Goal: Task Accomplishment & Management: Complete application form

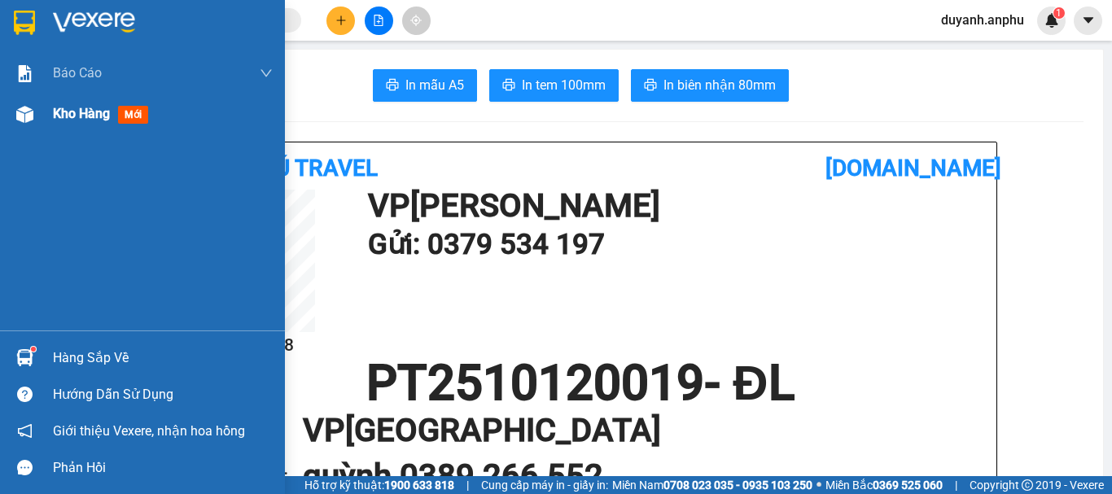
click at [54, 113] on span "Kho hàng" at bounding box center [81, 113] width 57 height 15
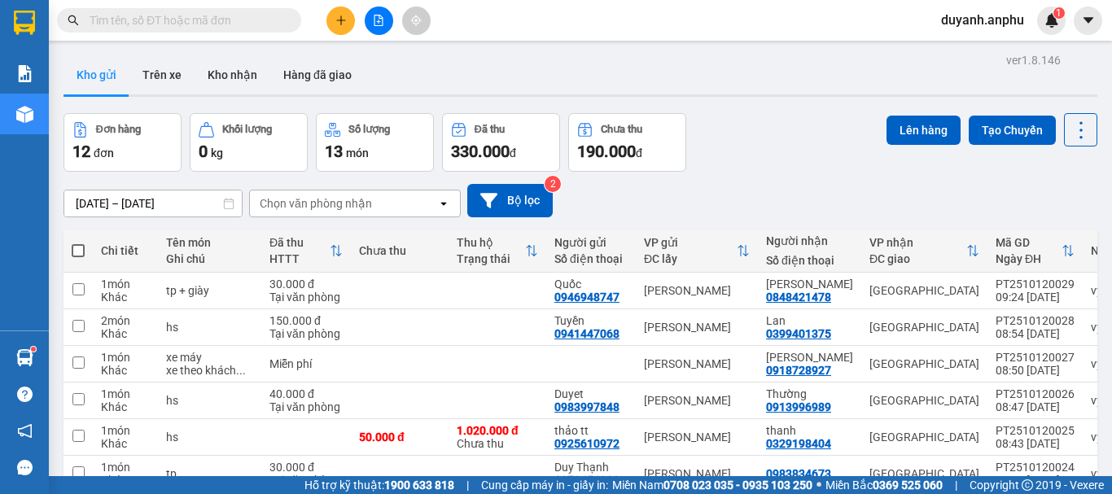
click at [335, 26] on button at bounding box center [340, 21] width 28 height 28
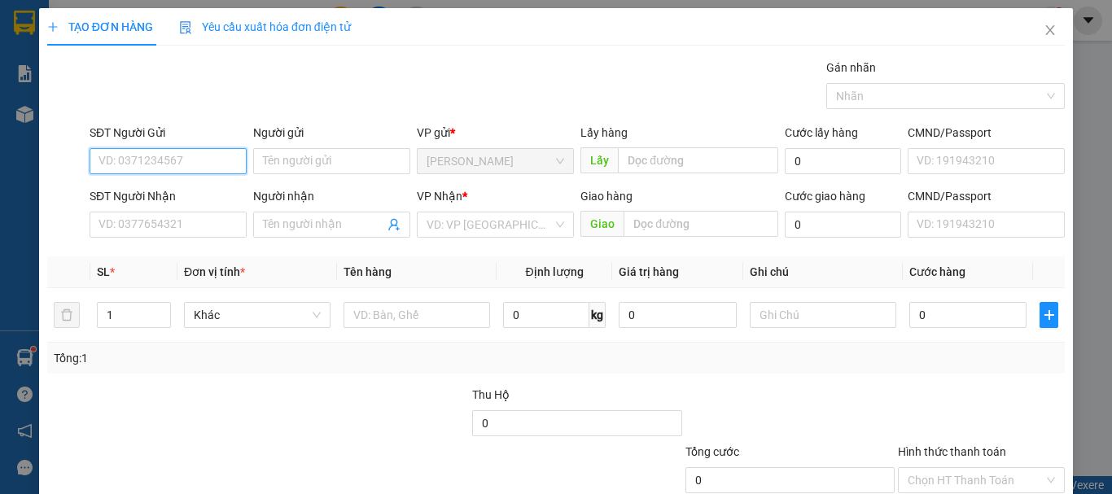
click at [159, 165] on input "SĐT Người Gửi" at bounding box center [168, 161] width 157 height 26
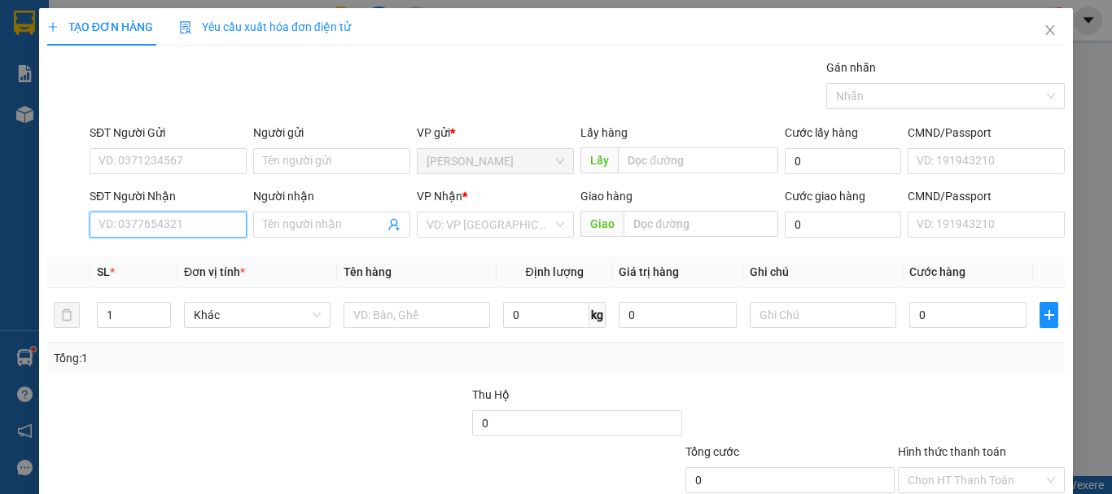
click at [154, 221] on input "SĐT Người Nhận" at bounding box center [168, 225] width 157 height 26
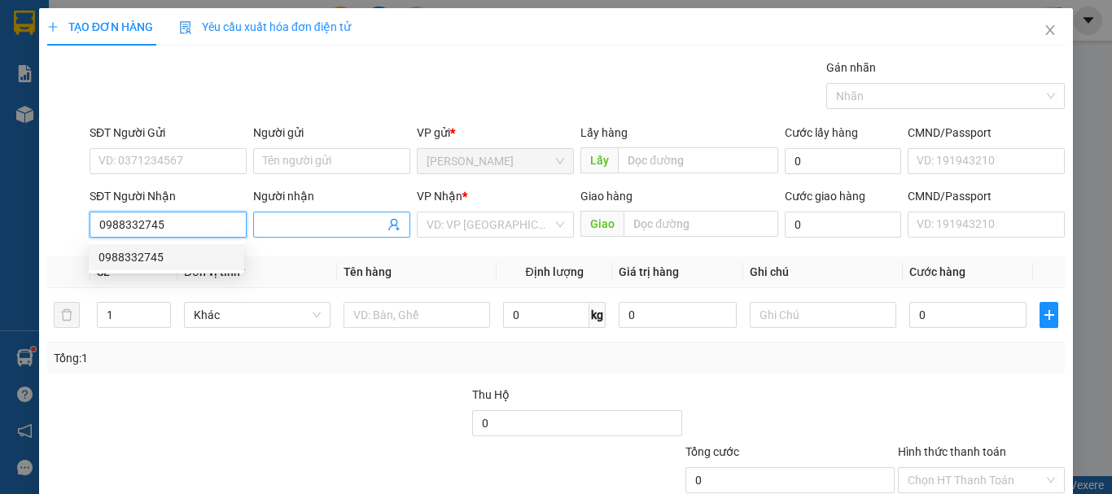
type input "0988332745"
click at [297, 229] on input "Người nhận" at bounding box center [323, 225] width 121 height 18
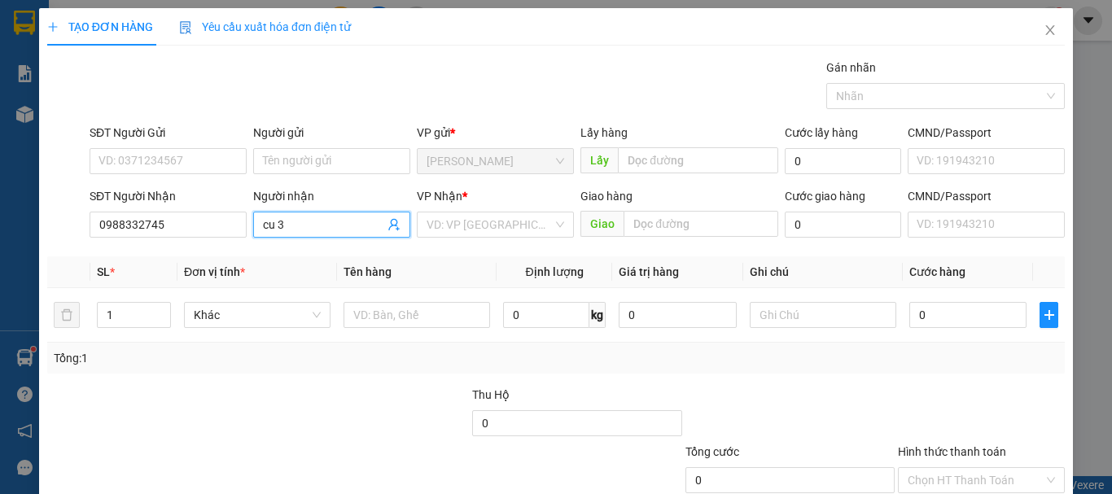
type input "cu 3"
click at [388, 61] on div "Gán nhãn Nhãn" at bounding box center [576, 87] width 981 height 57
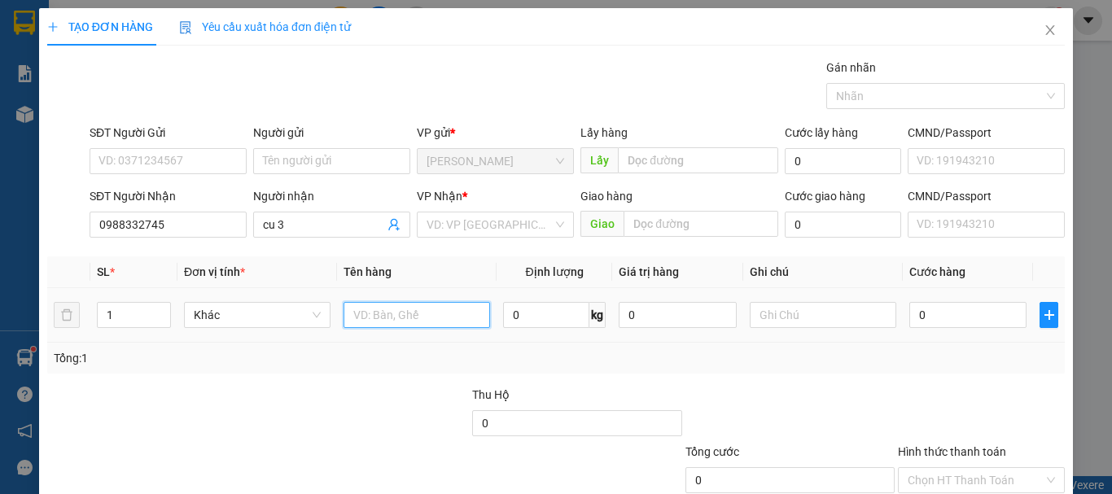
click at [393, 319] on input "text" at bounding box center [416, 315] width 146 height 26
type input "hsan + thanh long"
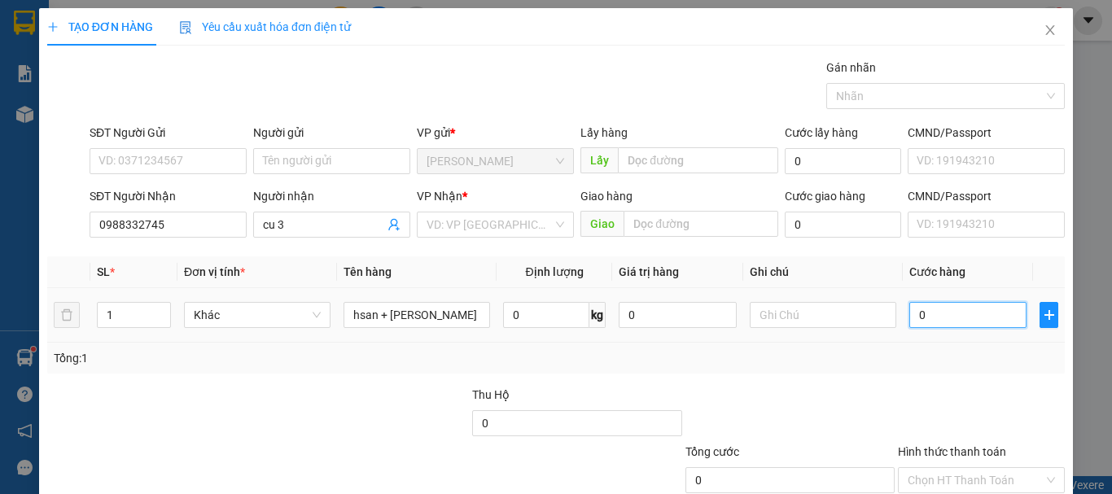
click at [910, 312] on input "0" at bounding box center [967, 315] width 117 height 26
type input "4"
type input "40"
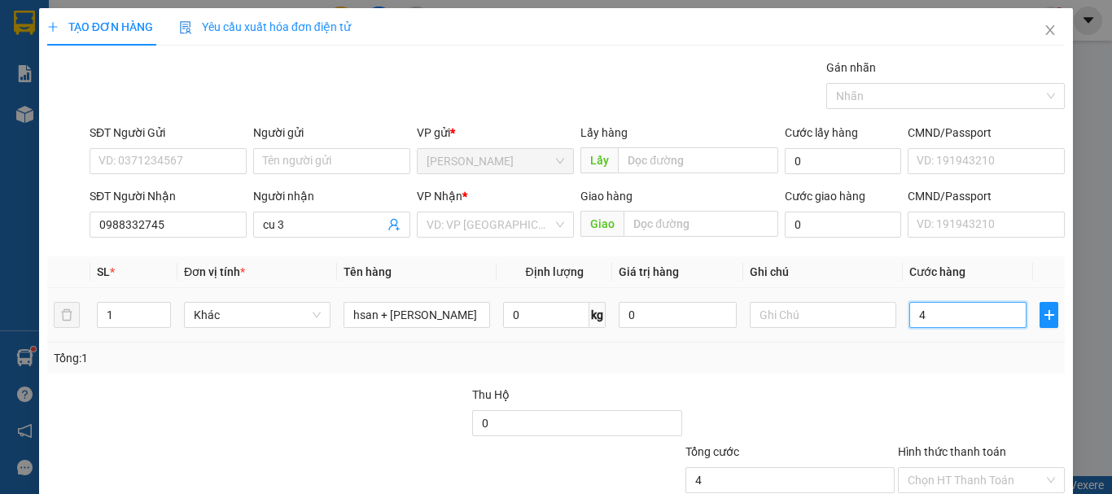
type input "40"
type input "40.000"
click at [806, 374] on div "Transit Pickup Surcharge Ids Transit Deliver Surcharge Ids Transit Deliver Surc…" at bounding box center [555, 315] width 1017 height 512
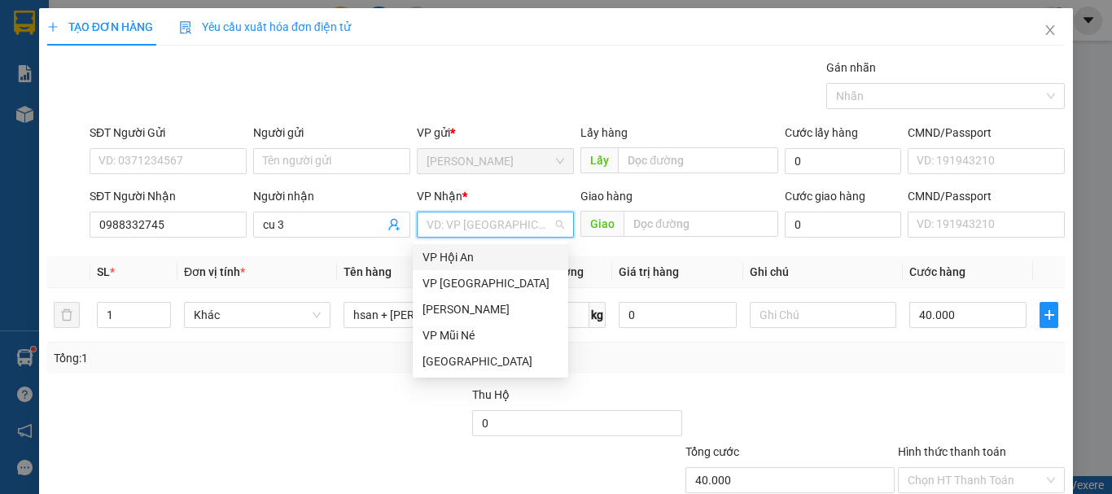
click at [519, 231] on input "search" at bounding box center [489, 224] width 126 height 24
click at [487, 352] on div "[GEOGRAPHIC_DATA]" at bounding box center [490, 361] width 155 height 26
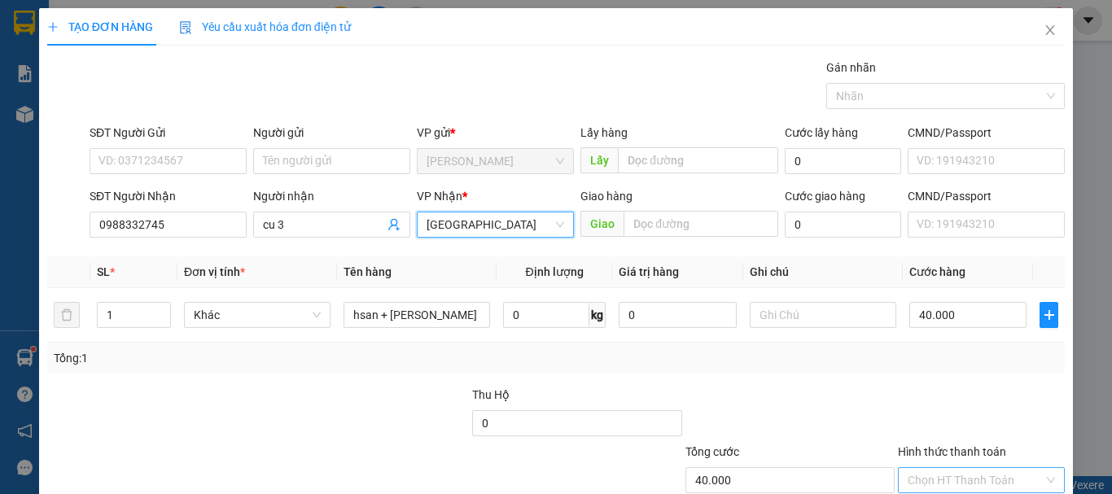
click at [952, 475] on input "Hình thức thanh toán" at bounding box center [975, 480] width 136 height 24
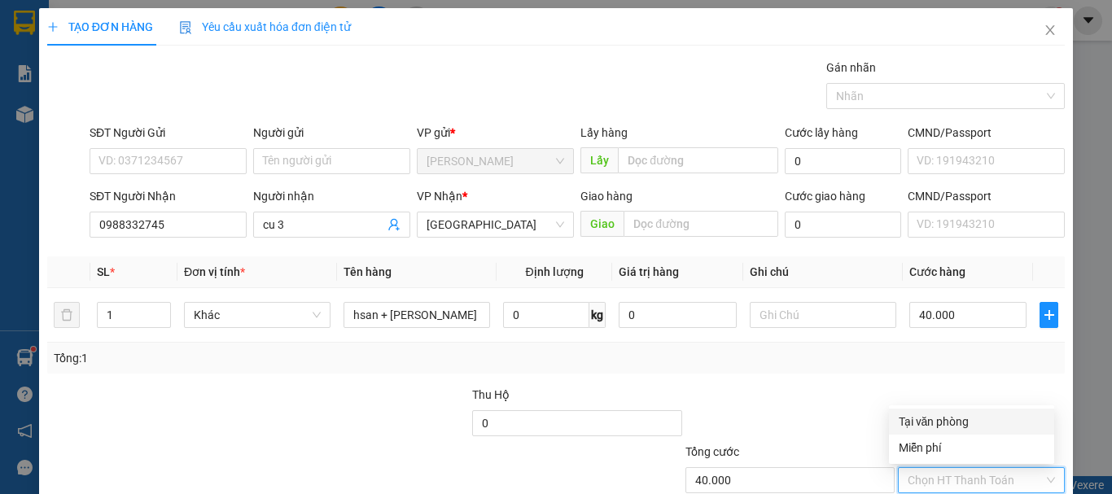
click at [923, 417] on div "Tại văn phòng" at bounding box center [971, 422] width 146 height 18
type input "0"
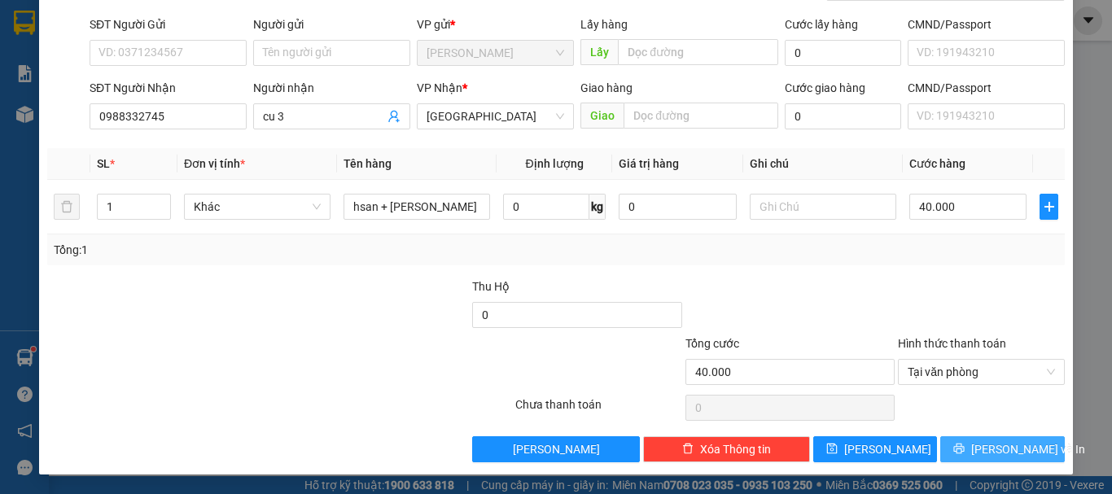
click at [1011, 443] on span "[PERSON_NAME] và In" at bounding box center [1028, 449] width 114 height 18
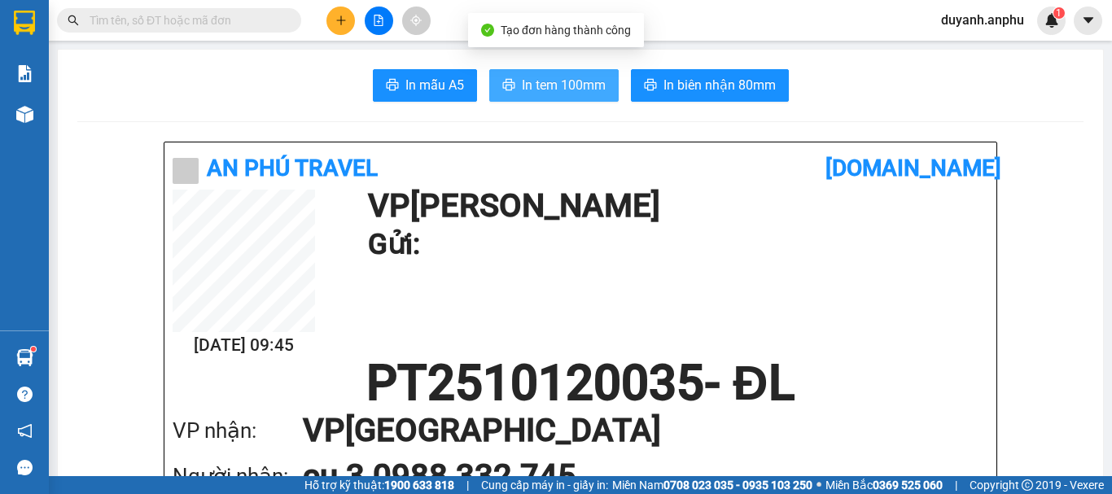
click at [558, 83] on span "In tem 100mm" at bounding box center [564, 85] width 84 height 20
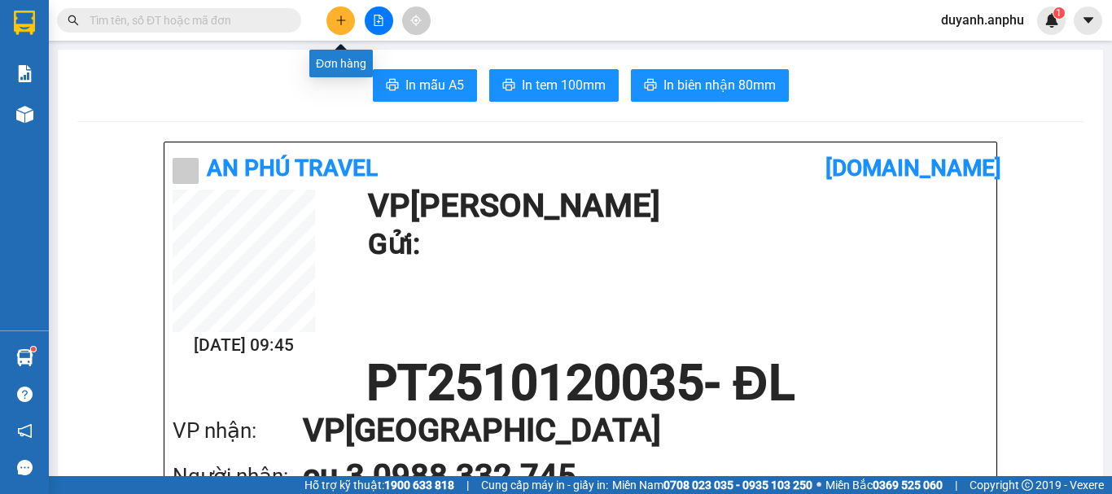
click at [343, 20] on icon "plus" at bounding box center [340, 20] width 11 height 11
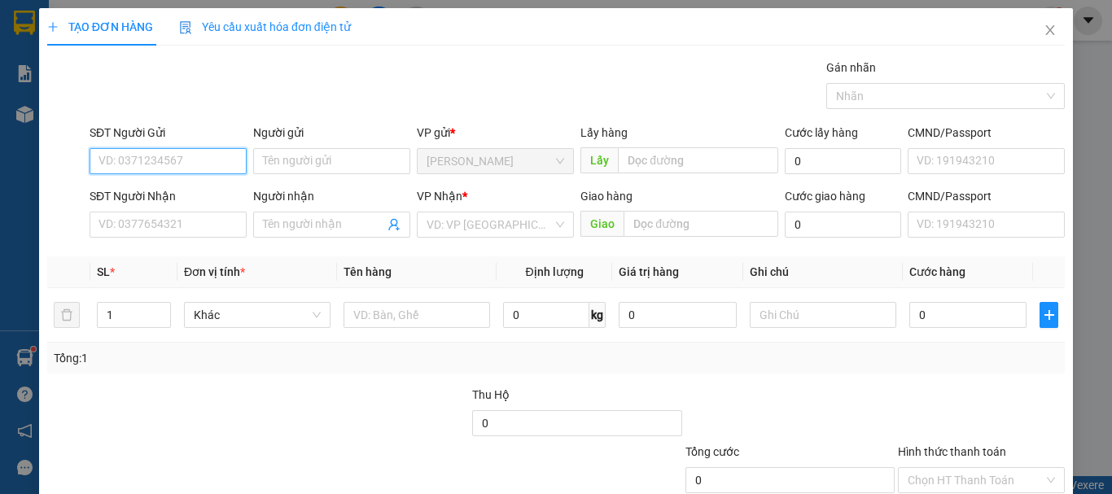
click at [176, 157] on input "SĐT Người Gửi" at bounding box center [168, 161] width 157 height 26
type input "0919061006"
click at [185, 195] on div "0919061006 - Hồng" at bounding box center [178, 194] width 160 height 18
type input "Hồng"
type input "0986320132"
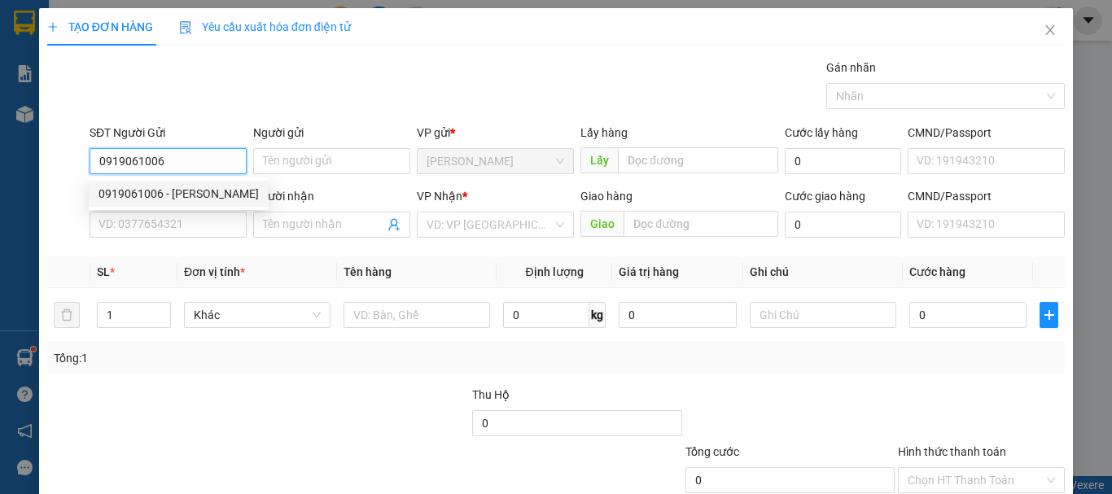
type input "Huyền"
type input "30.000"
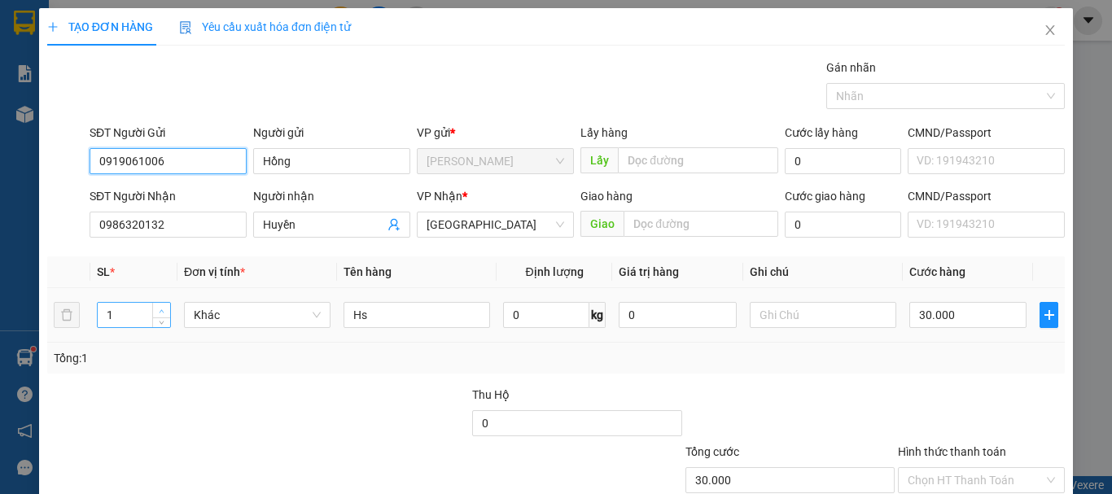
type input "0919061006"
type input "2"
click at [161, 309] on icon "up" at bounding box center [162, 311] width 6 height 6
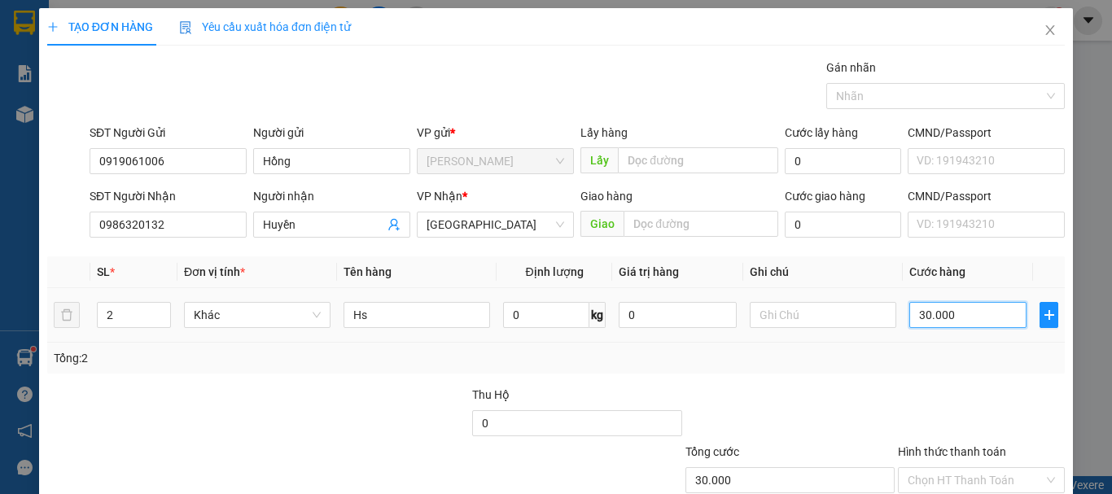
click at [915, 316] on input "30.000" at bounding box center [967, 315] width 117 height 26
type input "6"
type input "60"
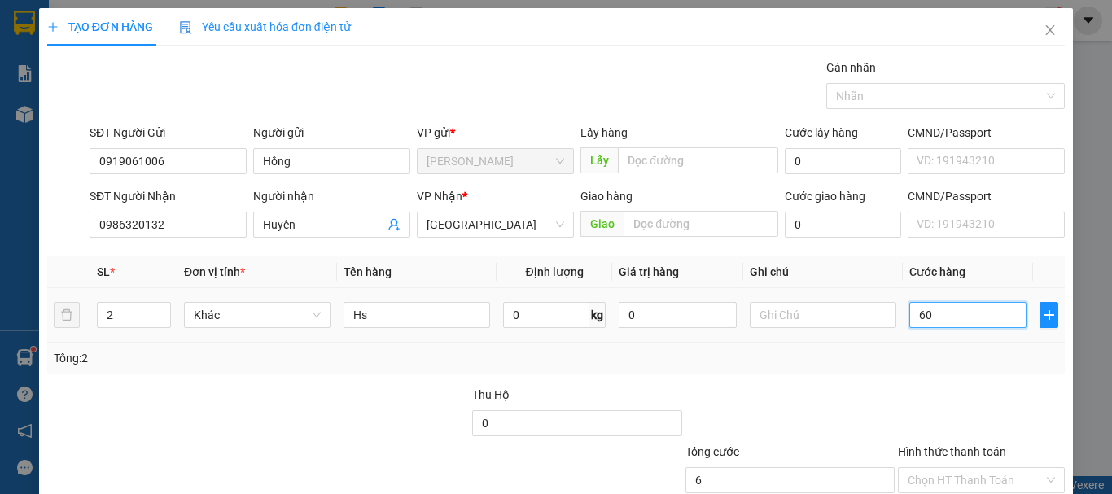
type input "60"
type input "60.000"
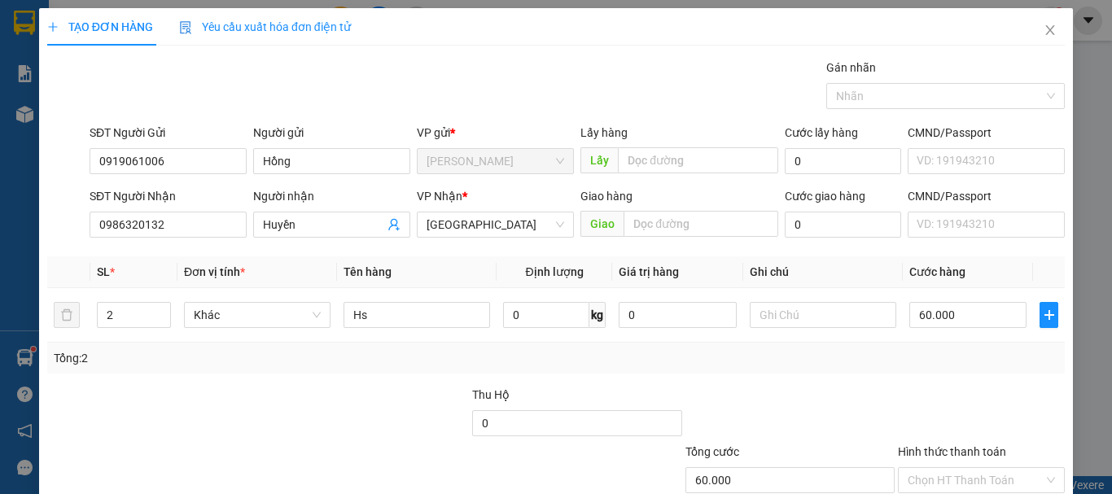
click at [777, 374] on div "Transit Pickup Surcharge Ids Transit Deliver Surcharge Ids Transit Deliver Surc…" at bounding box center [555, 315] width 1017 height 512
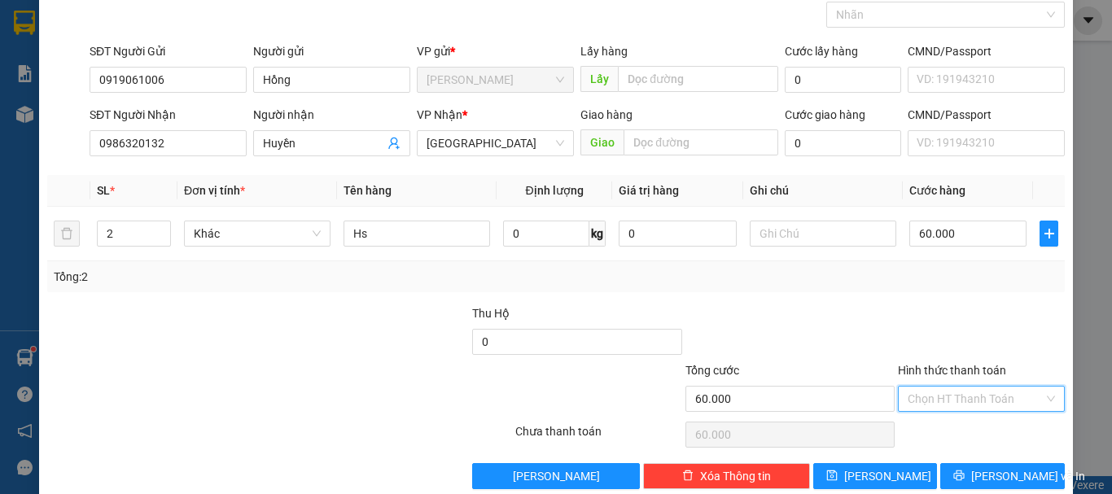
click at [950, 407] on input "Hình thức thanh toán" at bounding box center [975, 399] width 136 height 24
drag, startPoint x: 949, startPoint y: 422, endPoint x: 933, endPoint y: 430, distance: 17.8
click at [949, 423] on div "Tại văn phòng" at bounding box center [971, 431] width 146 height 18
type input "0"
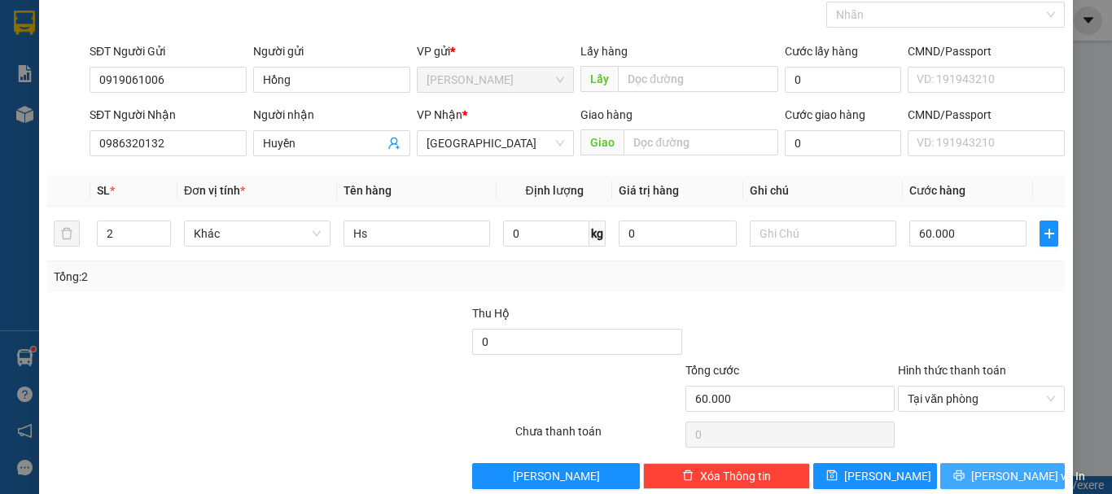
click at [963, 467] on button "[PERSON_NAME] và In" at bounding box center [1002, 476] width 125 height 26
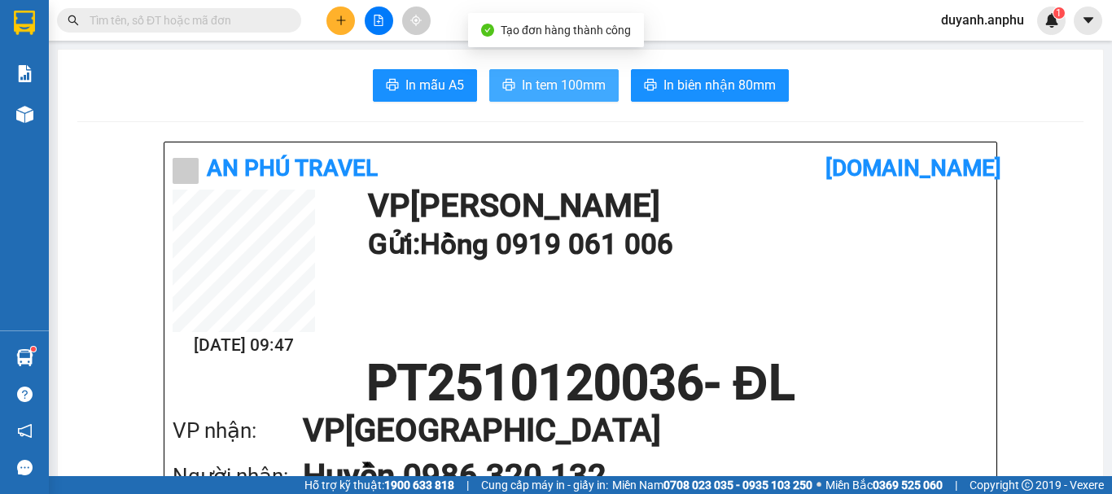
click at [556, 82] on span "In tem 100mm" at bounding box center [564, 85] width 84 height 20
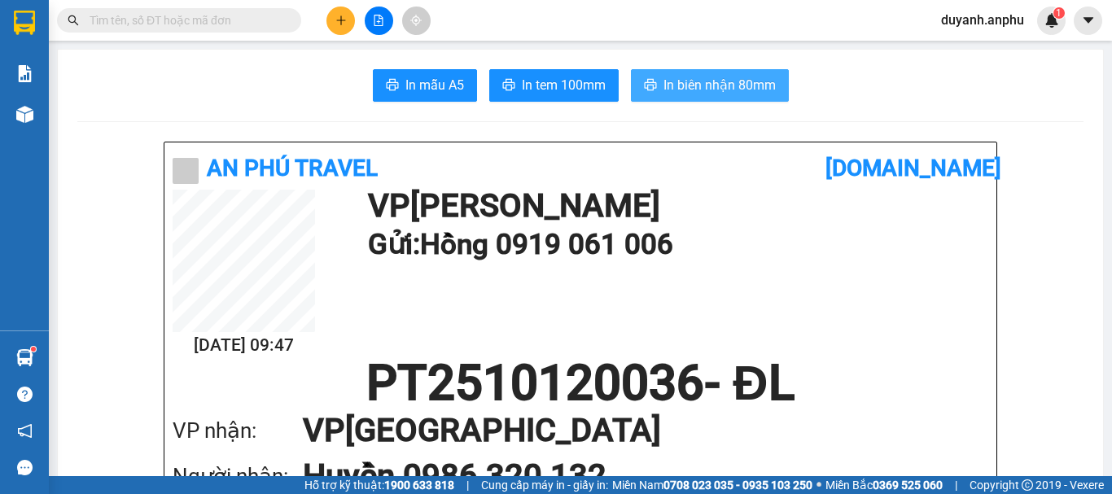
click at [745, 82] on span "In biên nhận 80mm" at bounding box center [719, 85] width 112 height 20
click at [254, 19] on input "text" at bounding box center [186, 20] width 192 height 18
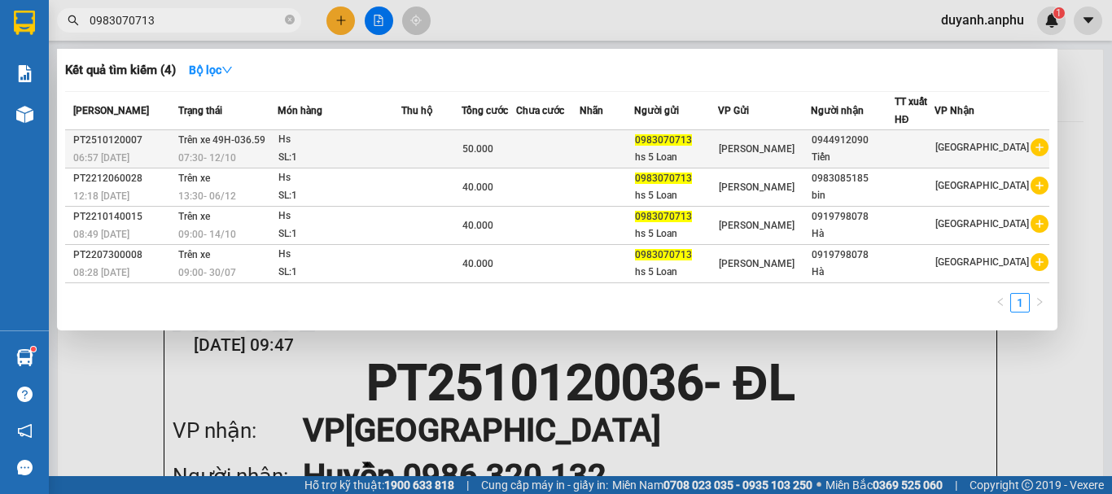
type input "0983070713"
click at [893, 151] on div "Tiến" at bounding box center [852, 157] width 82 height 17
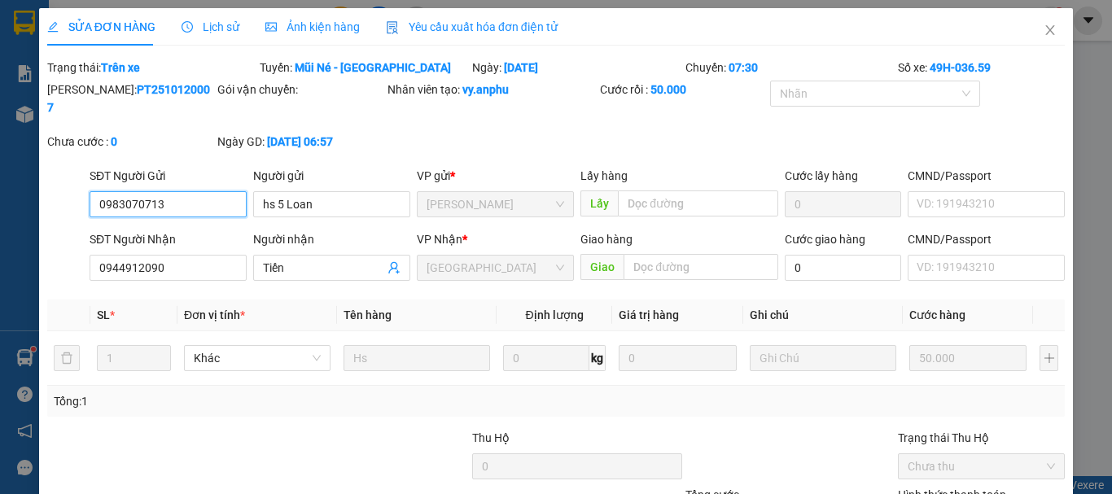
type input "0983070713"
type input "hs 5 Loan"
type input "0944912090"
type input "Tiến"
type input "50.000"
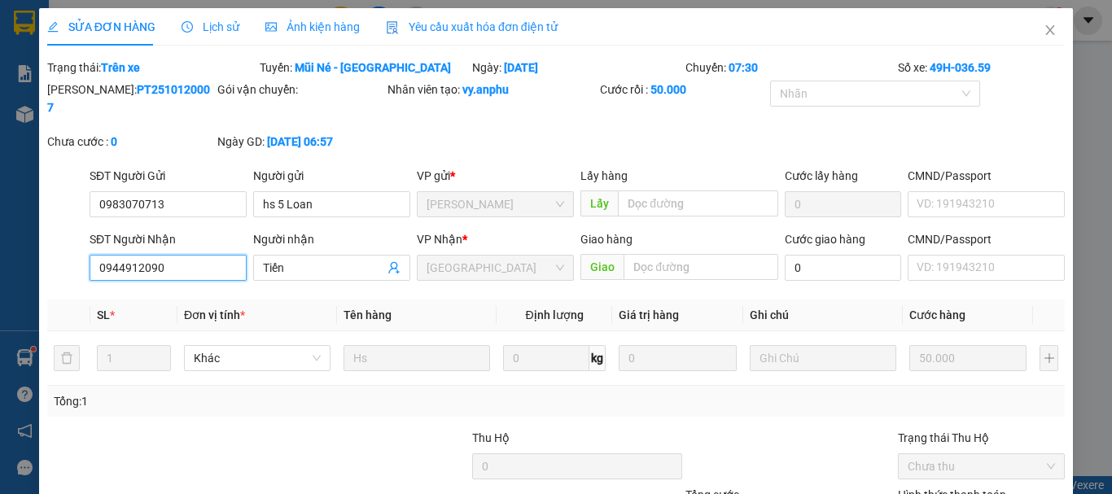
click at [169, 255] on input "0944912090" at bounding box center [168, 268] width 157 height 26
click at [129, 255] on input "0944912090" at bounding box center [168, 268] width 157 height 26
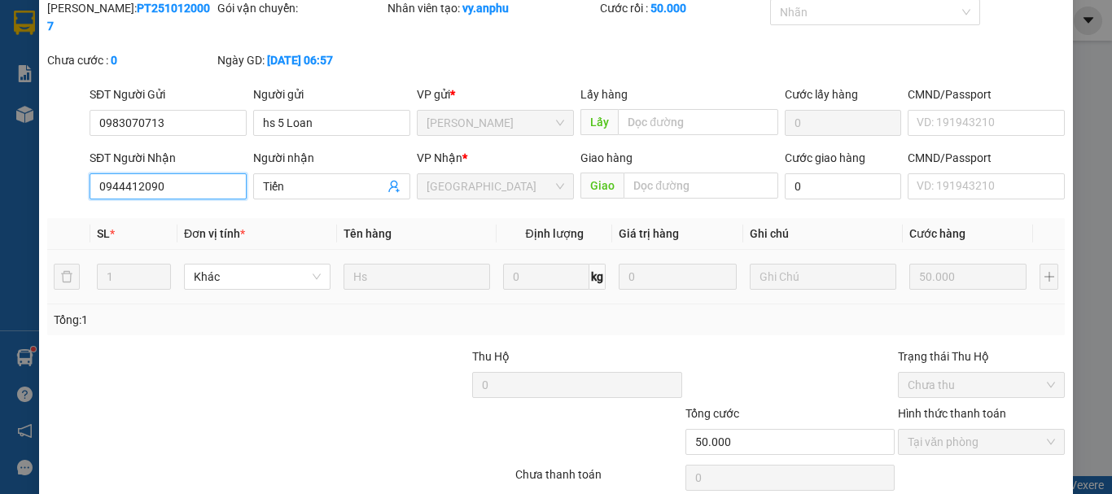
scroll to position [133, 0]
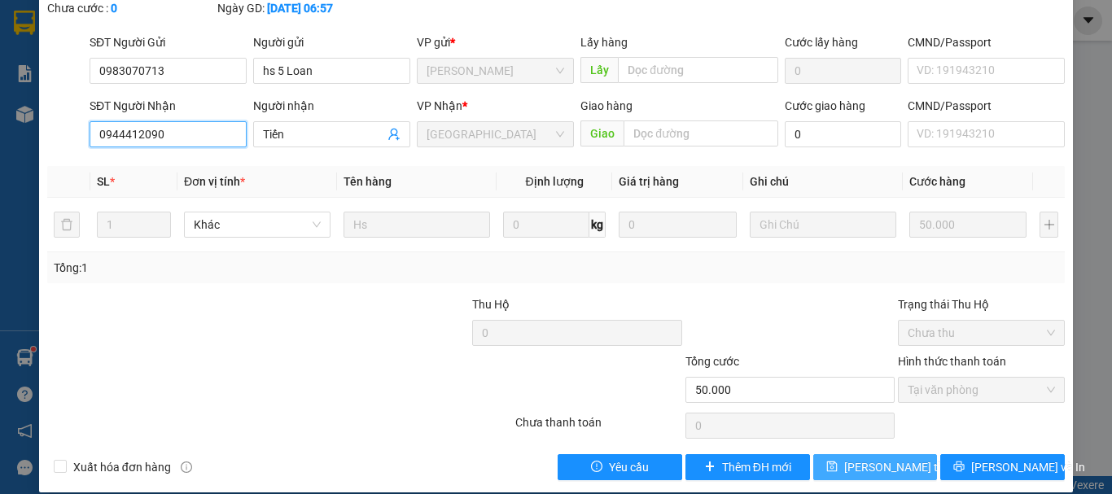
type input "0944412090"
drag, startPoint x: 863, startPoint y: 450, endPoint x: 683, endPoint y: 242, distance: 274.6
click at [694, 239] on div "Total Paid Fee 50.000 Total UnPaid Fee 0 Cash Collection Total Fee Trạng thái: …" at bounding box center [555, 202] width 1017 height 555
click at [871, 458] on span "Lưu thay đổi" at bounding box center [909, 467] width 130 height 18
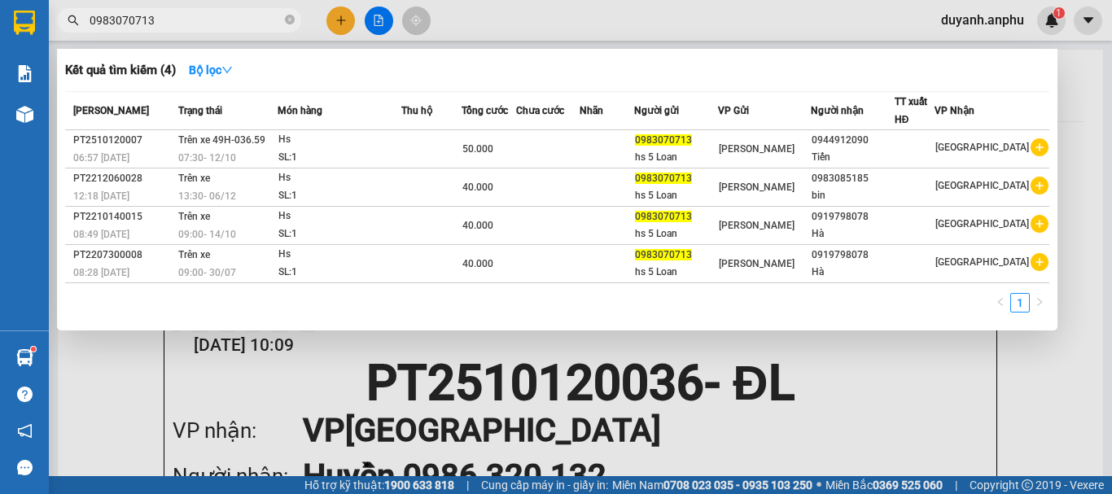
click at [216, 22] on input "0983070713" at bounding box center [186, 20] width 192 height 18
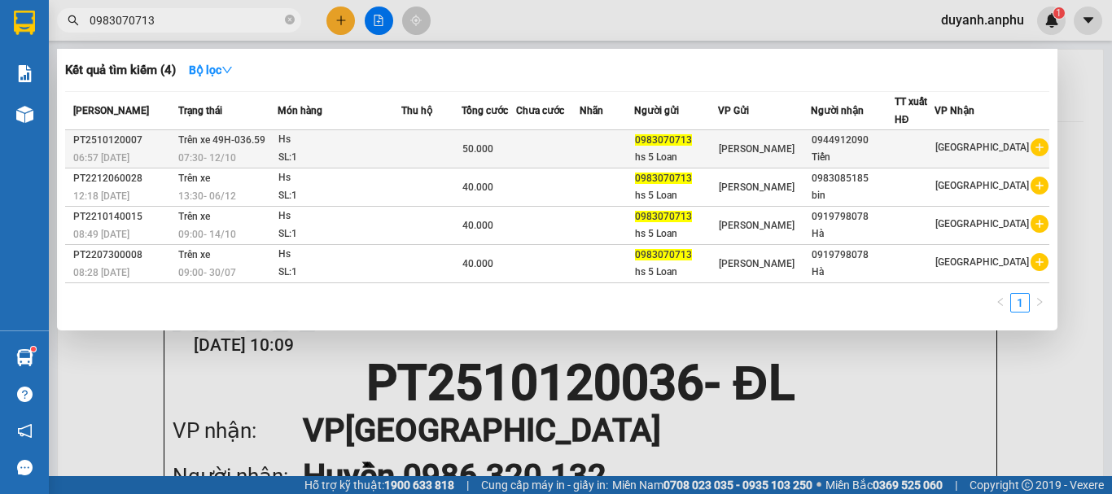
click at [810, 146] on div "[PERSON_NAME]" at bounding box center [764, 149] width 91 height 18
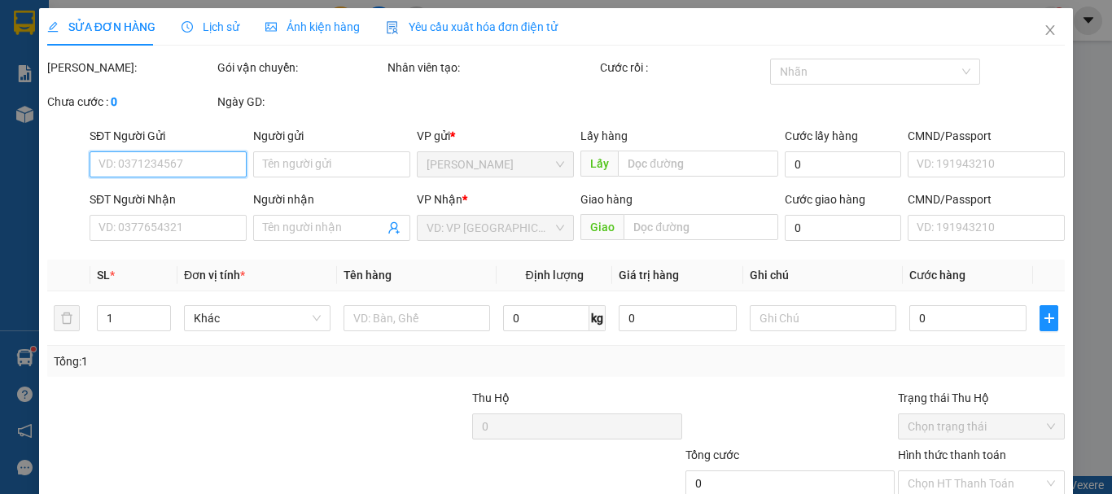
type input "0983070713"
type input "hs 5 Loan"
type input "0944412090"
type input "Tiến"
type input "50.000"
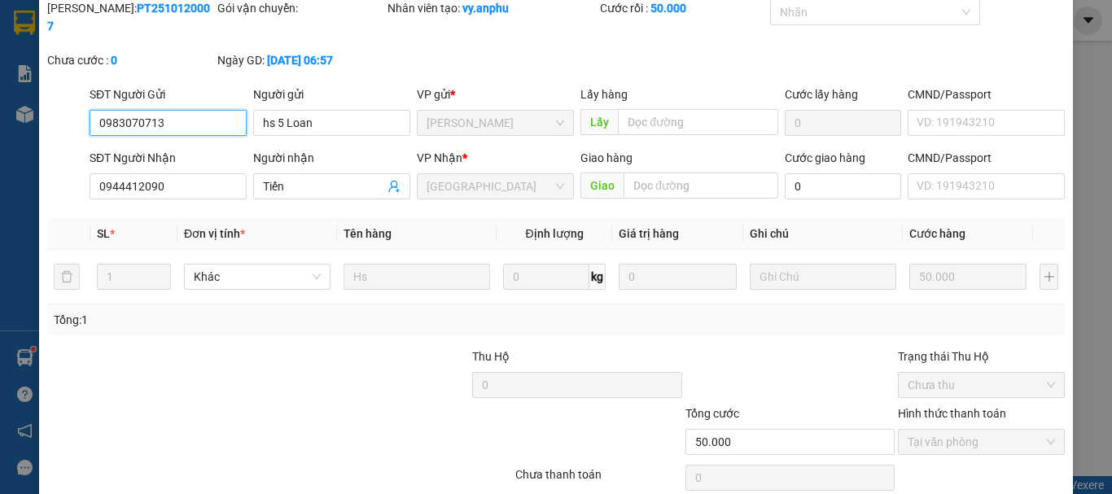
scroll to position [133, 0]
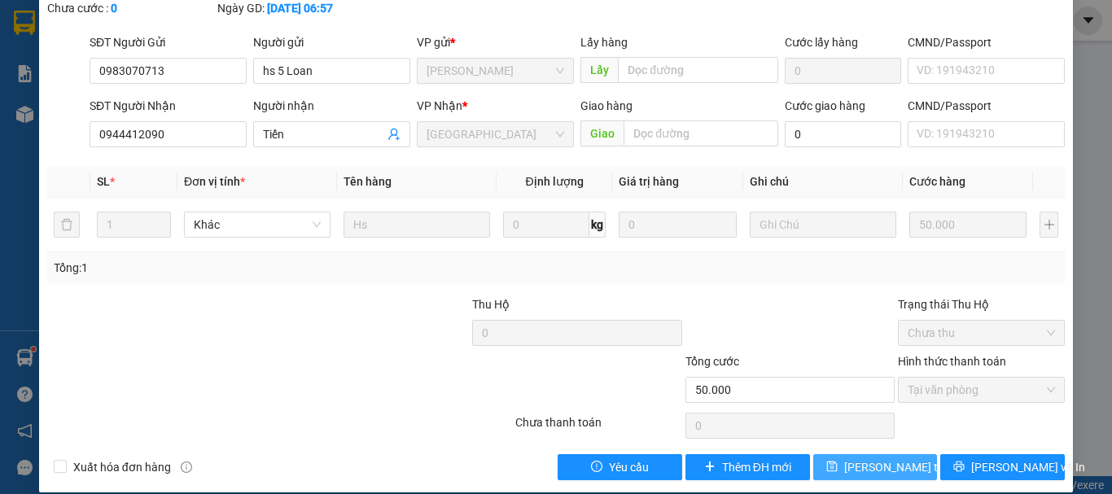
click at [894, 458] on span "Lưu thay đổi" at bounding box center [909, 467] width 130 height 18
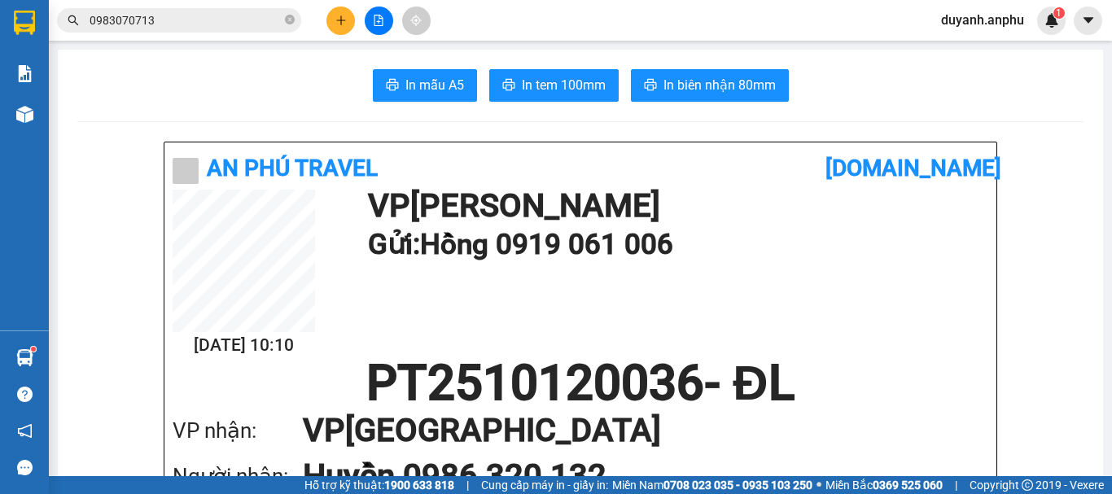
click at [244, 15] on input "0983070713" at bounding box center [186, 20] width 192 height 18
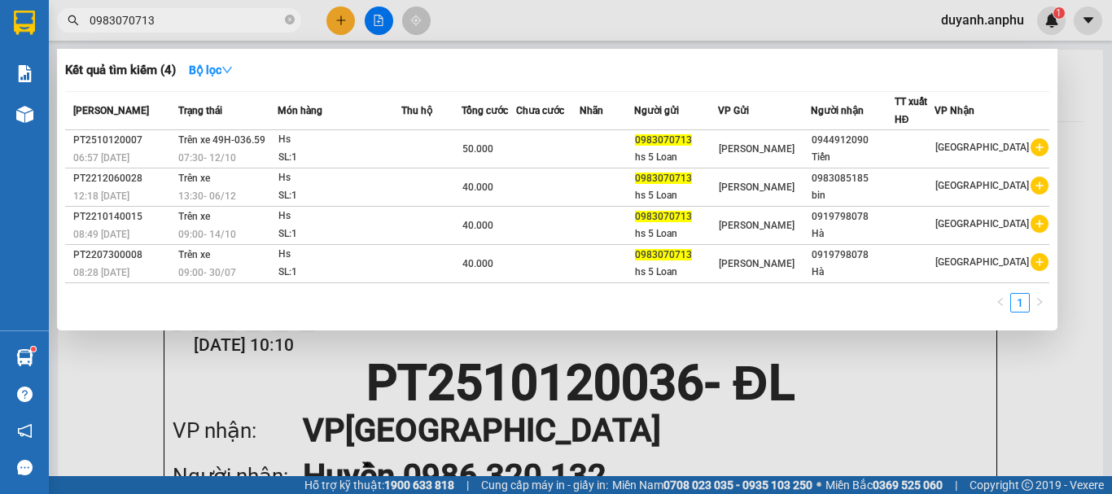
click at [107, 369] on div at bounding box center [556, 247] width 1112 height 494
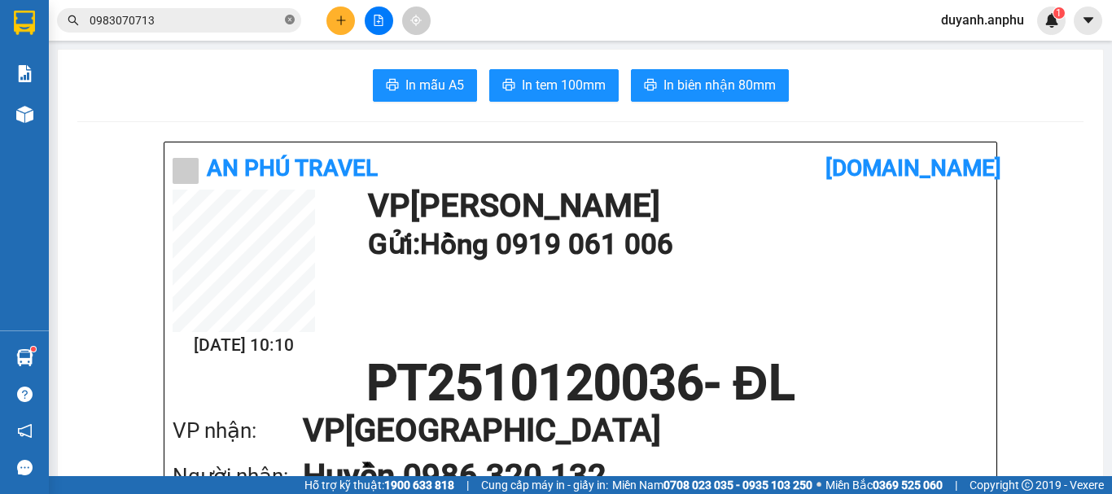
click at [286, 19] on icon "close-circle" at bounding box center [290, 20] width 10 height 10
click at [342, 20] on icon "plus" at bounding box center [340, 20] width 9 height 1
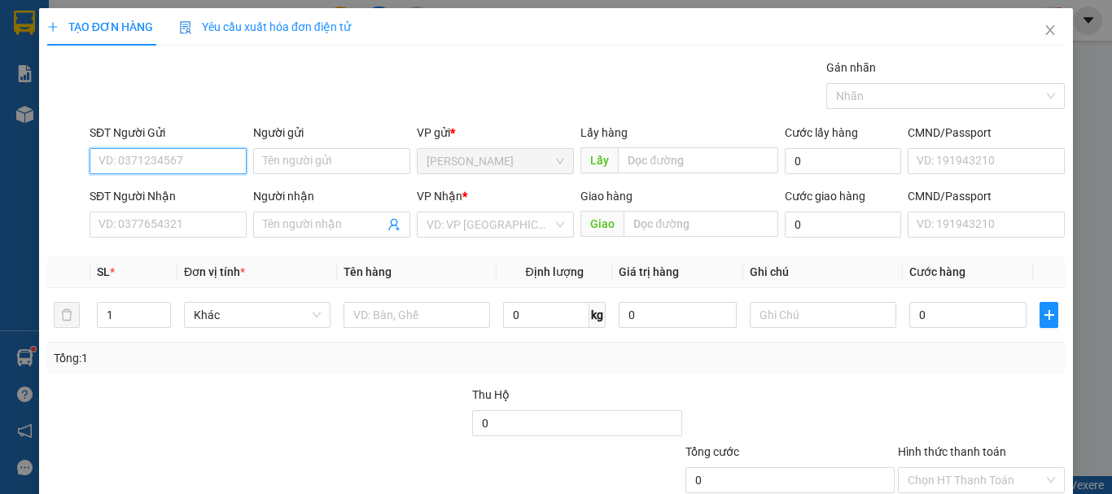
click at [165, 156] on input "SĐT Người Gửi" at bounding box center [168, 161] width 157 height 26
click at [190, 158] on input "SĐT Người Gửi" at bounding box center [168, 161] width 157 height 26
type input "0975293241"
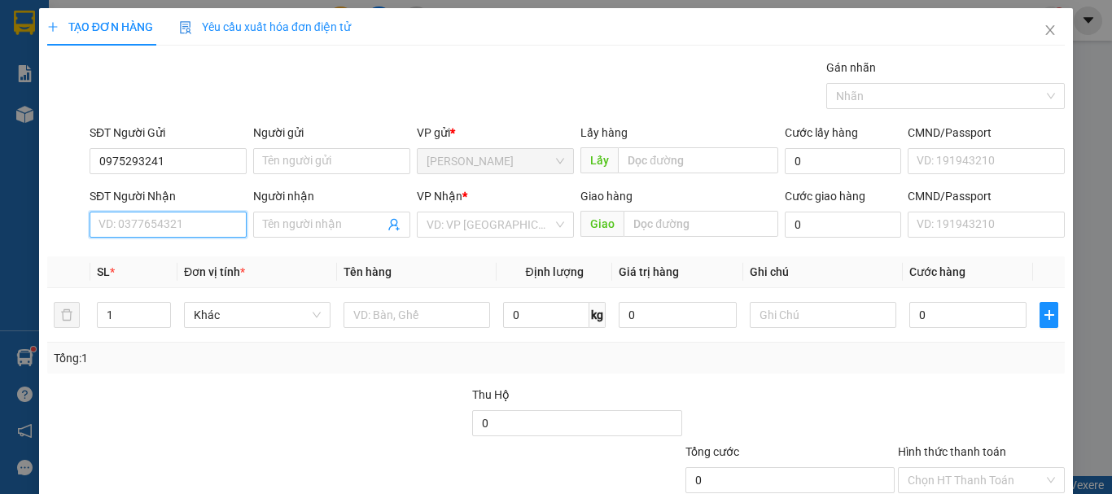
click at [154, 218] on input "SĐT Người Nhận" at bounding box center [168, 225] width 157 height 26
click at [152, 226] on input "SĐT Người Nhận" at bounding box center [168, 225] width 157 height 26
type input "0969663340"
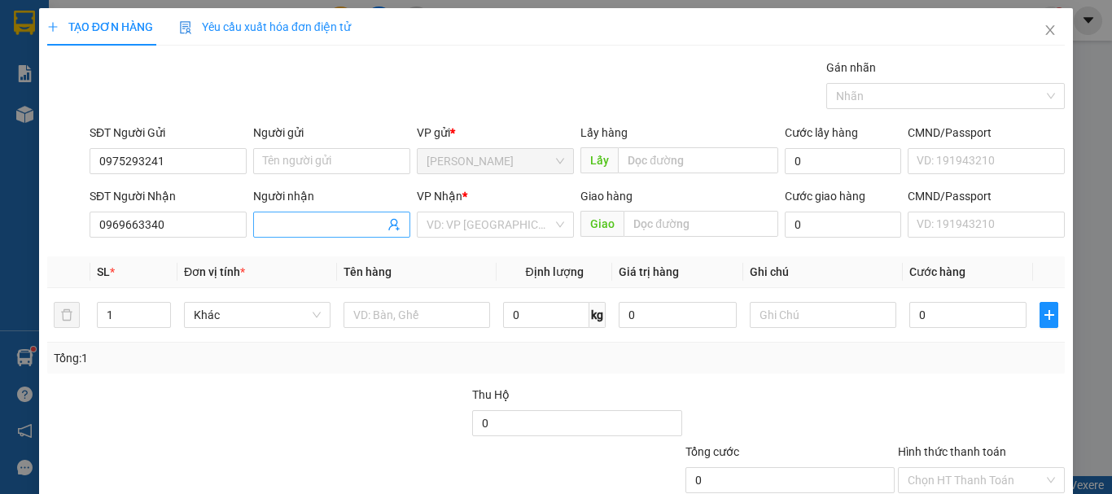
click at [303, 221] on input "Người nhận" at bounding box center [323, 225] width 121 height 18
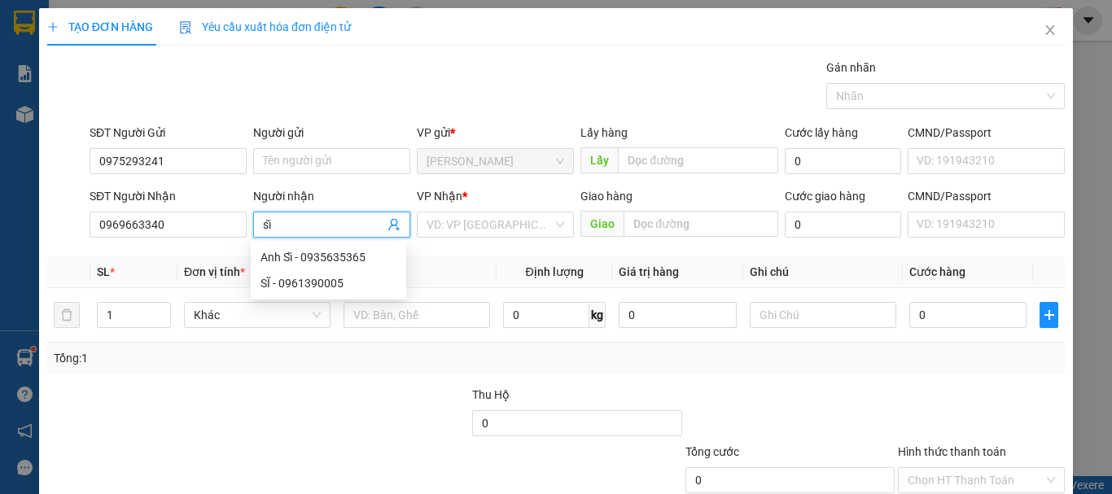
type input "sĩ"
click at [379, 78] on div "Gán nhãn Nhãn" at bounding box center [576, 87] width 981 height 57
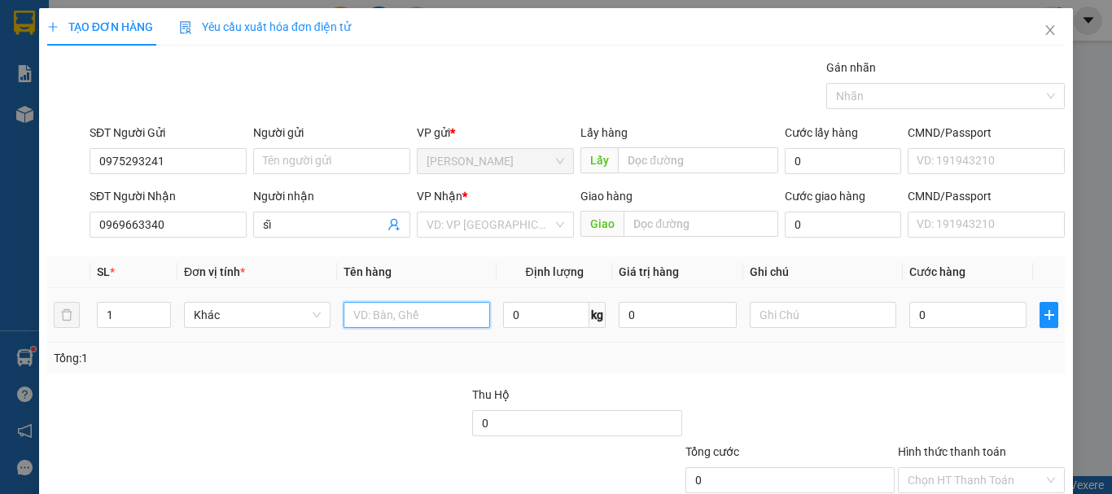
click at [381, 312] on input "text" at bounding box center [416, 315] width 146 height 26
type input "hsan"
type input "2"
click at [159, 310] on icon "up" at bounding box center [162, 311] width 6 height 6
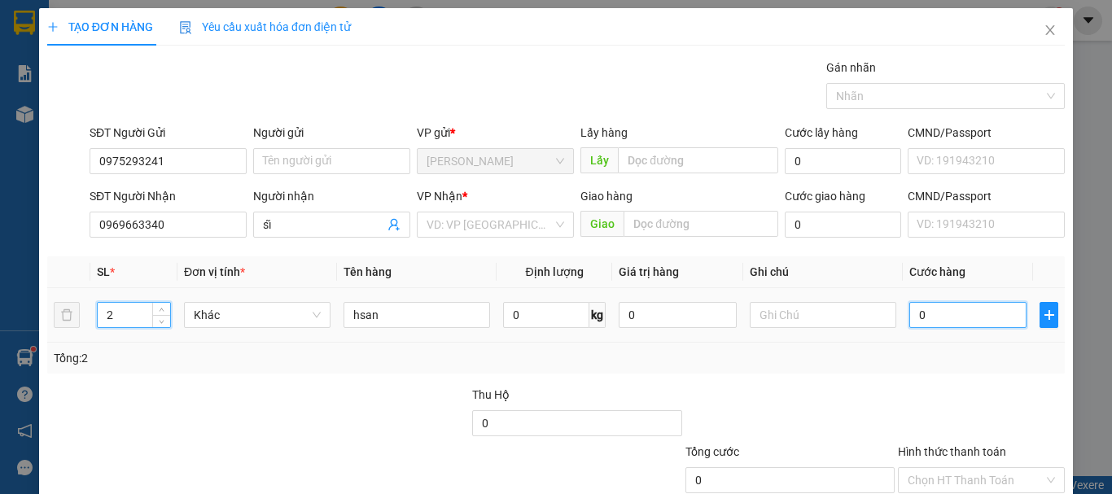
click at [930, 313] on input "0" at bounding box center [967, 315] width 117 height 26
type input "6"
type input "60"
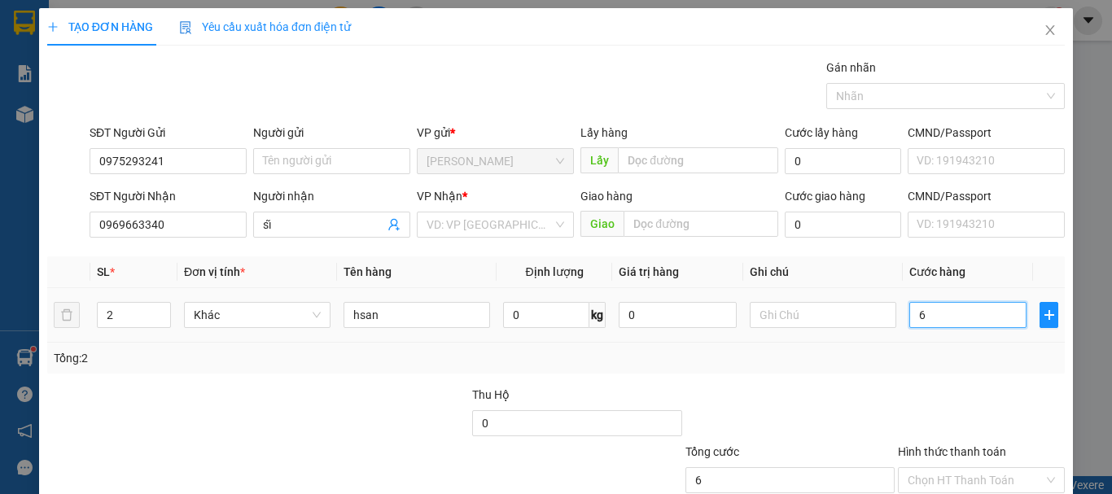
type input "60"
type input "60.000"
click at [843, 374] on div "Transit Pickup Surcharge Ids Transit Deliver Surcharge Ids Transit Deliver Surc…" at bounding box center [555, 315] width 1017 height 512
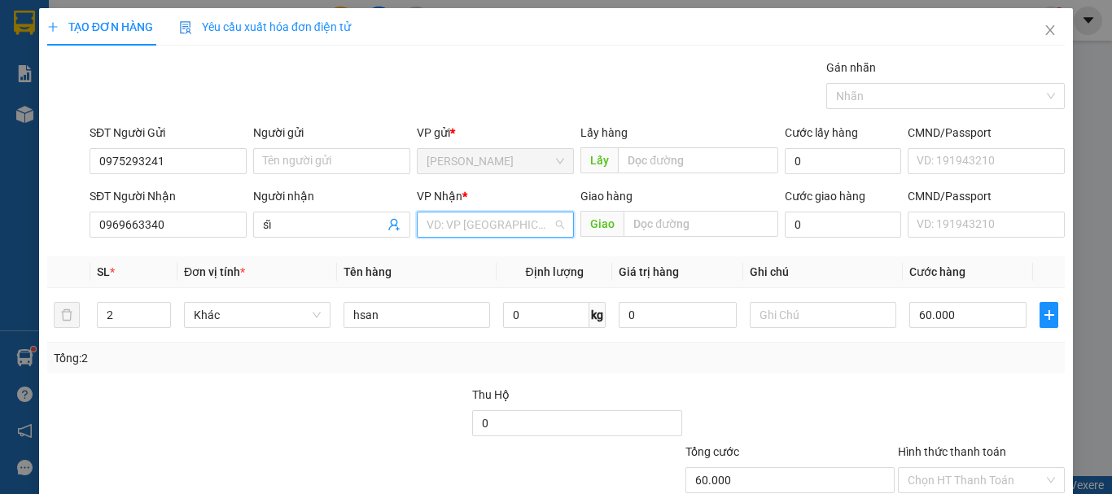
click at [459, 229] on input "search" at bounding box center [489, 224] width 126 height 24
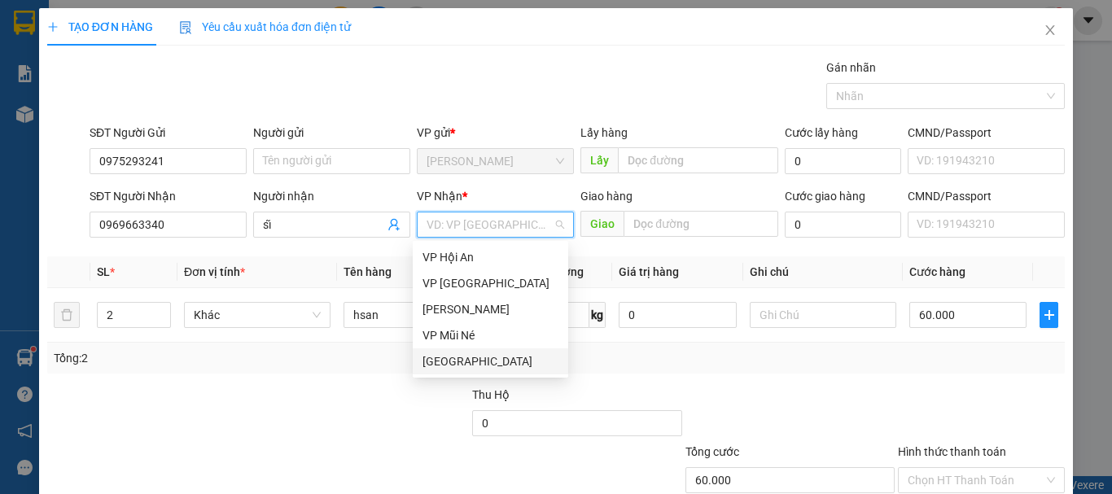
click at [452, 356] on div "[GEOGRAPHIC_DATA]" at bounding box center [490, 361] width 136 height 18
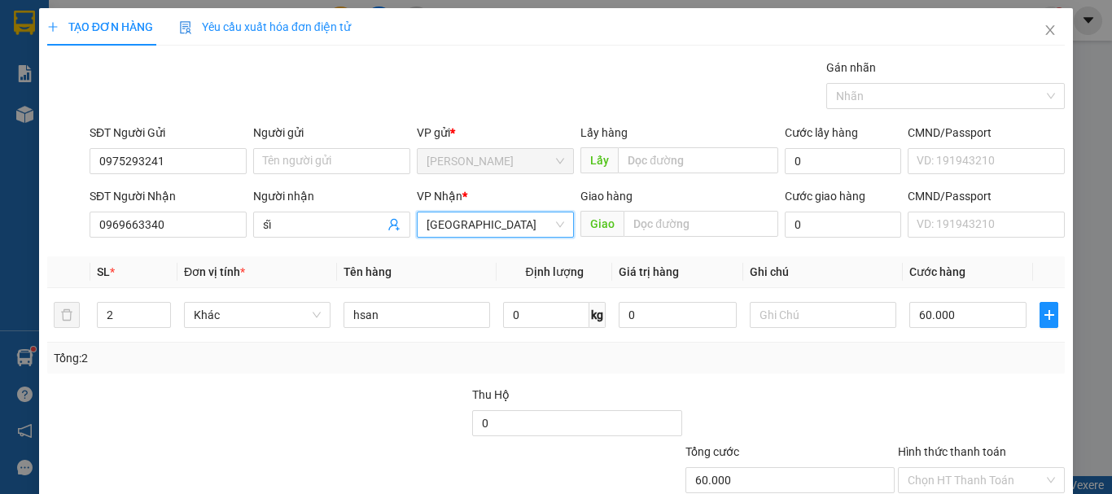
scroll to position [81, 0]
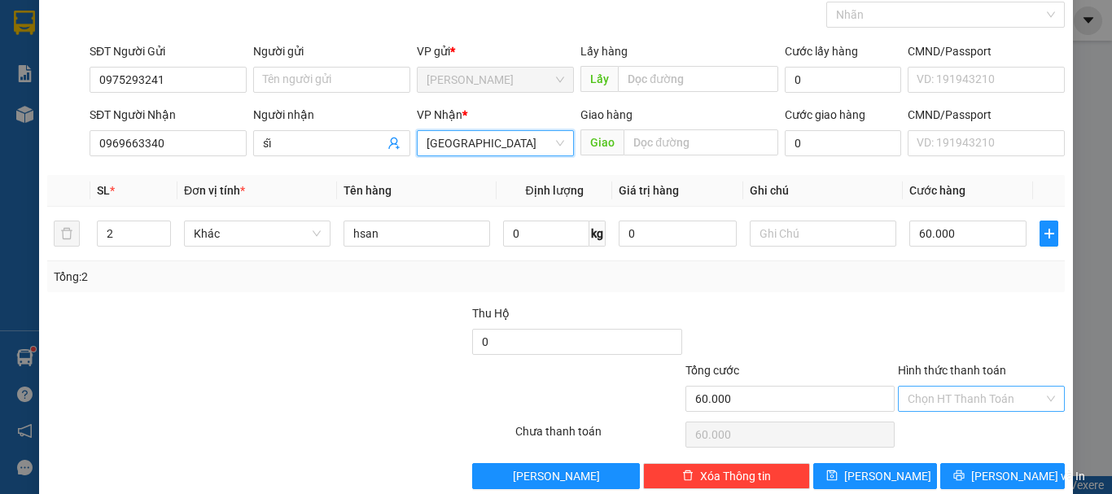
click at [936, 399] on input "Hình thức thanh toán" at bounding box center [975, 399] width 136 height 24
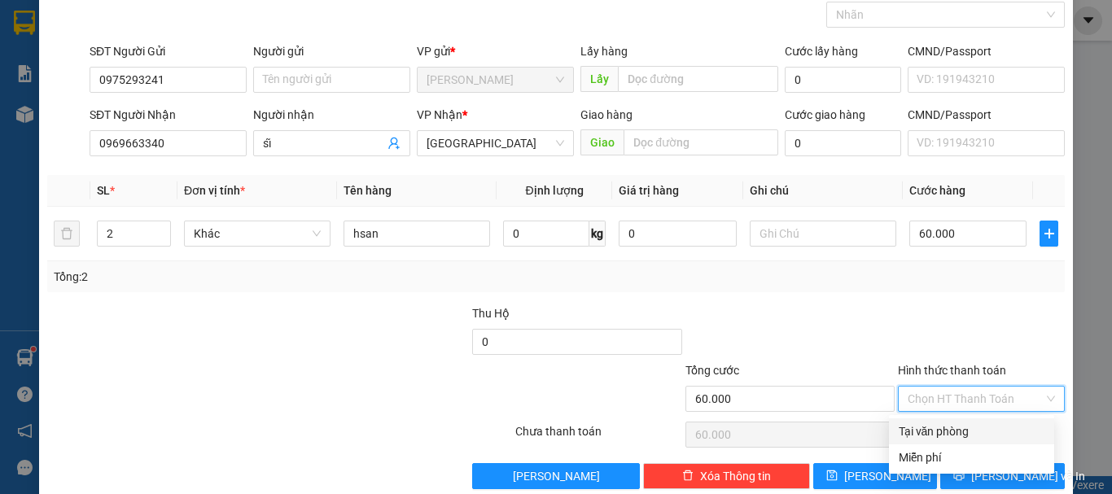
click at [920, 433] on div "Tại văn phòng" at bounding box center [971, 431] width 146 height 18
type input "0"
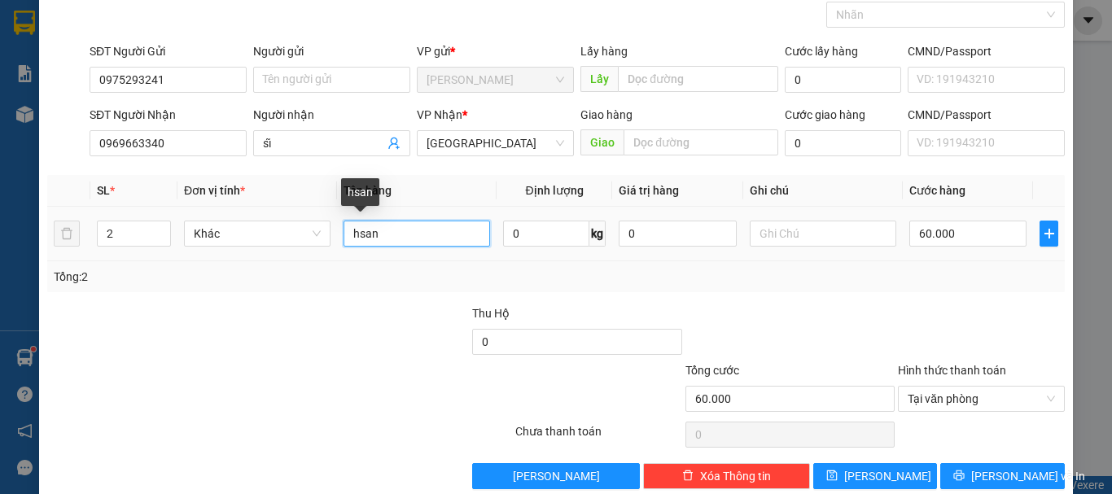
click at [345, 235] on input "hsan" at bounding box center [416, 234] width 146 height 26
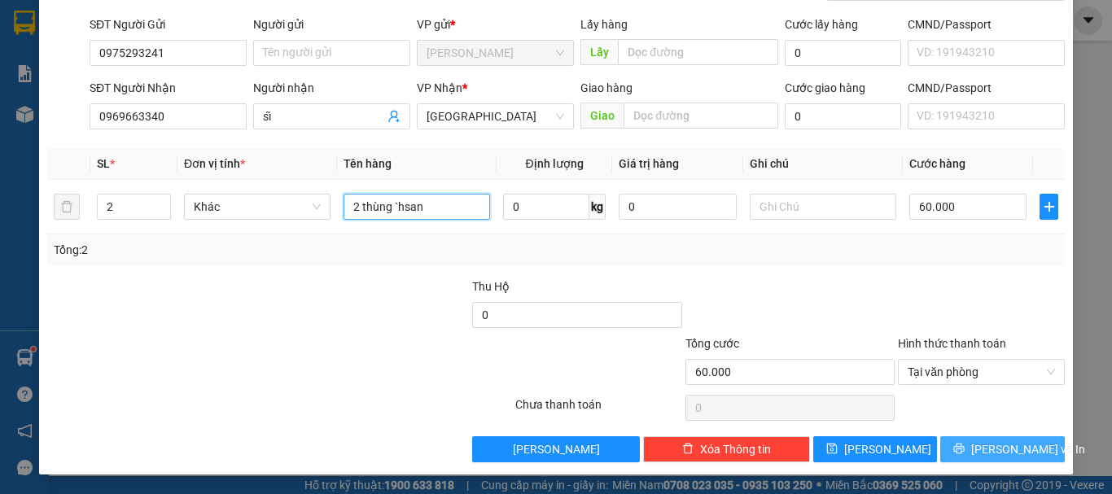
type input "2 thùng `hsan"
click at [964, 447] on icon "printer" at bounding box center [959, 448] width 11 height 11
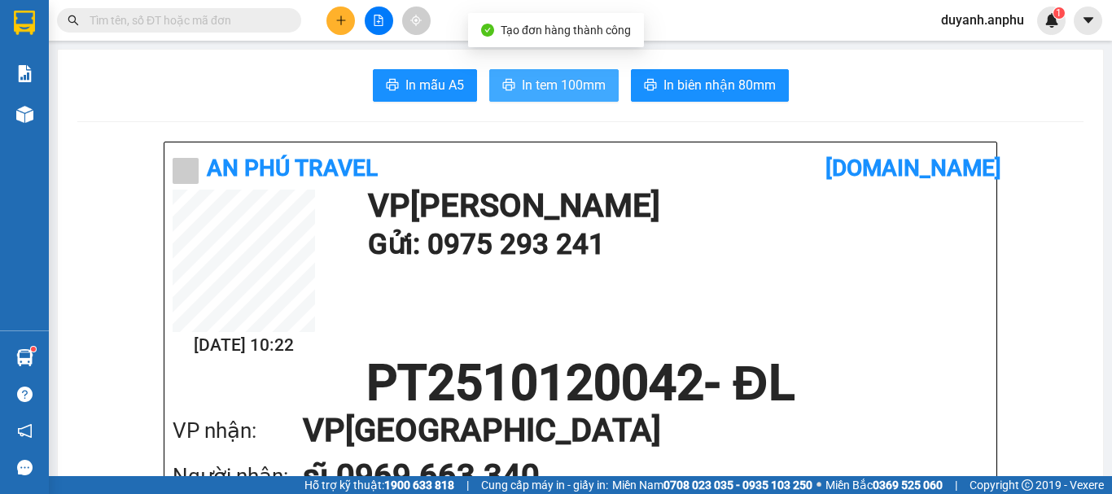
drag, startPoint x: 557, startPoint y: 81, endPoint x: 580, endPoint y: 92, distance: 25.9
click at [557, 81] on span "In tem 100mm" at bounding box center [564, 85] width 84 height 20
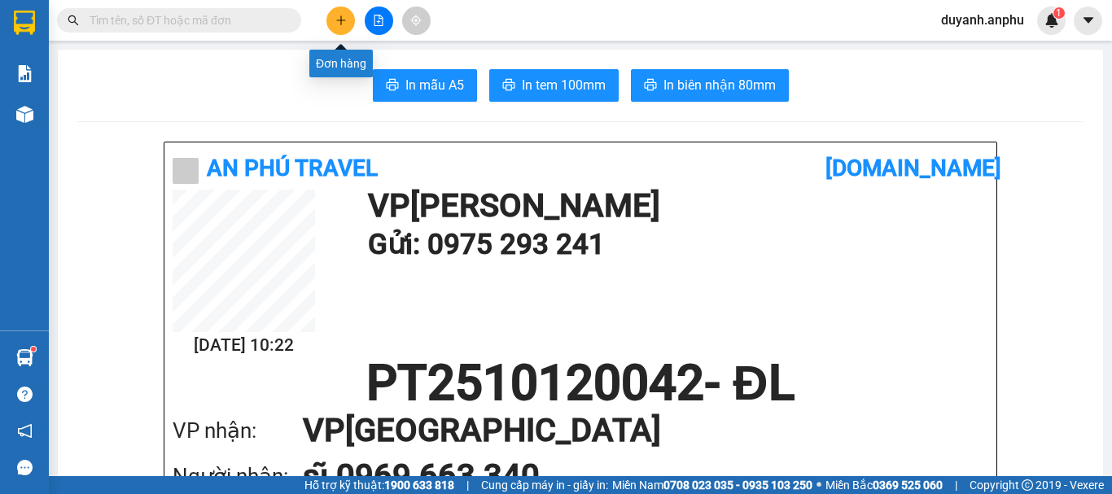
click at [339, 24] on icon "plus" at bounding box center [340, 20] width 11 height 11
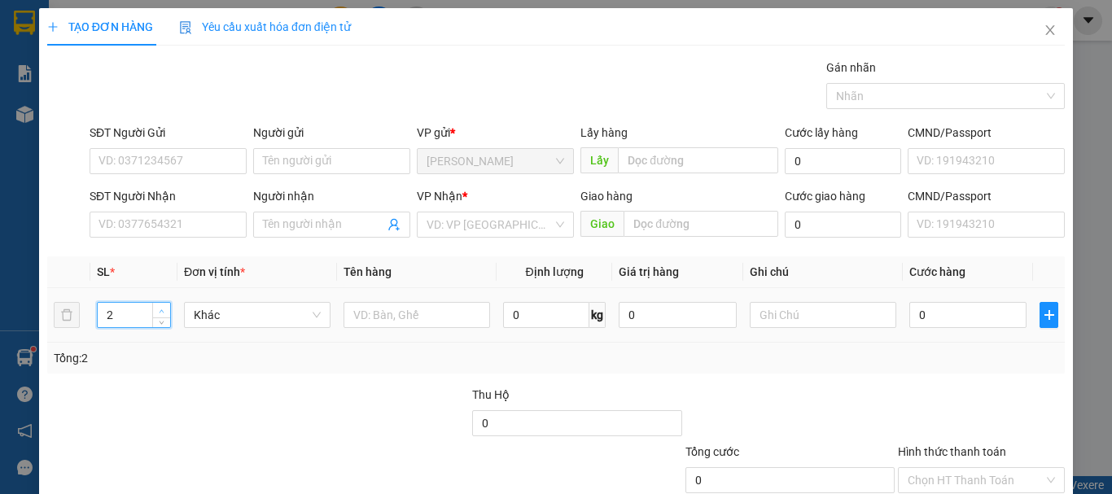
click at [159, 311] on icon "up" at bounding box center [162, 311] width 6 height 6
click at [128, 157] on input "SĐT Người Gửi" at bounding box center [168, 161] width 157 height 26
type input "3"
click at [159, 310] on icon "up" at bounding box center [162, 311] width 6 height 6
click at [1043, 30] on icon "close" at bounding box center [1049, 30] width 13 height 13
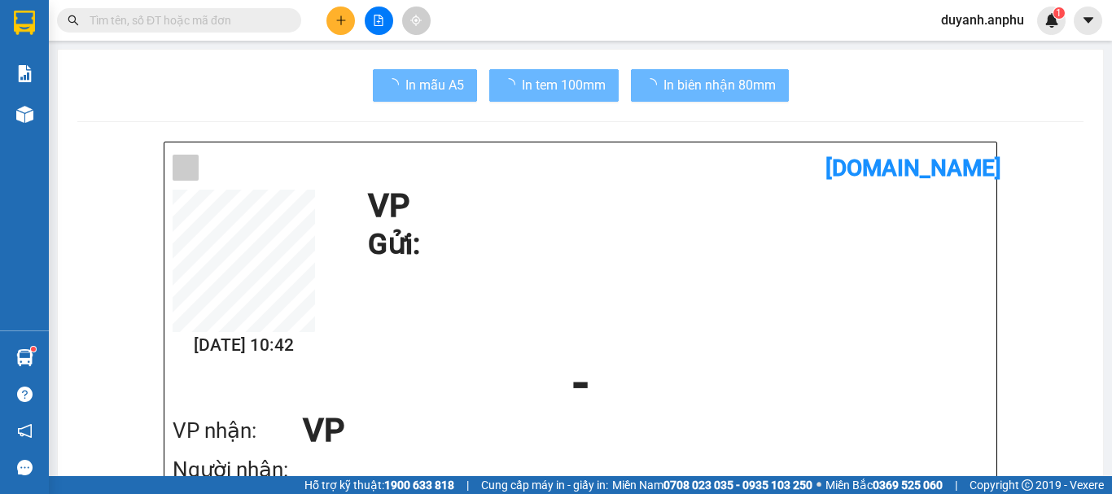
click at [199, 21] on input "text" at bounding box center [186, 20] width 192 height 18
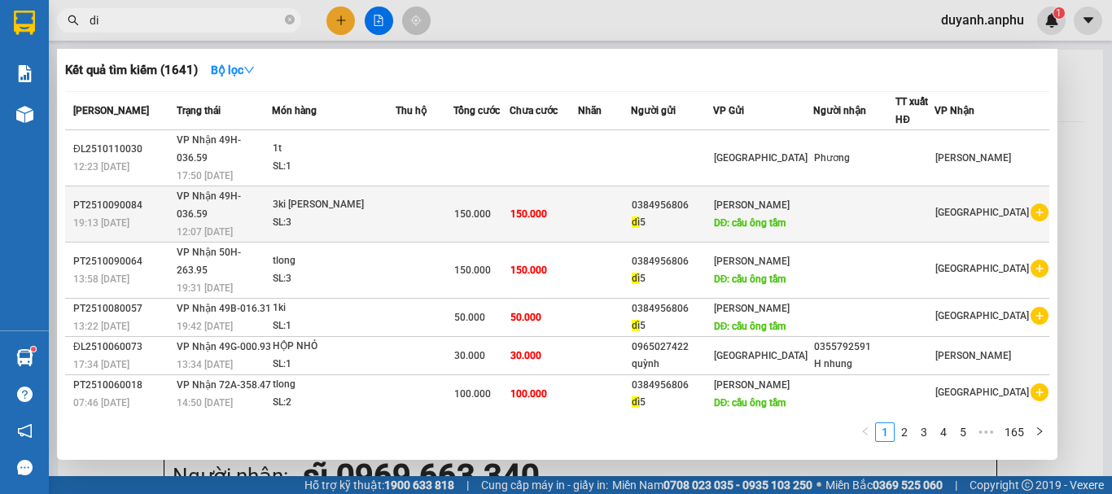
type input "di"
click at [1030, 203] on icon "plus-circle" at bounding box center [1039, 212] width 18 height 18
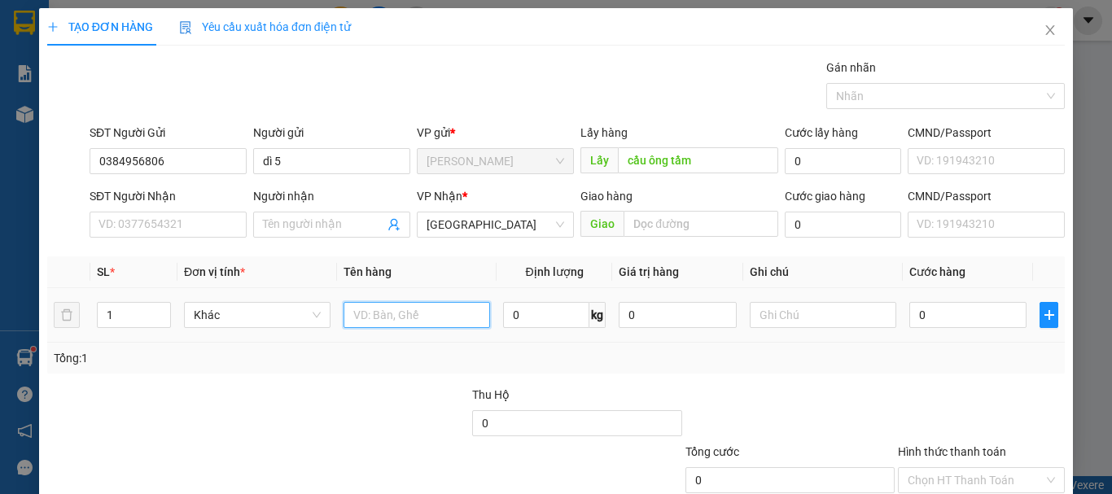
click at [443, 321] on input "text" at bounding box center [416, 315] width 146 height 26
type input "1ki [PERSON_NAME]"
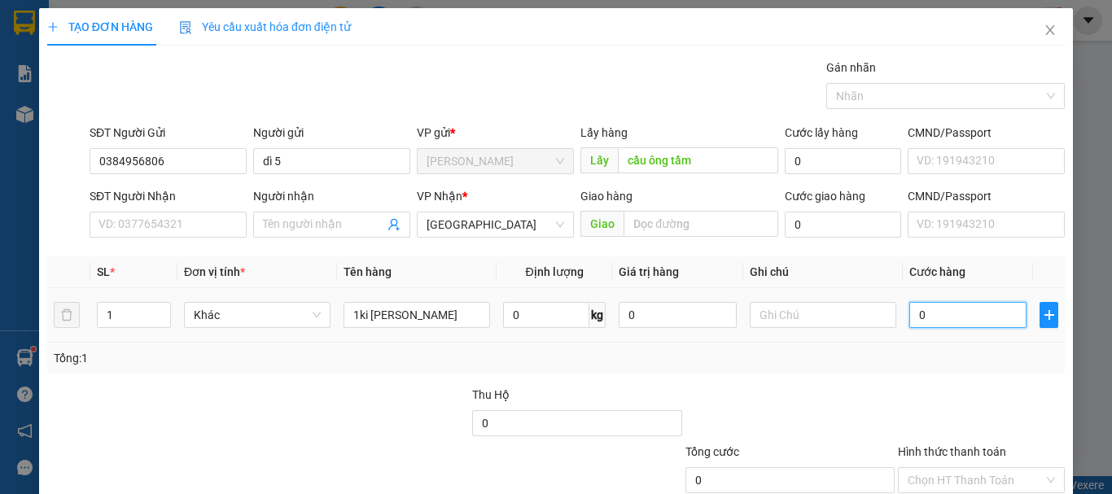
click at [936, 321] on input "0" at bounding box center [967, 315] width 117 height 26
type input "5"
type input "50"
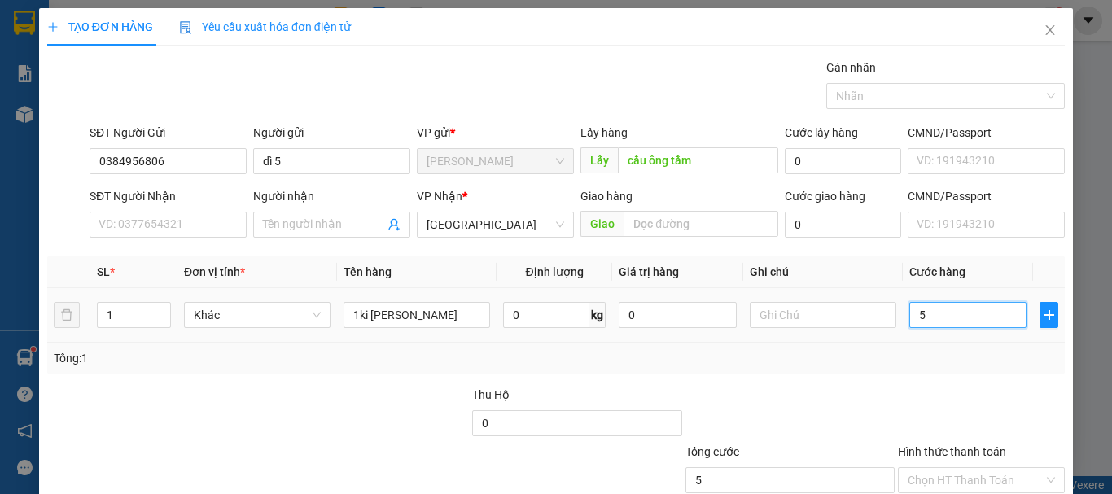
type input "50"
type input "50.000"
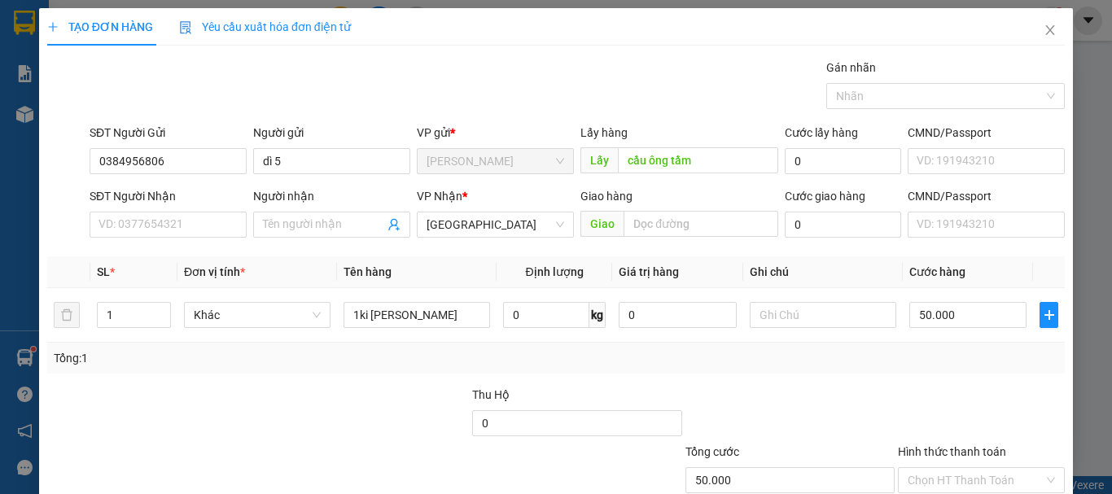
click at [840, 370] on div "Tổng: 1" at bounding box center [555, 358] width 1017 height 31
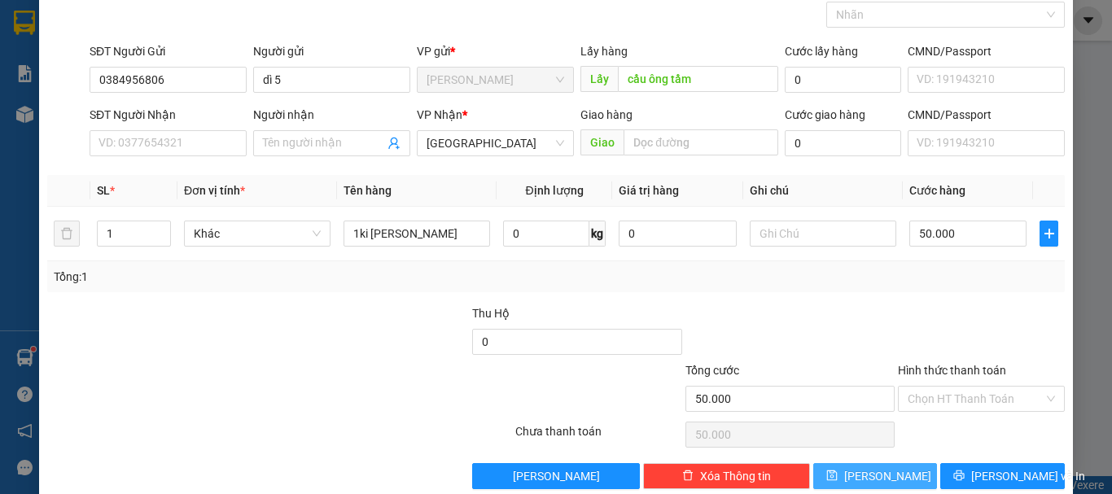
click at [871, 477] on span "[PERSON_NAME]" at bounding box center [887, 476] width 87 height 18
type input "0"
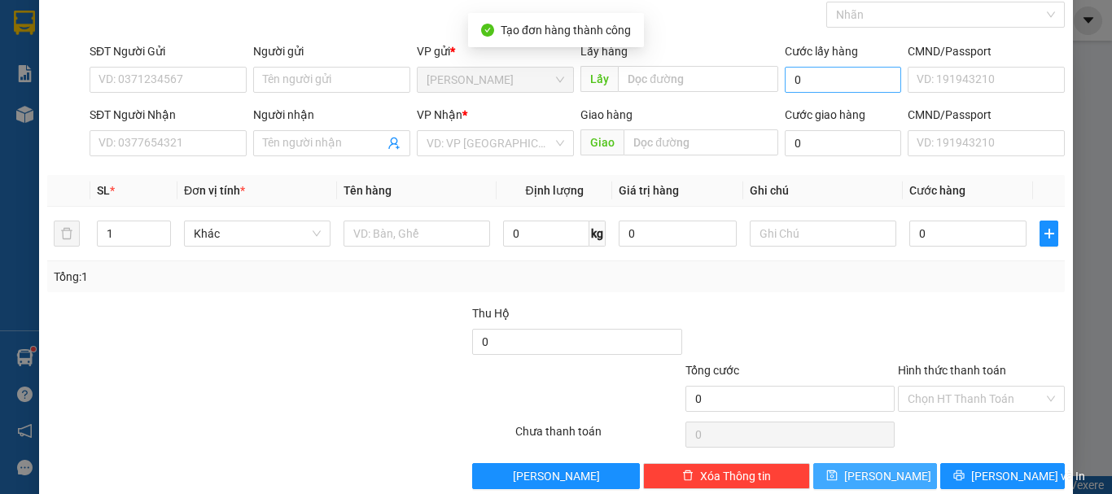
scroll to position [0, 0]
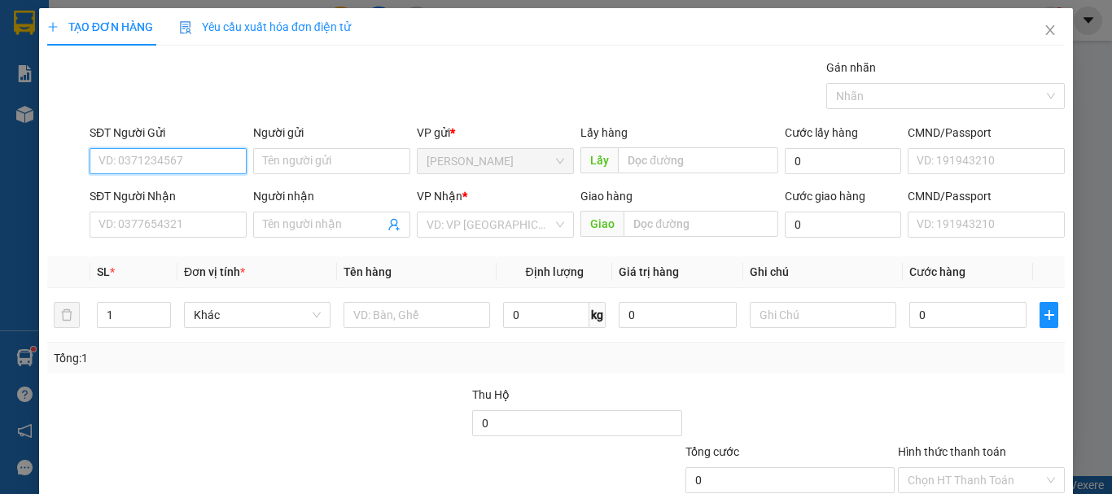
click at [210, 157] on input "SĐT Người Gửi" at bounding box center [168, 161] width 157 height 26
type input "0919599886"
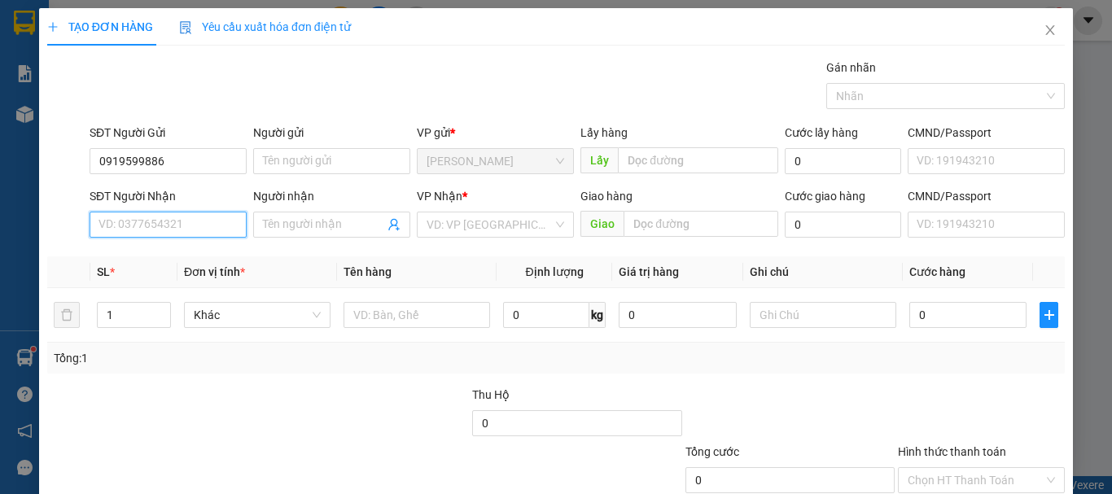
click at [145, 232] on input "SĐT Người Nhận" at bounding box center [168, 225] width 157 height 26
type input "0888931878"
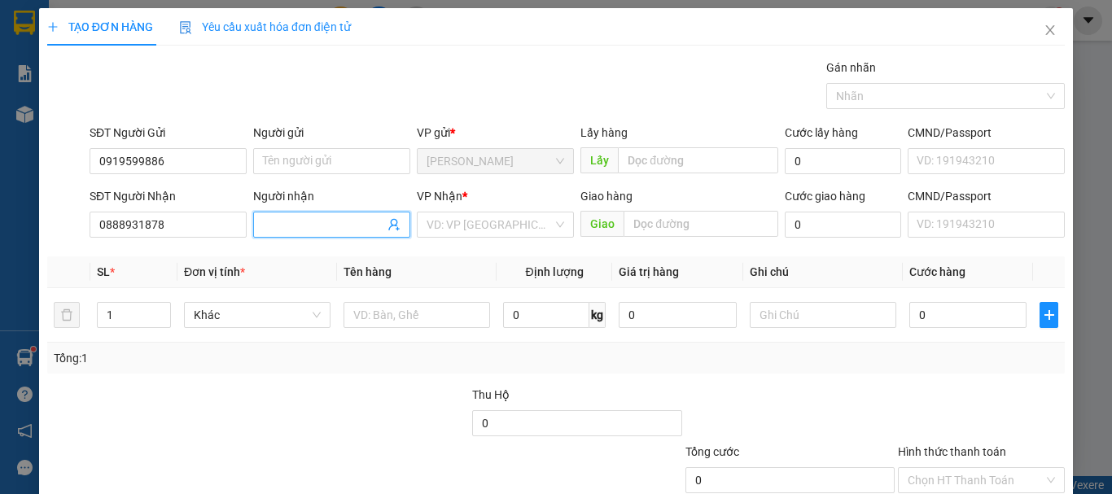
click at [298, 225] on input "Người nhận" at bounding box center [323, 225] width 121 height 18
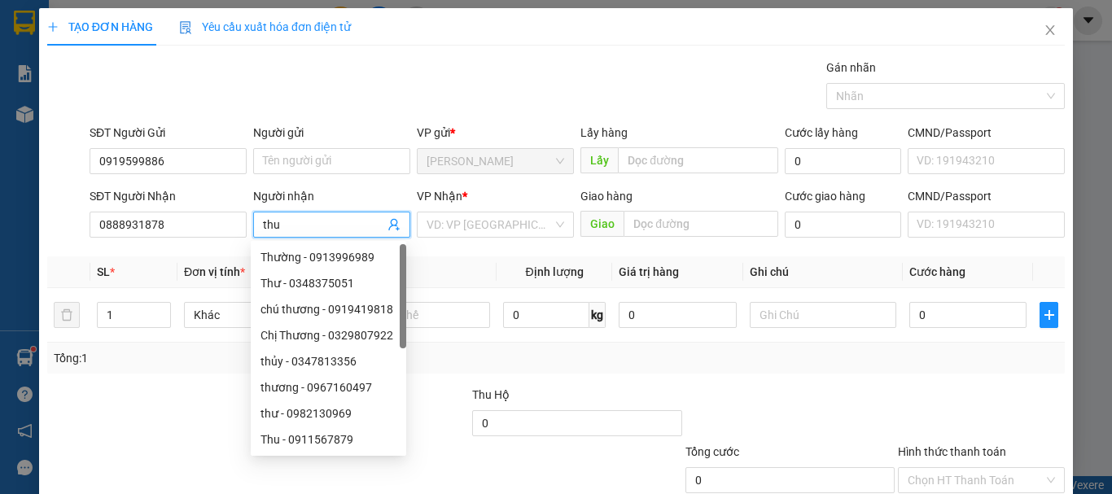
type input "thu"
click at [364, 88] on div "Gán nhãn Nhãn" at bounding box center [576, 87] width 981 height 57
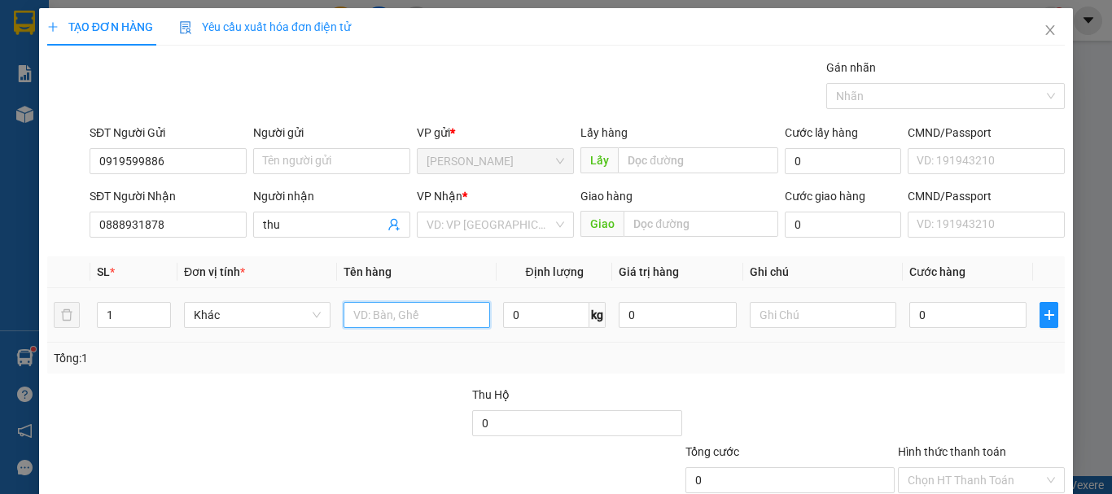
click at [380, 316] on input "text" at bounding box center [416, 315] width 146 height 26
type input "hsan"
click at [360, 369] on div "Tổng: 1" at bounding box center [555, 358] width 1017 height 31
click at [933, 317] on input "0" at bounding box center [967, 315] width 117 height 26
type input "3"
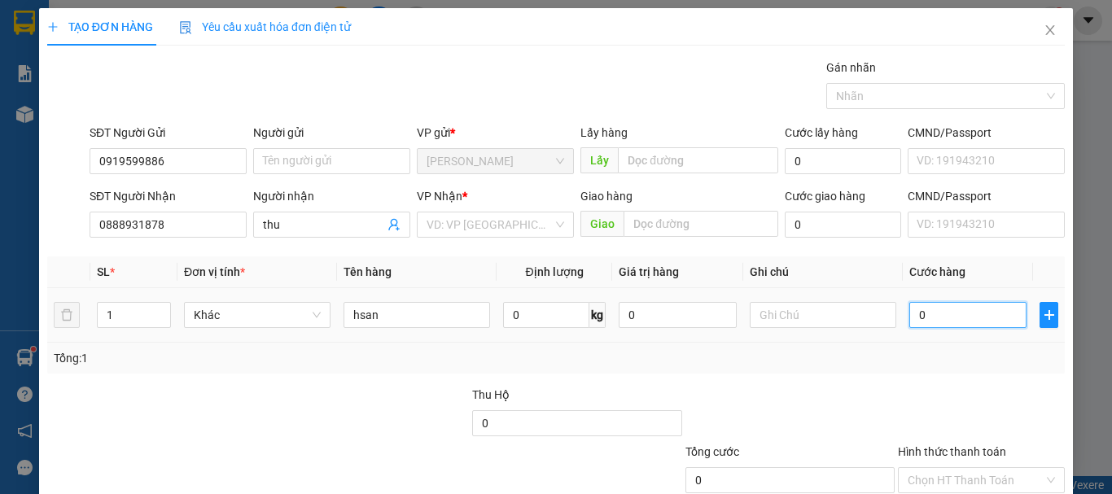
type input "3"
type input "30"
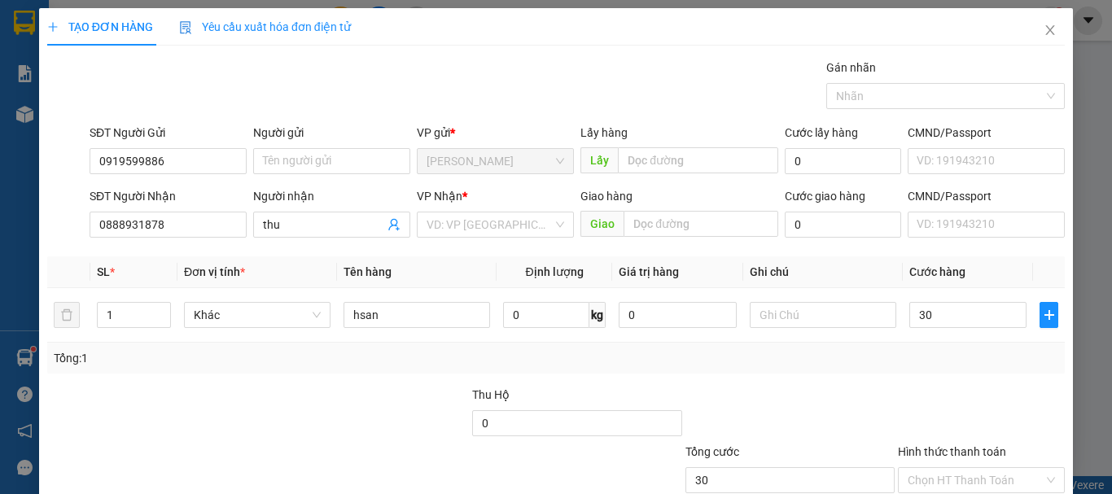
type input "30.000"
click at [783, 364] on div "Tổng: 1" at bounding box center [556, 358] width 1004 height 18
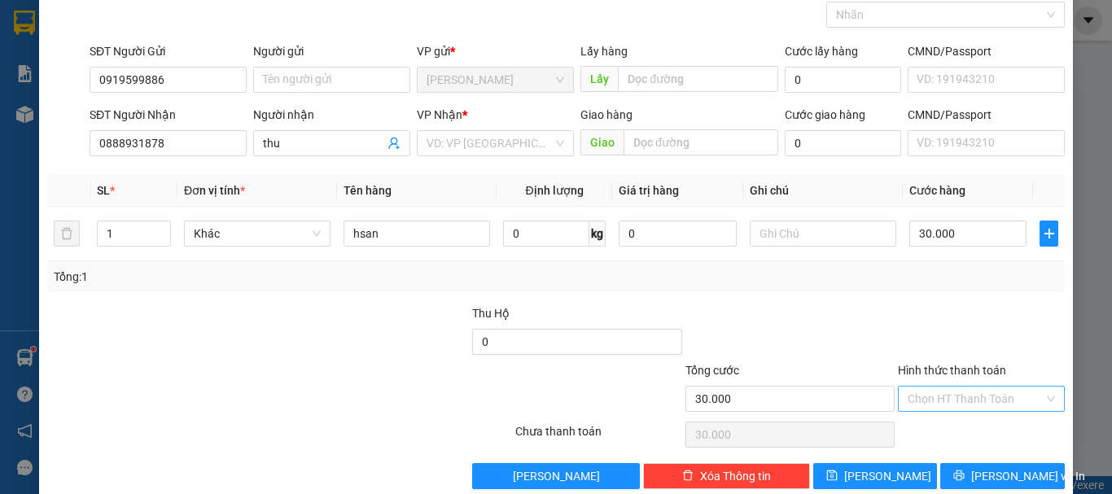
click at [952, 404] on input "Hình thức thanh toán" at bounding box center [975, 399] width 136 height 24
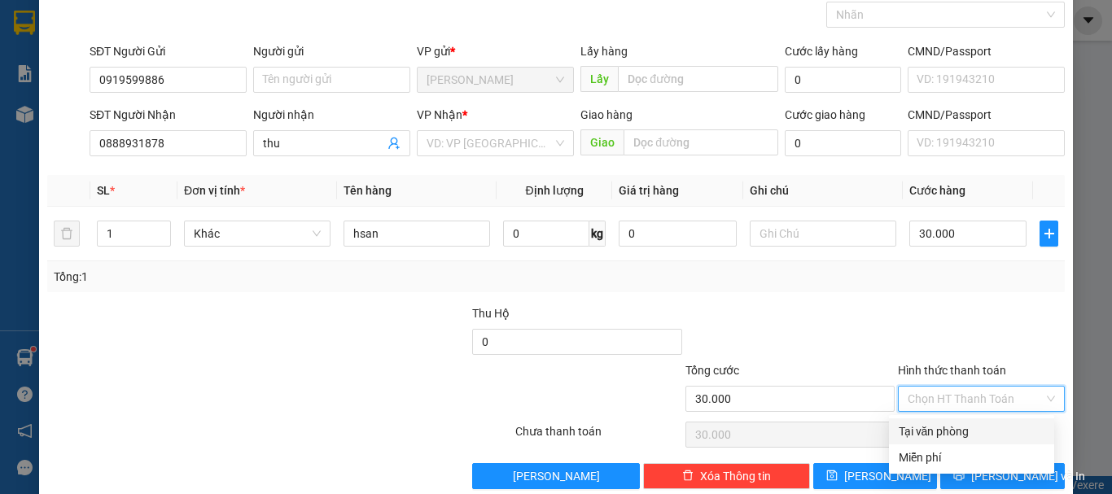
click at [929, 426] on div "Tại văn phòng" at bounding box center [971, 431] width 146 height 18
type input "0"
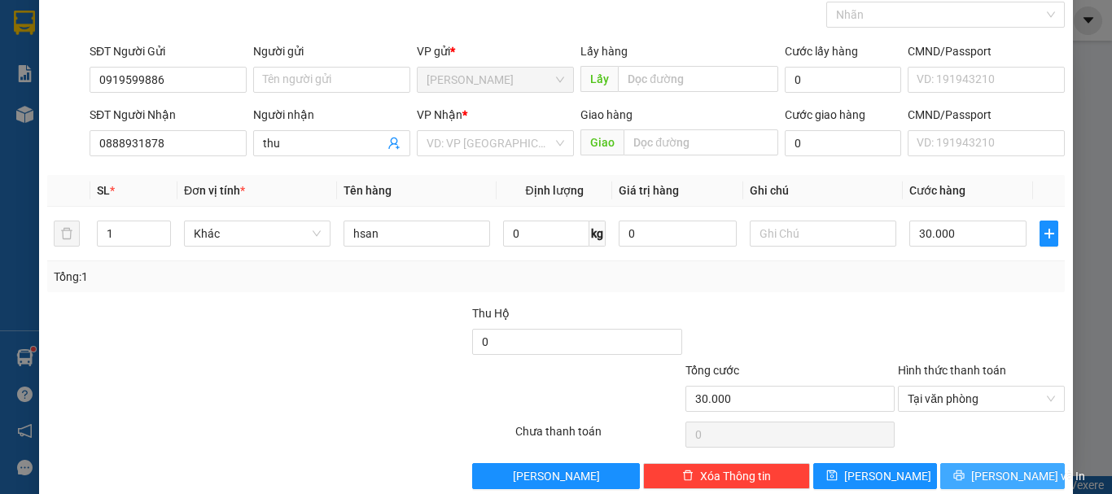
click at [991, 474] on span "[PERSON_NAME] và In" at bounding box center [1028, 476] width 114 height 18
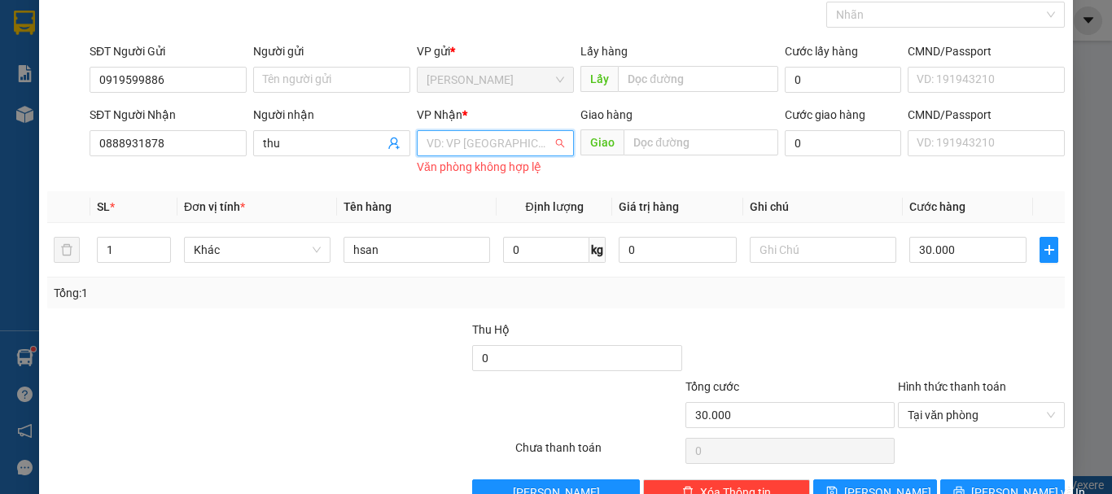
click at [477, 153] on input "search" at bounding box center [489, 143] width 126 height 24
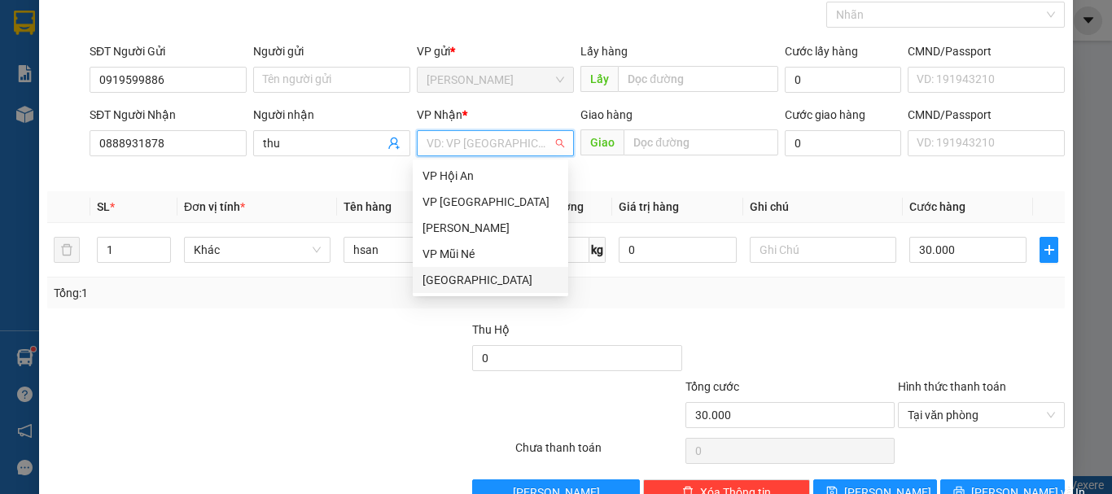
click at [465, 273] on div "[GEOGRAPHIC_DATA]" at bounding box center [490, 280] width 136 height 18
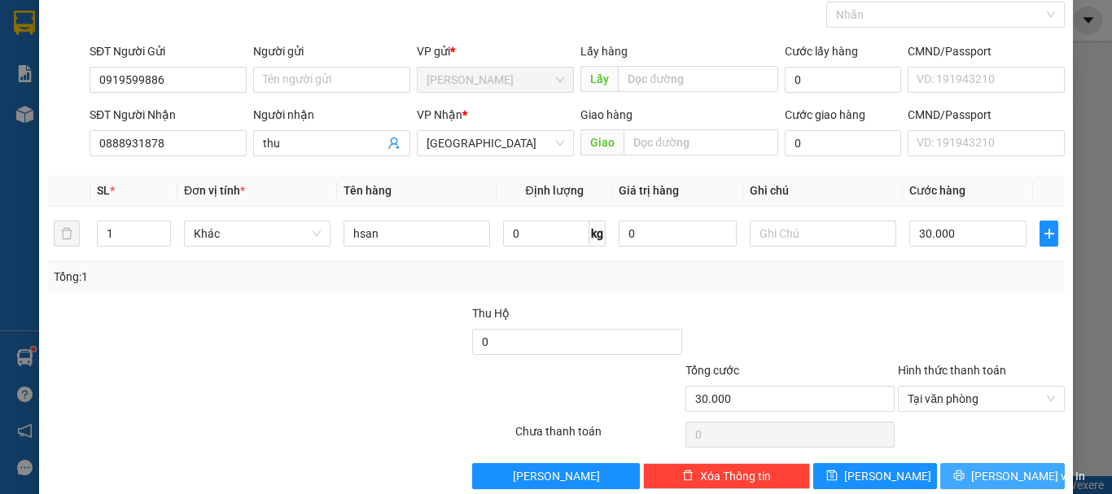
click at [976, 488] on button "[PERSON_NAME] và In" at bounding box center [1002, 476] width 125 height 26
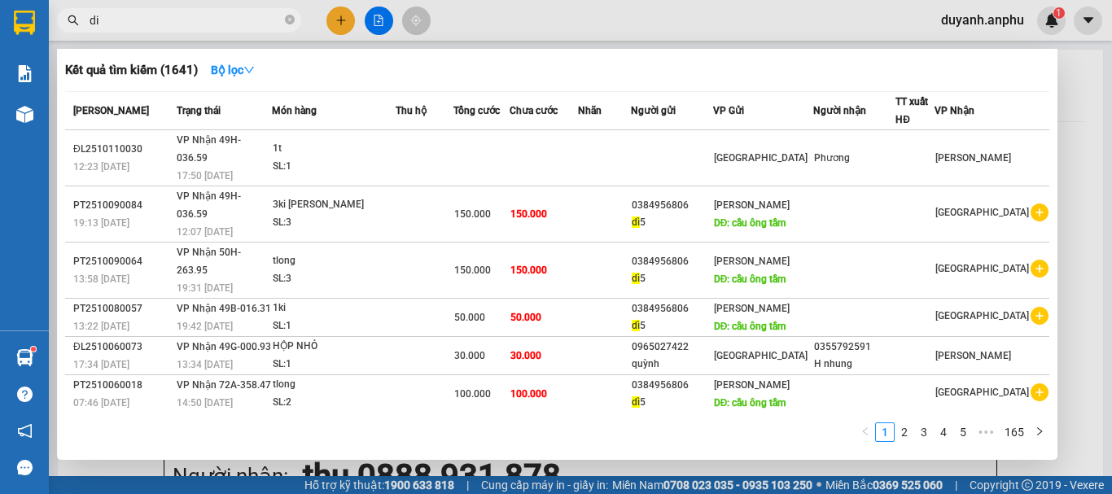
click at [334, 17] on div at bounding box center [556, 247] width 1112 height 494
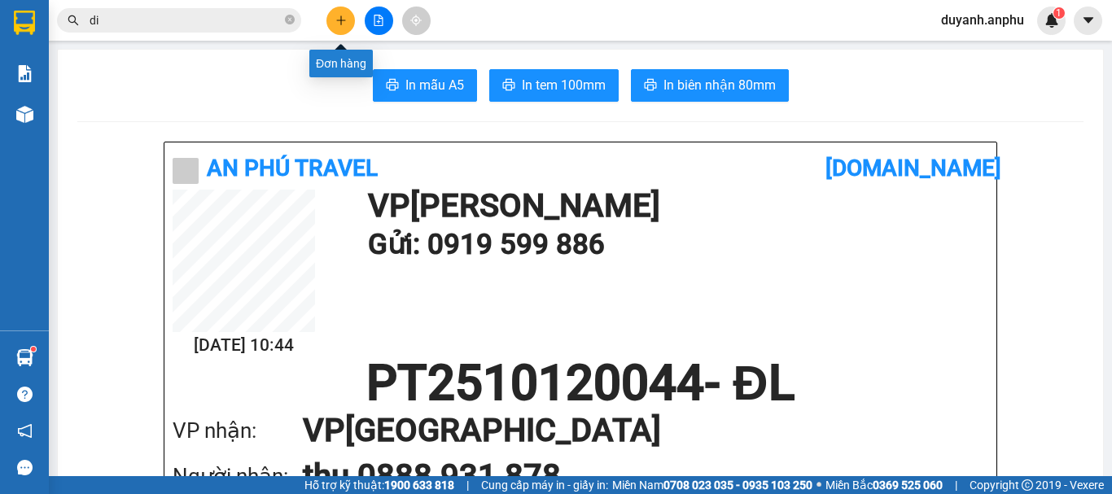
click at [343, 21] on icon "plus" at bounding box center [340, 20] width 11 height 11
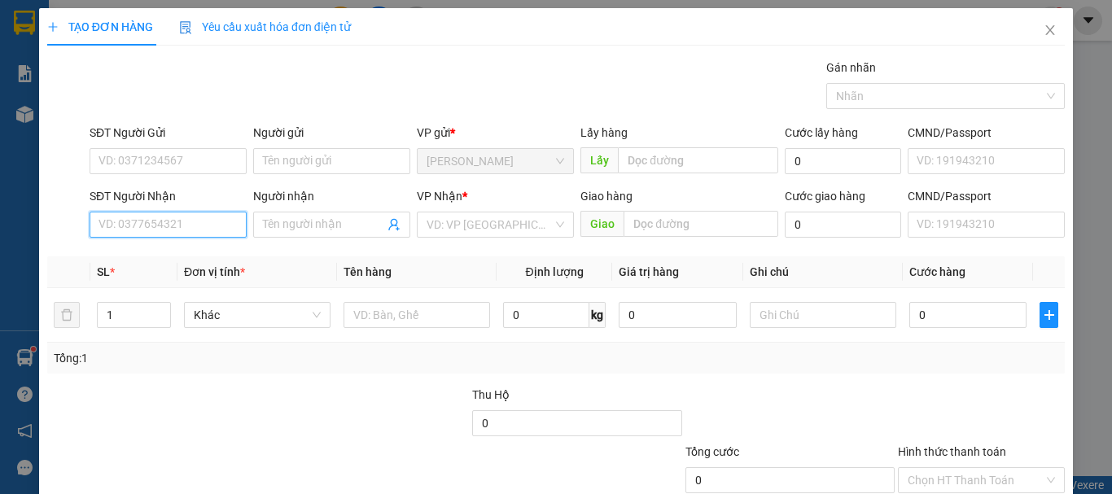
click at [159, 223] on input "SĐT Người Nhận" at bounding box center [168, 225] width 157 height 26
type input "0982593181"
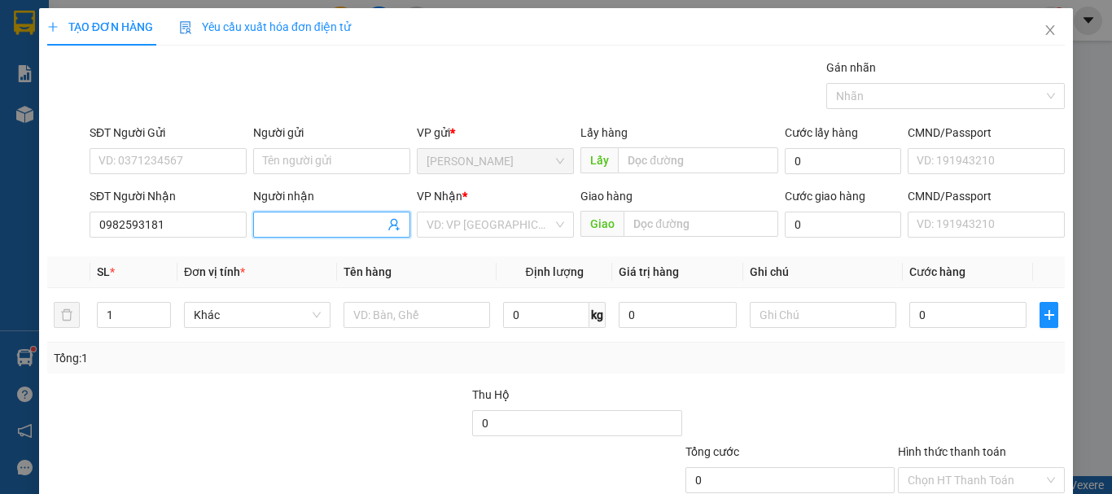
click at [301, 225] on input "Người nhận" at bounding box center [323, 225] width 121 height 18
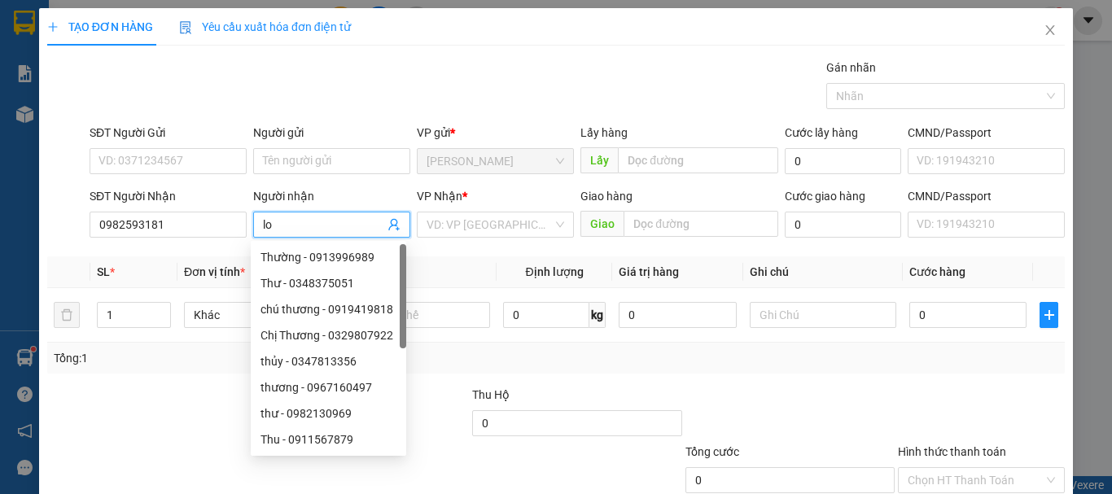
type input "l"
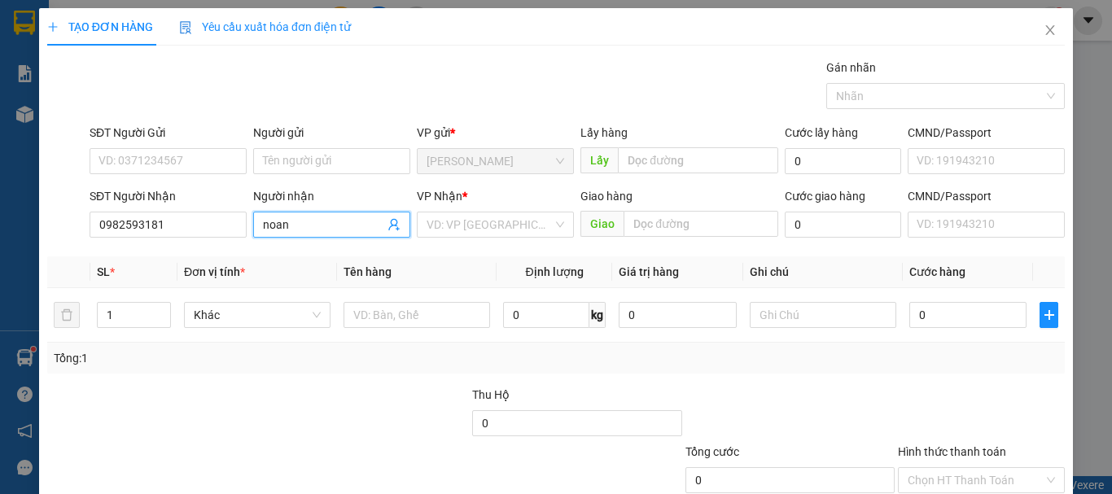
type input "noan"
click at [488, 60] on div "Gán nhãn Nhãn" at bounding box center [576, 87] width 981 height 57
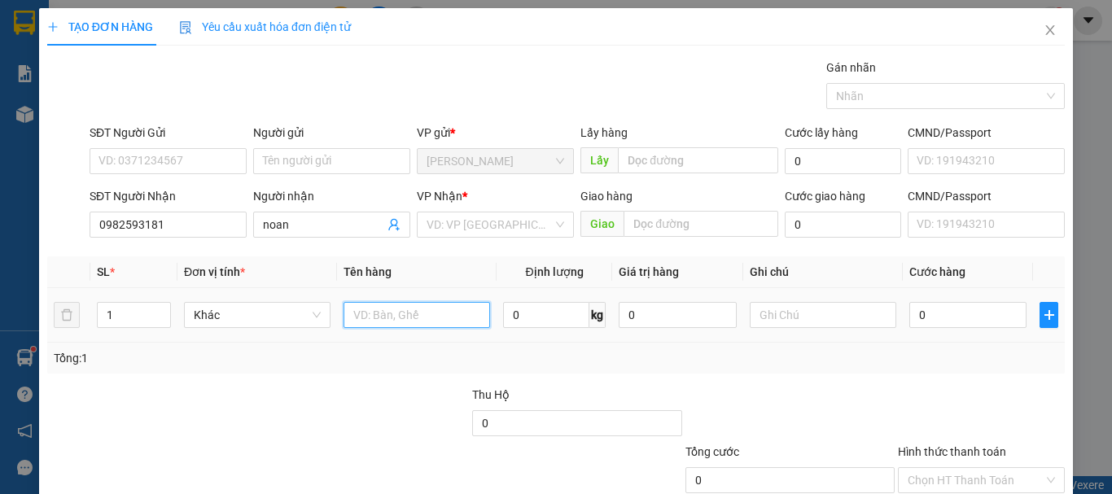
click at [434, 308] on input "text" at bounding box center [416, 315] width 146 height 26
type input "hsan"
click at [935, 308] on input "0" at bounding box center [967, 315] width 117 height 26
type input "3"
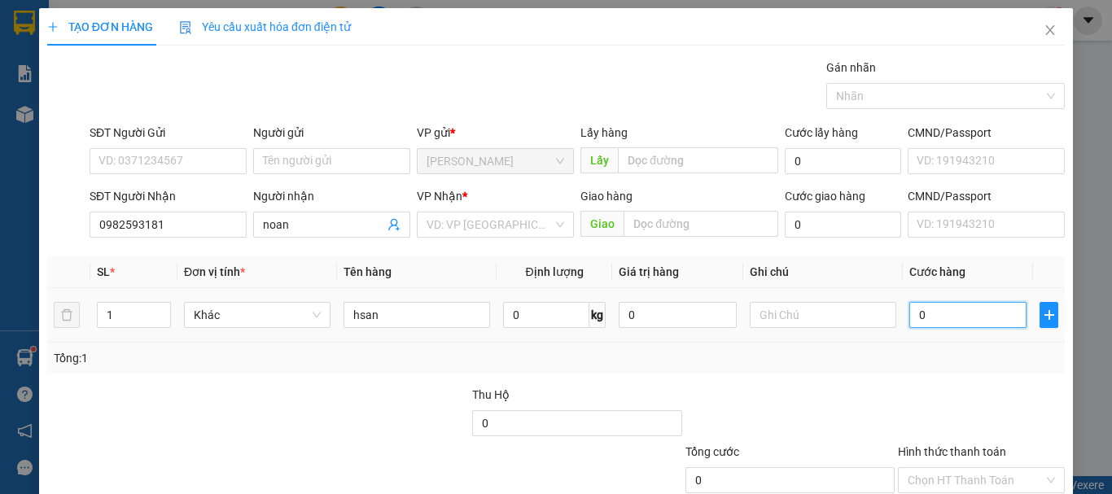
type input "3"
type input "30"
type input "30.000"
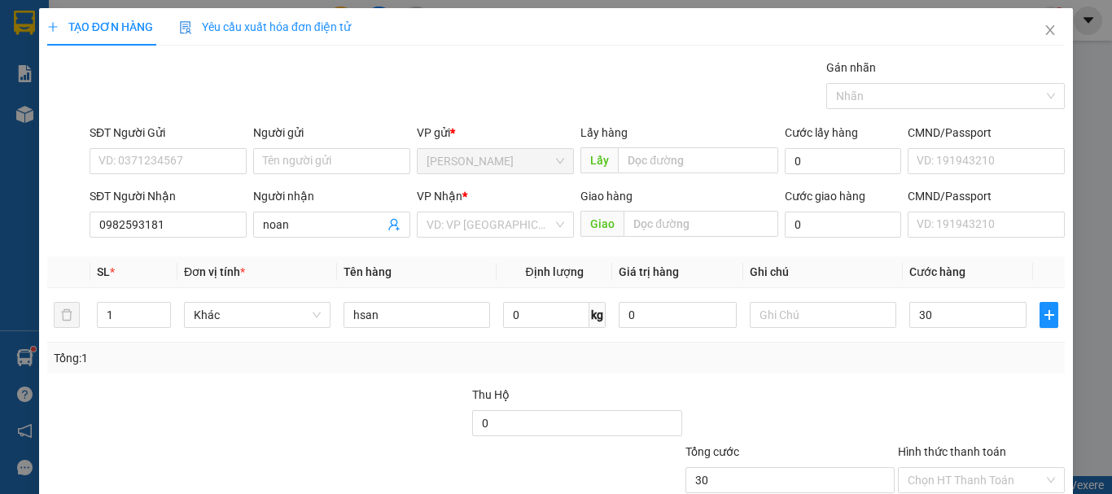
type input "30.000"
drag, startPoint x: 856, startPoint y: 377, endPoint x: 615, endPoint y: 293, distance: 255.0
click at [852, 378] on div "Transit Pickup Surcharge Ids Transit Deliver Surcharge Ids Transit Deliver Surc…" at bounding box center [555, 315] width 1017 height 512
click at [457, 229] on input "search" at bounding box center [489, 224] width 126 height 24
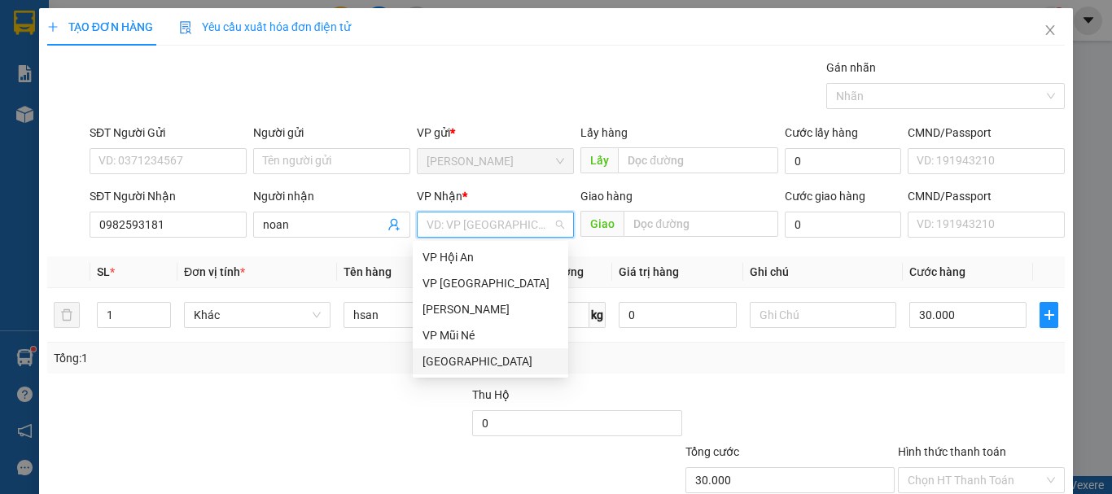
click at [462, 353] on div "[GEOGRAPHIC_DATA]" at bounding box center [490, 361] width 136 height 18
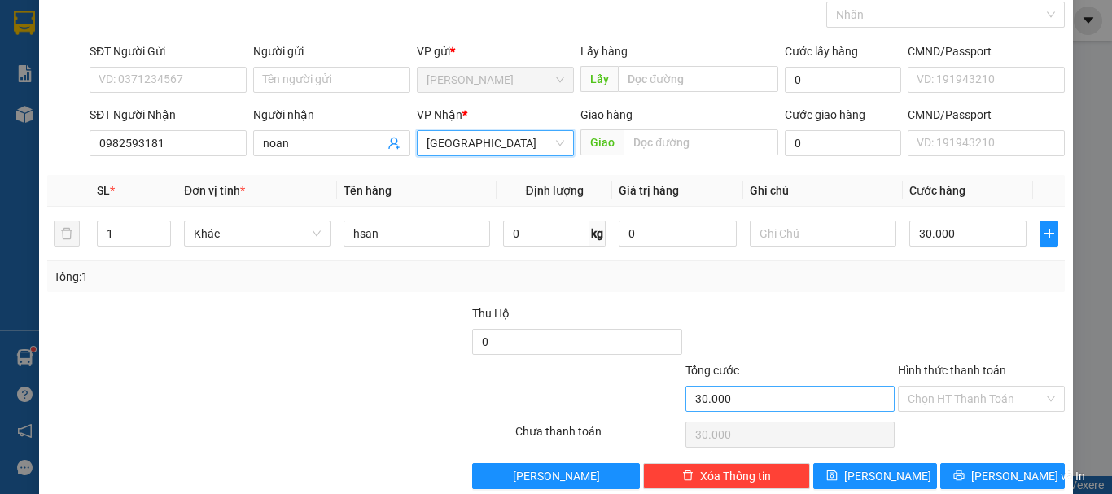
scroll to position [108, 0]
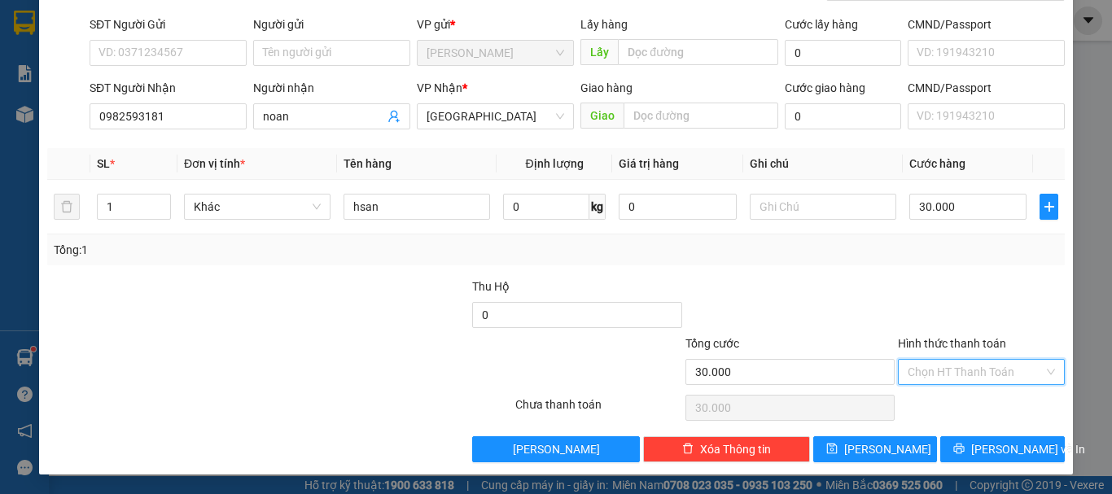
click at [974, 372] on input "Hình thức thanh toán" at bounding box center [975, 372] width 136 height 24
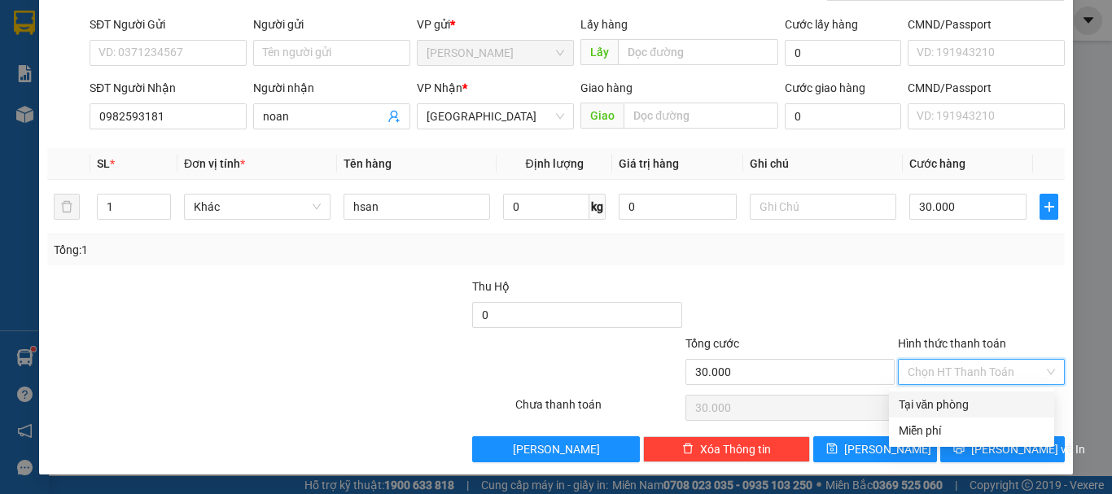
click at [946, 404] on div "Tại văn phòng" at bounding box center [971, 404] width 146 height 18
type input "0"
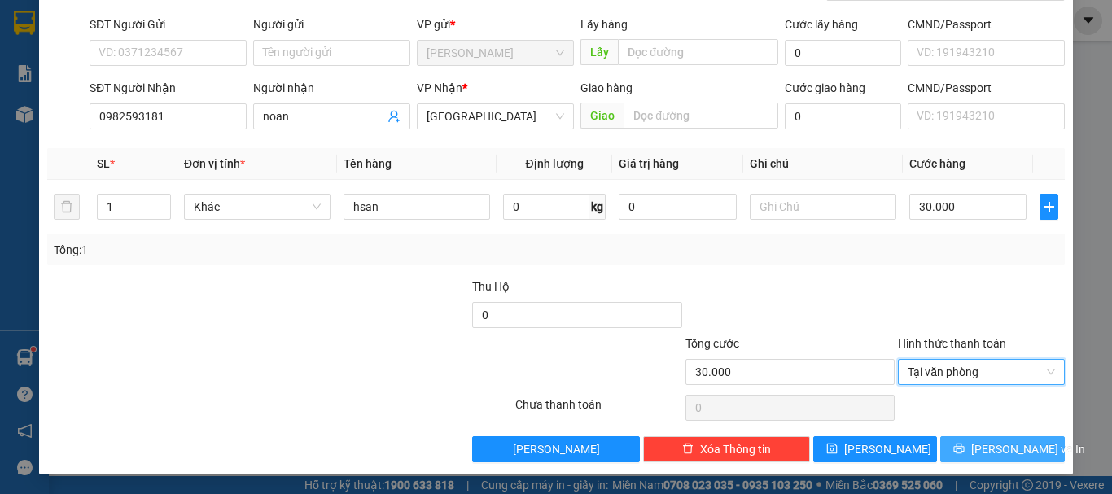
click at [973, 448] on button "[PERSON_NAME] và In" at bounding box center [1002, 449] width 125 height 26
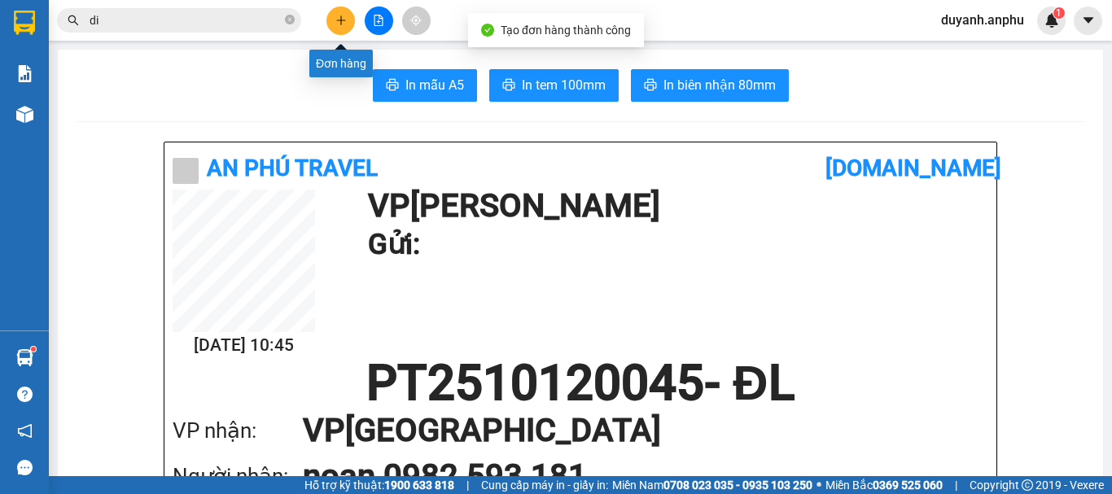
click at [338, 20] on icon "plus" at bounding box center [340, 20] width 11 height 11
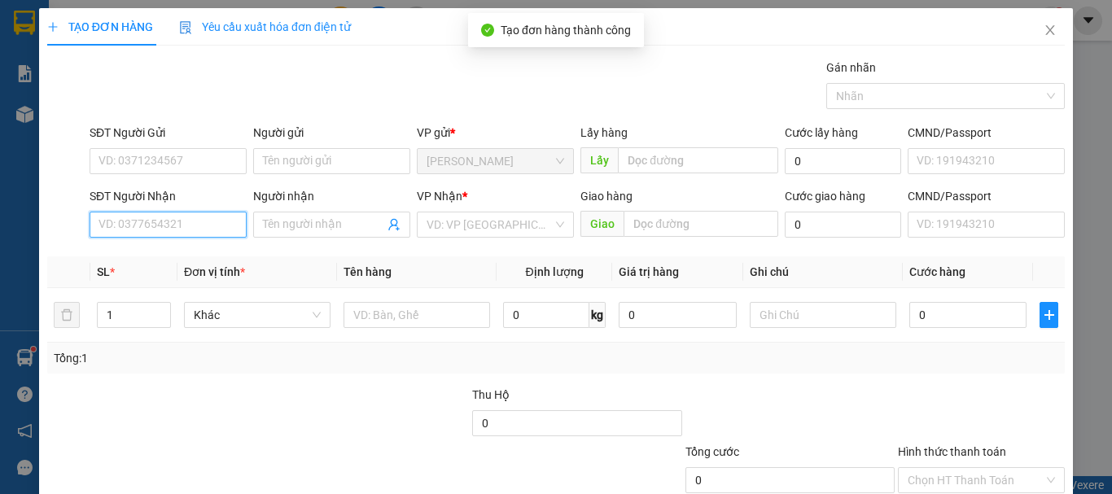
click at [162, 218] on input "SĐT Người Nhận" at bounding box center [168, 225] width 157 height 26
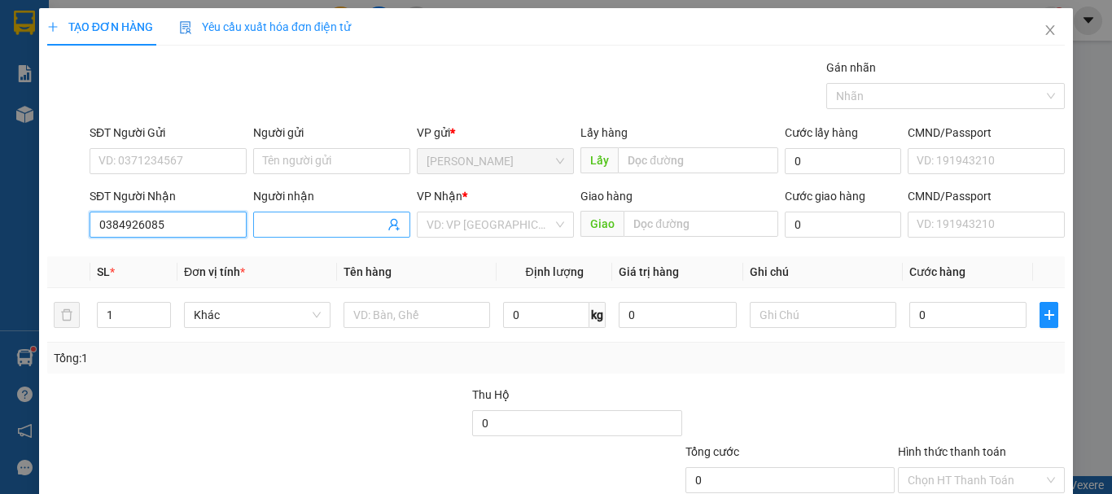
type input "0384926085"
click at [279, 225] on input "Người nhận" at bounding box center [323, 225] width 121 height 18
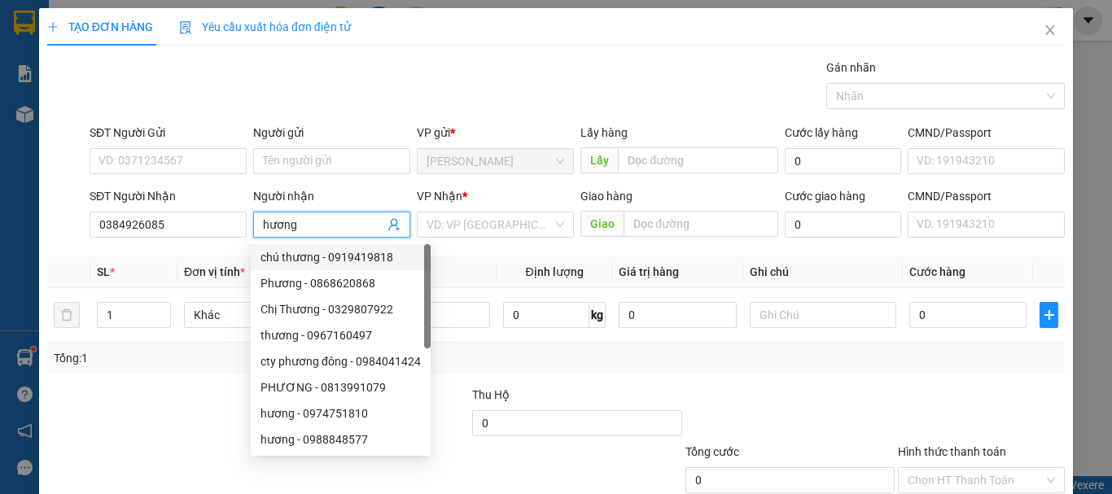
type input "hương"
drag, startPoint x: 466, startPoint y: 63, endPoint x: 481, endPoint y: 61, distance: 14.7
click at [466, 63] on div "Gán nhãn Nhãn" at bounding box center [576, 87] width 981 height 57
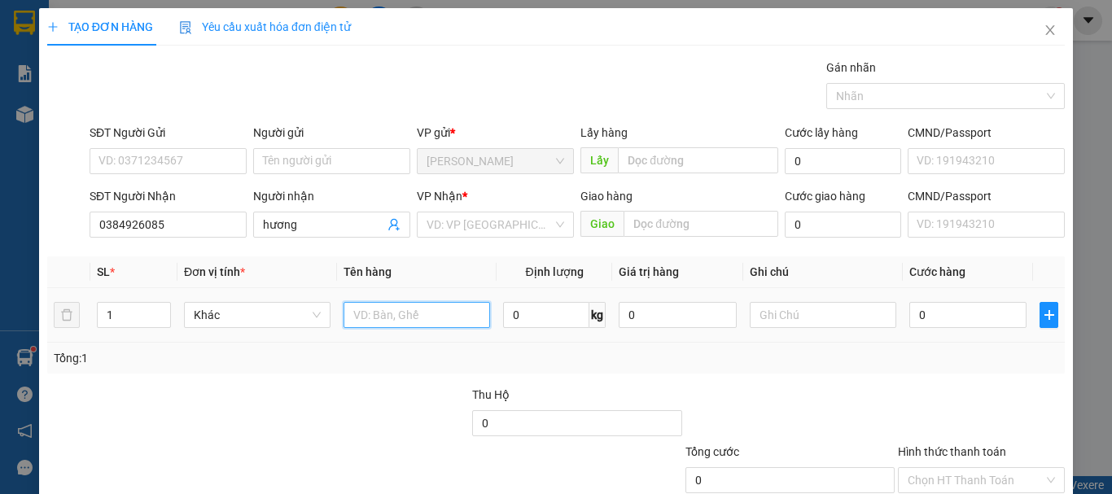
click at [389, 320] on input "text" at bounding box center [416, 315] width 146 height 26
type input "hsan"
click at [395, 342] on td "hsan" at bounding box center [416, 315] width 159 height 55
click at [957, 319] on input "0" at bounding box center [967, 315] width 117 height 26
type input "3"
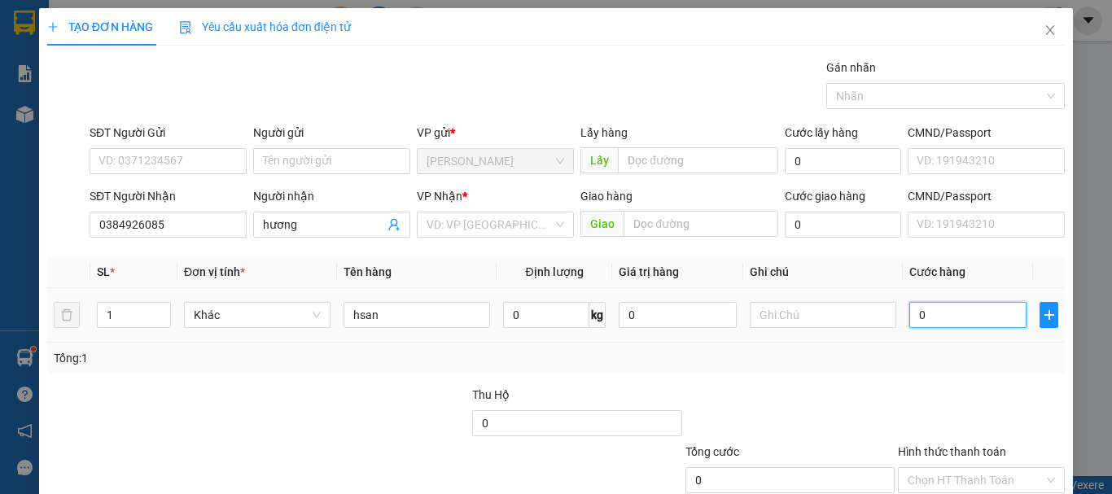
type input "3"
type input "30"
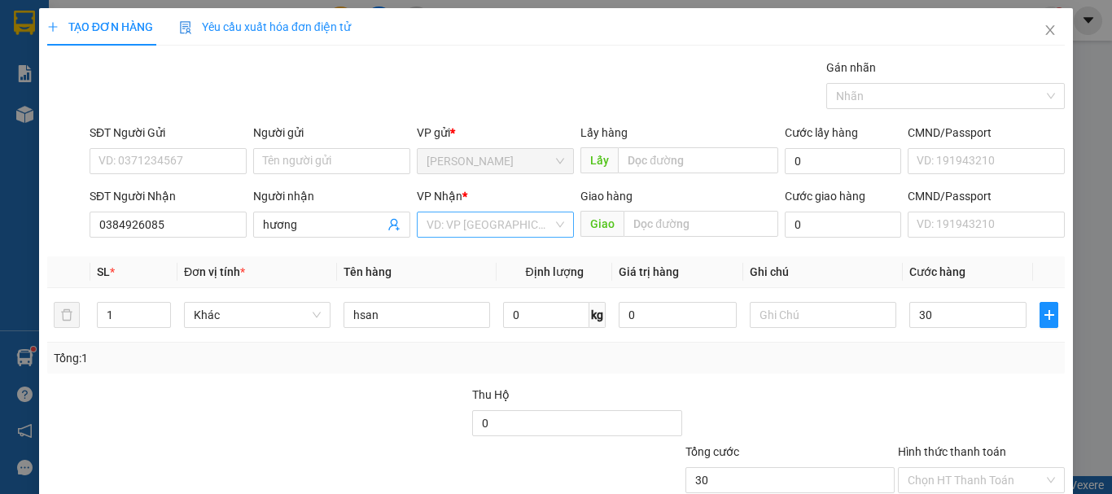
click at [512, 222] on input "search" at bounding box center [489, 224] width 126 height 24
type input "30.000"
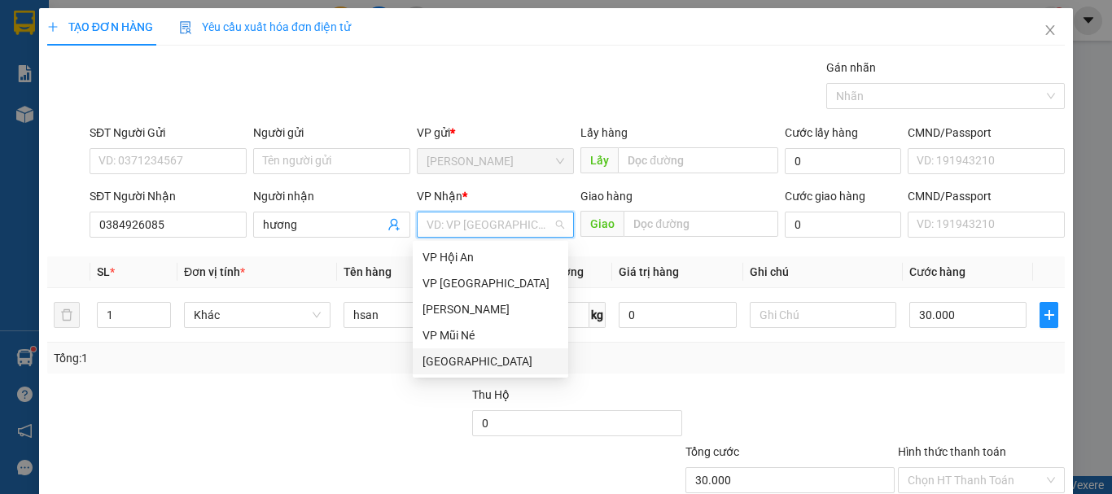
click at [462, 356] on div "[GEOGRAPHIC_DATA]" at bounding box center [490, 361] width 136 height 18
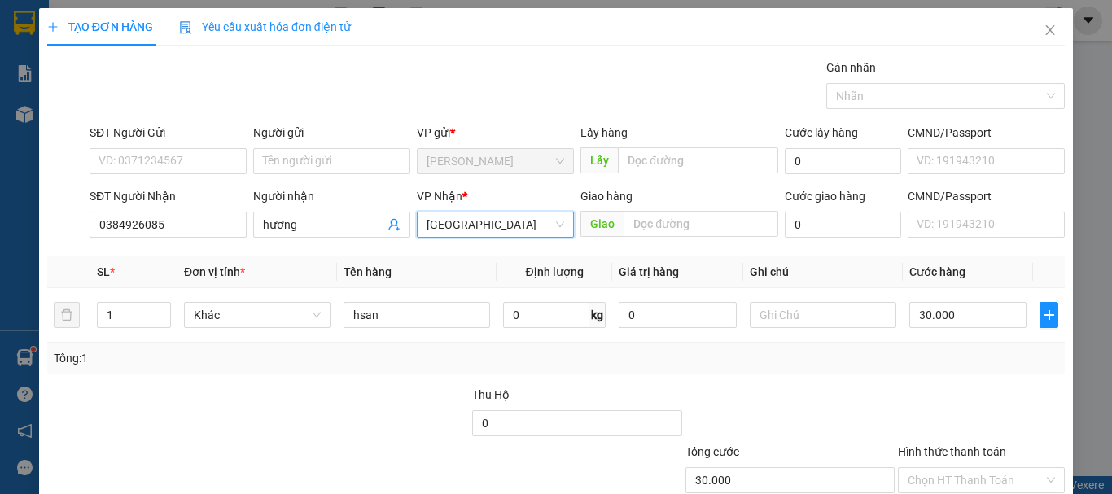
click at [887, 375] on div "Transit Pickup Surcharge Ids Transit Deliver Surcharge Ids Transit Deliver Surc…" at bounding box center [555, 315] width 1017 height 512
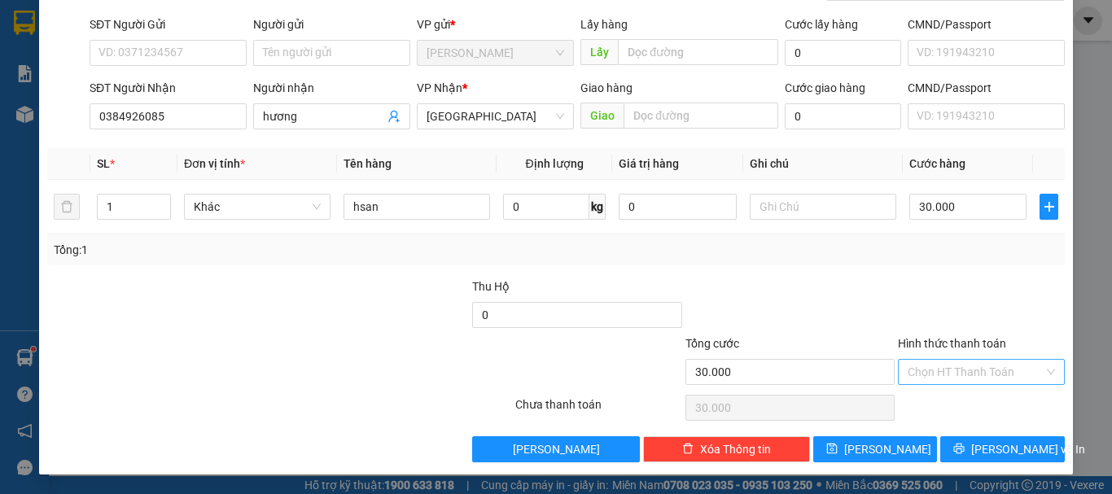
click at [939, 383] on input "Hình thức thanh toán" at bounding box center [975, 372] width 136 height 24
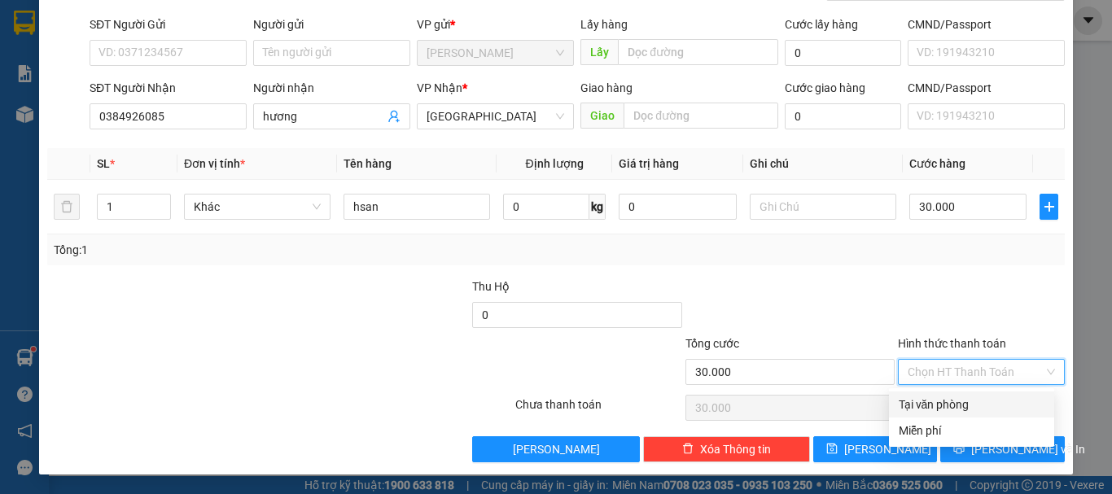
click at [965, 402] on div "Tại văn phòng" at bounding box center [971, 404] width 146 height 18
type input "0"
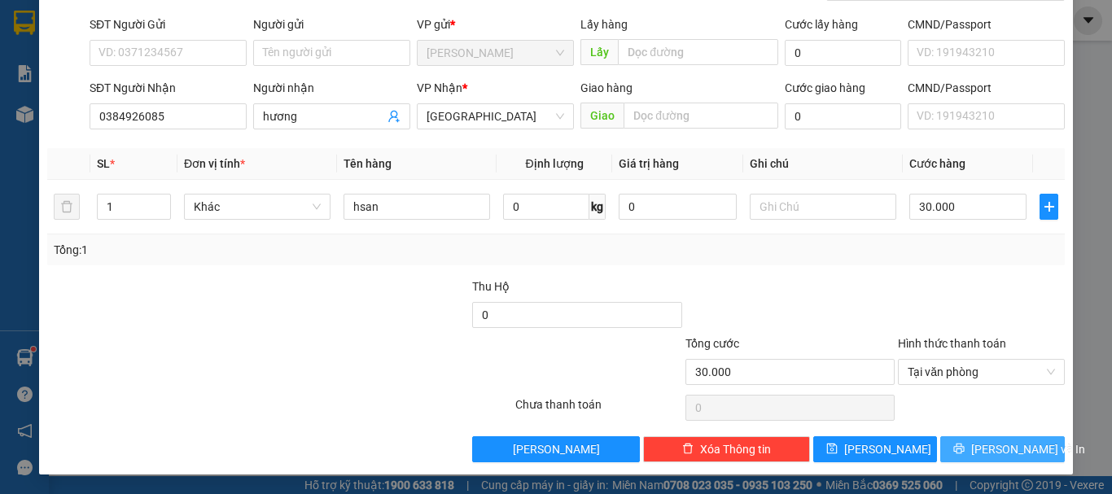
click at [987, 448] on span "[PERSON_NAME] và In" at bounding box center [1028, 449] width 114 height 18
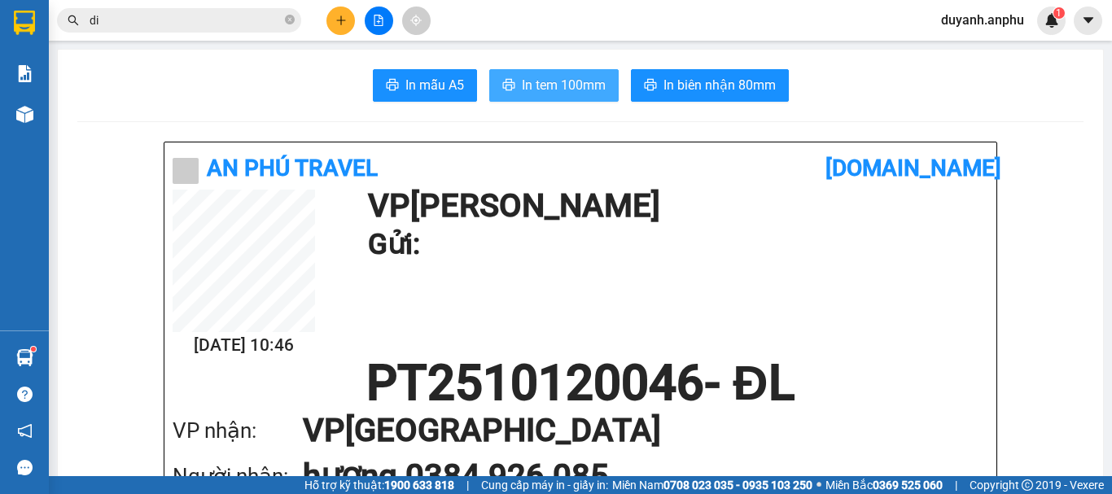
click at [570, 78] on span "In tem 100mm" at bounding box center [564, 85] width 84 height 20
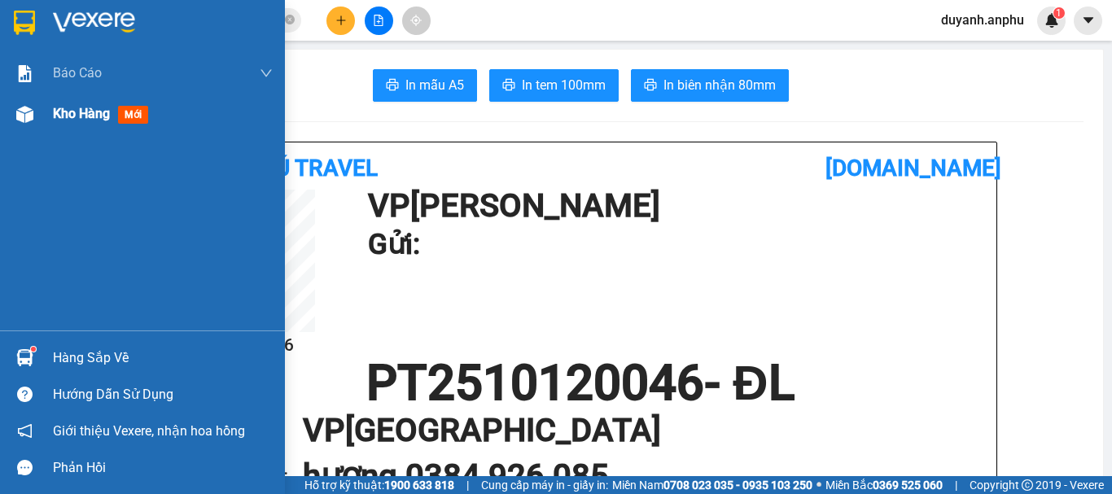
click at [59, 111] on span "Kho hàng" at bounding box center [81, 113] width 57 height 15
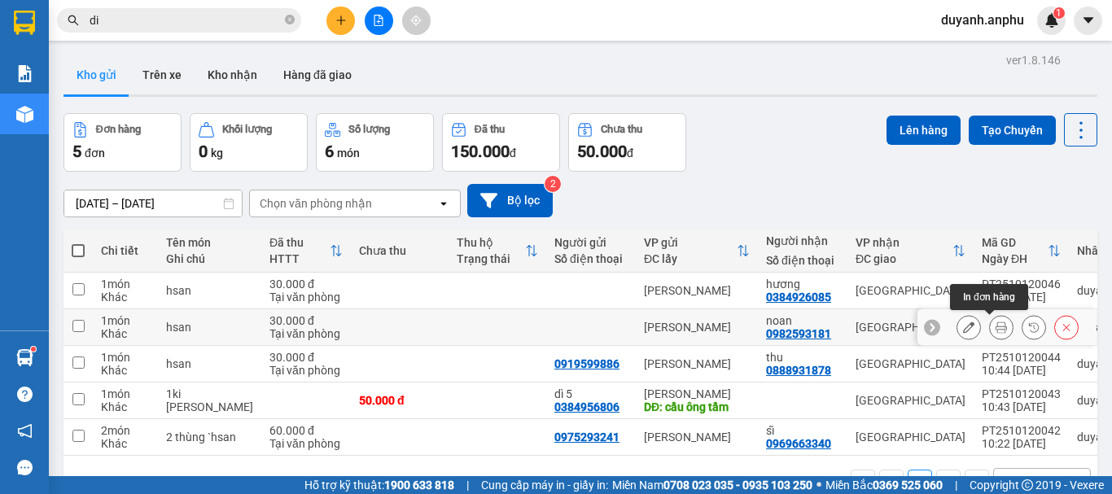
click at [995, 327] on icon at bounding box center [1000, 326] width 11 height 11
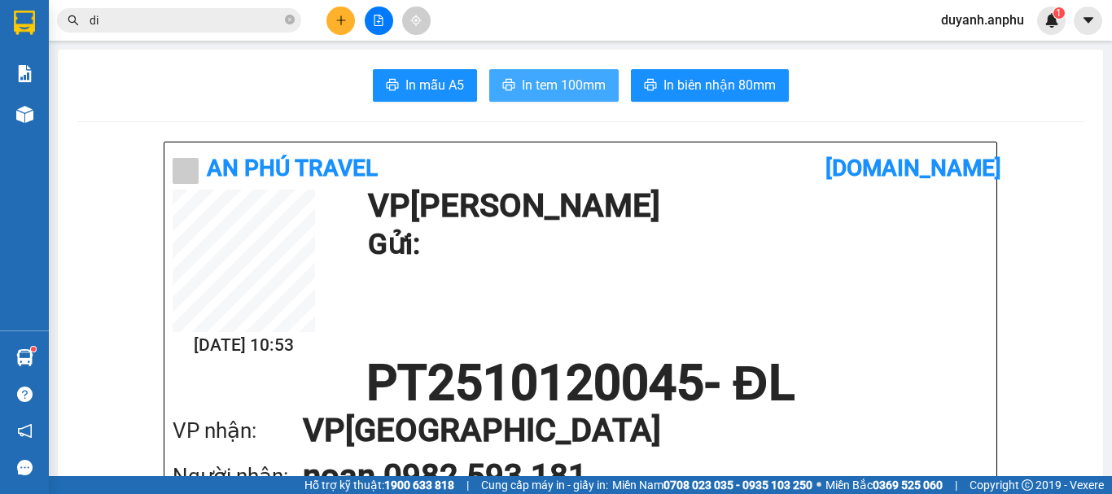
click at [553, 86] on span "In tem 100mm" at bounding box center [564, 85] width 84 height 20
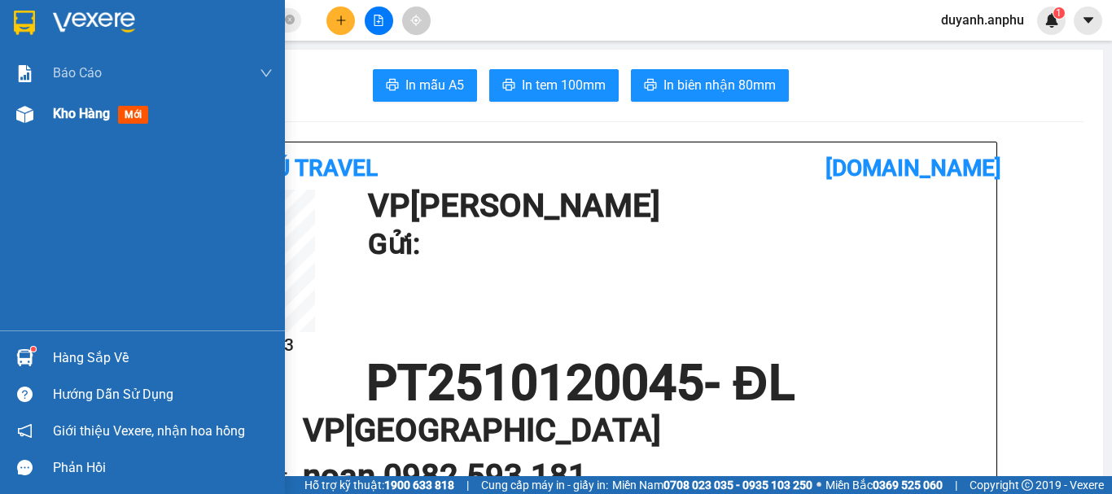
click at [70, 110] on span "Kho hàng" at bounding box center [81, 113] width 57 height 15
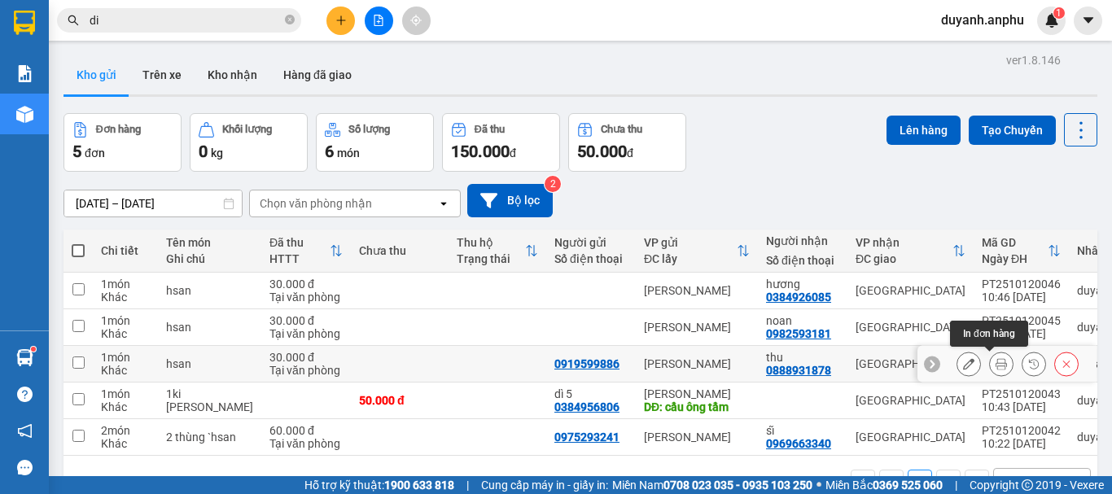
click at [995, 365] on icon at bounding box center [1000, 363] width 11 height 11
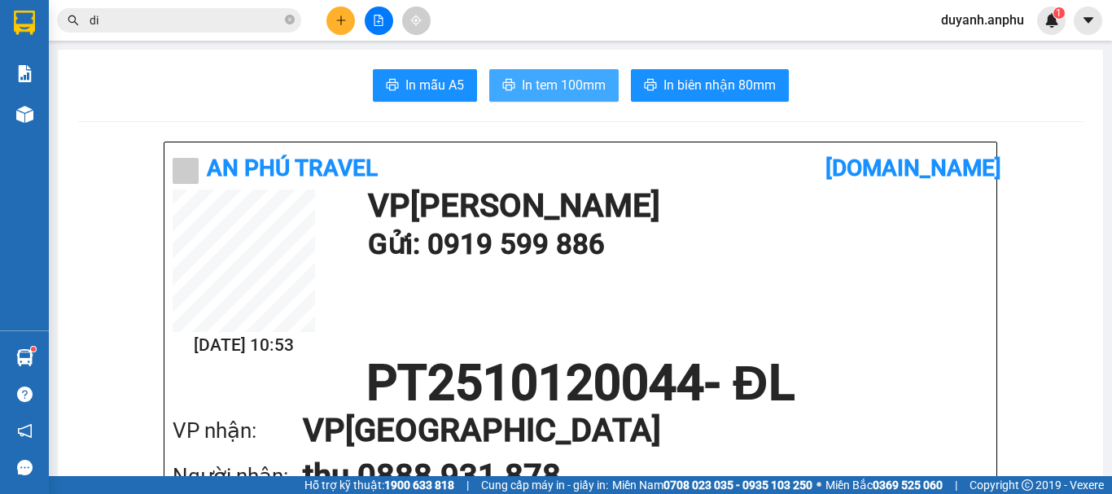
click at [578, 84] on span "In tem 100mm" at bounding box center [564, 85] width 84 height 20
click at [124, 23] on input "di" at bounding box center [186, 20] width 192 height 18
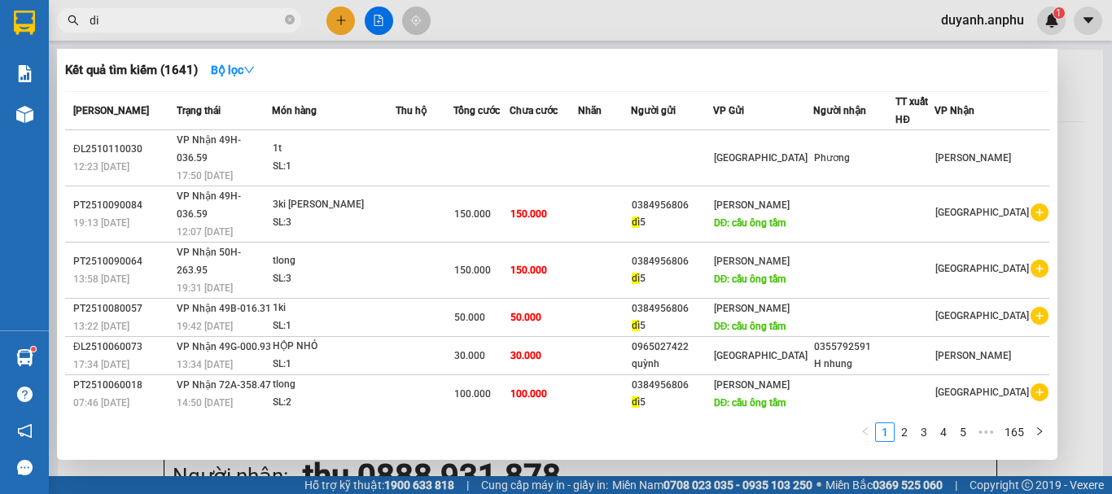
type input "d"
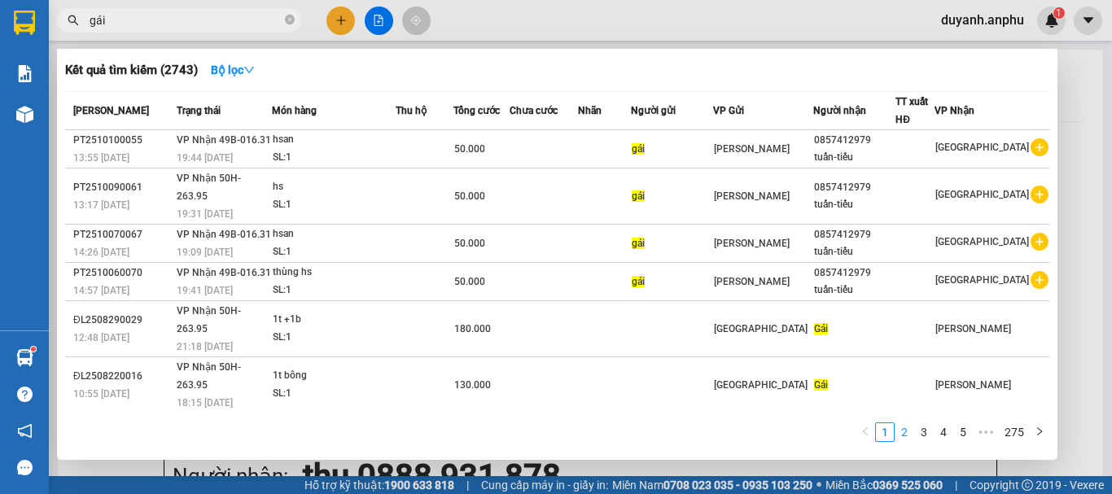
type input "gái"
click at [912, 430] on link "2" at bounding box center [904, 432] width 18 height 18
click at [929, 431] on link "3" at bounding box center [924, 432] width 18 height 18
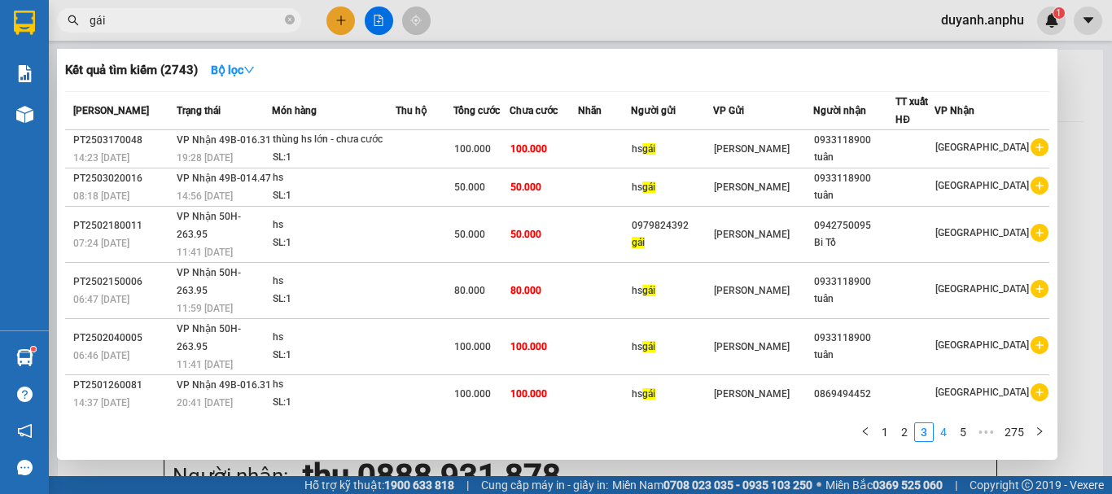
click at [948, 432] on link "4" at bounding box center [943, 432] width 18 height 18
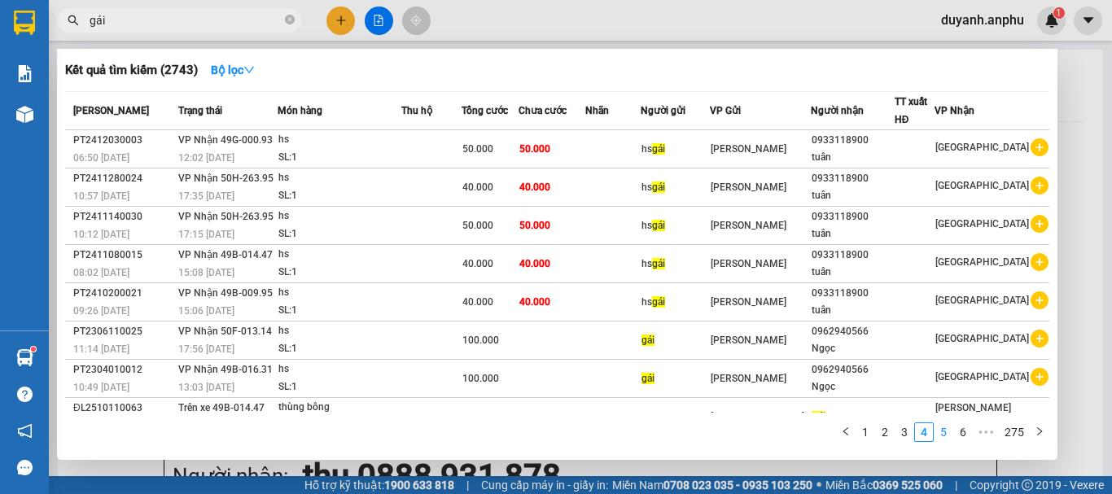
click at [952, 433] on link "5" at bounding box center [943, 432] width 18 height 18
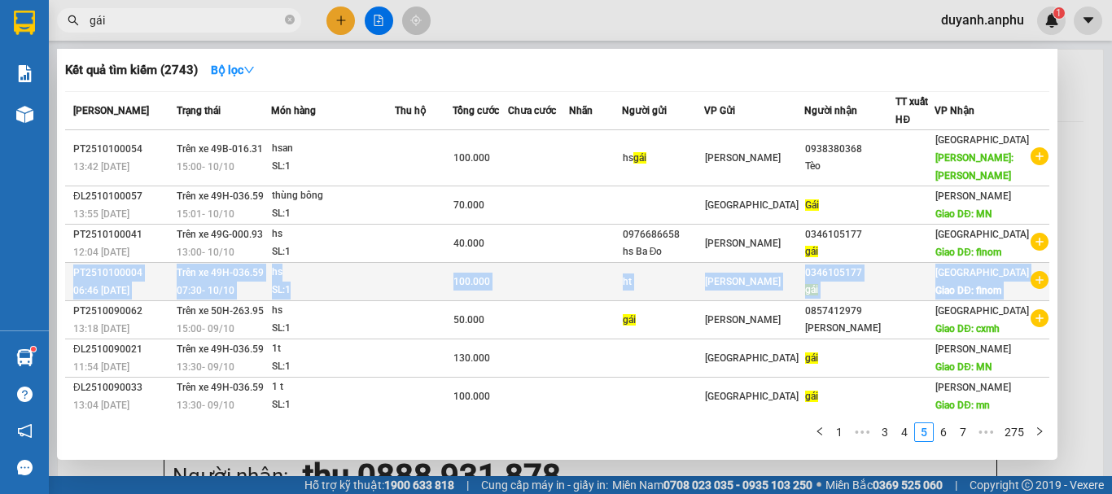
drag, startPoint x: 1029, startPoint y: 253, endPoint x: 1027, endPoint y: 286, distance: 33.5
click at [1028, 285] on tbody "PT2510100054 13:42 - 10/10 Trên xe 49B-016.31 15:00 - 10/10 hsan SL: 1 100.000 …" at bounding box center [557, 339] width 984 height 418
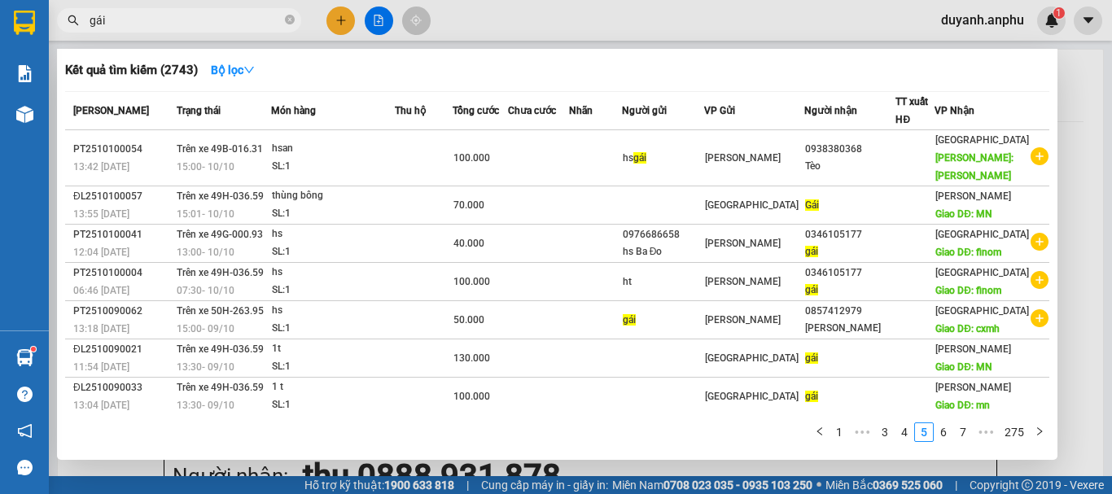
click at [839, 59] on div "Kết quả tìm kiếm ( 2743 ) Bộ lọc" at bounding box center [557, 70] width 984 height 26
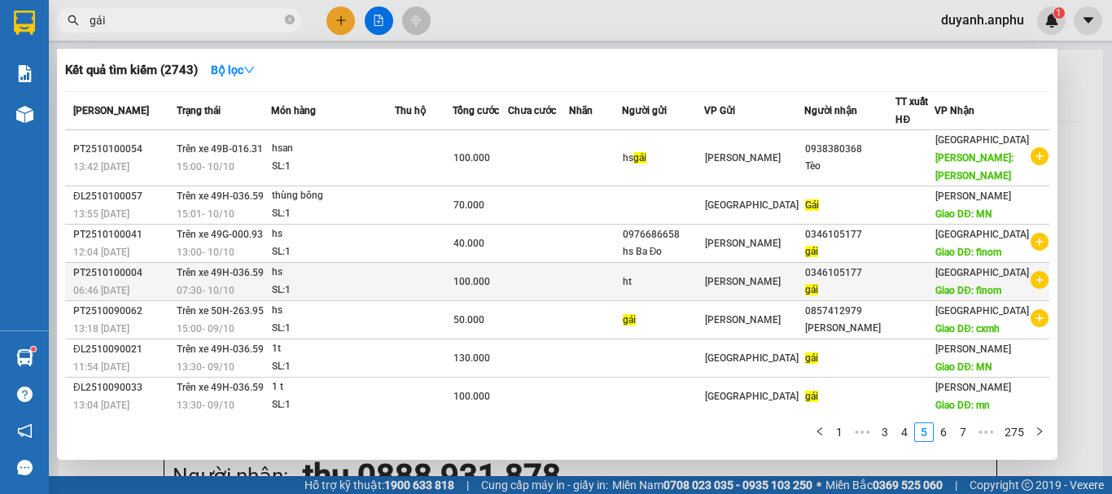
click at [1032, 289] on icon "plus-circle" at bounding box center [1039, 280] width 18 height 18
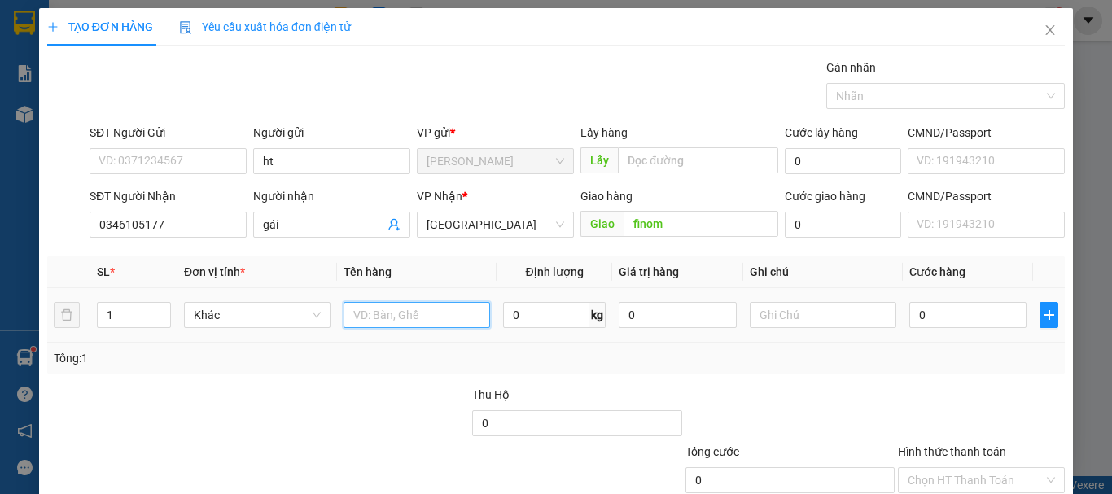
click at [402, 313] on input "text" at bounding box center [416, 315] width 146 height 26
type input "hsan"
click at [1046, 29] on icon "close" at bounding box center [1050, 30] width 9 height 10
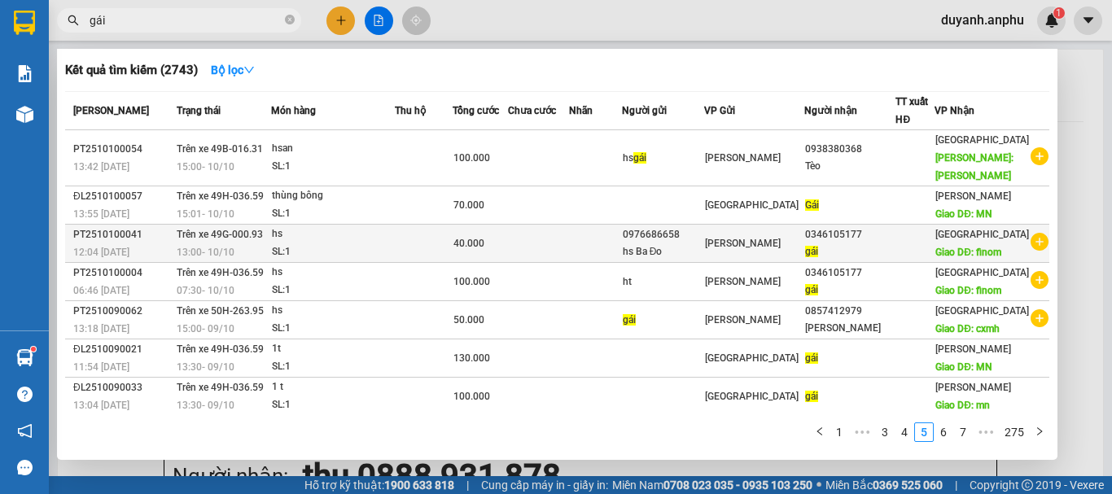
click at [1033, 251] on icon "plus-circle" at bounding box center [1039, 242] width 18 height 18
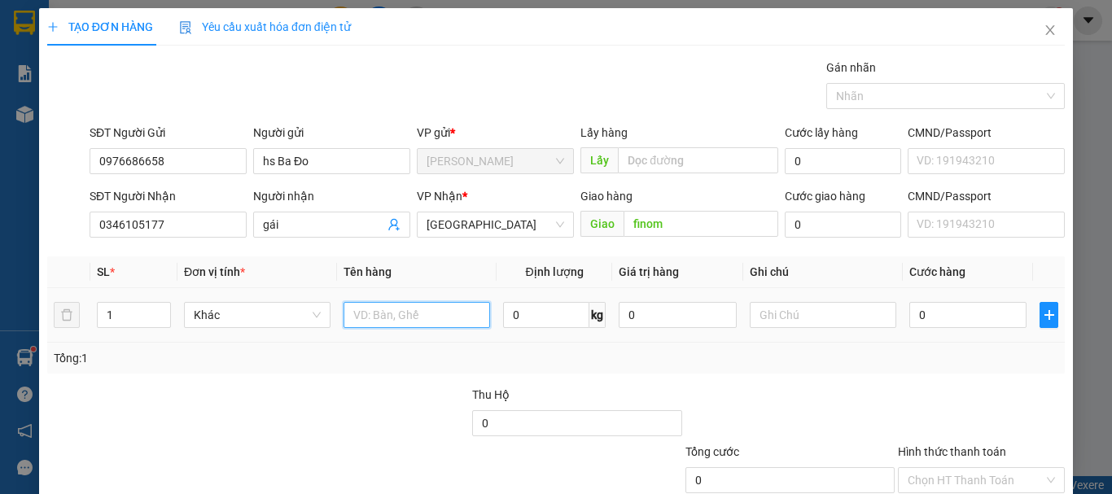
click at [381, 321] on input "text" at bounding box center [416, 315] width 146 height 26
type input "hsan"
click at [574, 364] on div "Tổng: 1" at bounding box center [556, 358] width 1004 height 18
click at [949, 311] on input "0" at bounding box center [967, 315] width 117 height 26
type input "5"
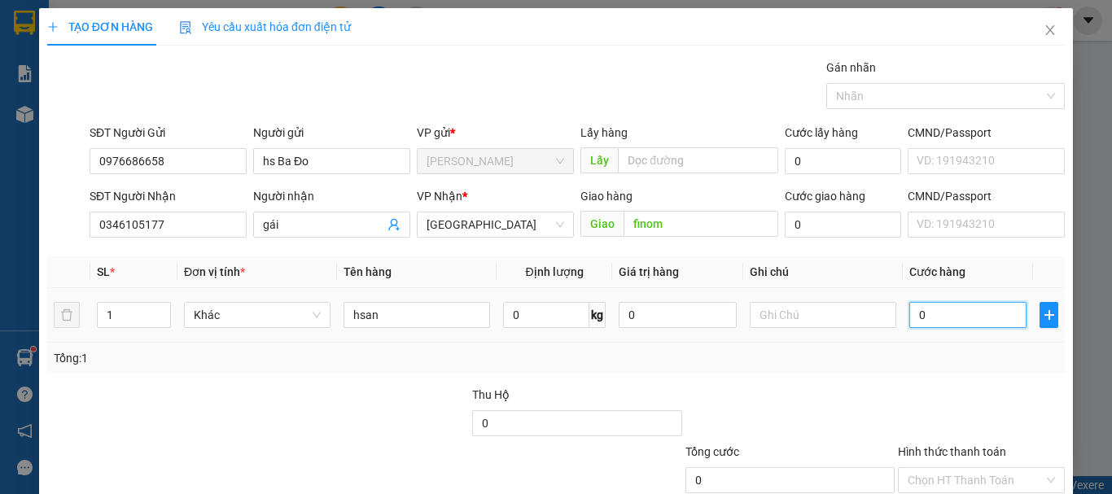
type input "5"
type input "50"
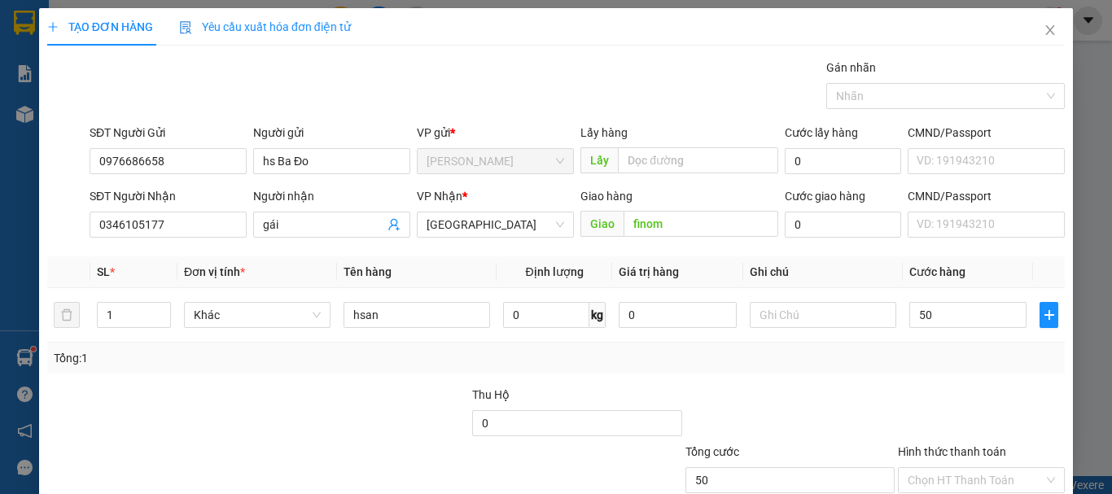
type input "50.000"
click at [874, 374] on div "Transit Pickup Surcharge Ids Transit Deliver Surcharge Ids Transit Deliver Surc…" at bounding box center [555, 315] width 1017 height 512
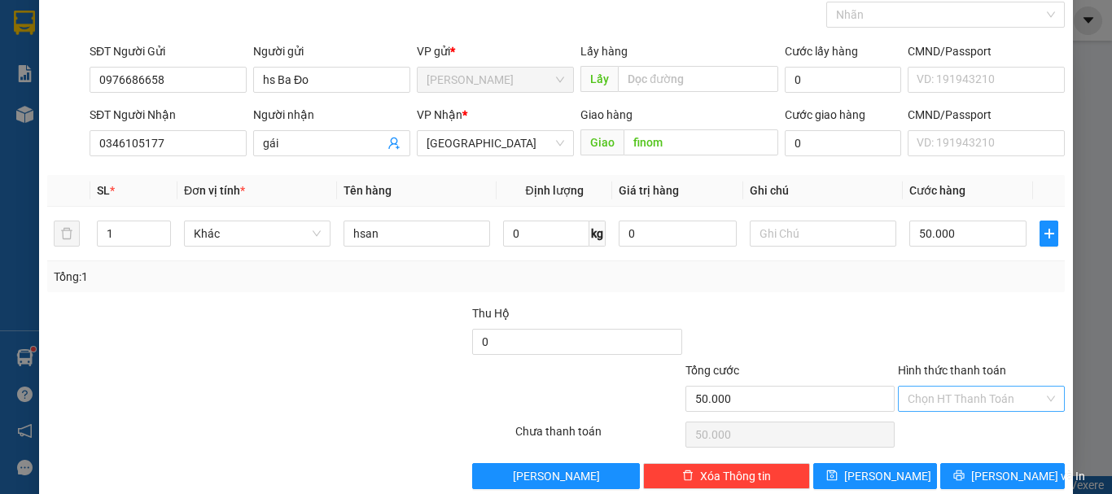
click at [941, 398] on input "Hình thức thanh toán" at bounding box center [975, 399] width 136 height 24
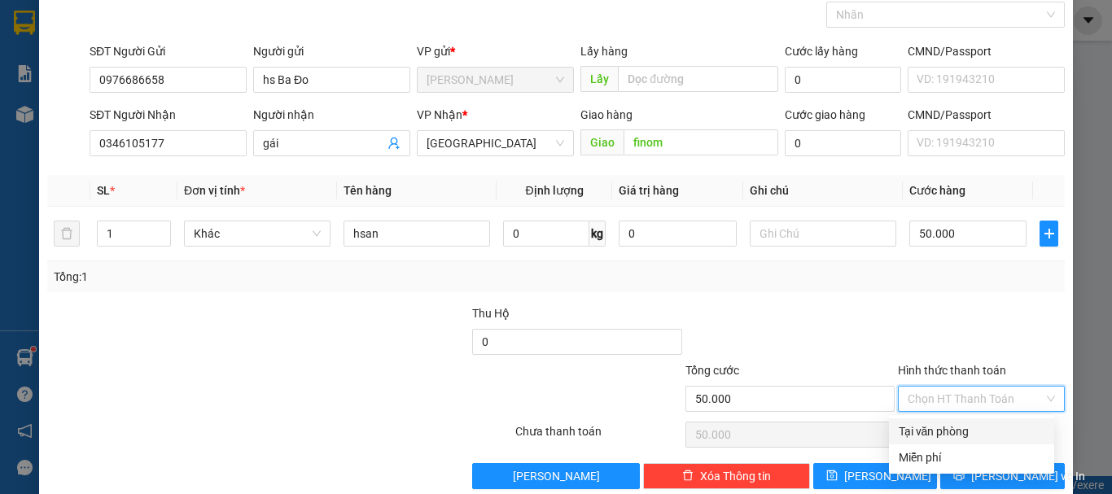
click at [952, 429] on div "Tại văn phòng" at bounding box center [971, 431] width 146 height 18
type input "0"
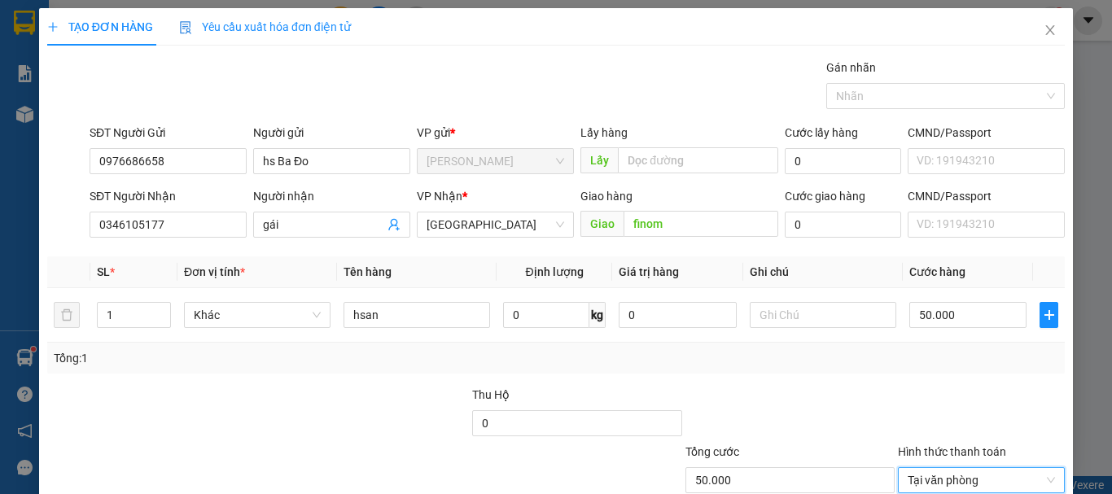
scroll to position [108, 0]
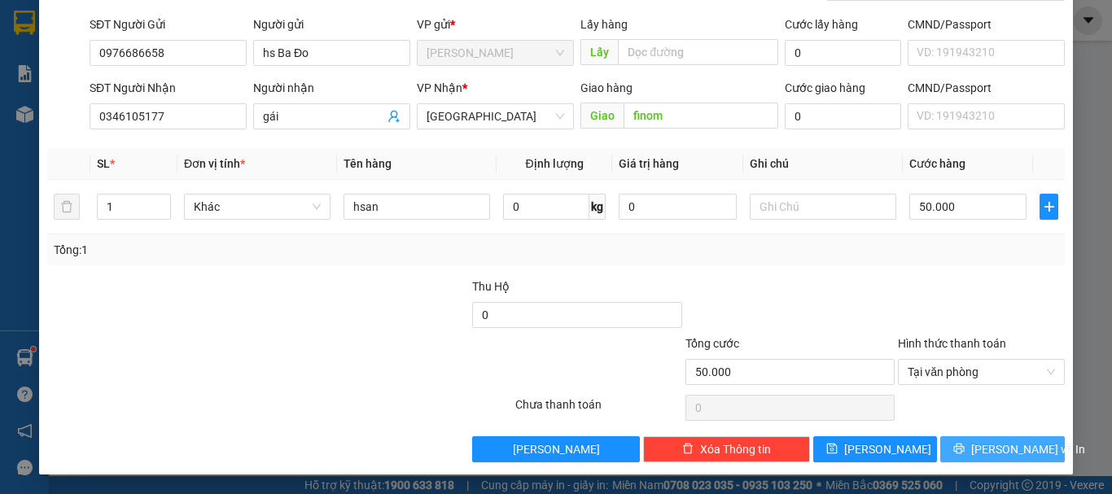
click at [994, 449] on span "[PERSON_NAME] và In" at bounding box center [1028, 449] width 114 height 18
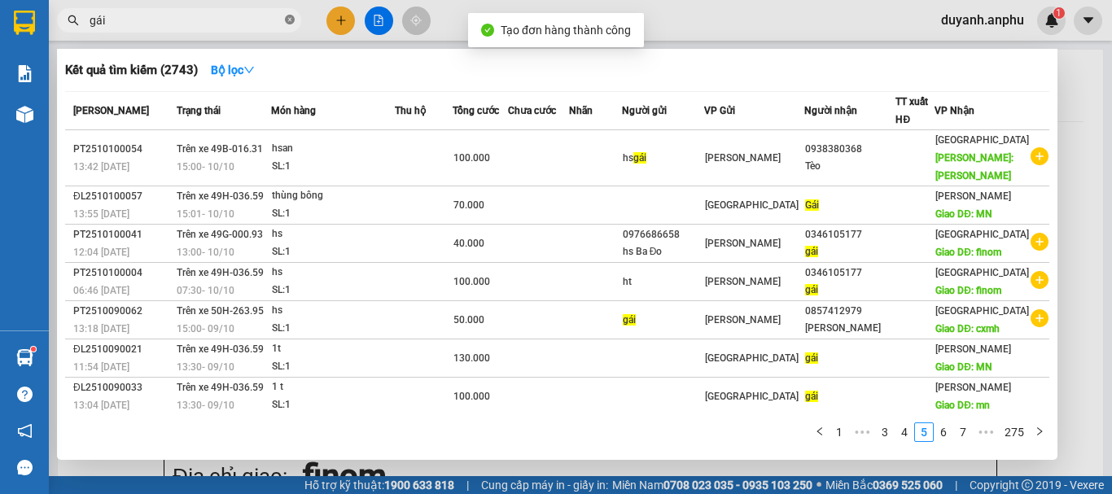
click at [293, 22] on icon "close-circle" at bounding box center [290, 20] width 10 height 10
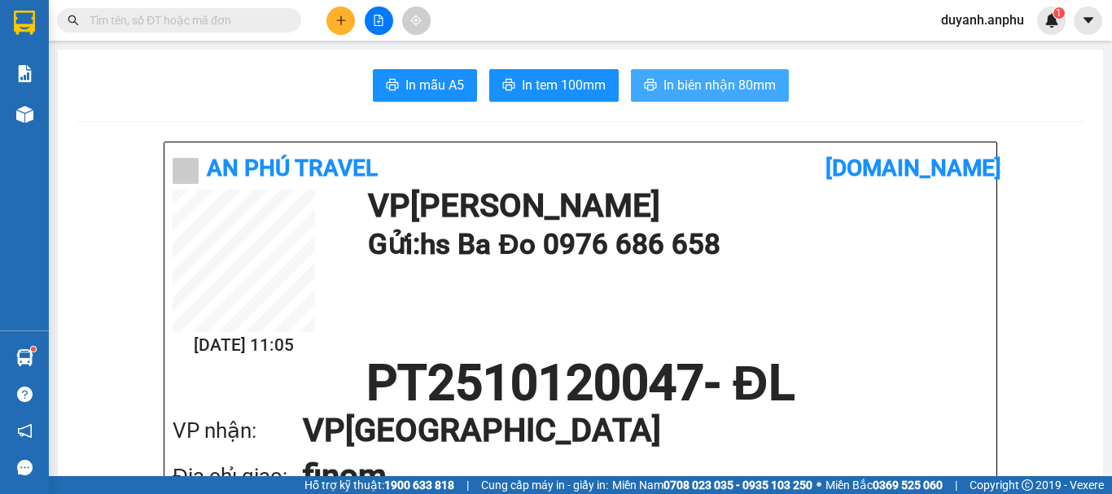
click at [715, 90] on span "In biên nhận 80mm" at bounding box center [719, 85] width 112 height 20
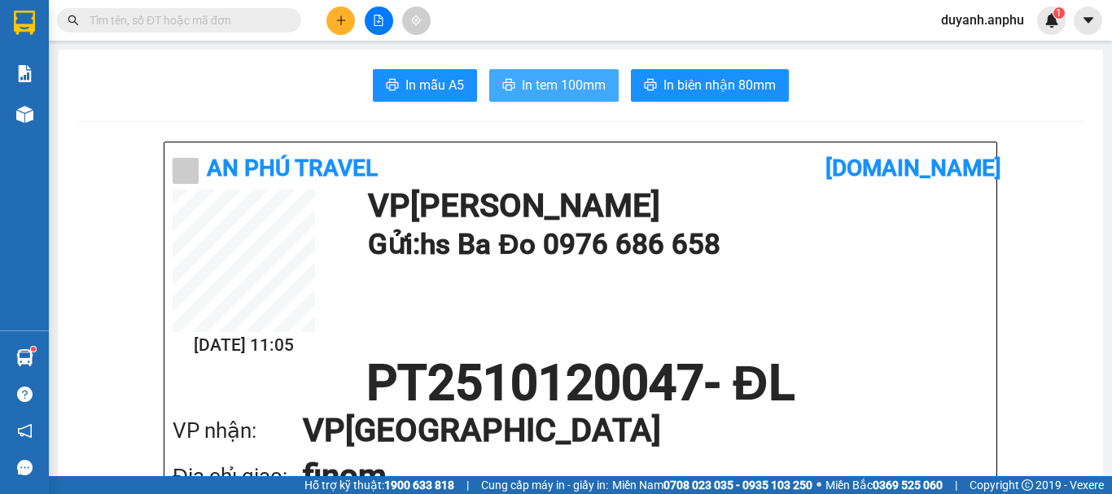
click at [526, 72] on button "In tem 100mm" at bounding box center [553, 85] width 129 height 33
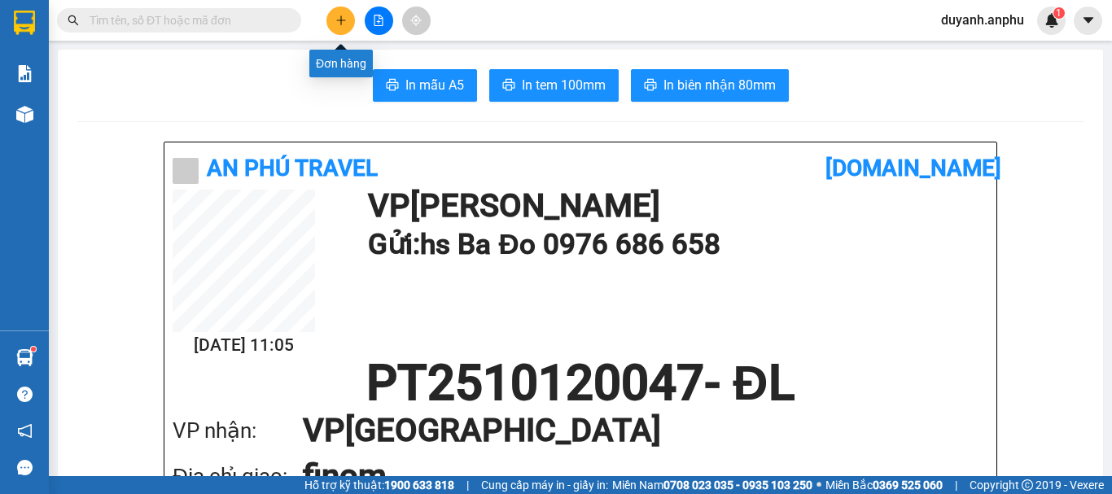
click at [339, 20] on icon "plus" at bounding box center [340, 20] width 11 height 11
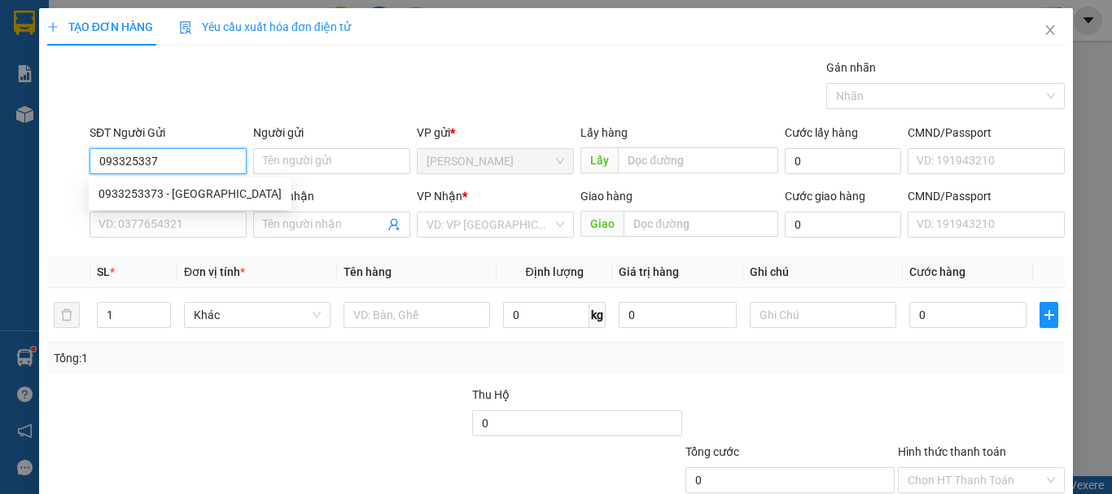
type input "0933253373"
click at [176, 186] on div "0933253373 - Nga" at bounding box center [189, 194] width 183 height 18
type input "Nga"
type input "0982097699"
type input "hòa"
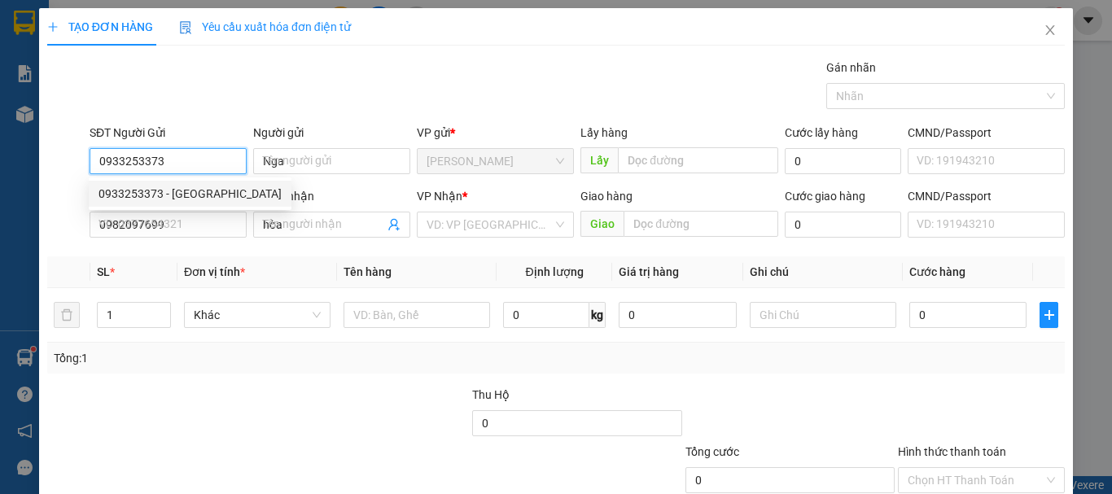
type input "40.000"
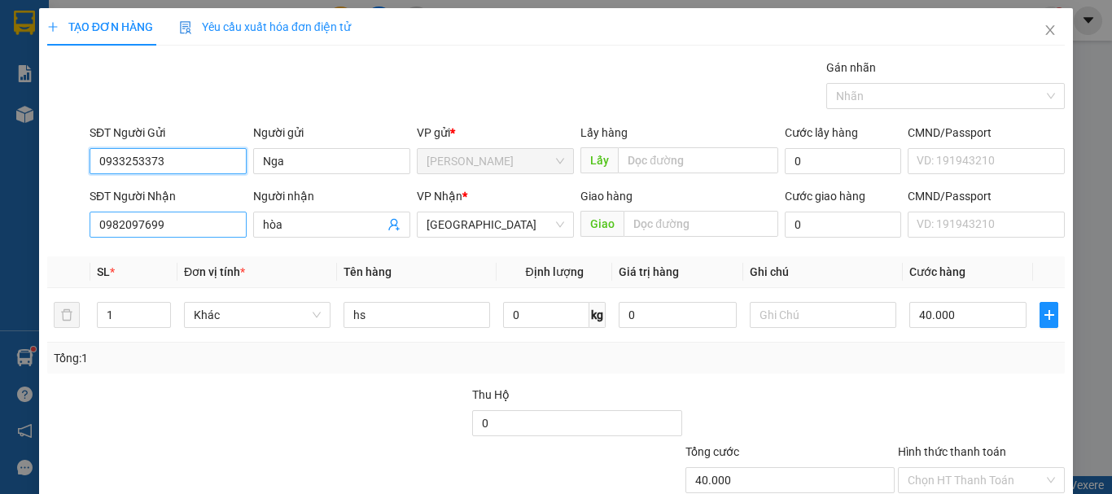
type input "0933253373"
drag, startPoint x: 210, startPoint y: 225, endPoint x: 68, endPoint y: 226, distance: 141.6
click at [68, 226] on div "SĐT Người Nhận 0982097699 Người nhận hòa VP Nhận * Đà Lạt Giao hàng Giao Cước g…" at bounding box center [556, 215] width 1020 height 57
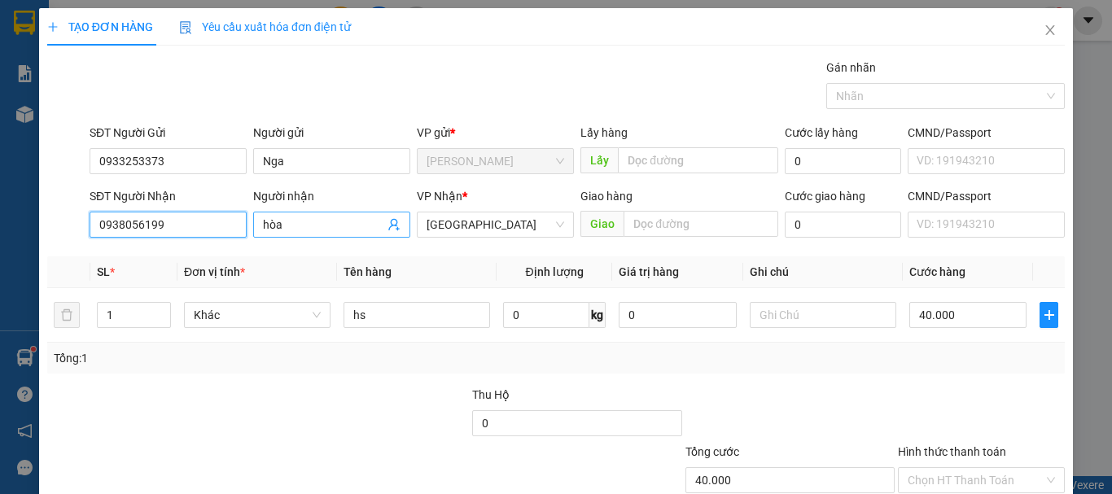
type input "0938056199"
click at [326, 220] on input "hòa" at bounding box center [323, 225] width 121 height 18
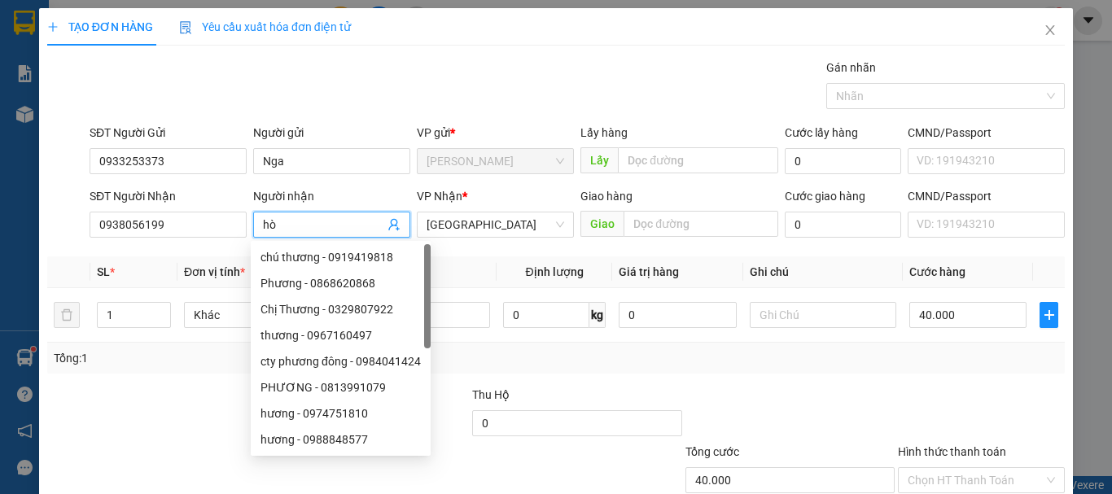
type input "h"
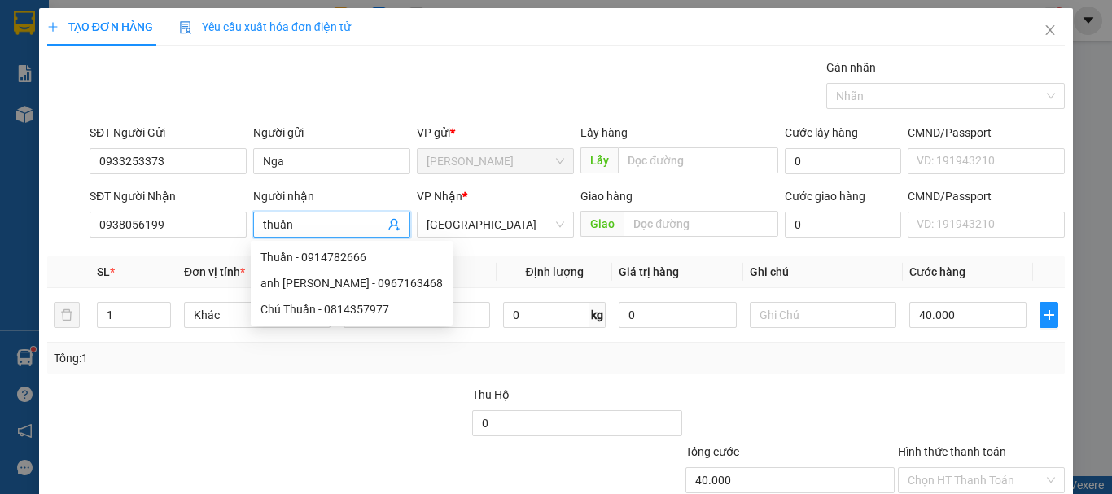
type input "thuần"
click at [388, 71] on div "Gán nhãn Nhãn" at bounding box center [576, 87] width 981 height 57
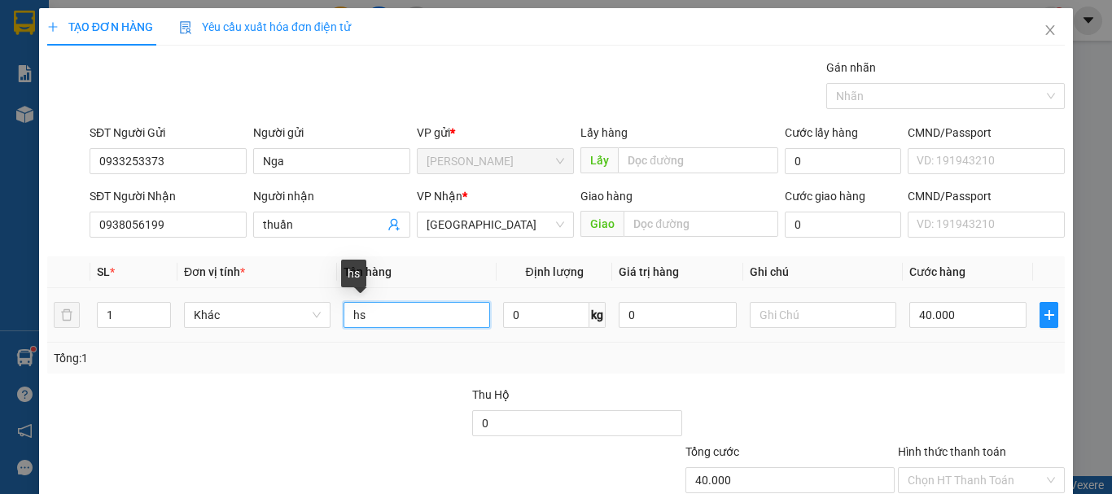
click at [443, 317] on input "hs" at bounding box center [416, 315] width 146 height 26
type input "hsan"
click at [417, 364] on div "Tổng: 1" at bounding box center [242, 358] width 377 height 18
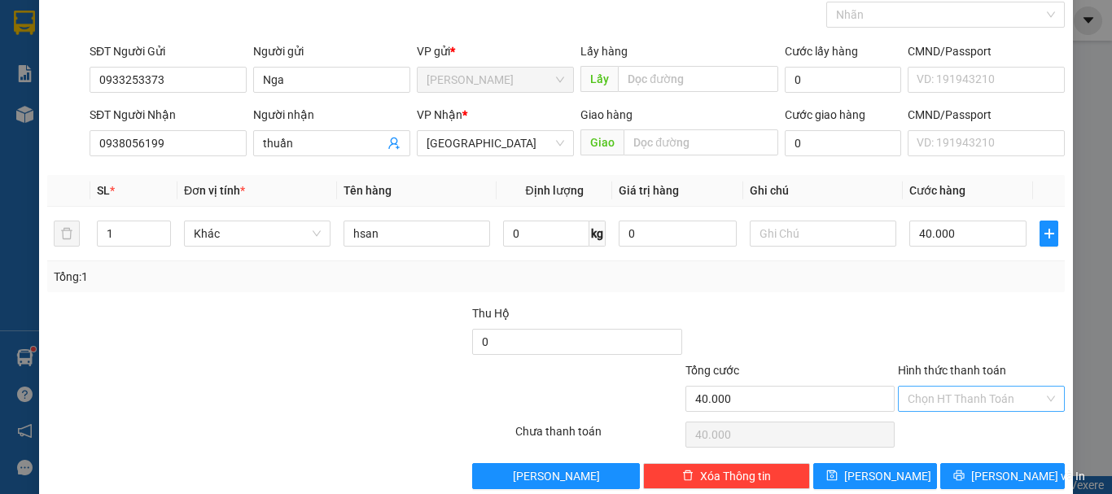
click at [954, 394] on input "Hình thức thanh toán" at bounding box center [975, 399] width 136 height 24
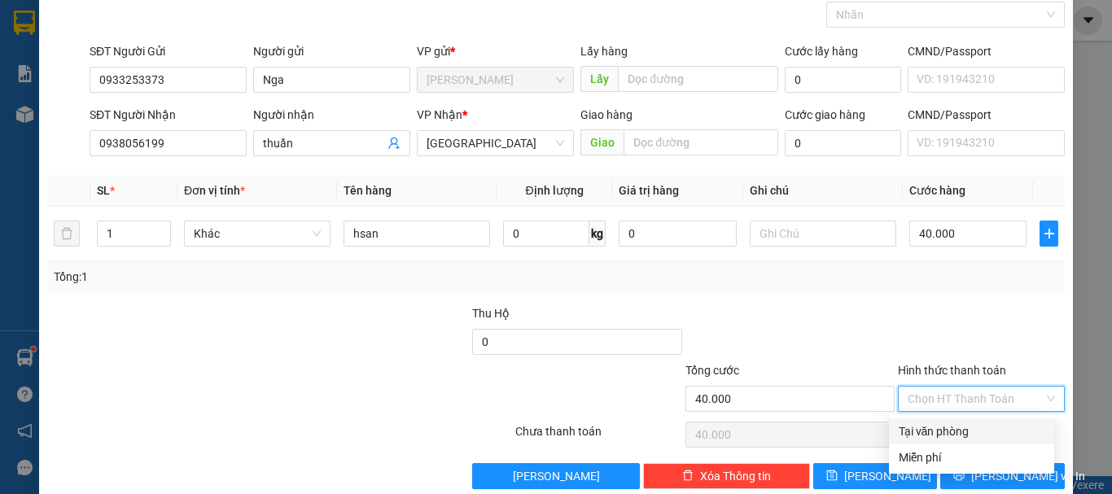
click at [937, 424] on div "Tại văn phòng" at bounding box center [971, 431] width 146 height 18
type input "0"
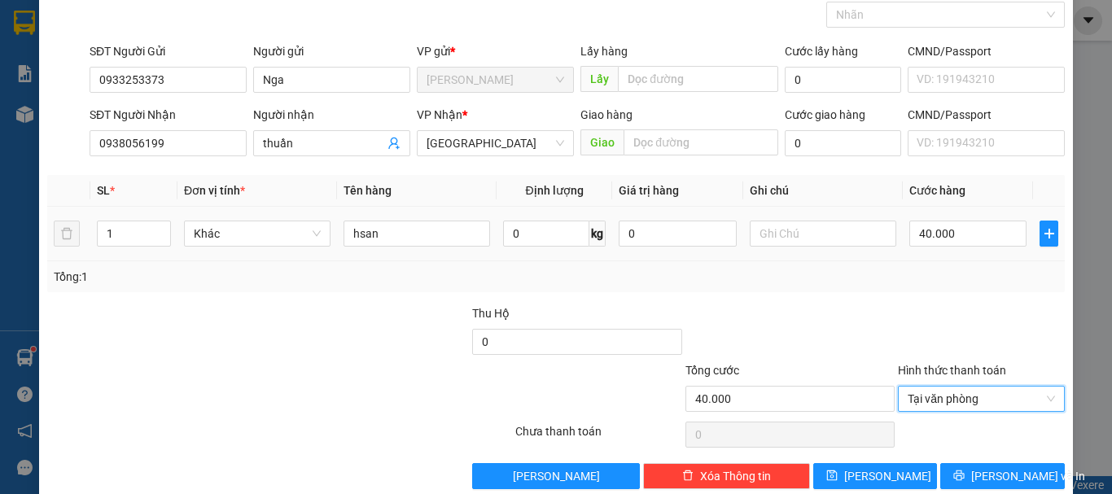
scroll to position [108, 0]
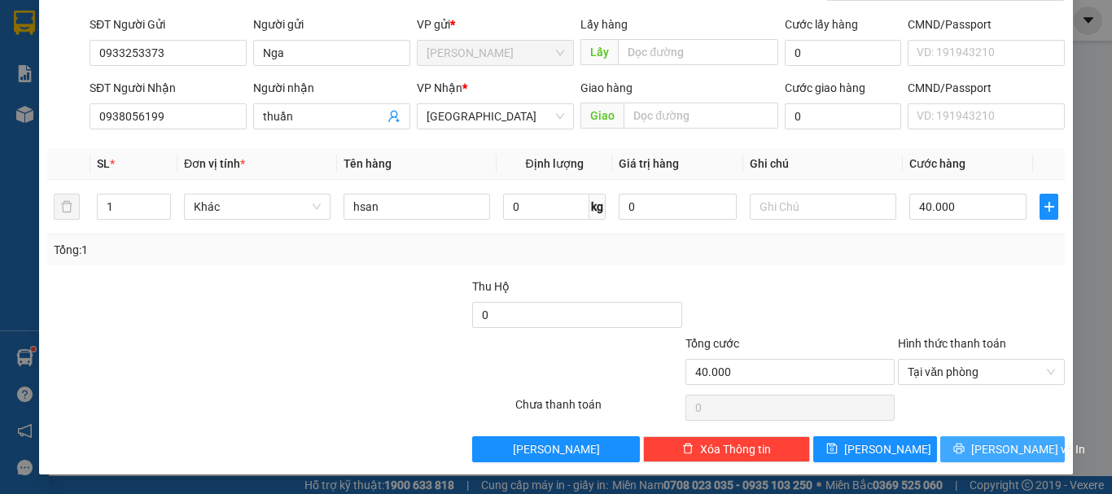
click at [983, 448] on span "[PERSON_NAME] và In" at bounding box center [1028, 449] width 114 height 18
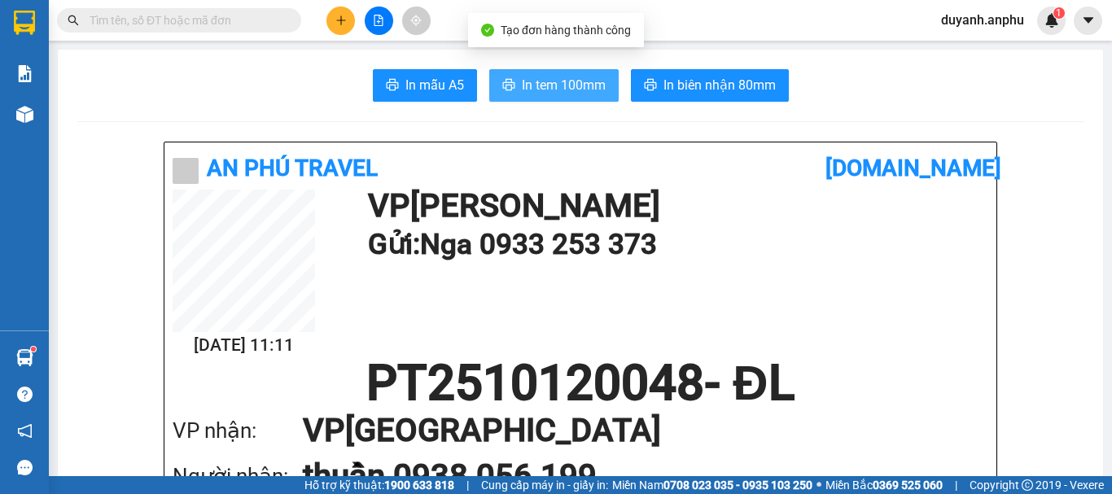
click at [548, 88] on span "In tem 100mm" at bounding box center [564, 85] width 84 height 20
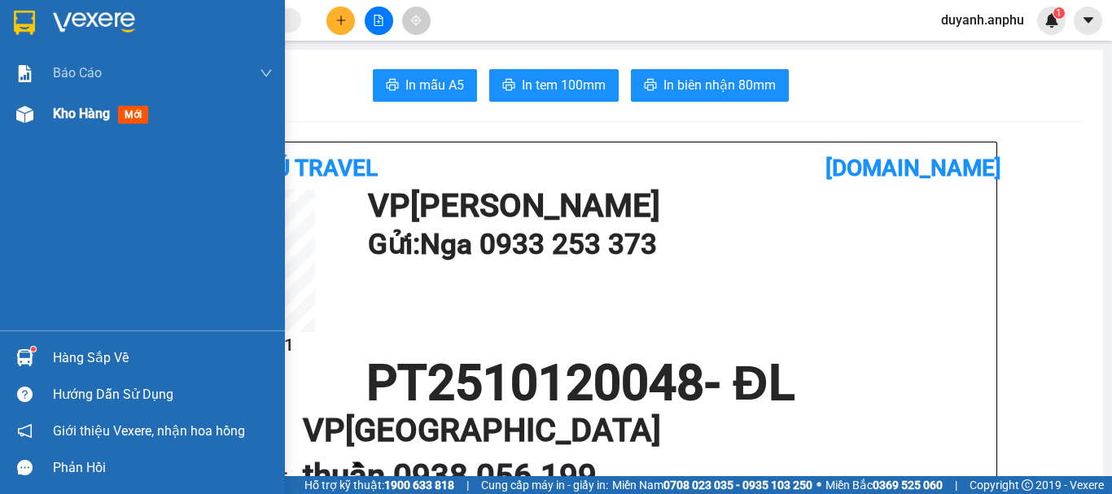
click at [63, 111] on span "Kho hàng" at bounding box center [81, 113] width 57 height 15
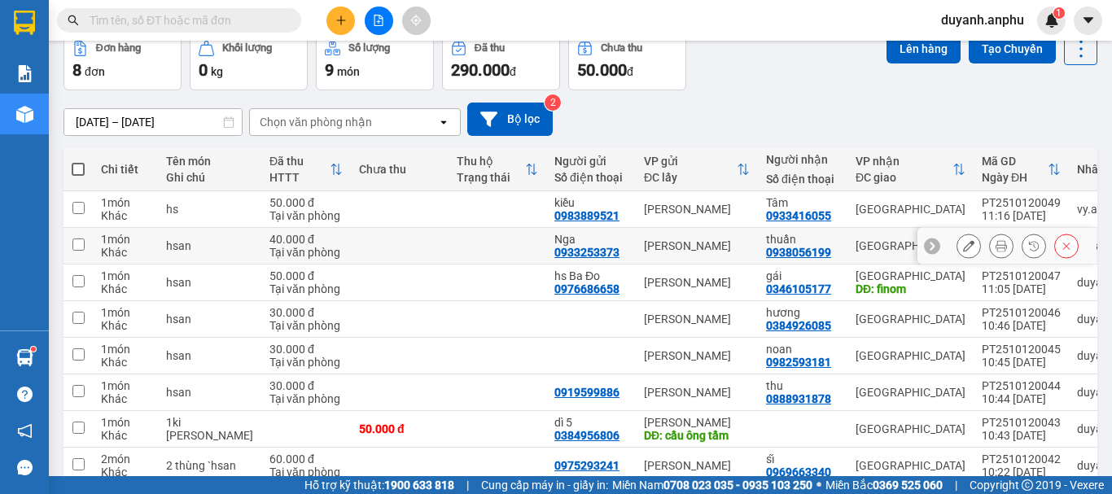
scroll to position [163, 0]
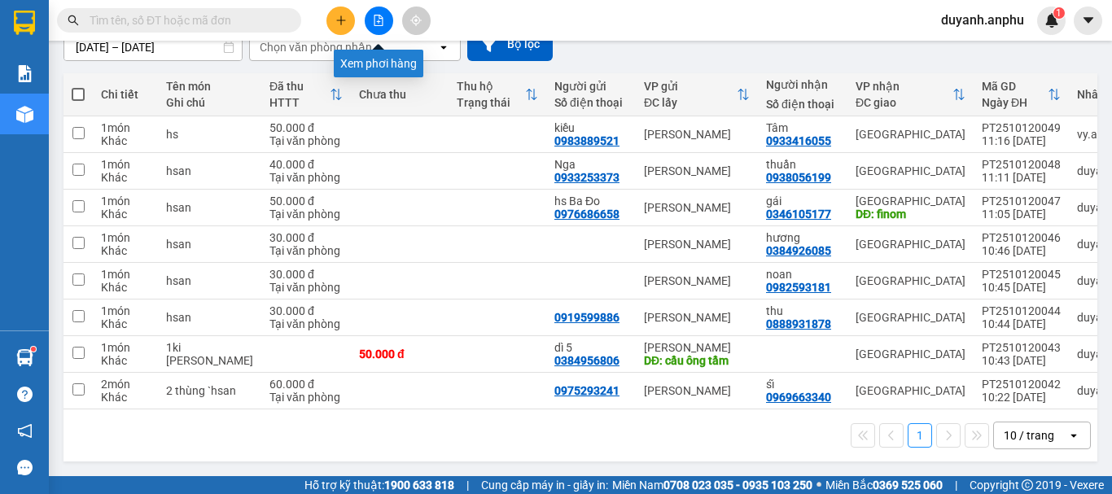
click at [383, 19] on icon "file-add" at bounding box center [378, 20] width 11 height 11
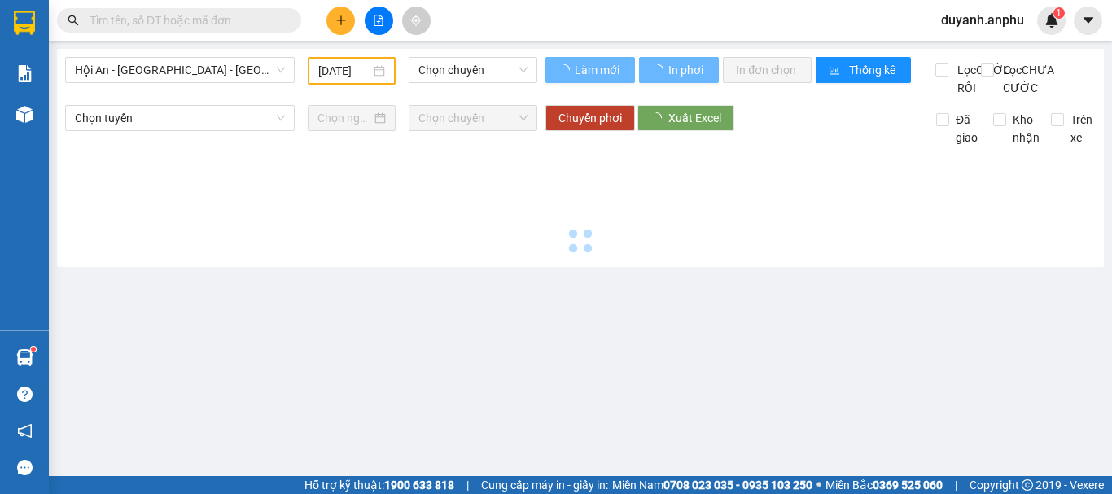
type input "[DATE]"
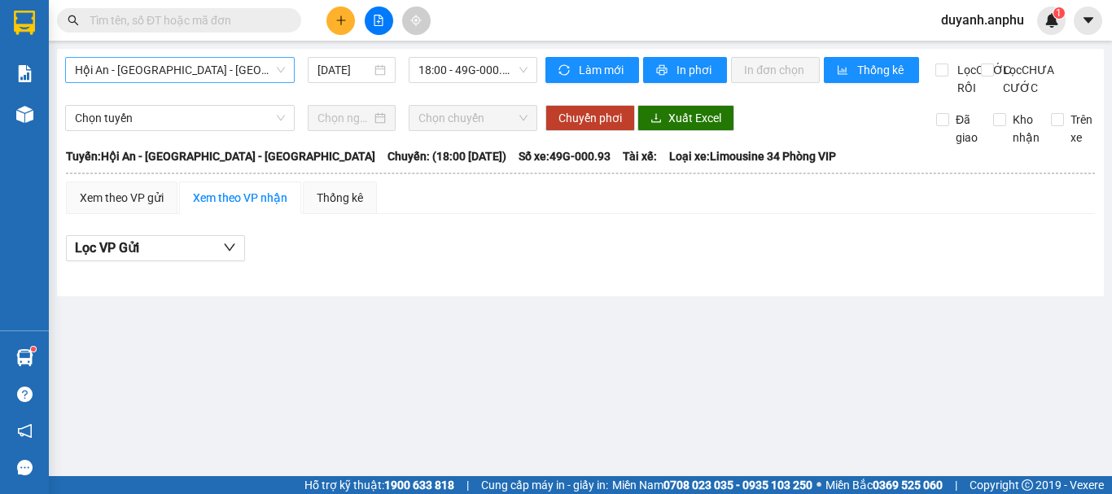
click at [242, 66] on span "Hội An - [GEOGRAPHIC_DATA] - [GEOGRAPHIC_DATA]" at bounding box center [180, 70] width 210 height 24
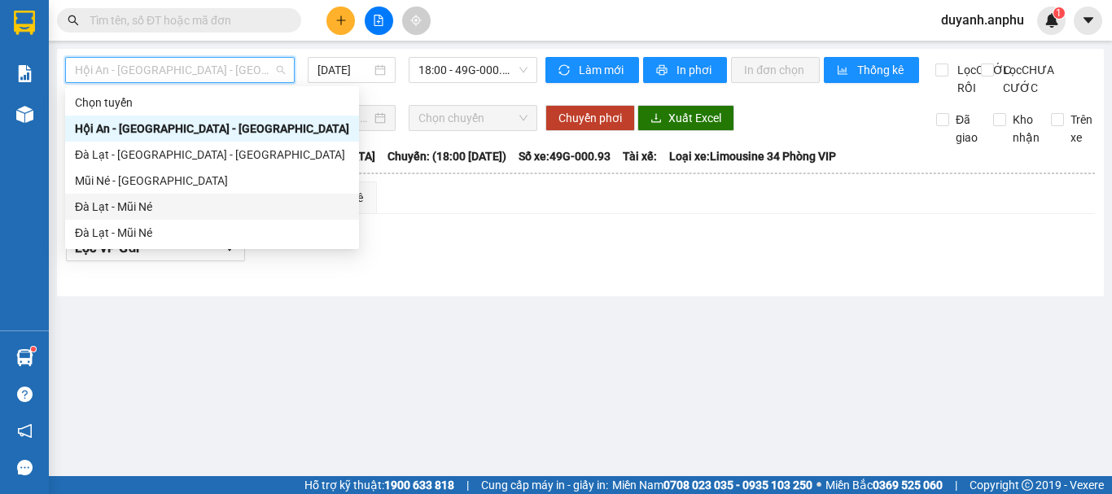
click at [141, 206] on div "Đà Lạt - Mũi Né" at bounding box center [212, 207] width 274 height 18
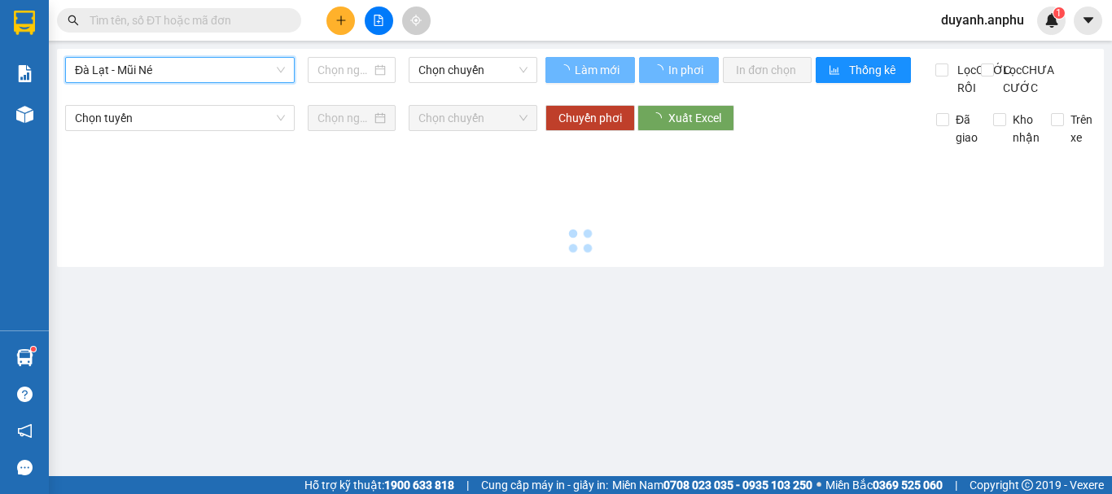
type input "[DATE]"
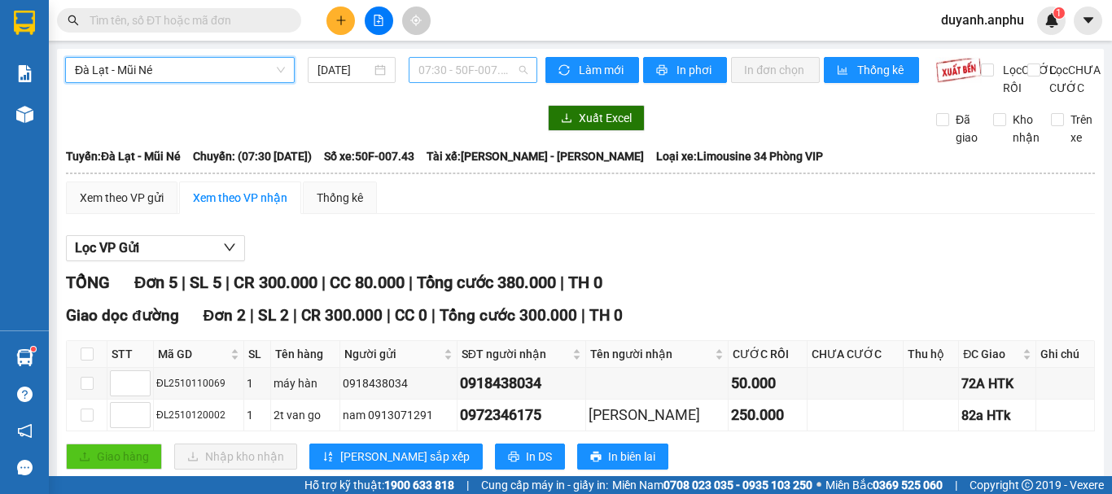
click at [452, 72] on span "07:30 - 50F-007.43" at bounding box center [472, 70] width 109 height 24
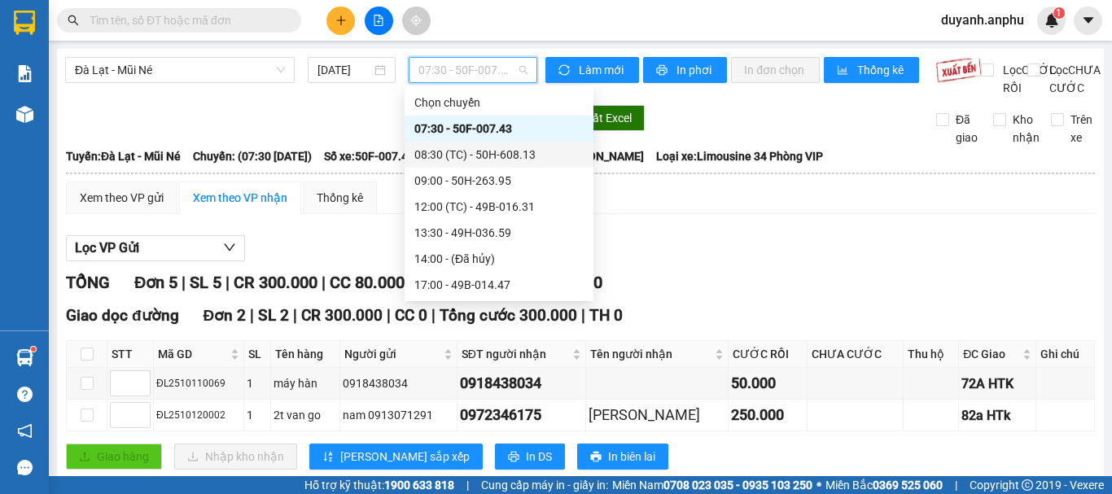
click at [443, 151] on div "08:30 (TC) - 50H-608.13" at bounding box center [498, 155] width 169 height 18
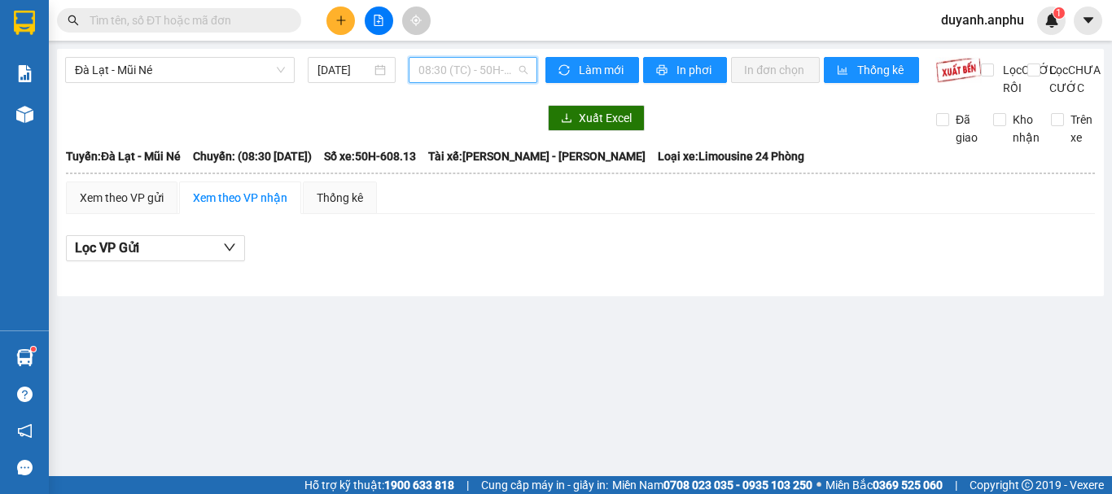
click at [448, 69] on span "08:30 (TC) - 50H-608.13" at bounding box center [472, 70] width 109 height 24
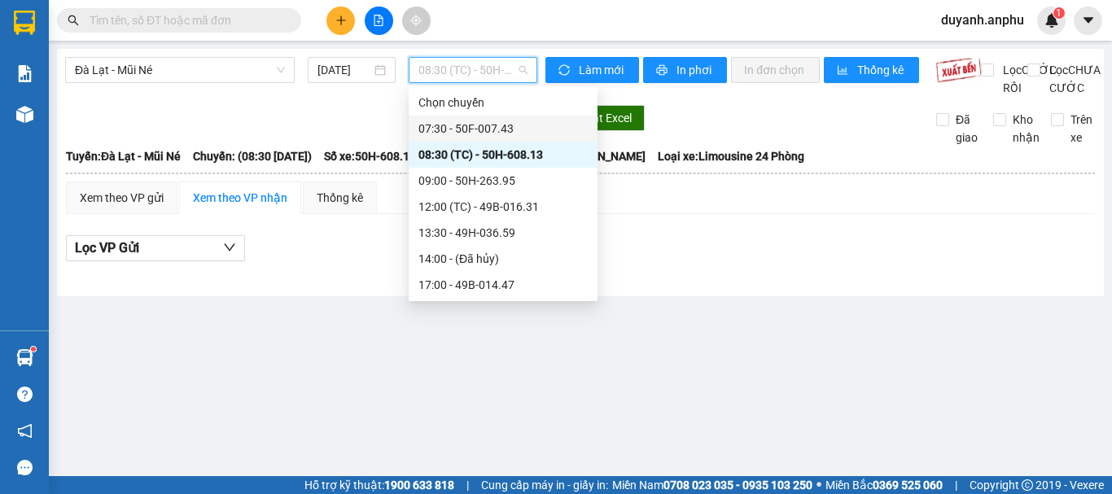
click at [462, 120] on div "07:30 - 50F-007.43" at bounding box center [502, 129] width 169 height 18
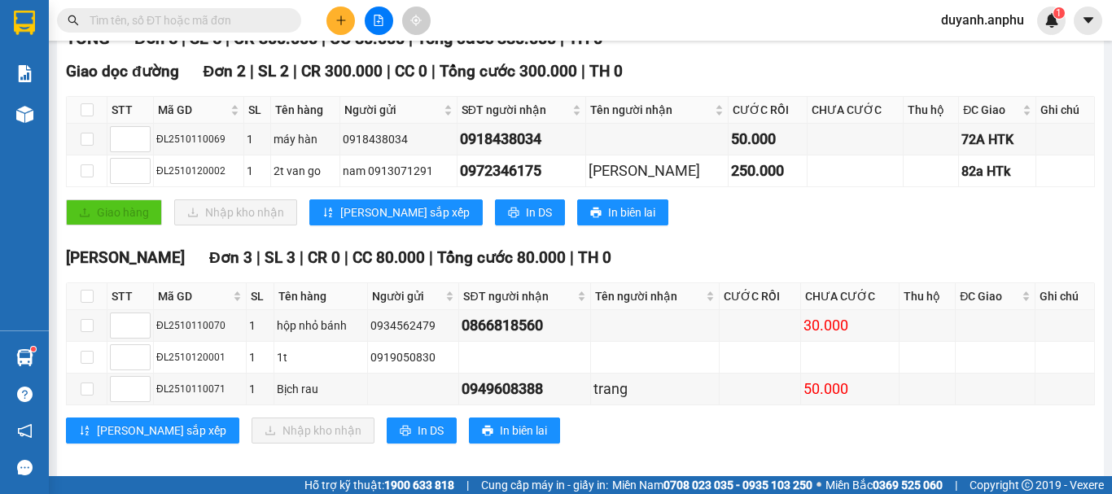
scroll to position [275, 0]
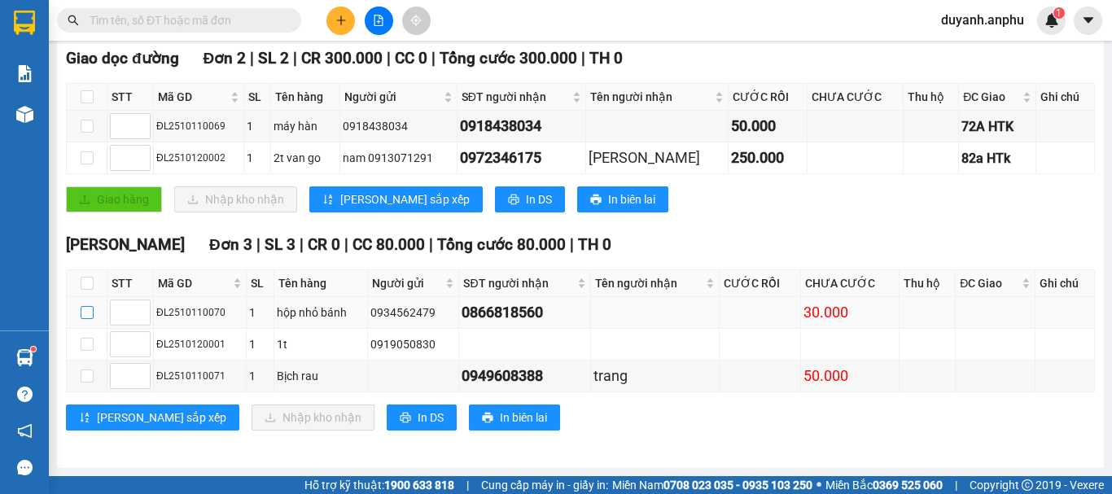
click at [90, 314] on input "checkbox" at bounding box center [87, 312] width 13 height 13
checkbox input "true"
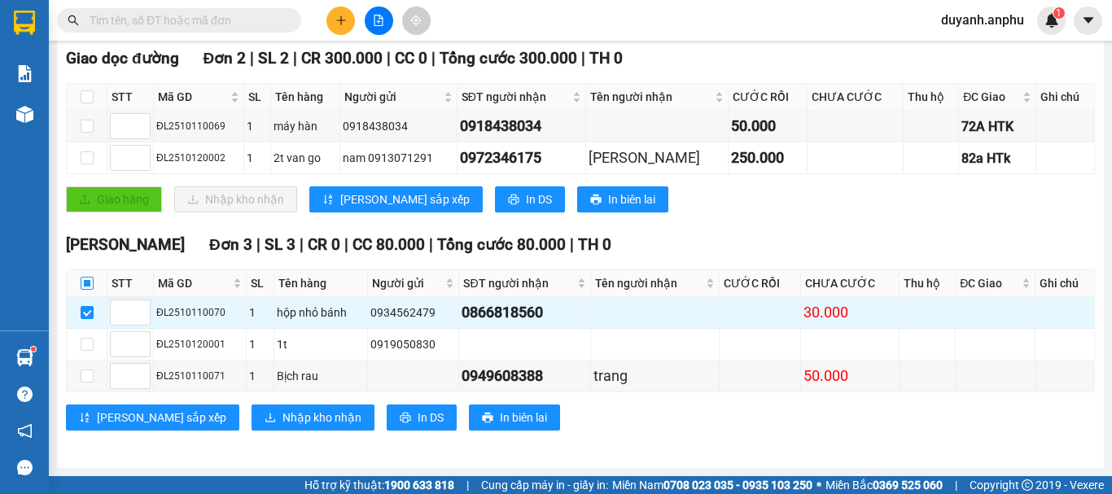
click at [87, 286] on input "checkbox" at bounding box center [87, 283] width 13 height 13
checkbox input "true"
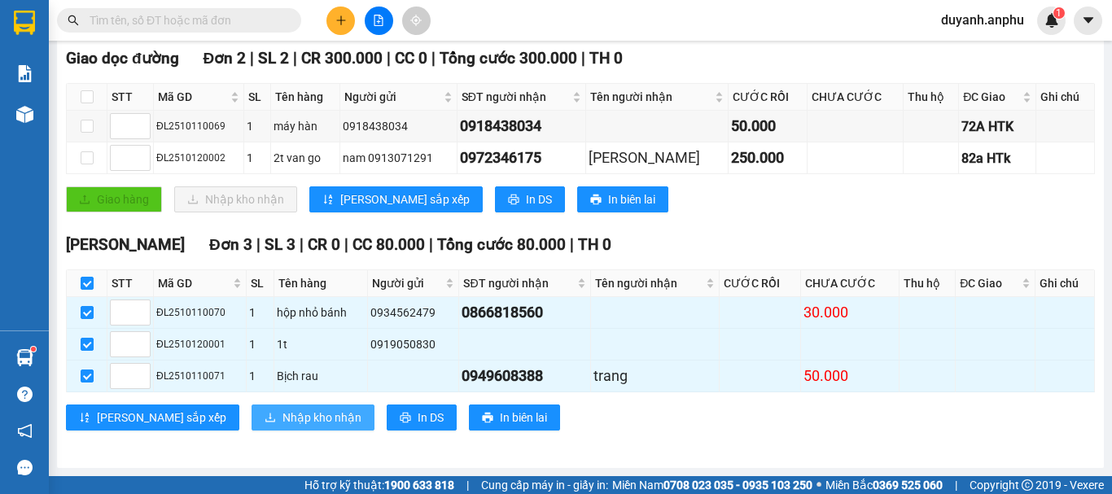
click at [282, 413] on span "Nhập kho nhận" at bounding box center [321, 418] width 79 height 18
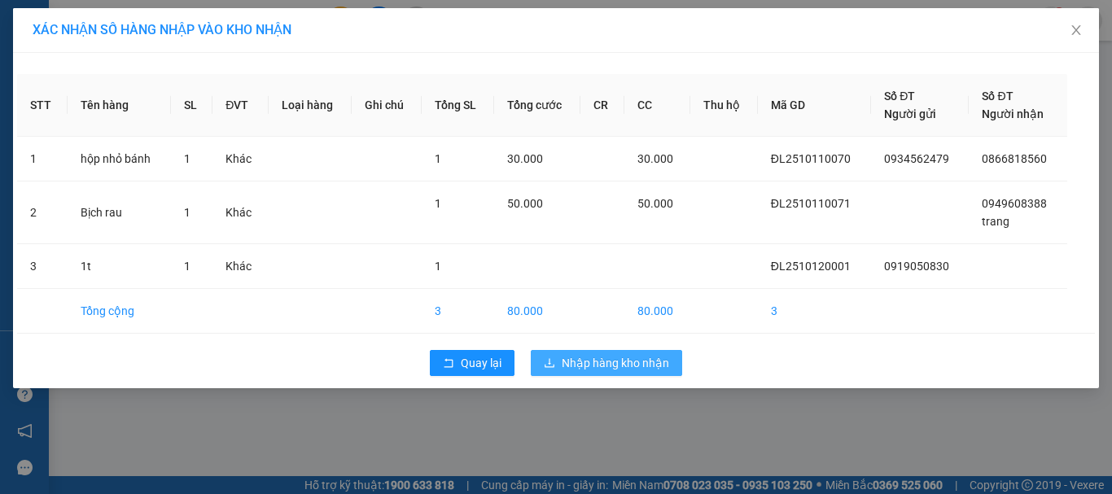
click at [621, 358] on span "Nhập hàng kho nhận" at bounding box center [614, 363] width 107 height 18
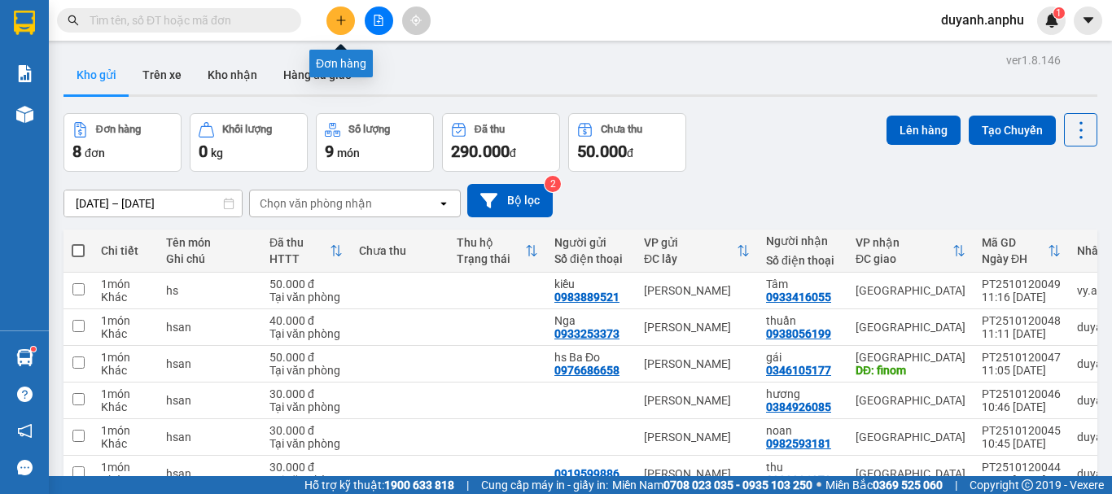
click at [341, 23] on icon "plus" at bounding box center [340, 19] width 1 height 9
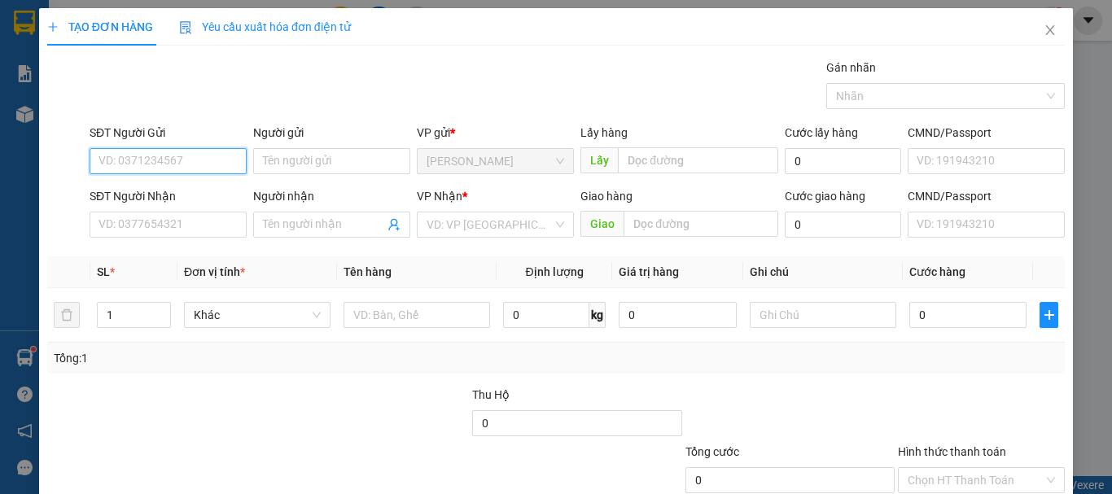
click at [206, 157] on input "SĐT Người Gửi" at bounding box center [168, 161] width 157 height 26
type input "0901477393"
click at [208, 193] on div "0901477393 - Thạnh" at bounding box center [166, 194] width 136 height 18
type input "Thạnh"
type input "0909479258"
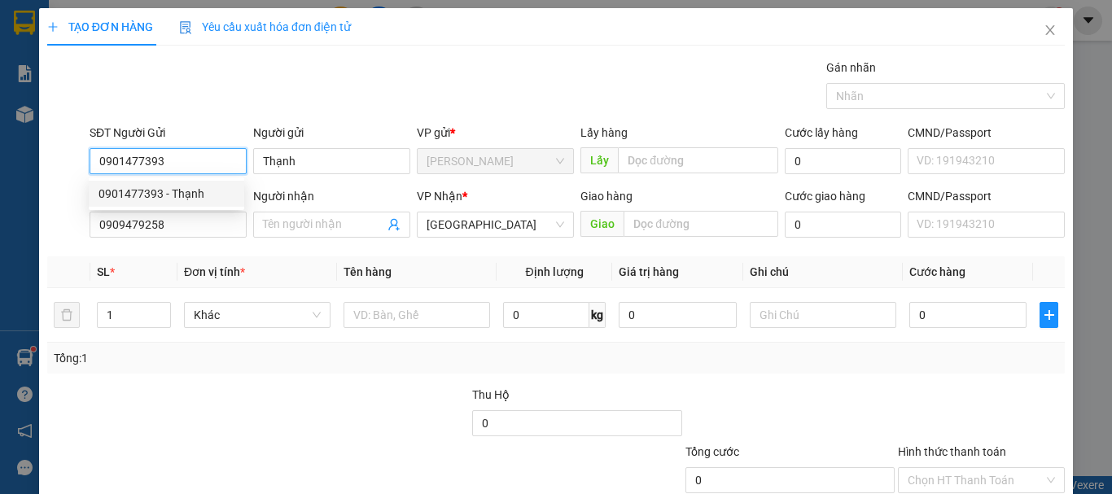
type input "30.000"
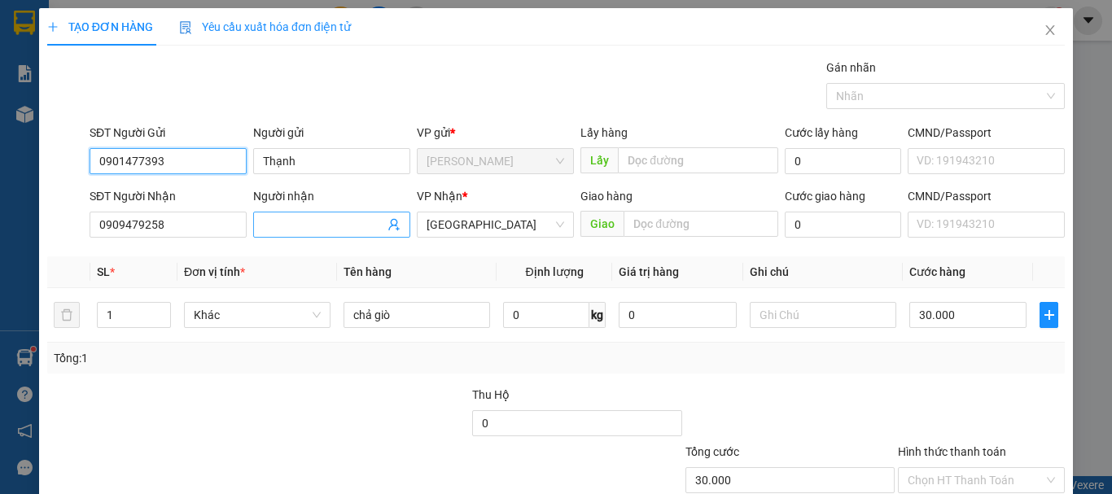
type input "0901477393"
click at [279, 224] on input "Người nhận" at bounding box center [323, 225] width 121 height 18
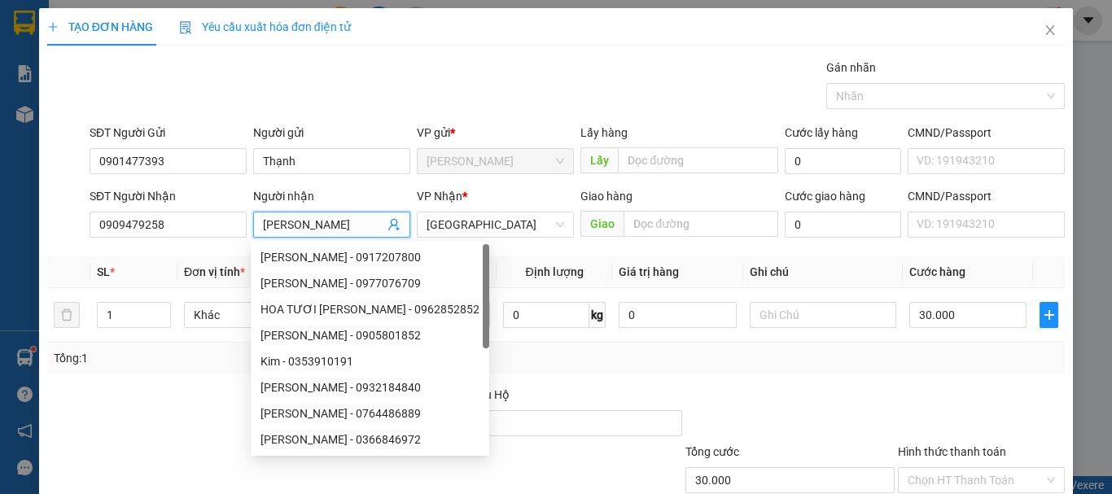
type input "[PERSON_NAME]"
click at [356, 86] on div "Gán nhãn Nhãn" at bounding box center [576, 87] width 981 height 57
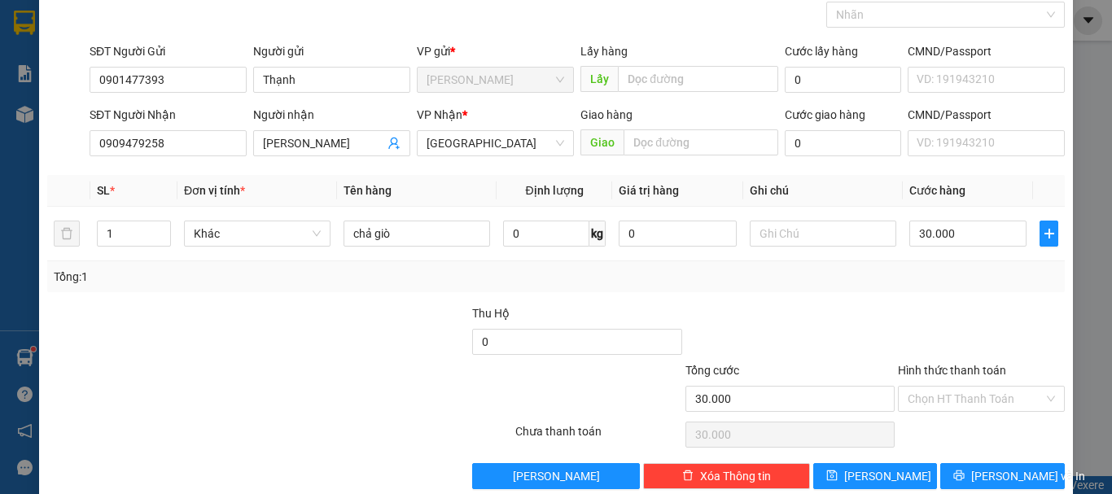
scroll to position [108, 0]
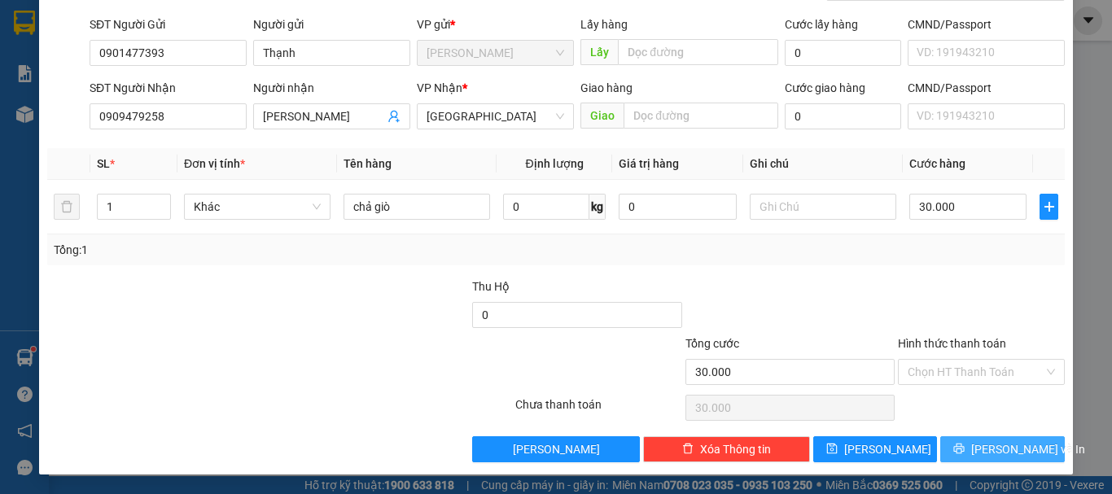
click at [977, 453] on button "[PERSON_NAME] và In" at bounding box center [1002, 449] width 125 height 26
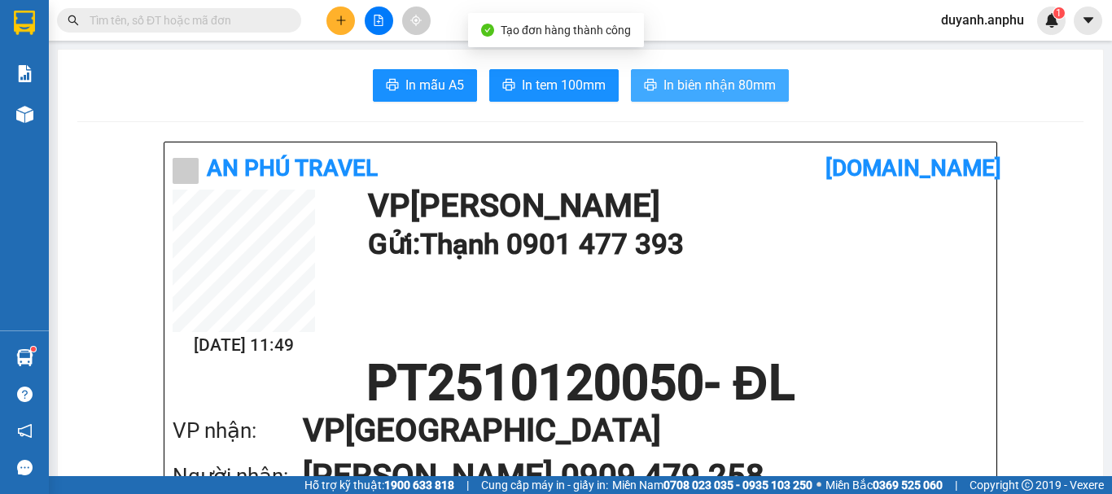
click at [669, 82] on span "In biên nhận 80mm" at bounding box center [719, 85] width 112 height 20
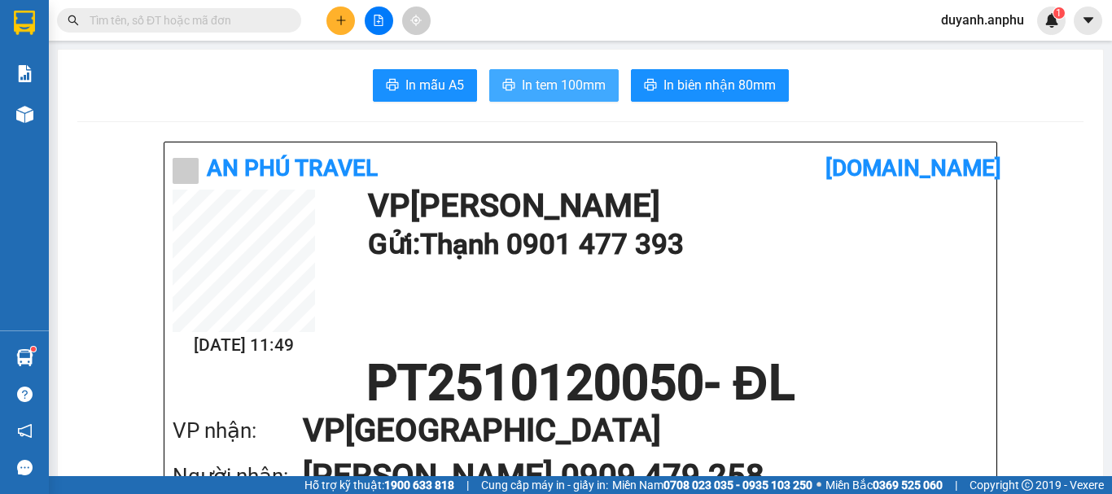
click at [559, 81] on span "In tem 100mm" at bounding box center [564, 85] width 84 height 20
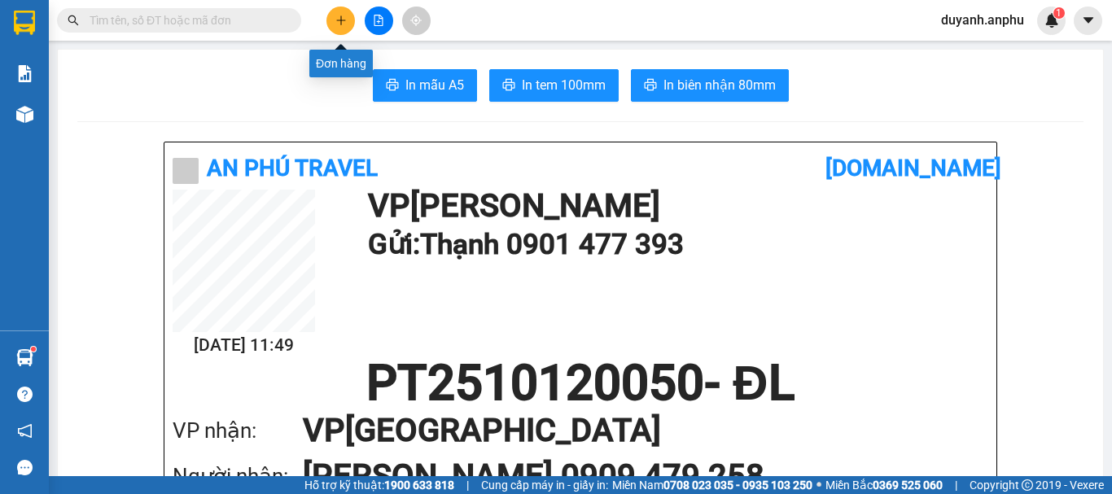
click at [339, 14] on button at bounding box center [340, 21] width 28 height 28
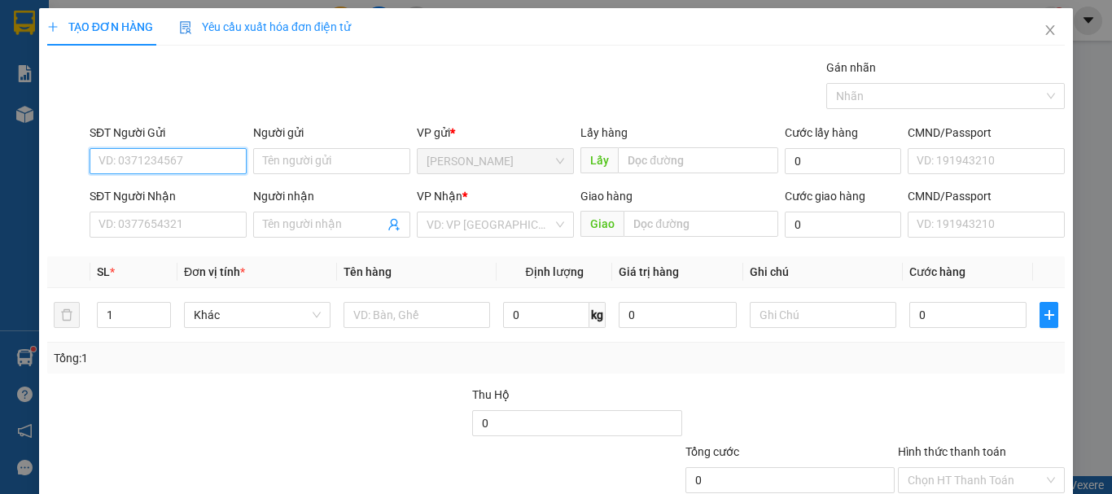
click at [175, 165] on input "SĐT Người Gửi" at bounding box center [168, 161] width 157 height 26
type input "0978707077"
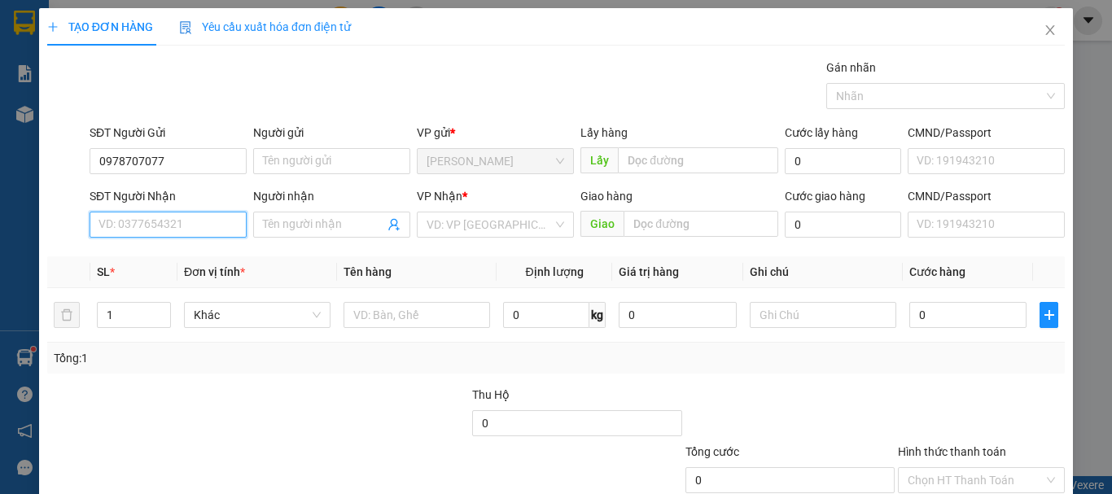
click at [129, 225] on input "SĐT Người Nhận" at bounding box center [168, 225] width 157 height 26
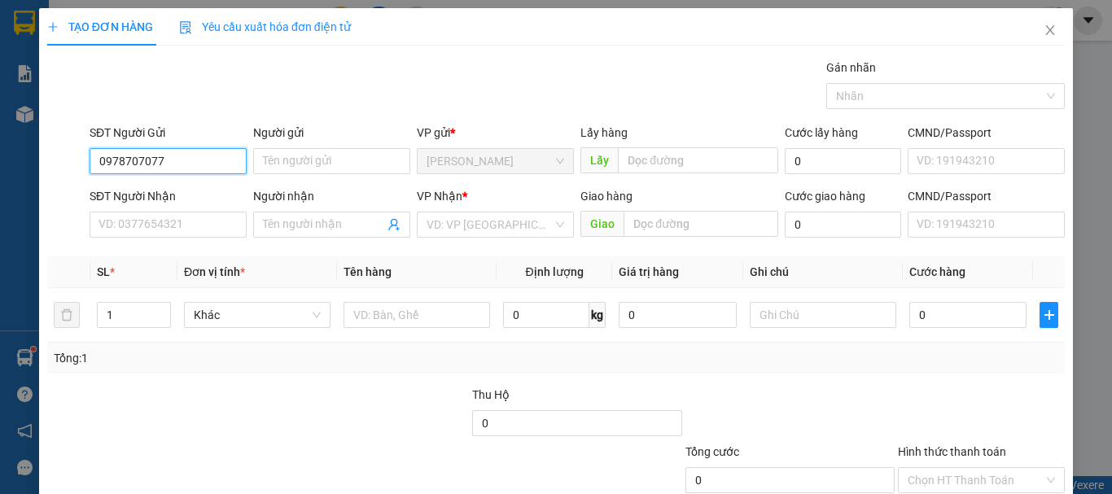
drag, startPoint x: 168, startPoint y: 157, endPoint x: 88, endPoint y: 159, distance: 80.6
click at [90, 159] on input "0978707077" at bounding box center [168, 161] width 157 height 26
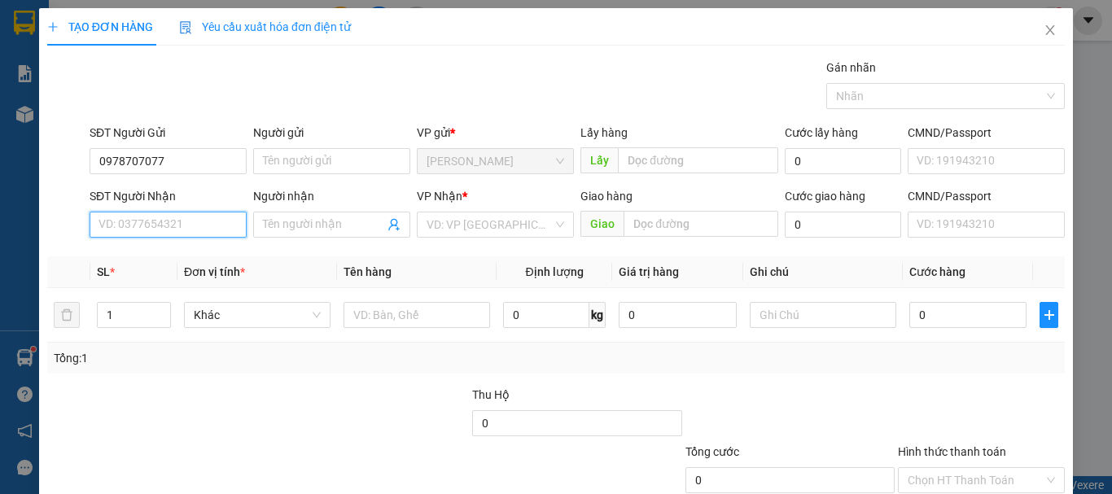
click at [137, 218] on input "SĐT Người Nhận" at bounding box center [168, 225] width 157 height 26
paste input "0978707077"
type input "0978707077"
click at [175, 252] on div "0978707077 - Thiên" at bounding box center [166, 257] width 136 height 18
type input "Thiên"
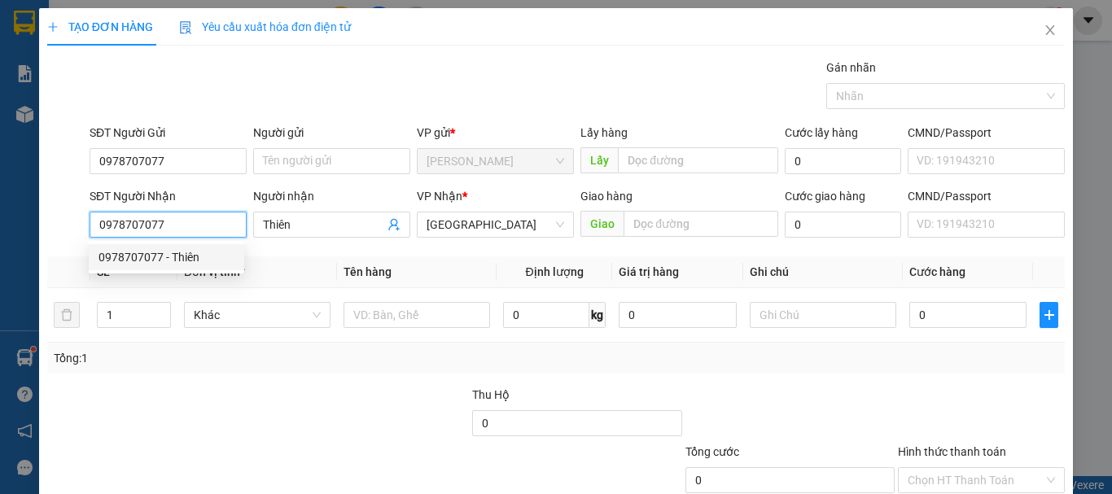
type input "40.000"
type input "0978707077"
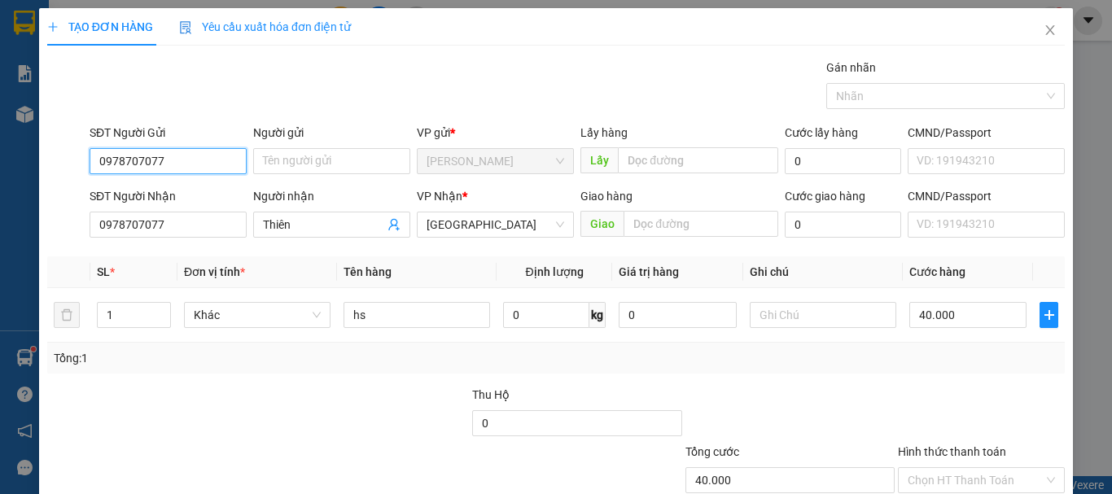
drag, startPoint x: 201, startPoint y: 164, endPoint x: 74, endPoint y: 163, distance: 126.9
click at [74, 163] on div "SĐT Người Gửi 0978707077 0978707077 Người gửi Tên người gửi VP gửi * Phan Thiết…" at bounding box center [556, 152] width 1020 height 57
click at [213, 162] on input "SĐT Người Gửi" at bounding box center [168, 161] width 157 height 26
click at [194, 190] on div "0384838825 - tuyền" at bounding box center [166, 194] width 136 height 18
type input "0384838825"
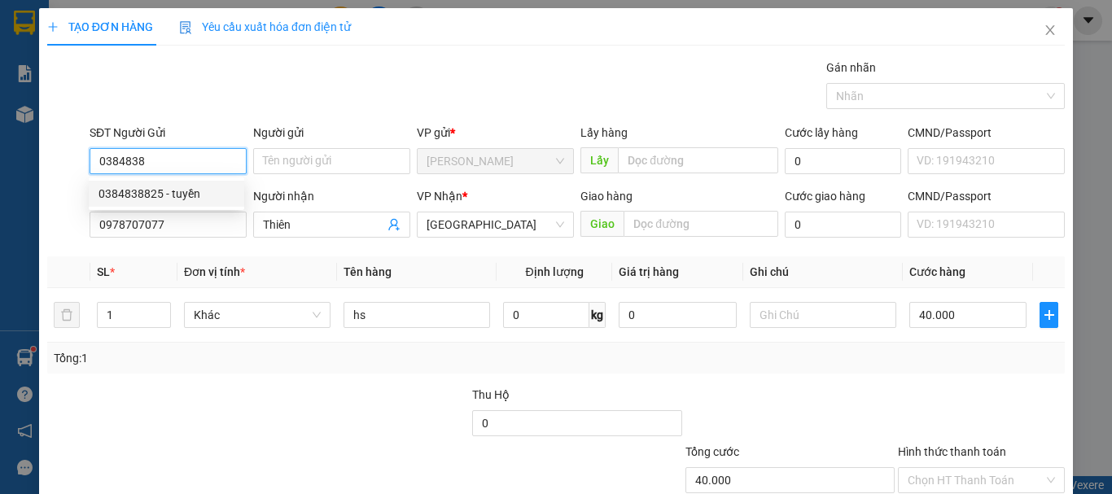
type input "tuyền"
type input "0384838825"
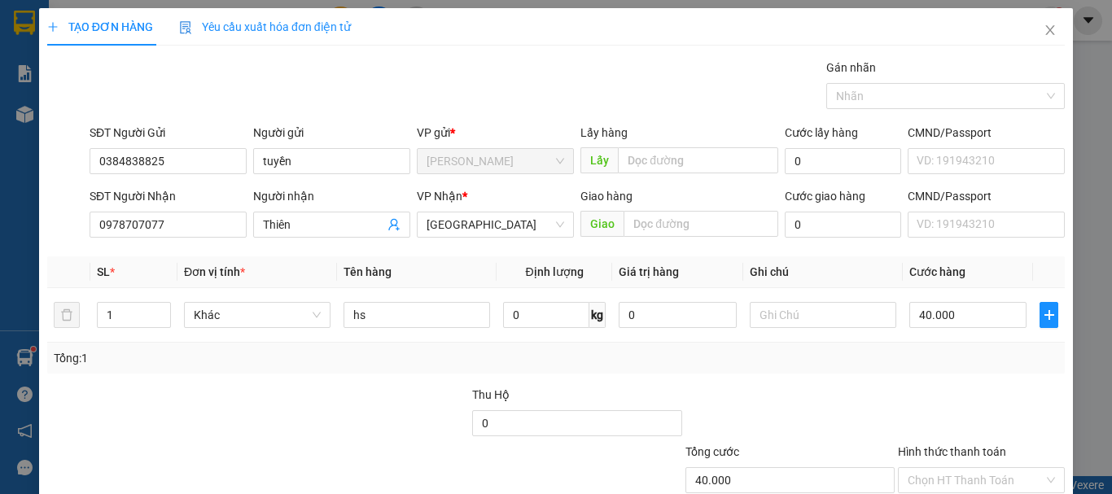
click at [440, 78] on div "Gán nhãn Nhãn" at bounding box center [576, 87] width 981 height 57
click at [417, 314] on input "hs" at bounding box center [416, 315] width 146 height 26
type input "hsan"
click at [408, 369] on div "Tổng: 1" at bounding box center [555, 358] width 1017 height 31
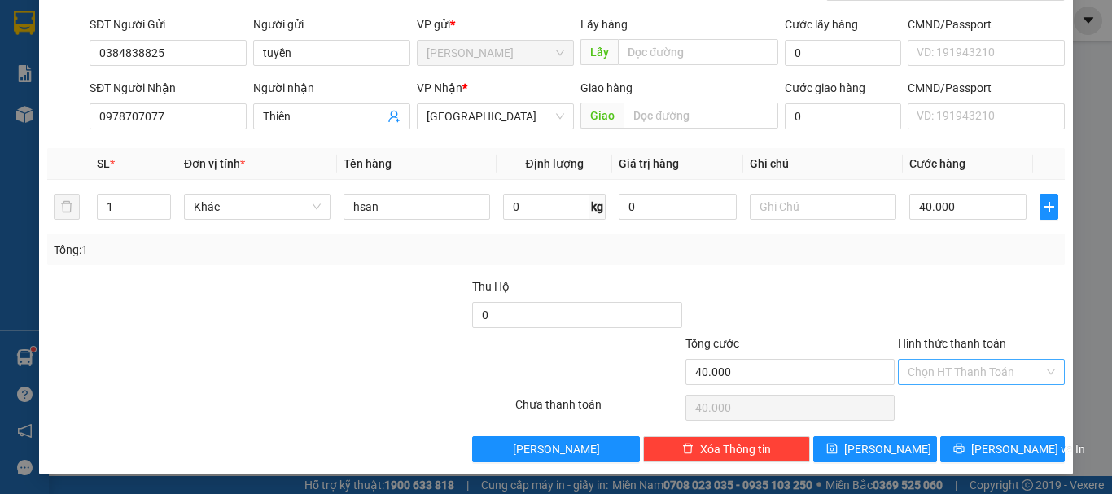
click at [930, 367] on input "Hình thức thanh toán" at bounding box center [975, 372] width 136 height 24
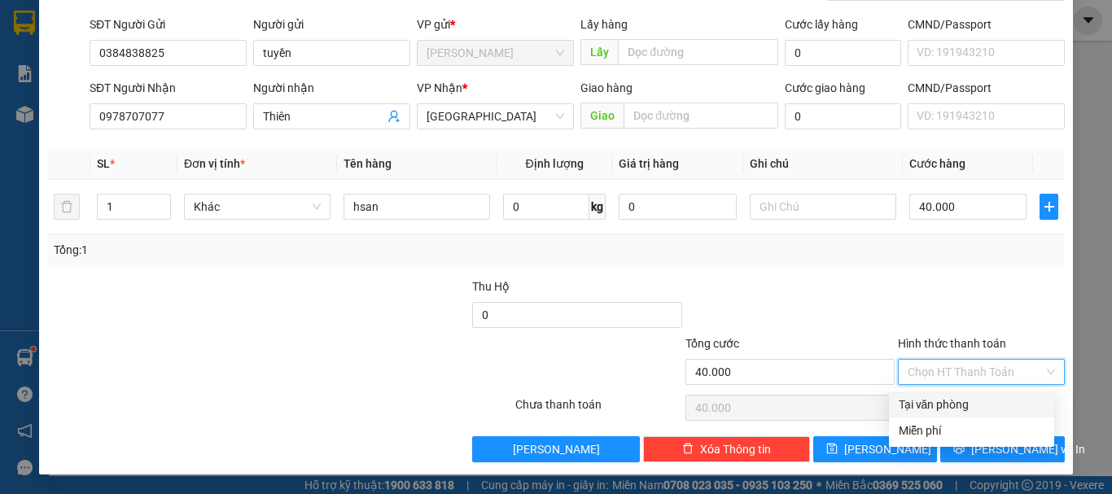
click at [946, 401] on div "Tại văn phòng" at bounding box center [971, 404] width 146 height 18
type input "0"
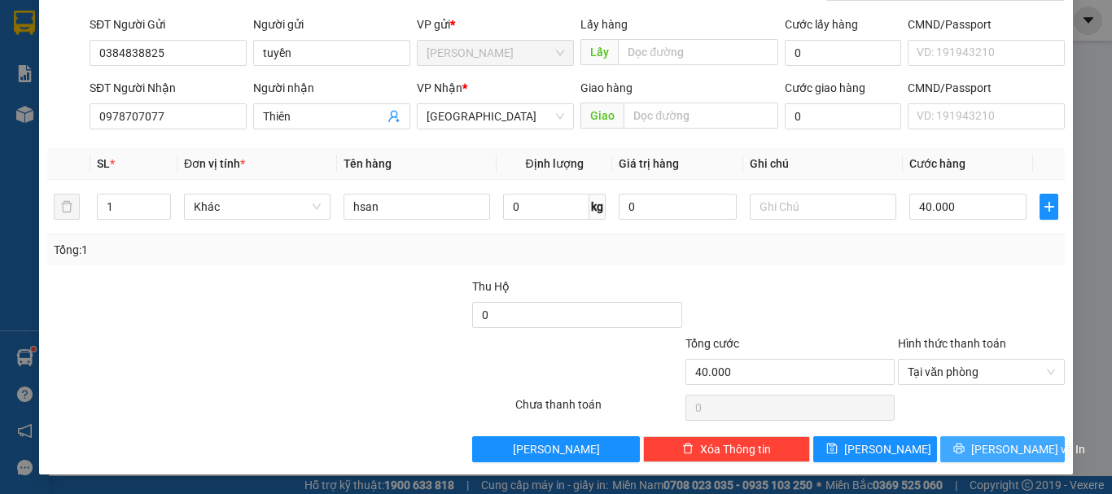
click at [964, 447] on icon "printer" at bounding box center [959, 448] width 11 height 11
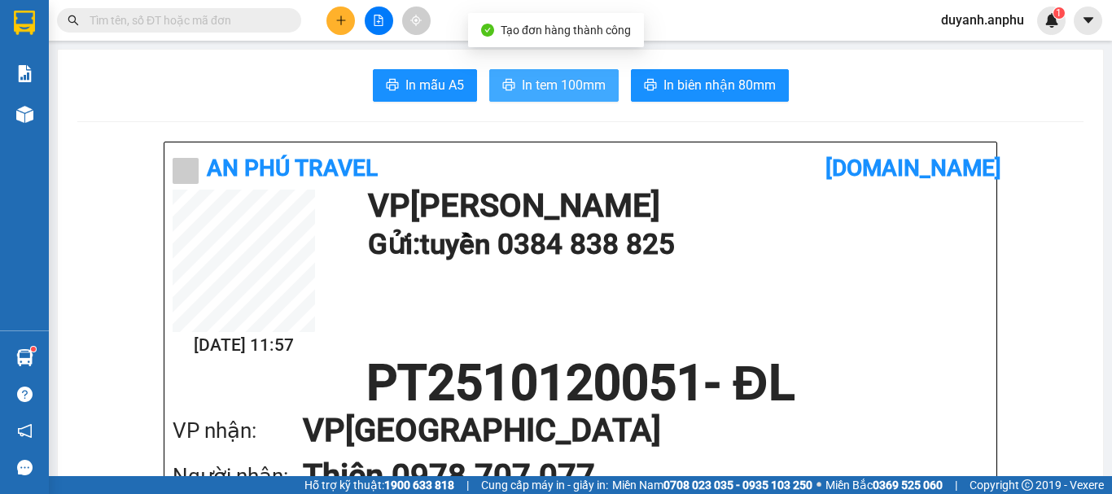
drag, startPoint x: 553, startPoint y: 90, endPoint x: 571, endPoint y: 76, distance: 23.3
click at [554, 90] on span "In tem 100mm" at bounding box center [564, 85] width 84 height 20
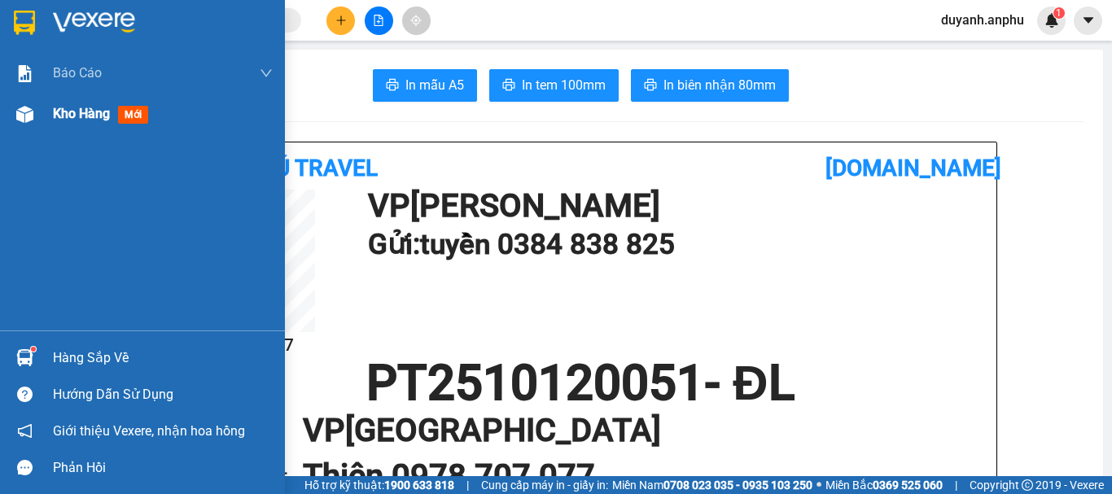
click at [108, 106] on span "Kho hàng" at bounding box center [81, 113] width 57 height 15
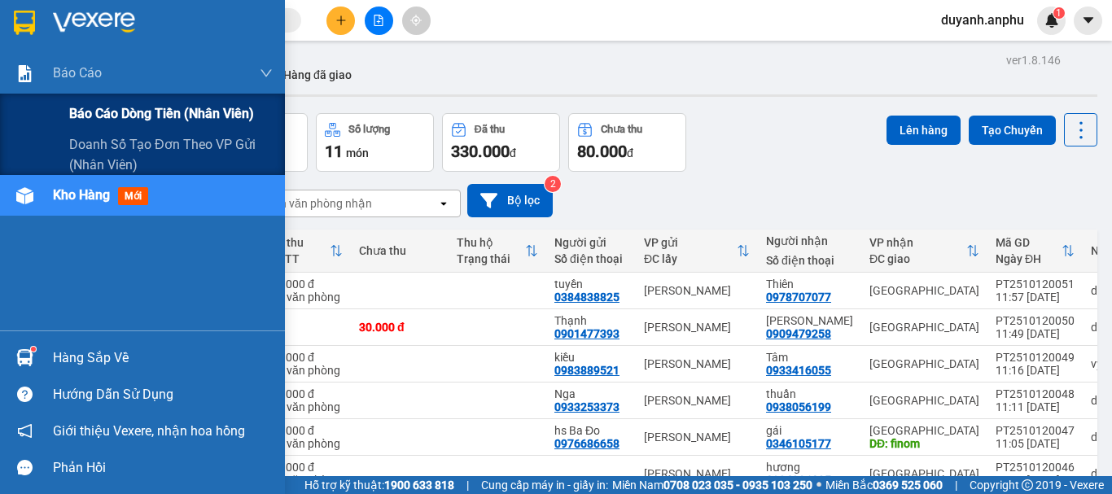
click at [116, 113] on span "Báo cáo dòng tiền (nhân viên)" at bounding box center [161, 113] width 185 height 20
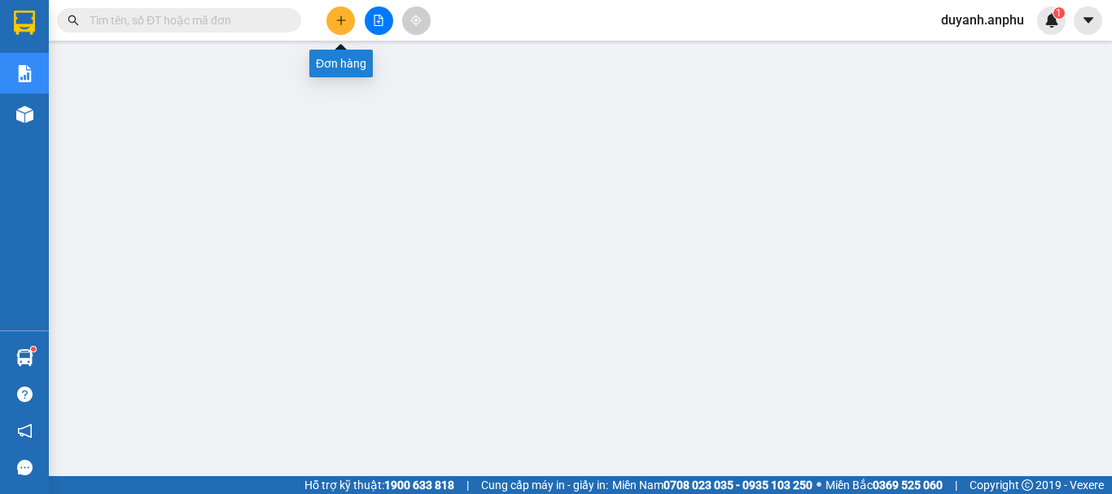
click at [339, 30] on button at bounding box center [340, 21] width 28 height 28
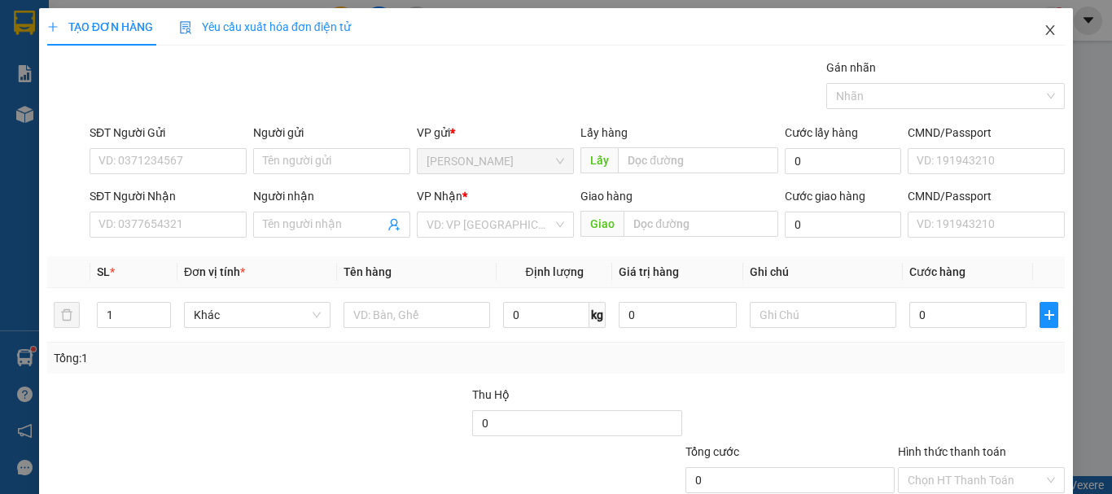
click at [1043, 29] on icon "close" at bounding box center [1049, 30] width 13 height 13
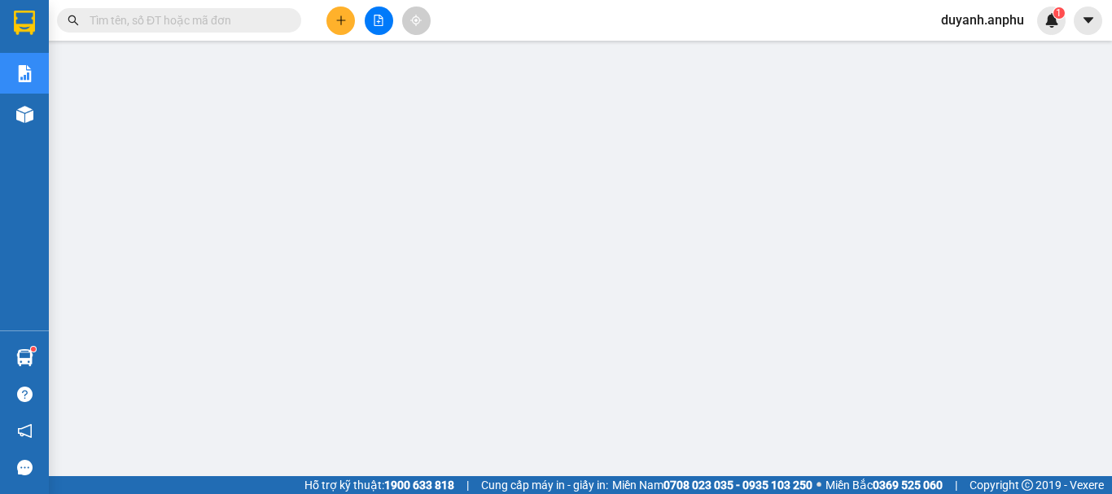
click at [225, 27] on input "text" at bounding box center [186, 20] width 192 height 18
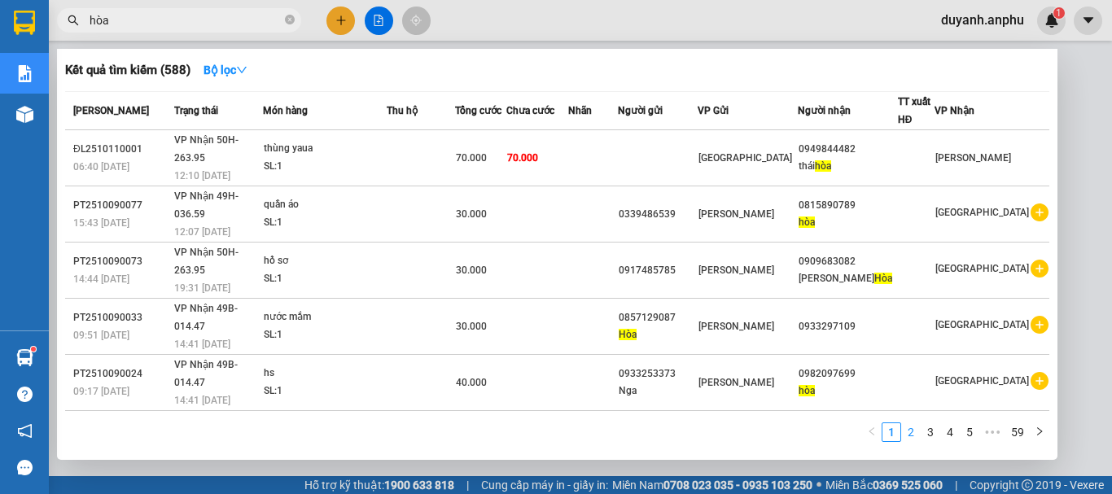
click at [919, 430] on link "2" at bounding box center [911, 432] width 18 height 18
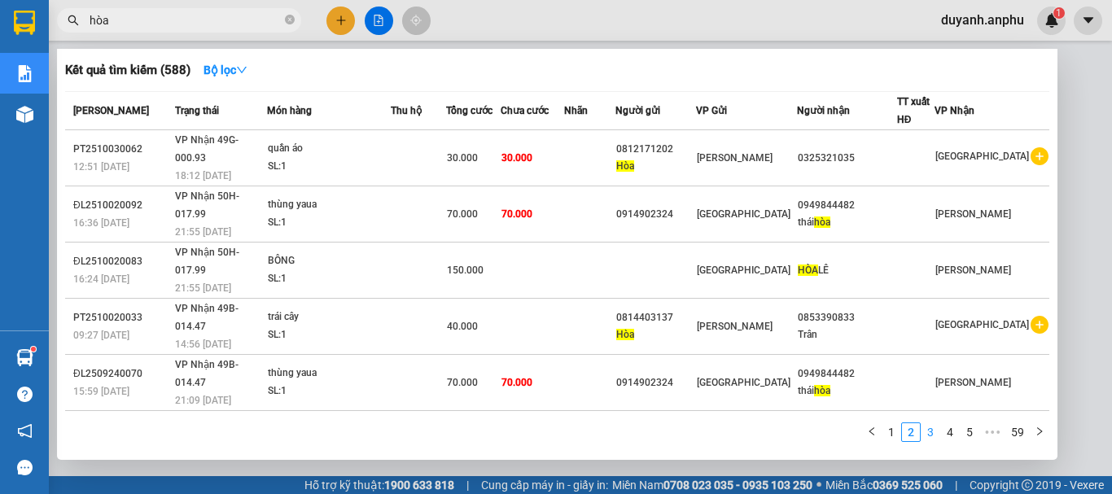
click at [938, 437] on link "3" at bounding box center [930, 432] width 18 height 18
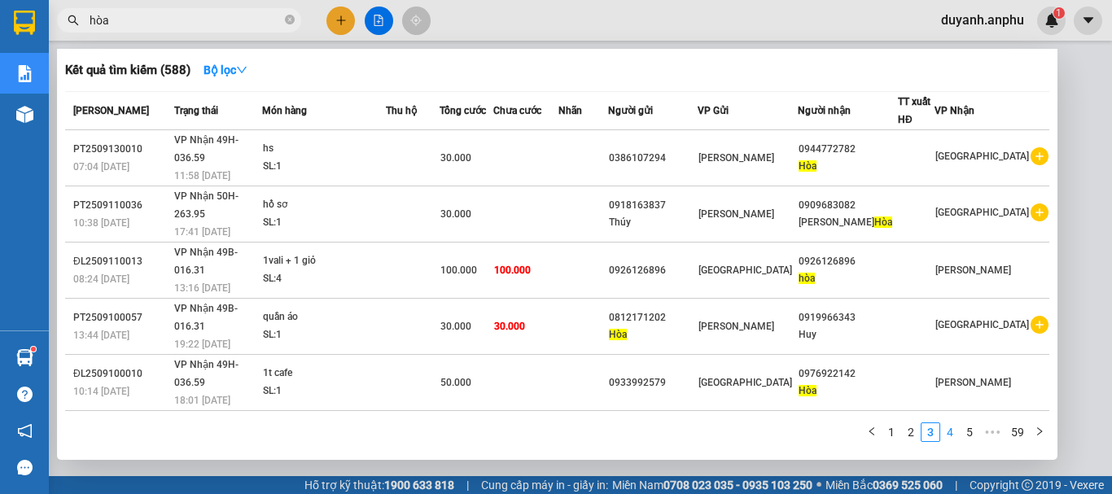
click at [950, 434] on link "4" at bounding box center [950, 432] width 18 height 18
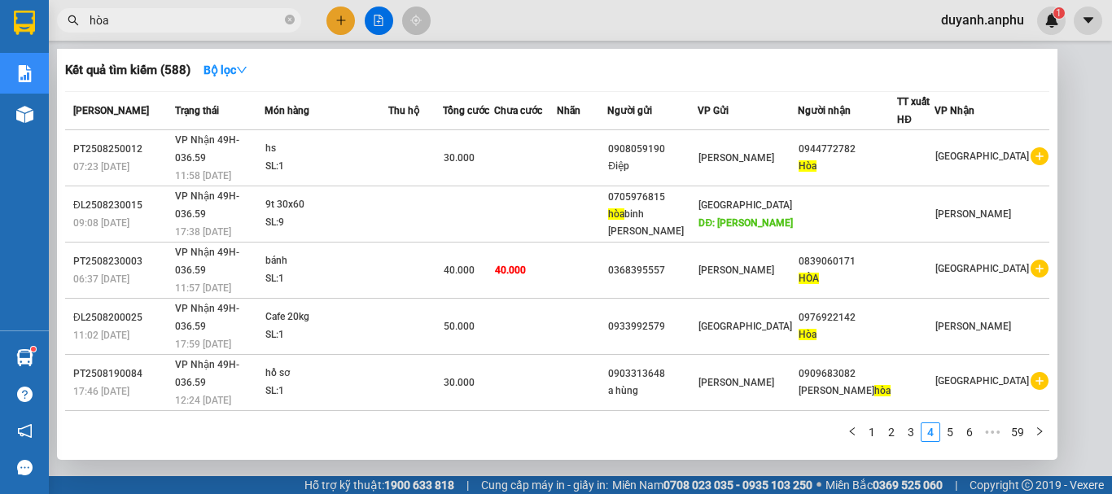
click at [128, 21] on input "hòa" at bounding box center [186, 20] width 192 height 18
drag, startPoint x: 95, startPoint y: 24, endPoint x: 73, endPoint y: 28, distance: 22.3
click at [73, 28] on span "hòa" at bounding box center [179, 20] width 244 height 24
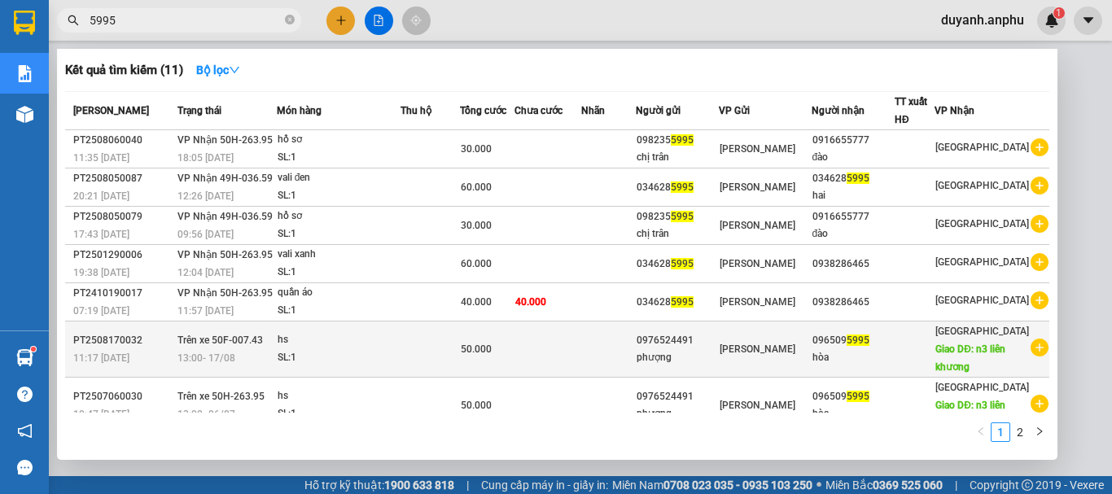
type input "5995"
click at [1030, 351] on icon "plus-circle" at bounding box center [1039, 348] width 18 height 18
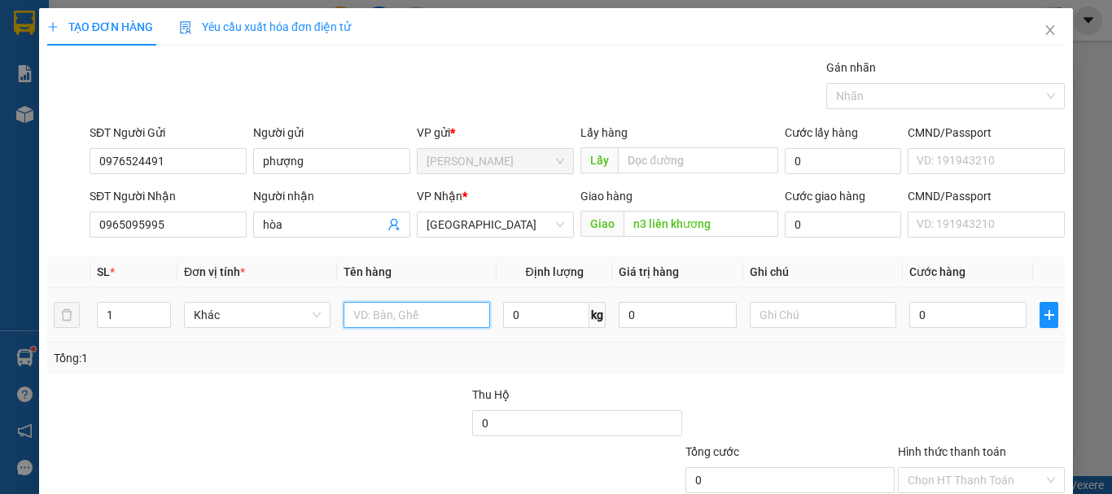
click at [369, 317] on input "text" at bounding box center [416, 315] width 146 height 26
type input "hsan"
click at [395, 364] on div "Tổng: 1" at bounding box center [242, 358] width 377 height 18
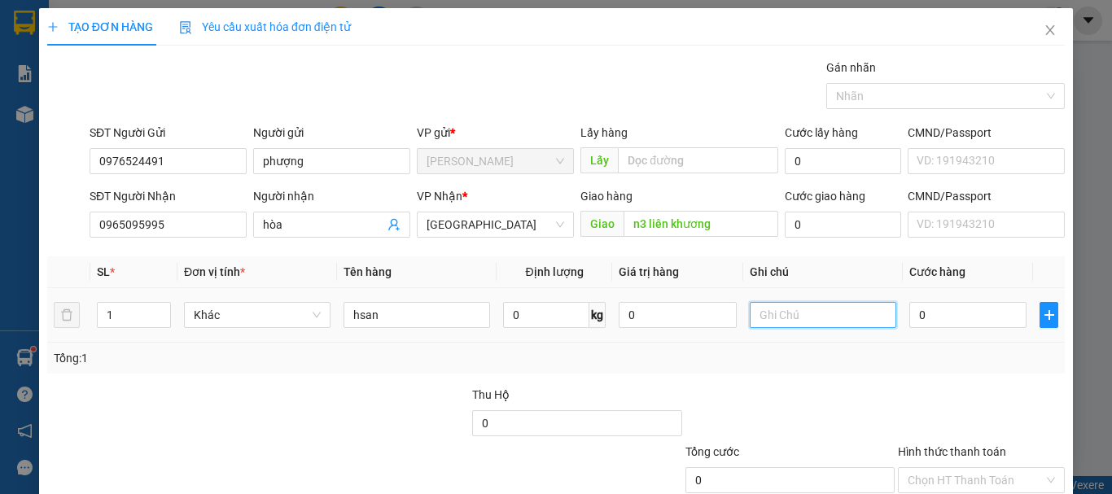
click at [795, 317] on input "text" at bounding box center [822, 315] width 146 height 26
type input "1"
click at [939, 317] on input "0" at bounding box center [967, 315] width 117 height 26
type input "1"
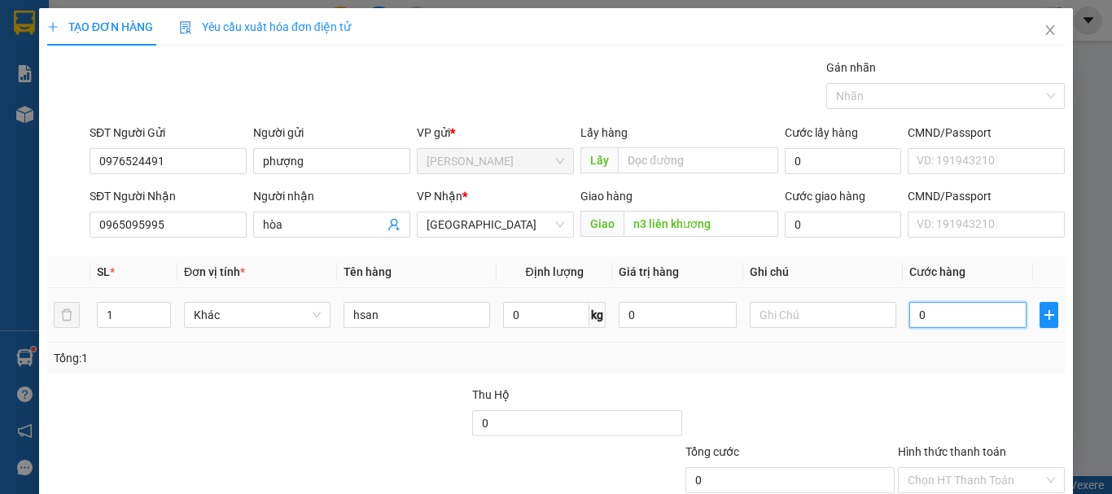
type input "1"
type input "15"
type input "150"
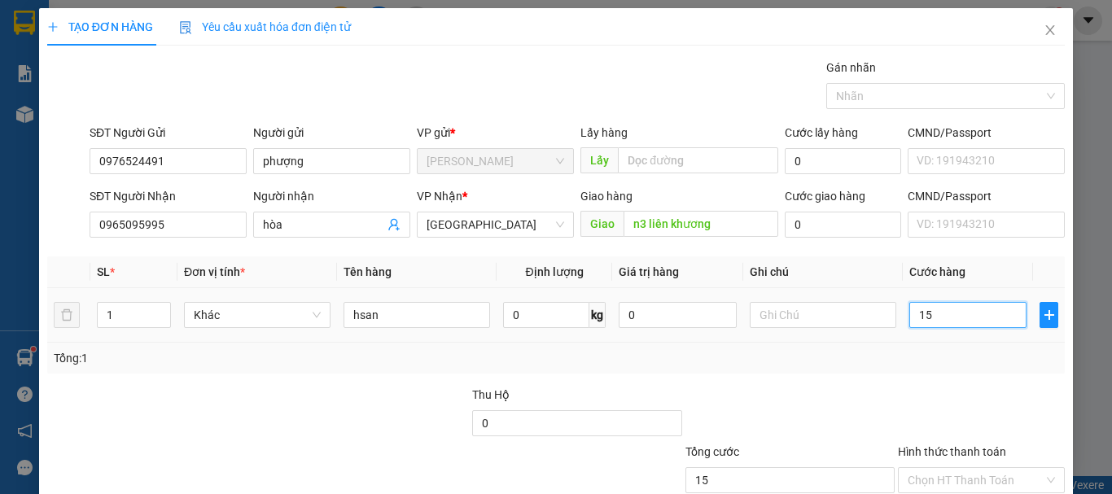
type input "150"
type input "150.000"
click at [898, 361] on div "Tổng: 1" at bounding box center [556, 358] width 1004 height 18
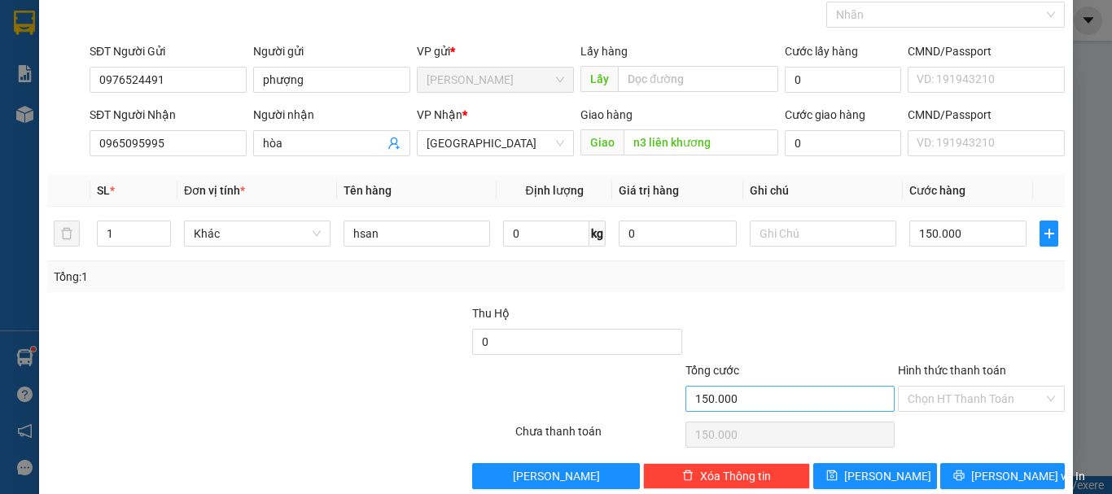
scroll to position [108, 0]
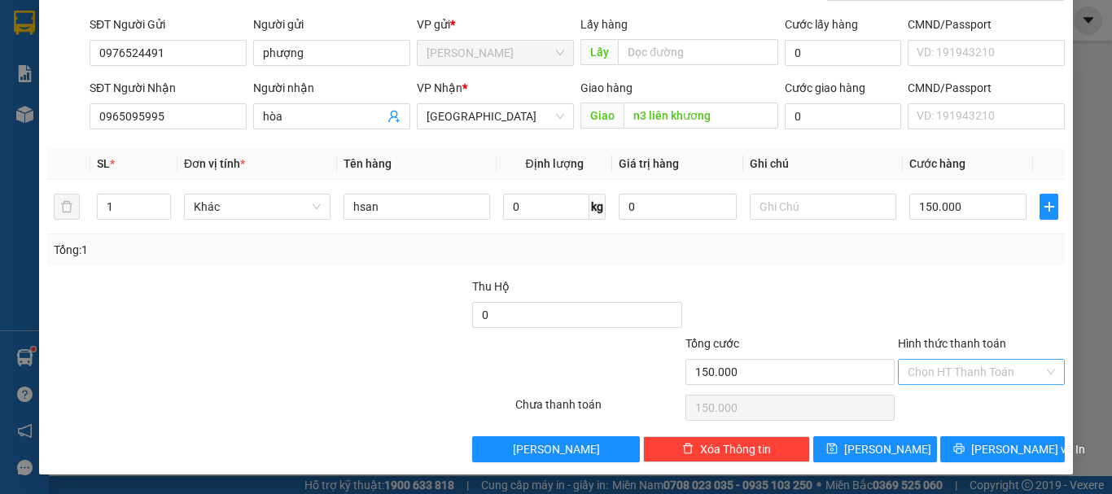
click at [964, 368] on input "Hình thức thanh toán" at bounding box center [975, 372] width 136 height 24
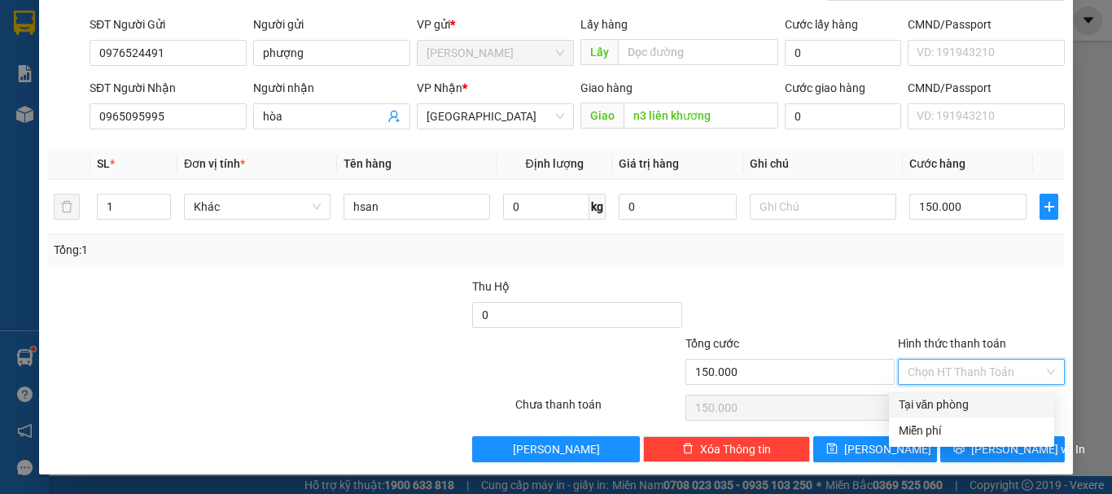
click at [937, 403] on div "Tại văn phòng" at bounding box center [971, 404] width 146 height 18
type input "0"
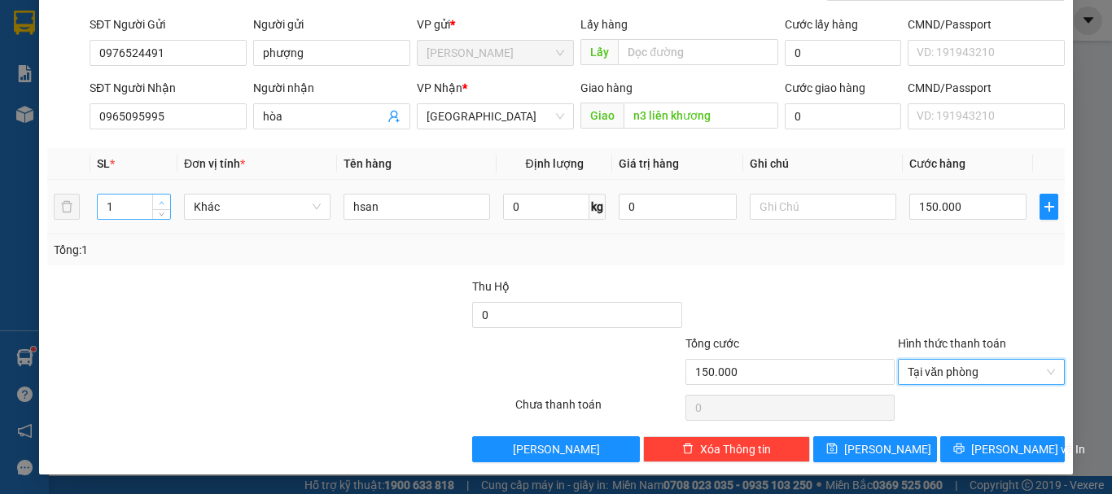
type input "2"
click at [159, 203] on icon "up" at bounding box center [162, 203] width 6 height 6
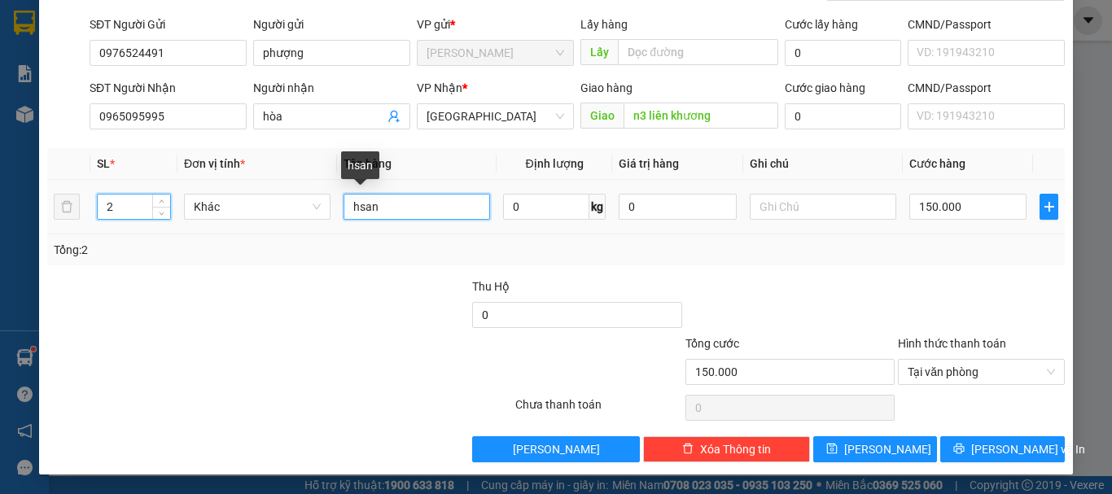
click at [349, 205] on input "hsan" at bounding box center [416, 207] width 146 height 26
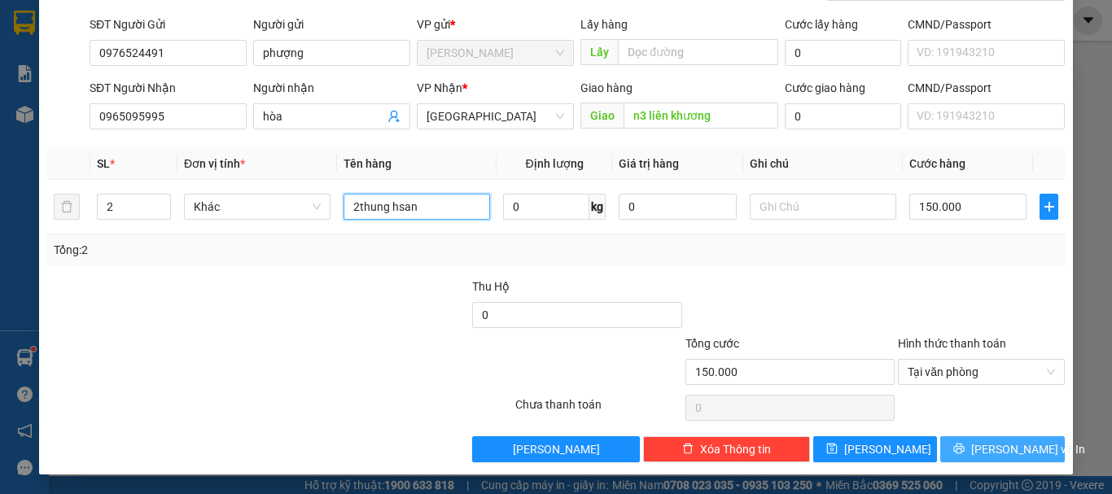
type input "2thung hsan"
click at [997, 450] on span "[PERSON_NAME] và In" at bounding box center [1028, 449] width 114 height 18
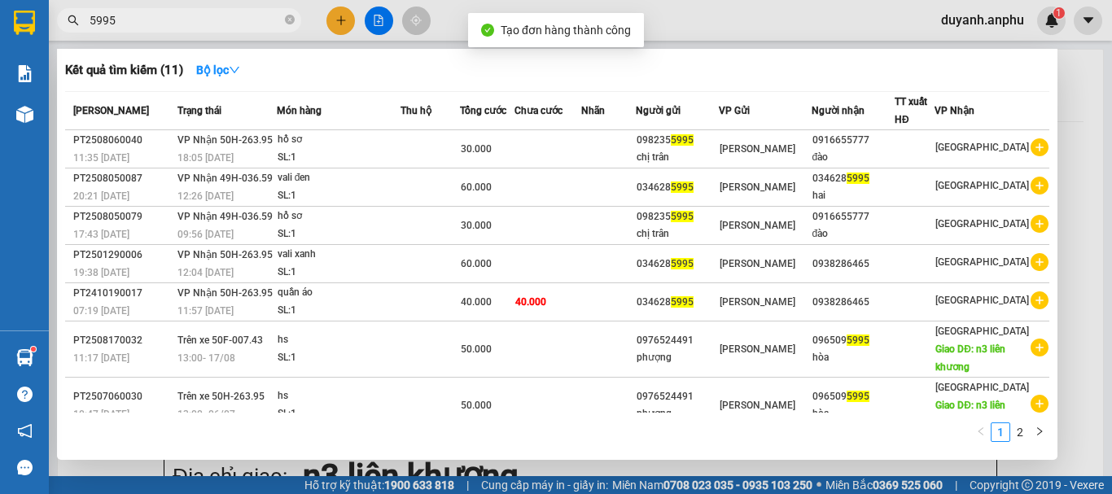
click at [290, 21] on icon "close-circle" at bounding box center [290, 20] width 10 height 10
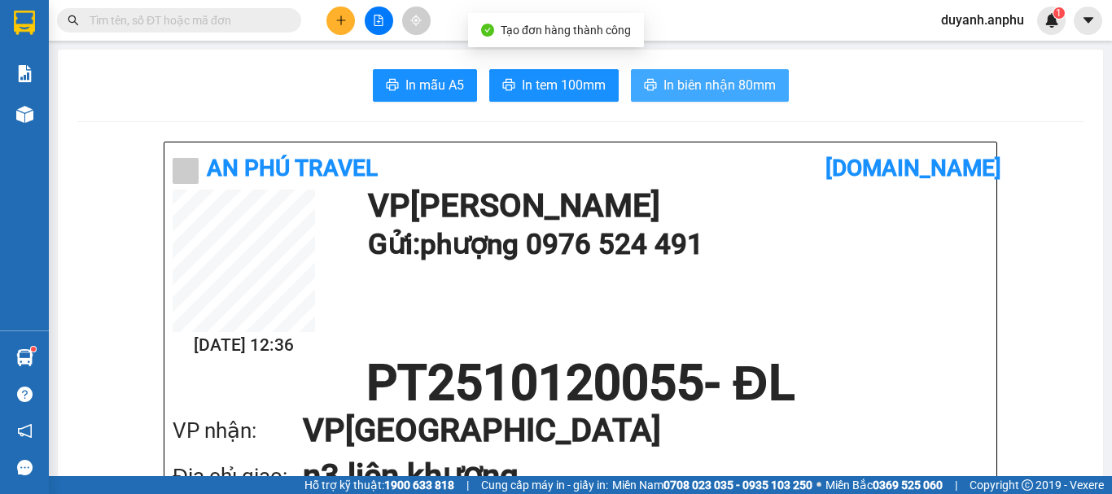
click at [736, 89] on span "In biên nhận 80mm" at bounding box center [719, 85] width 112 height 20
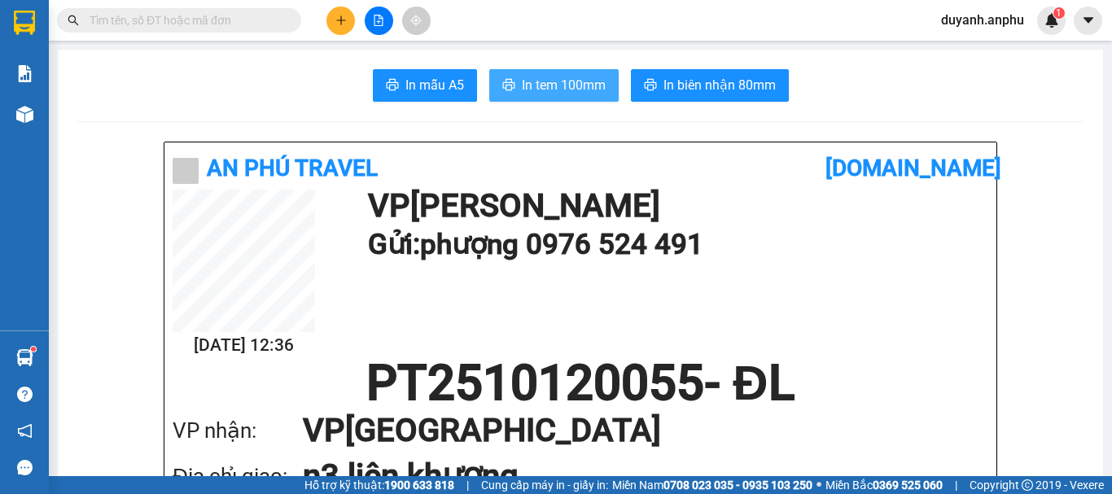
click at [566, 82] on span "In tem 100mm" at bounding box center [564, 85] width 84 height 20
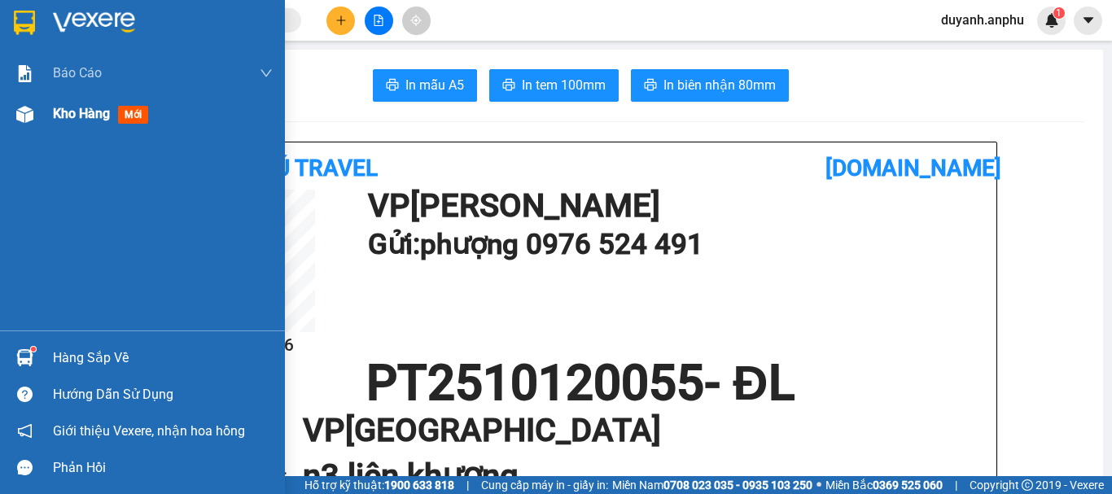
click at [75, 110] on span "Kho hàng" at bounding box center [81, 113] width 57 height 15
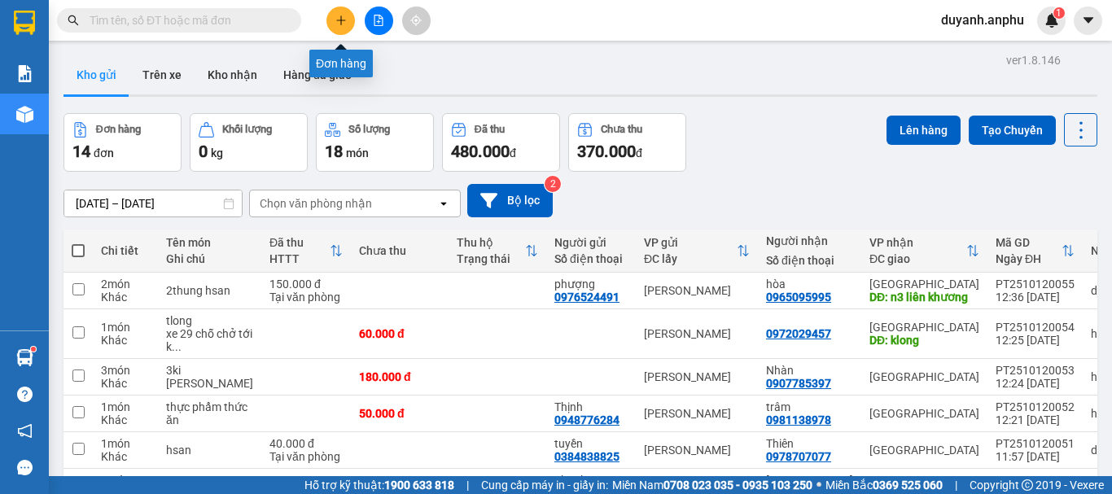
click at [340, 20] on icon "plus" at bounding box center [340, 20] width 9 height 1
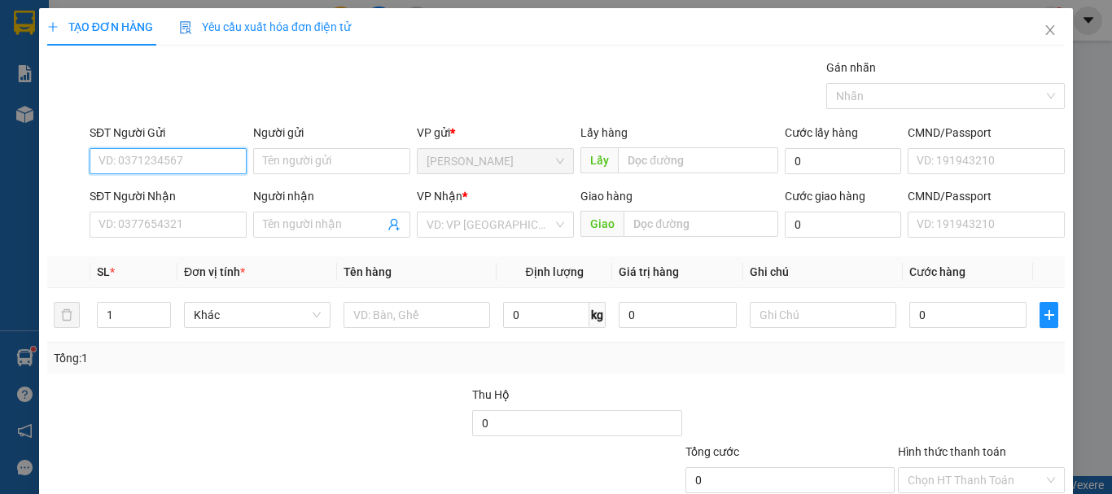
click at [170, 159] on input "SĐT Người Gửi" at bounding box center [168, 161] width 157 height 26
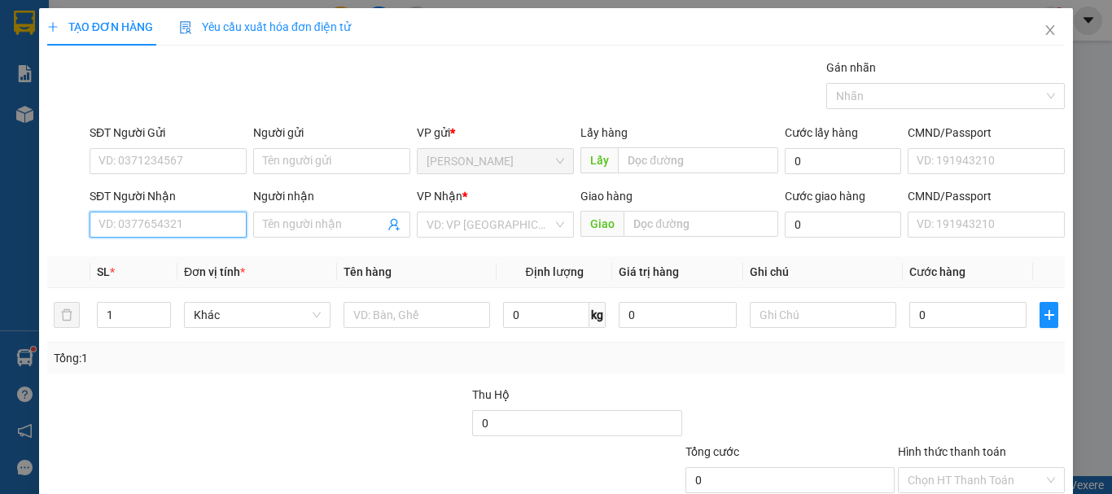
click at [121, 221] on input "SĐT Người Nhận" at bounding box center [168, 225] width 157 height 26
type input "0937891778"
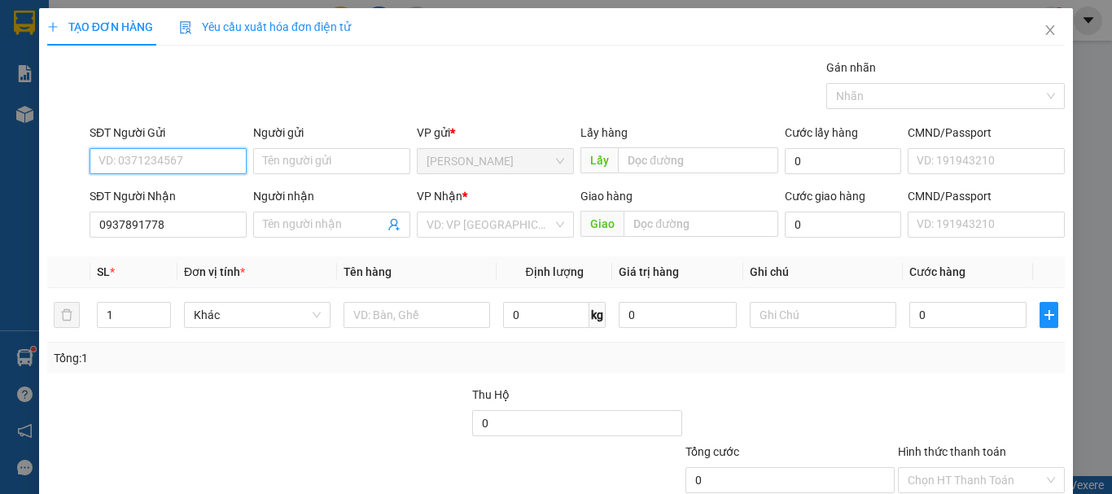
click at [147, 161] on input "SĐT Người Gửi" at bounding box center [168, 161] width 157 height 26
type input "0937101299"
click at [181, 186] on div "0937101299 - Vi" at bounding box center [166, 194] width 136 height 18
type input "Vi"
type input "40.000"
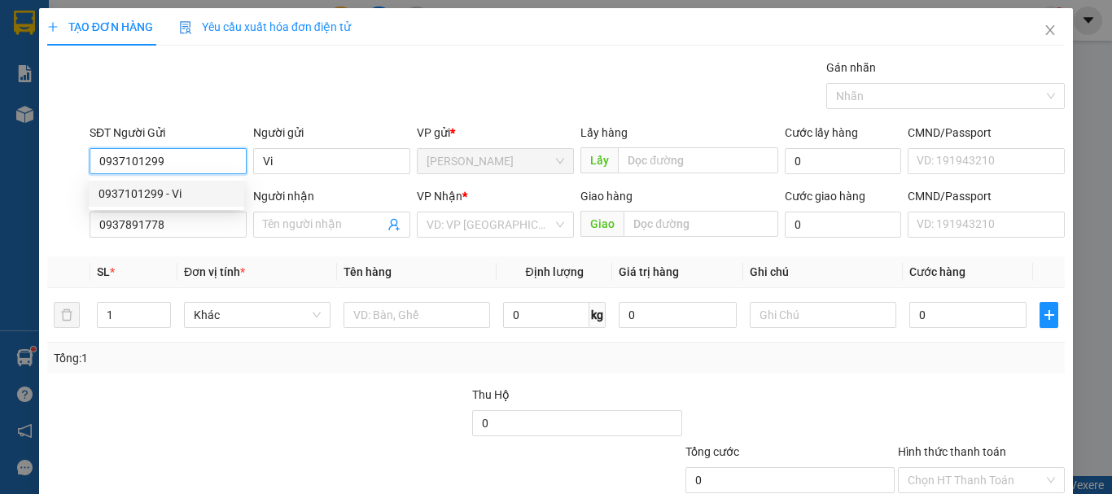
type input "40.000"
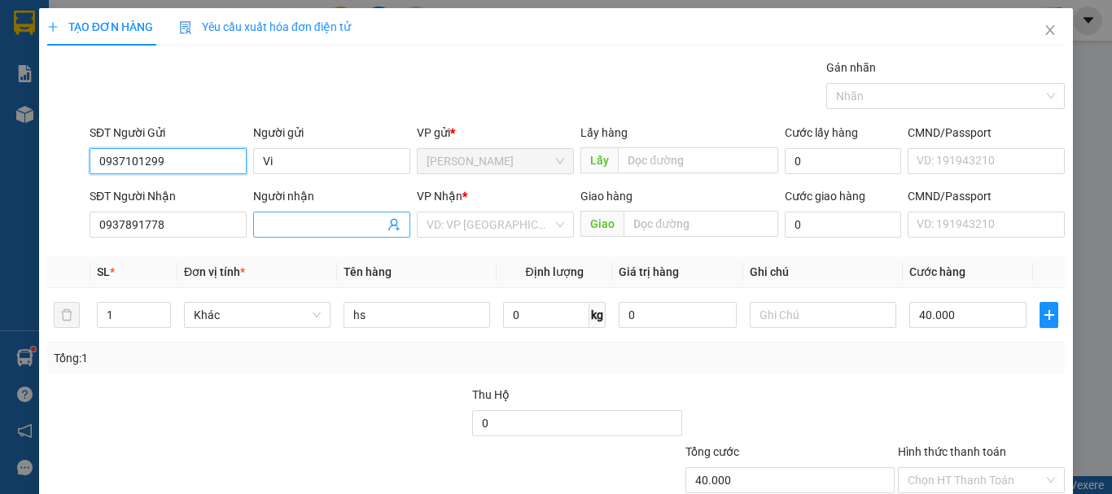
type input "0937101299"
click at [348, 224] on input "Người nhận" at bounding box center [323, 225] width 121 height 18
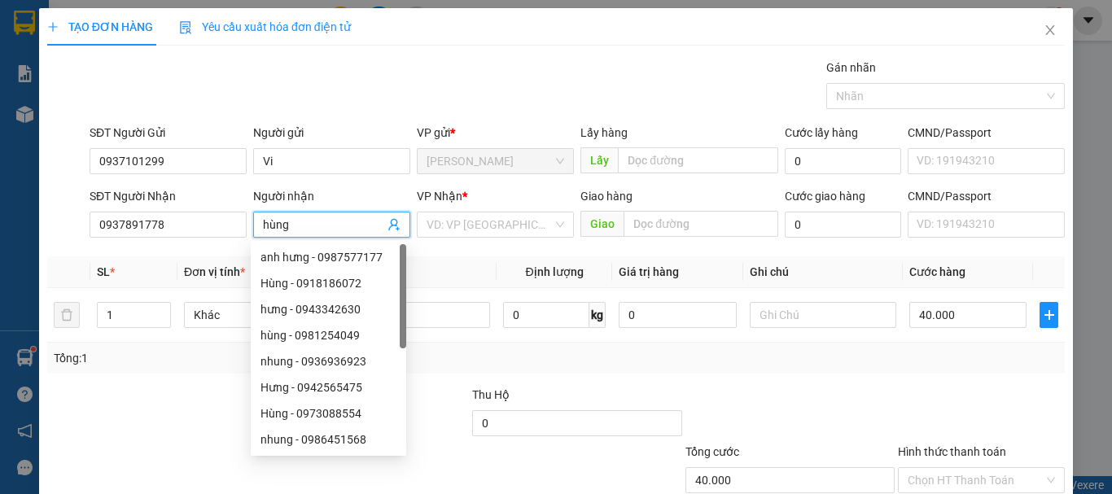
type input "hùng"
click at [350, 80] on div "Gán nhãn Nhãn" at bounding box center [576, 87] width 981 height 57
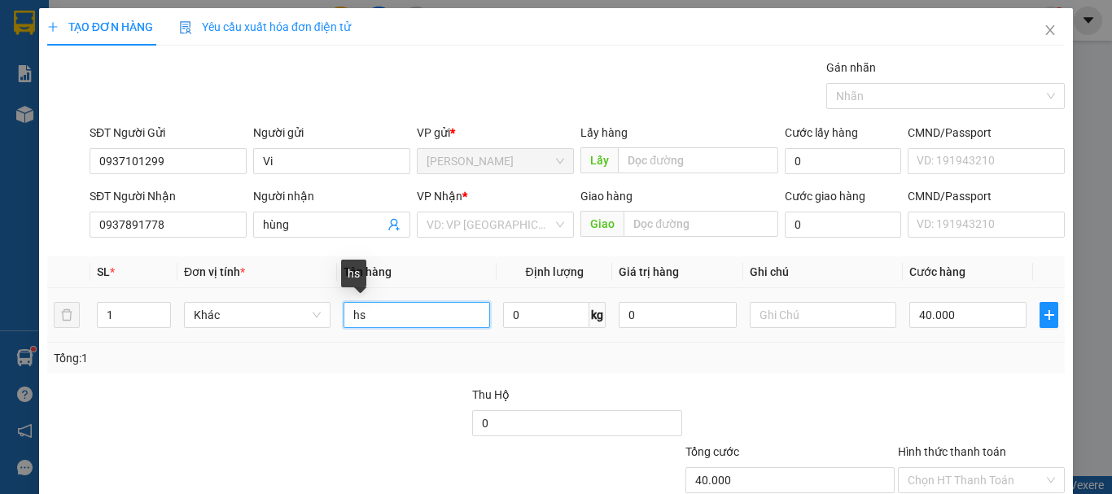
click at [387, 313] on input "hs" at bounding box center [416, 315] width 146 height 26
type input "hsa"
click at [378, 382] on div "Transit Pickup Surcharge Ids Transit Deliver Surcharge Ids Transit Deliver Surc…" at bounding box center [555, 315] width 1017 height 512
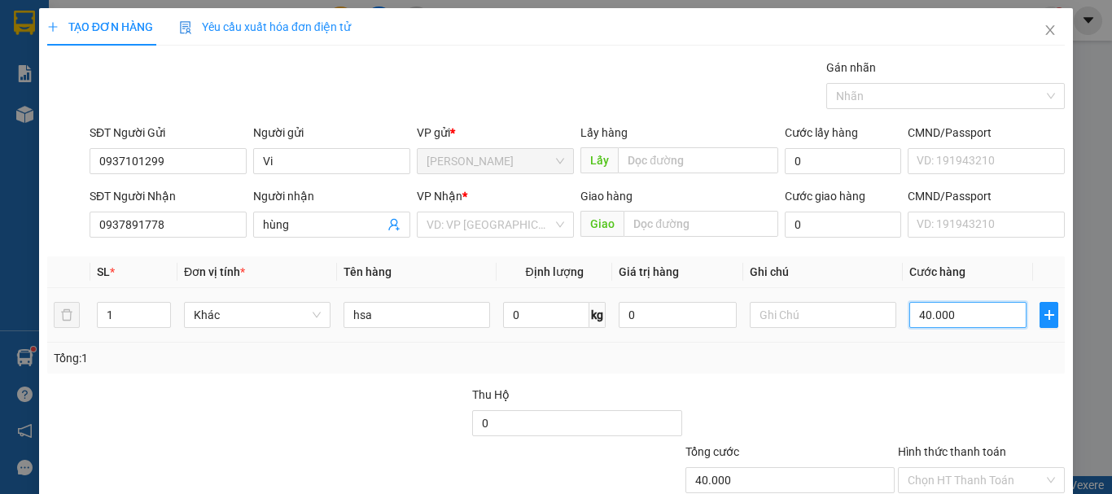
click at [957, 315] on input "40.000" at bounding box center [967, 315] width 117 height 26
click at [485, 223] on input "search" at bounding box center [489, 224] width 126 height 24
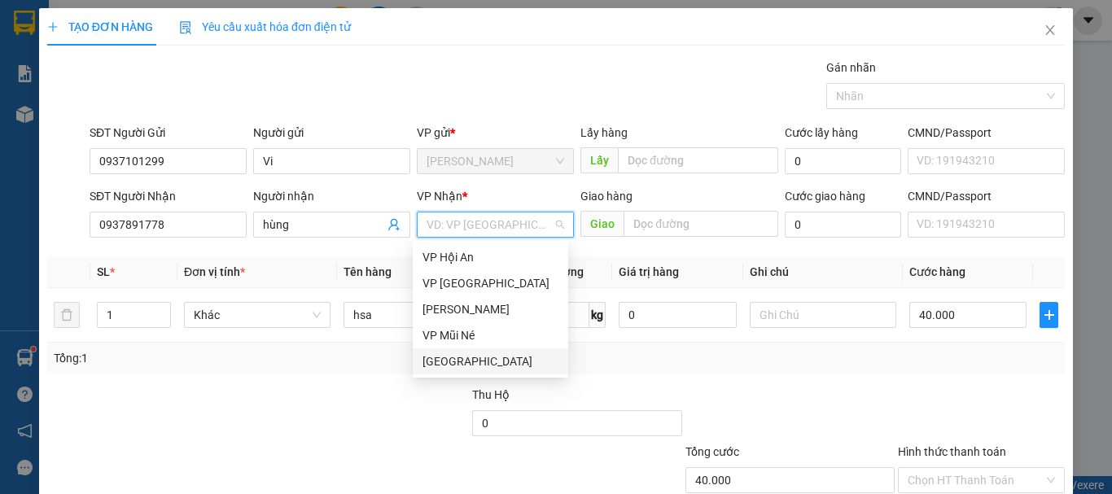
click at [450, 352] on div "[GEOGRAPHIC_DATA]" at bounding box center [490, 361] width 136 height 18
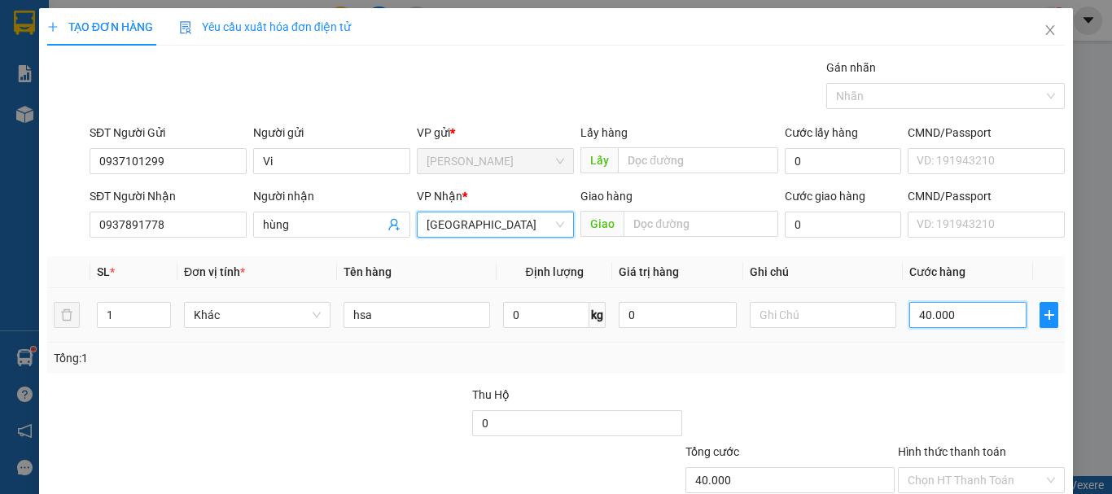
click at [957, 321] on input "40.000" at bounding box center [967, 315] width 117 height 26
type input "6"
type input "60"
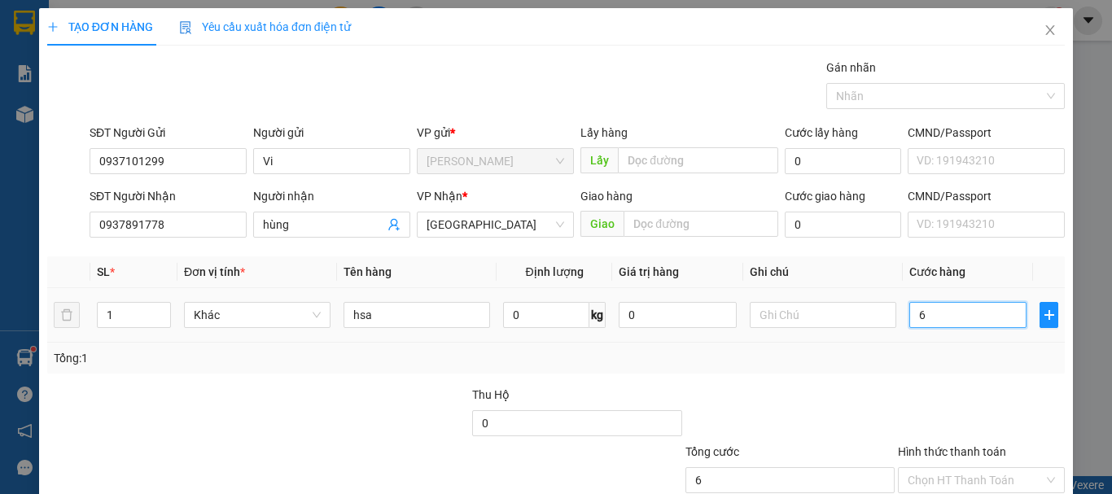
type input "60"
type input "60.000"
click at [910, 369] on div "Tổng: 1" at bounding box center [555, 358] width 1017 height 31
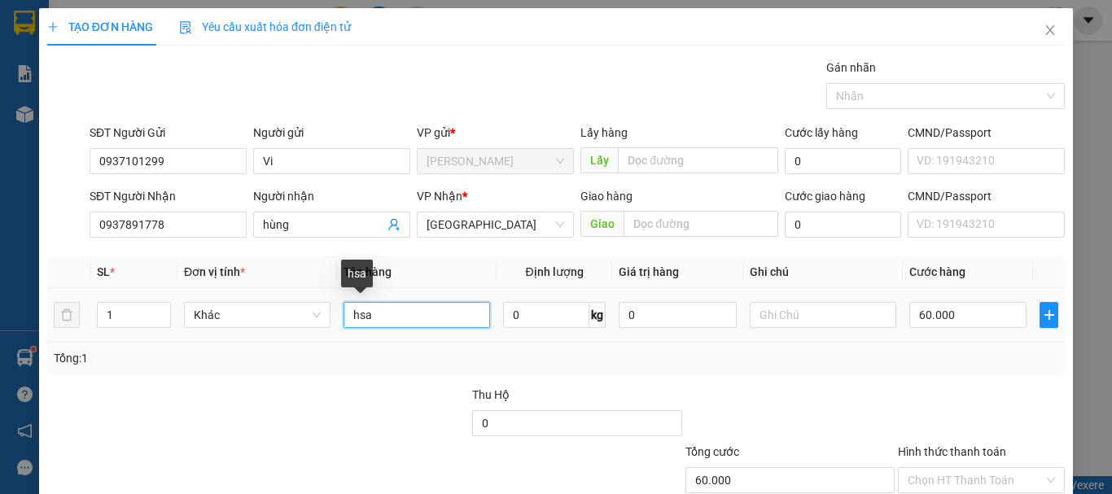
click at [405, 315] on input "hsa" at bounding box center [416, 315] width 146 height 26
click at [620, 387] on div "Thu Hộ" at bounding box center [576, 395] width 209 height 18
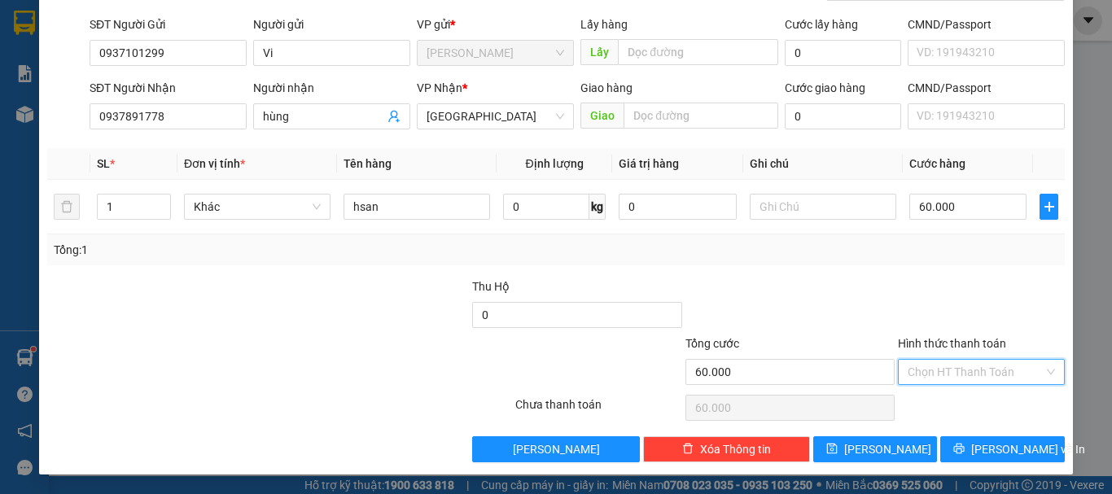
click at [970, 374] on input "Hình thức thanh toán" at bounding box center [975, 372] width 136 height 24
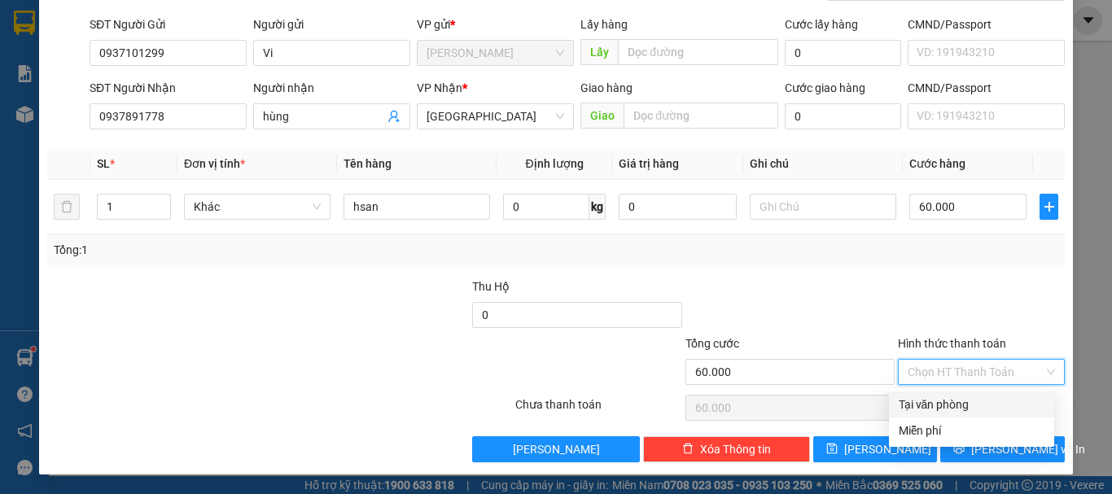
click at [880, 325] on div at bounding box center [790, 305] width 212 height 57
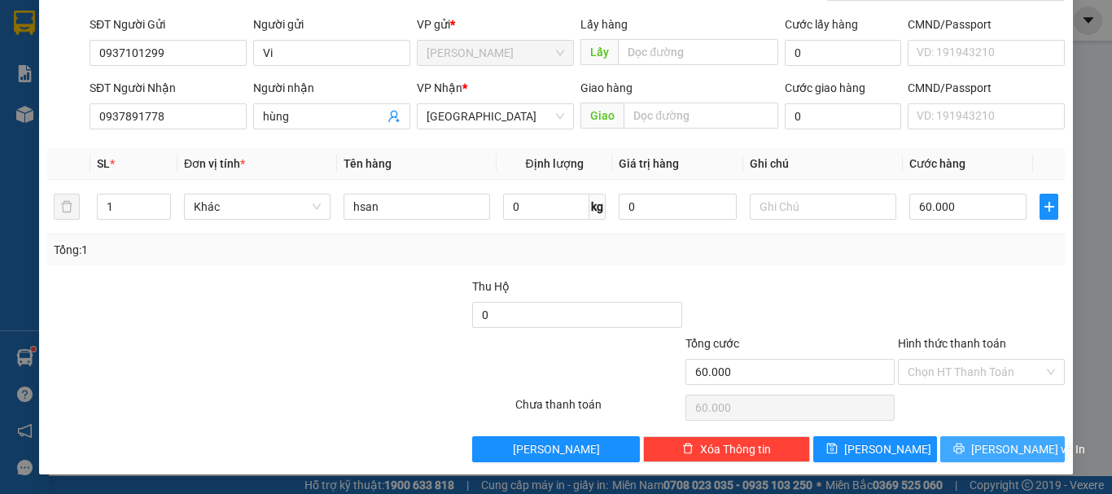
click at [975, 450] on button "[PERSON_NAME] và In" at bounding box center [1002, 449] width 125 height 26
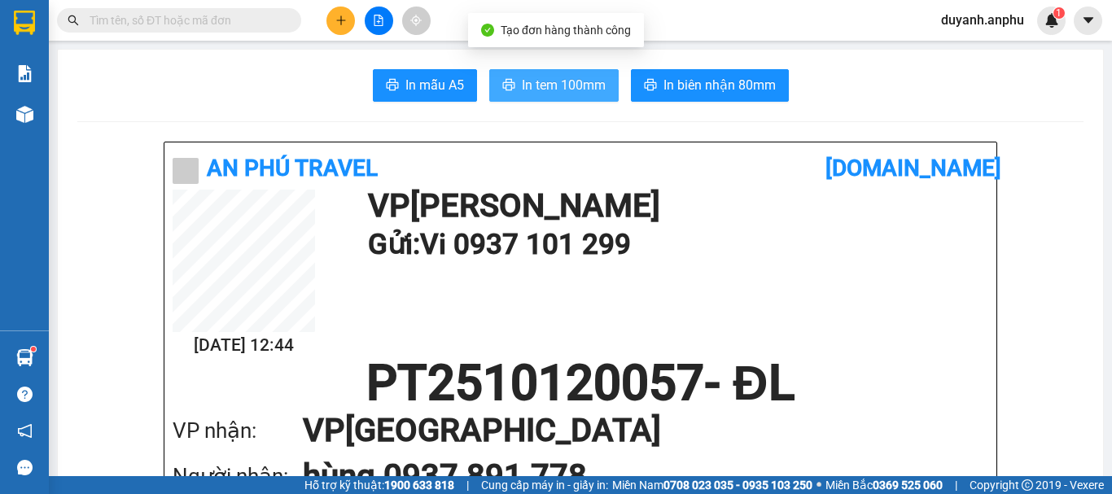
click at [584, 84] on span "In tem 100mm" at bounding box center [564, 85] width 84 height 20
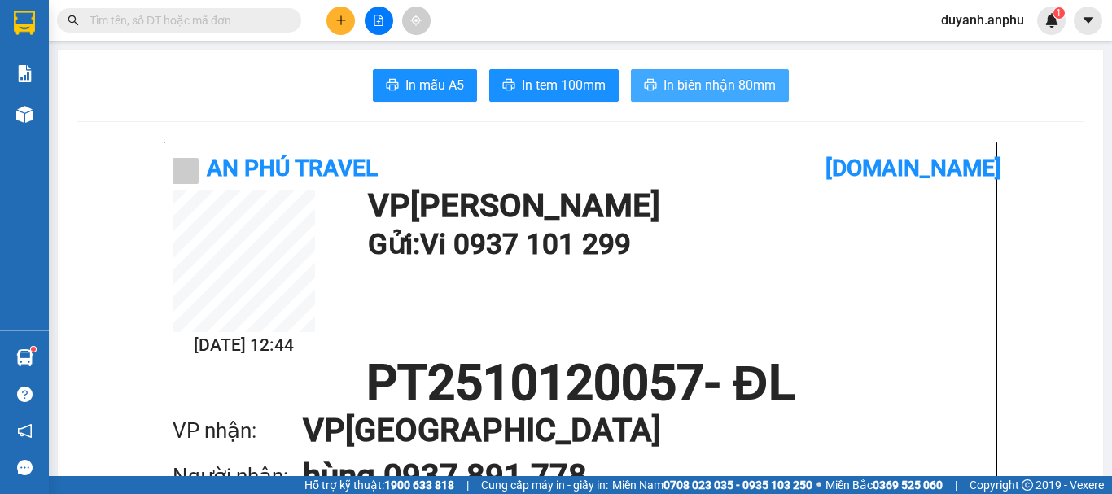
click at [751, 81] on span "In biên nhận 80mm" at bounding box center [719, 85] width 112 height 20
click at [247, 20] on input "text" at bounding box center [186, 20] width 192 height 18
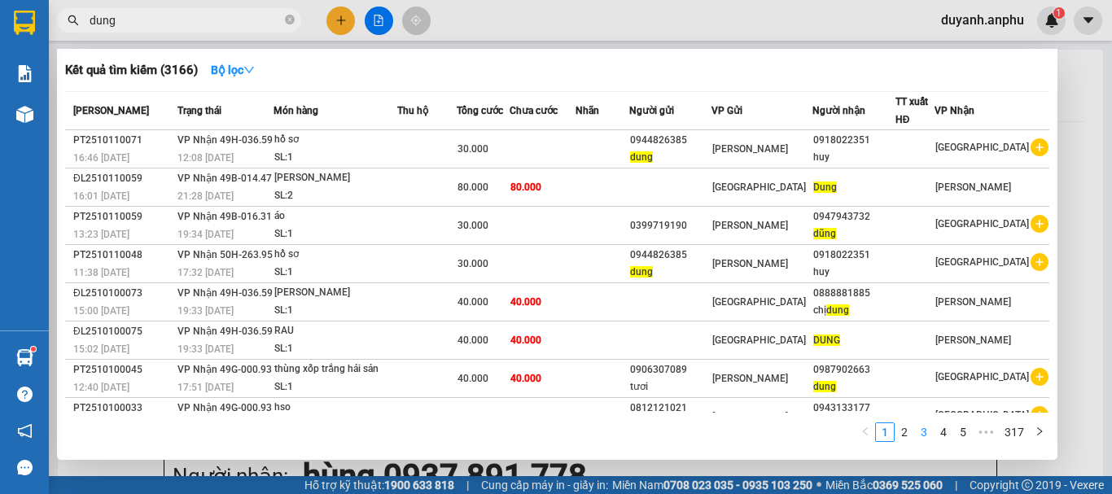
click at [915, 436] on link "3" at bounding box center [924, 432] width 18 height 18
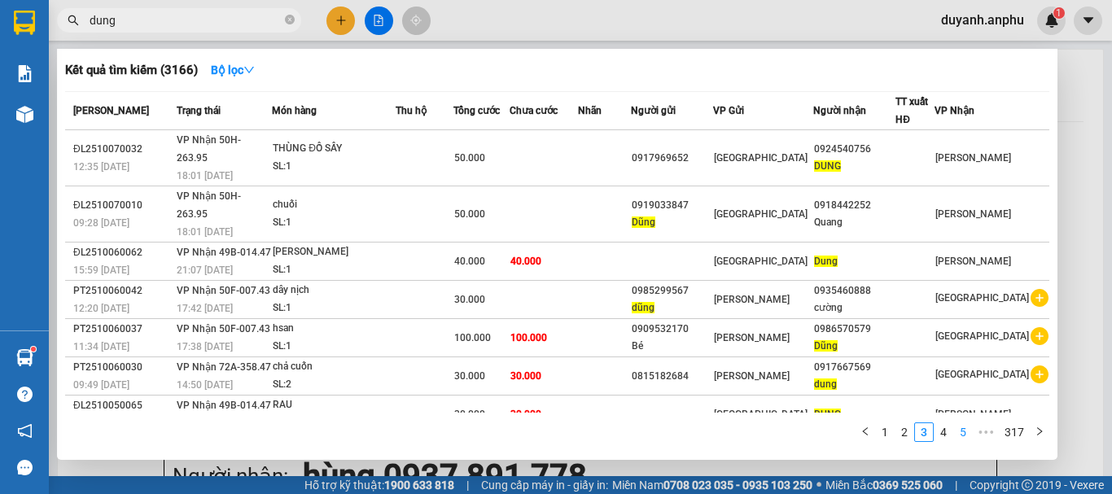
click at [942, 435] on link "4" at bounding box center [943, 432] width 18 height 18
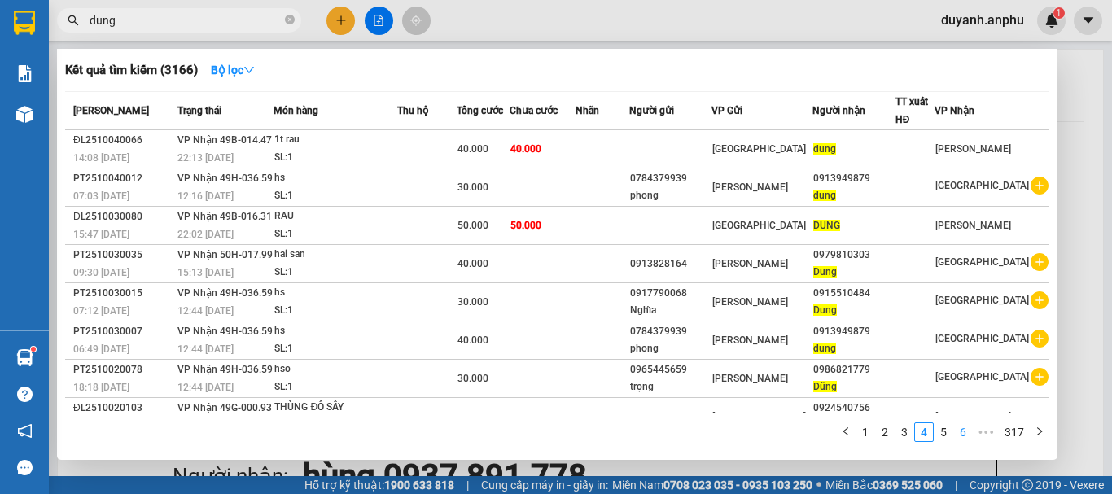
click at [955, 433] on link "6" at bounding box center [963, 432] width 18 height 18
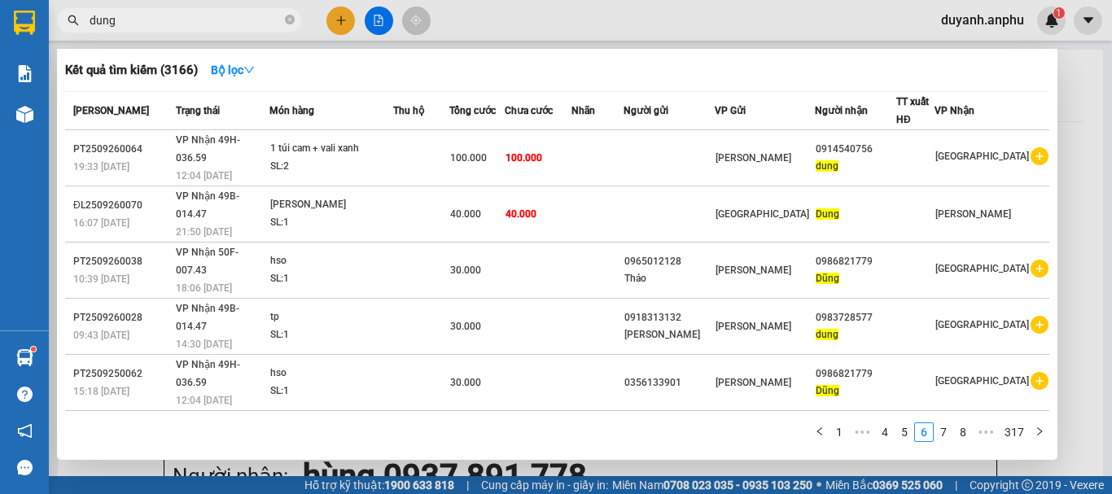
click at [145, 23] on input "dung" at bounding box center [186, 20] width 192 height 18
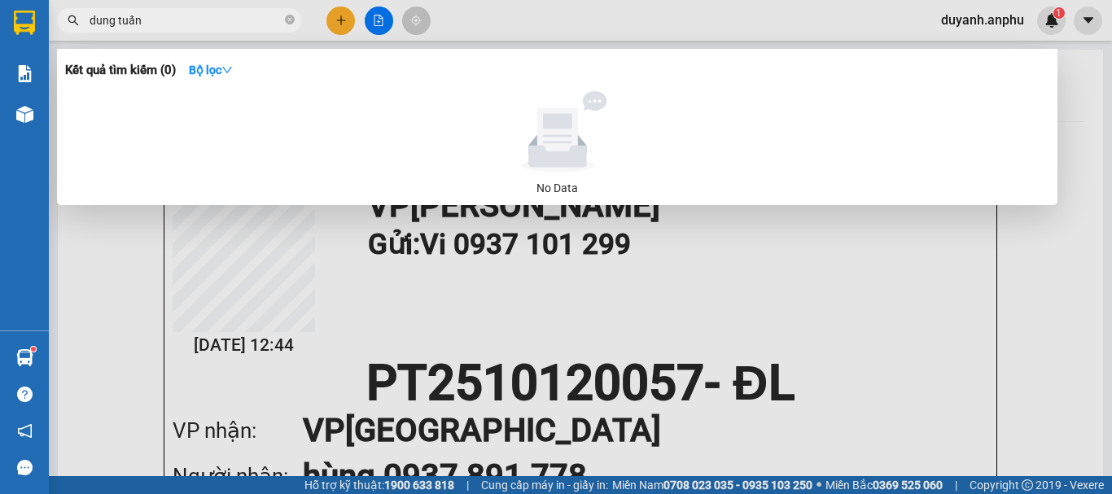
click at [116, 20] on input "dung tuấn" at bounding box center [186, 20] width 192 height 18
click at [125, 20] on input "tuấn" at bounding box center [186, 20] width 192 height 18
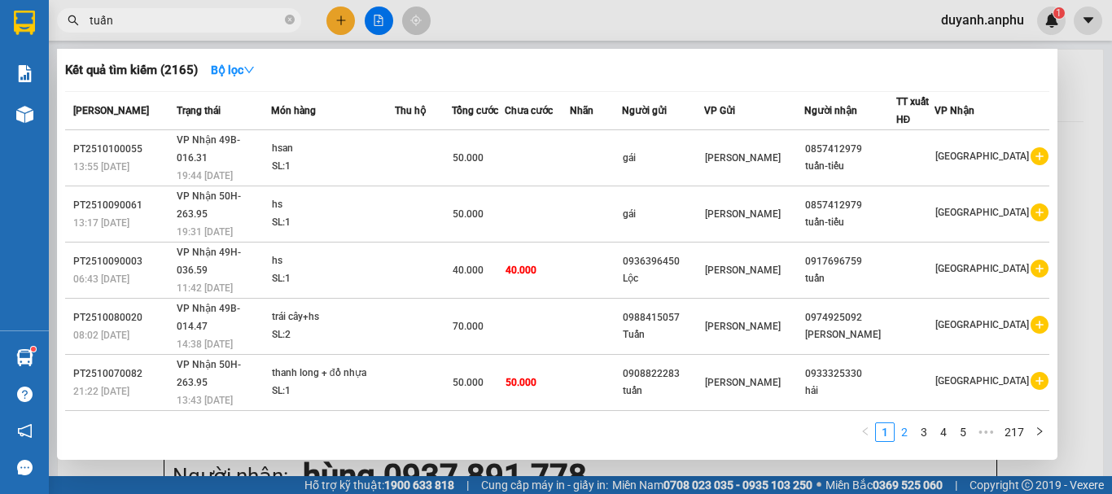
click at [910, 433] on link "2" at bounding box center [904, 432] width 18 height 18
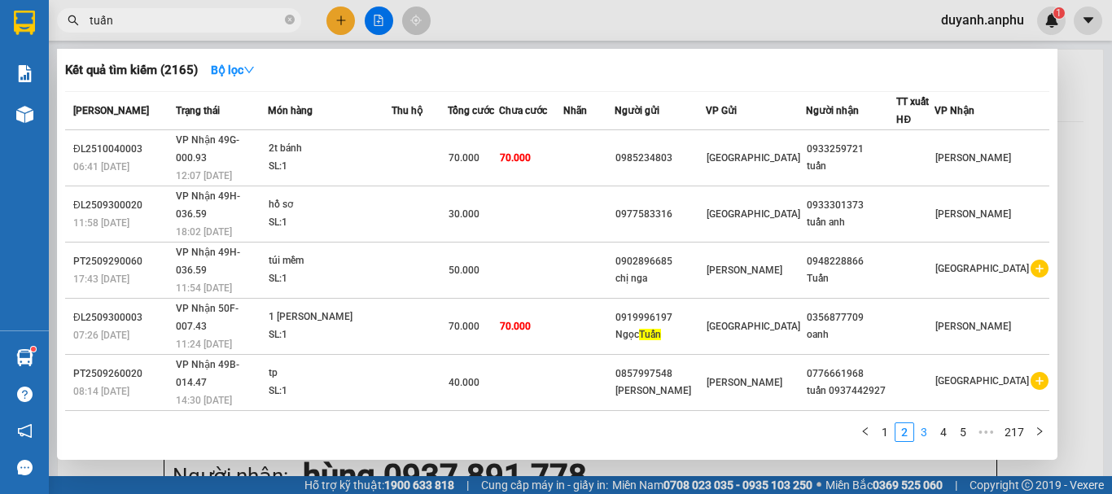
click at [927, 431] on link "3" at bounding box center [924, 432] width 18 height 18
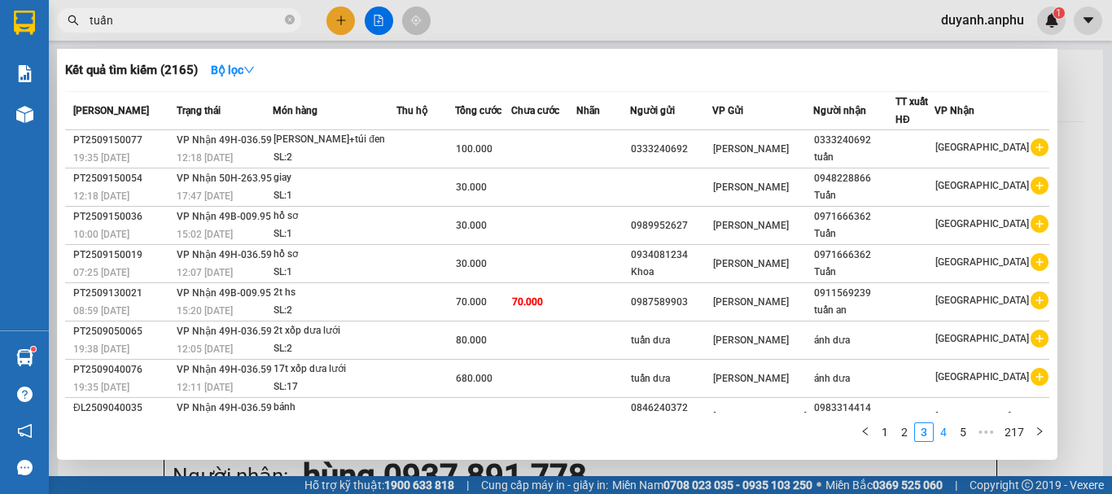
click at [948, 434] on link "4" at bounding box center [943, 432] width 18 height 18
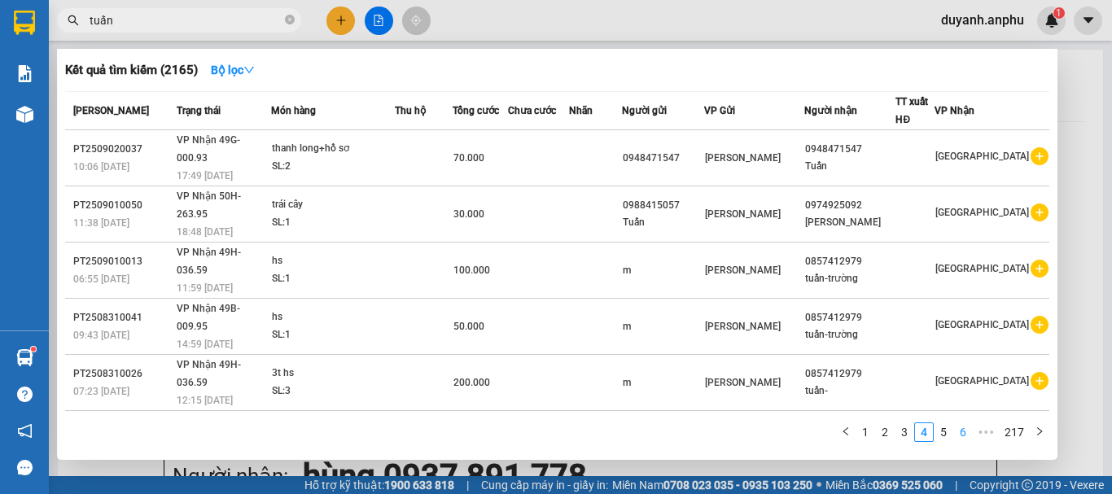
click at [958, 434] on link "6" at bounding box center [963, 432] width 18 height 18
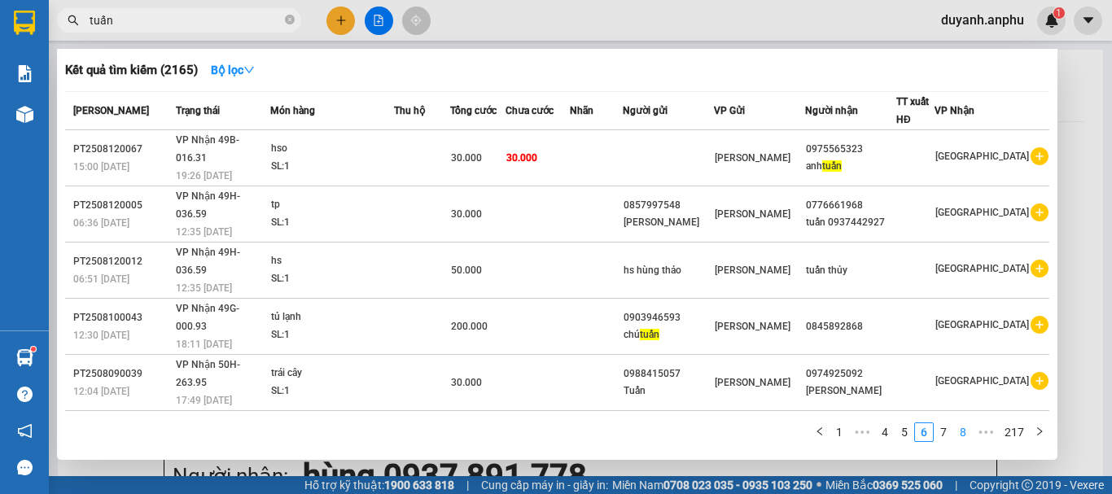
click at [967, 435] on link "8" at bounding box center [963, 432] width 18 height 18
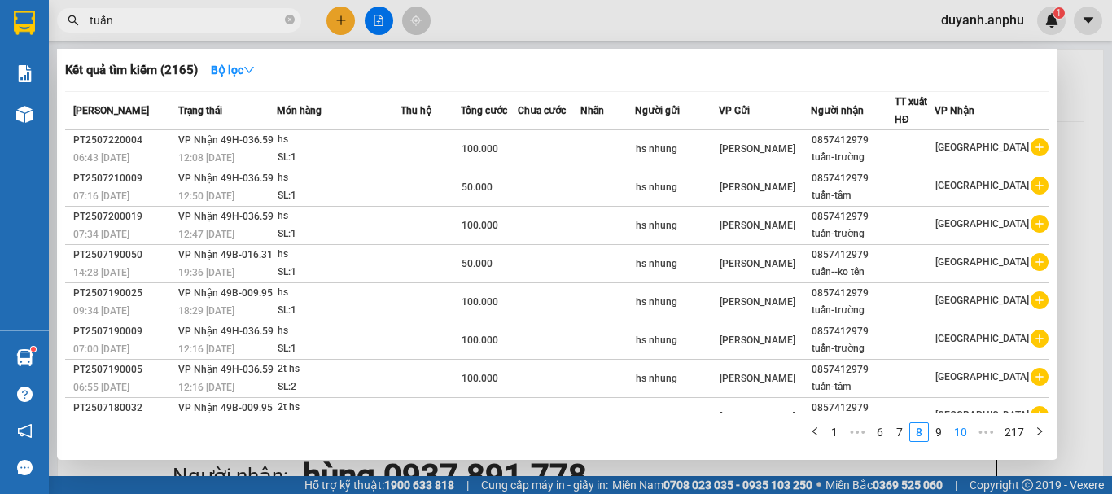
click at [950, 432] on li "10" at bounding box center [960, 432] width 24 height 20
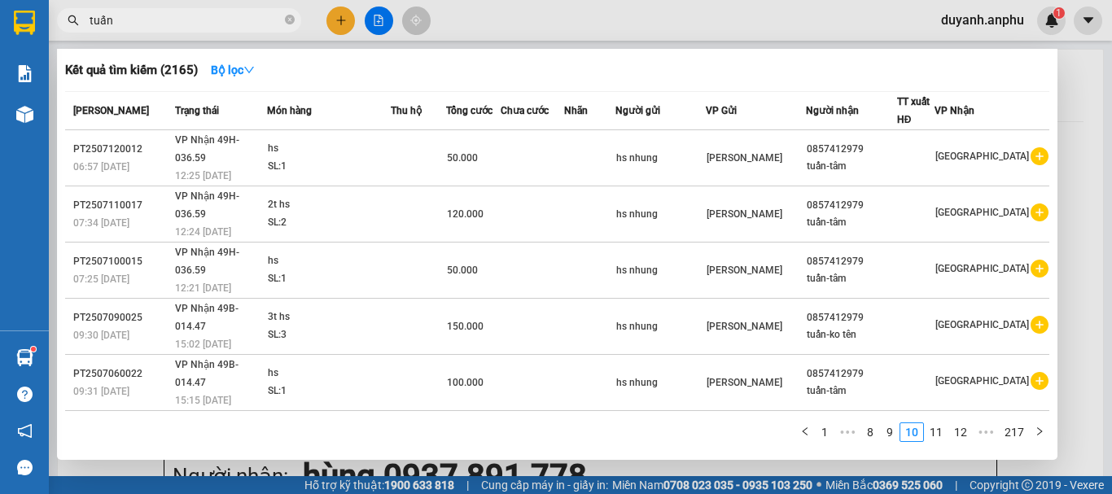
click at [169, 13] on input "tuấn" at bounding box center [186, 20] width 192 height 18
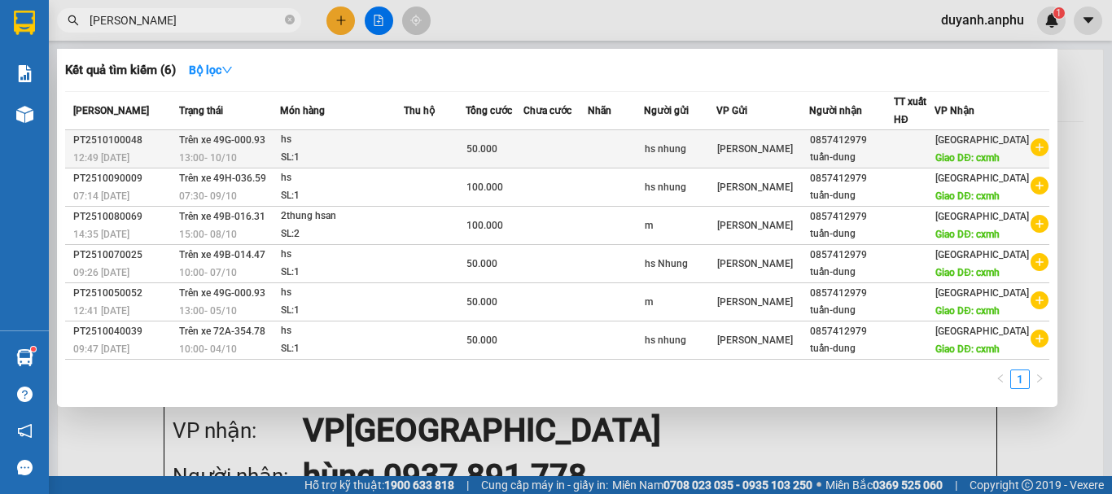
click at [1033, 156] on icon "plus-circle" at bounding box center [1039, 147] width 18 height 18
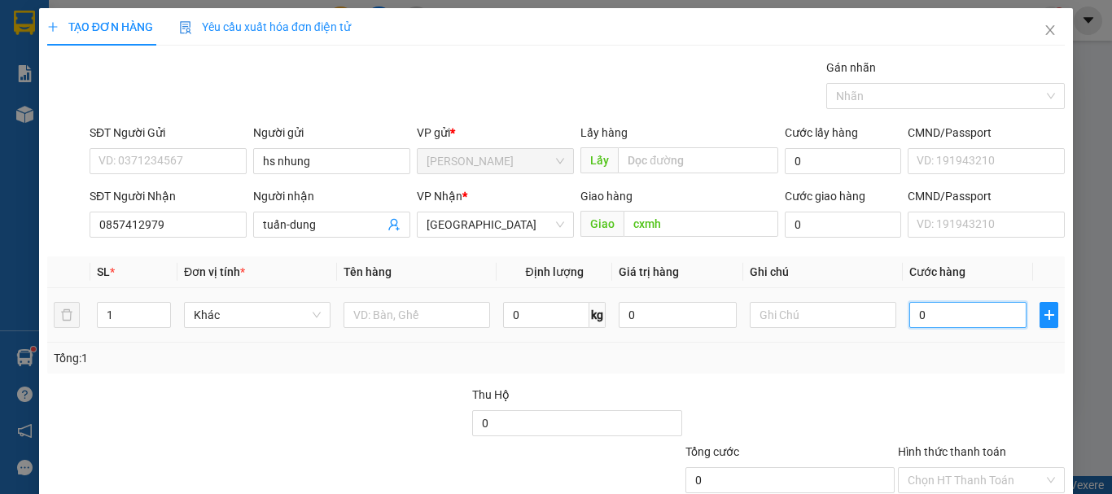
click at [936, 314] on input "0" at bounding box center [967, 315] width 117 height 26
drag, startPoint x: 767, startPoint y: 373, endPoint x: 731, endPoint y: 360, distance: 38.9
click at [767, 371] on div "Tổng: 1" at bounding box center [555, 358] width 1017 height 31
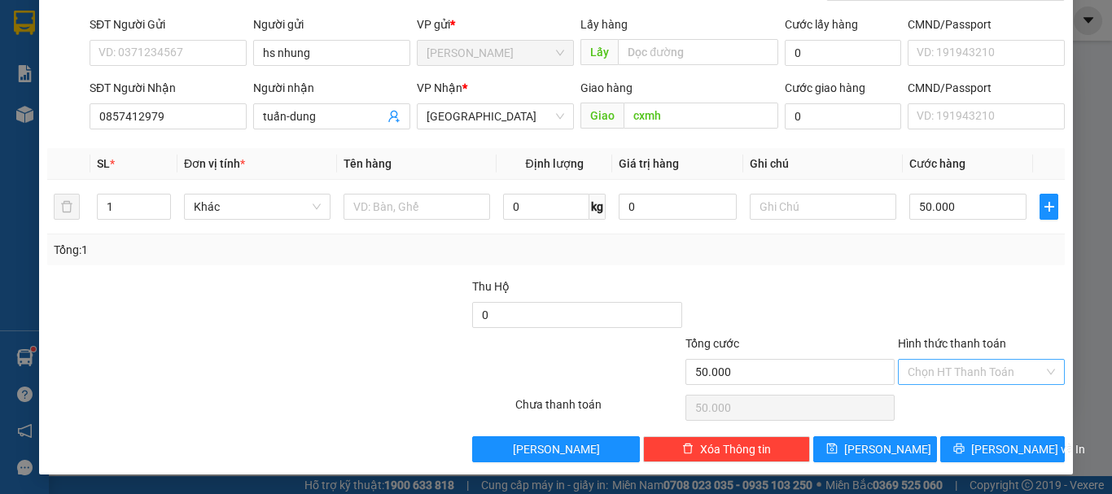
click at [942, 373] on input "Hình thức thanh toán" at bounding box center [975, 372] width 136 height 24
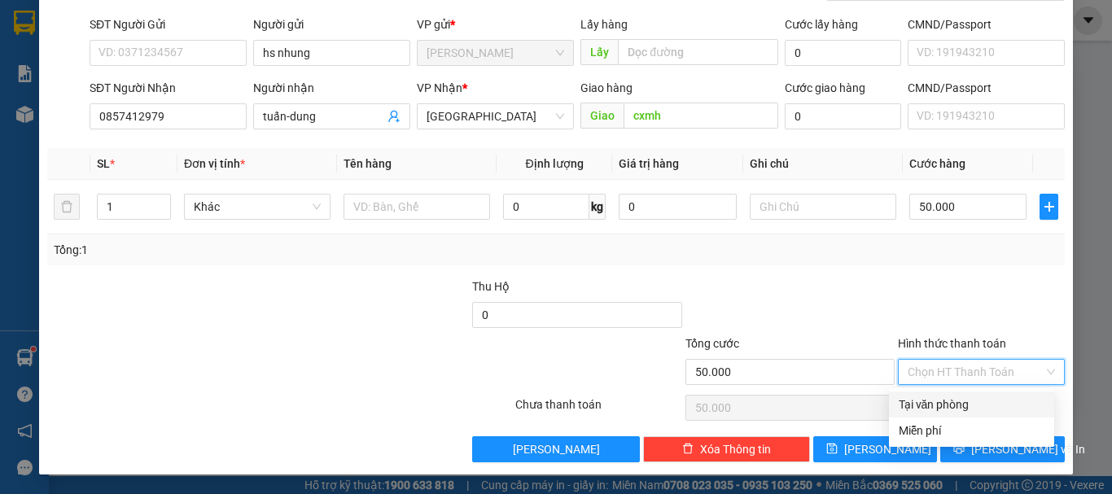
drag, startPoint x: 963, startPoint y: 402, endPoint x: 949, endPoint y: 390, distance: 19.1
click at [963, 402] on div "Tại văn phòng" at bounding box center [971, 404] width 146 height 18
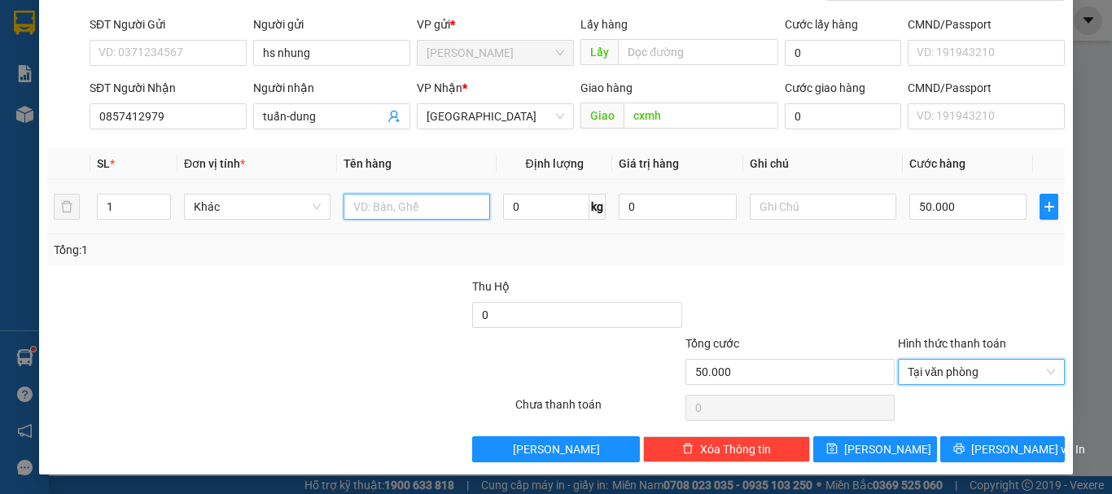
click at [369, 209] on input "text" at bounding box center [416, 207] width 146 height 26
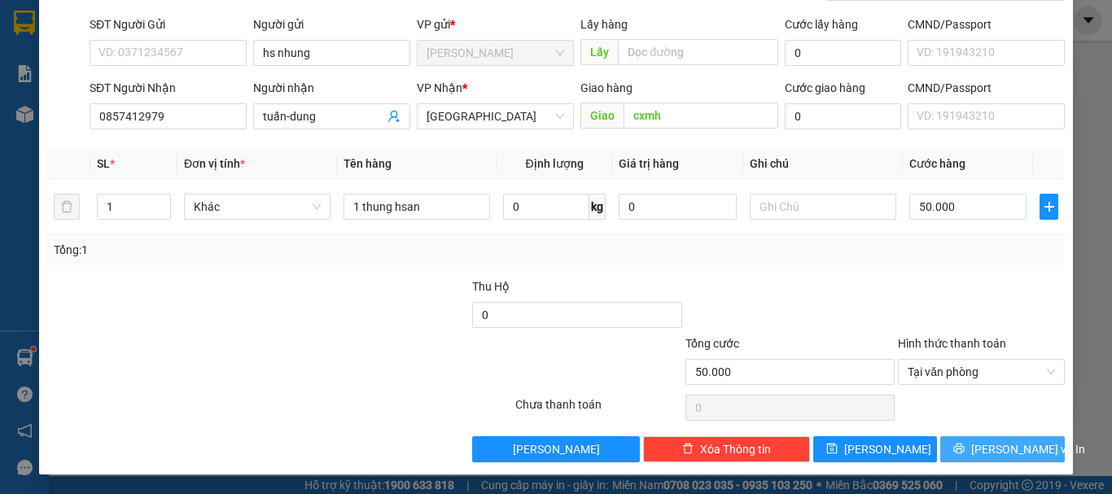
click at [1010, 449] on span "[PERSON_NAME] và In" at bounding box center [1028, 449] width 114 height 18
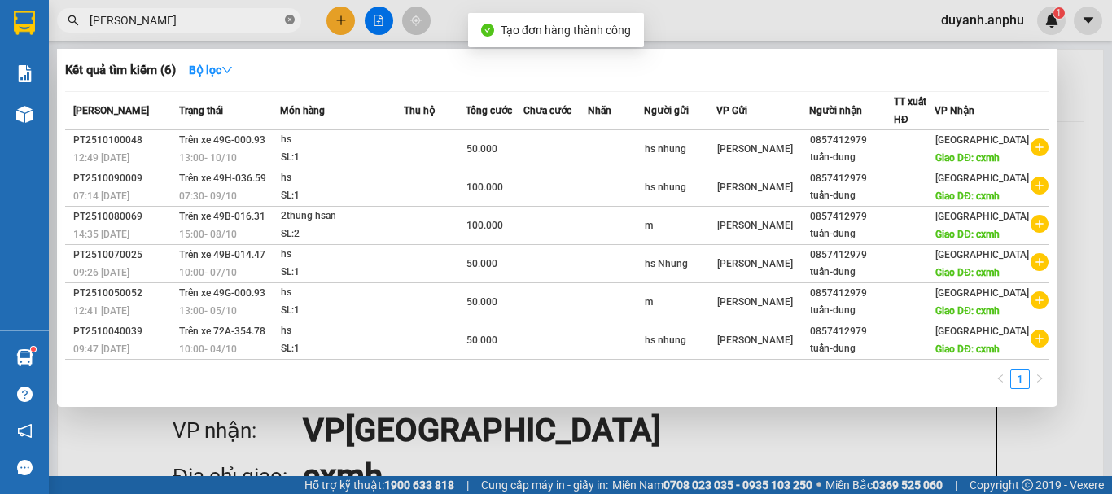
click at [294, 17] on icon "close-circle" at bounding box center [290, 20] width 10 height 10
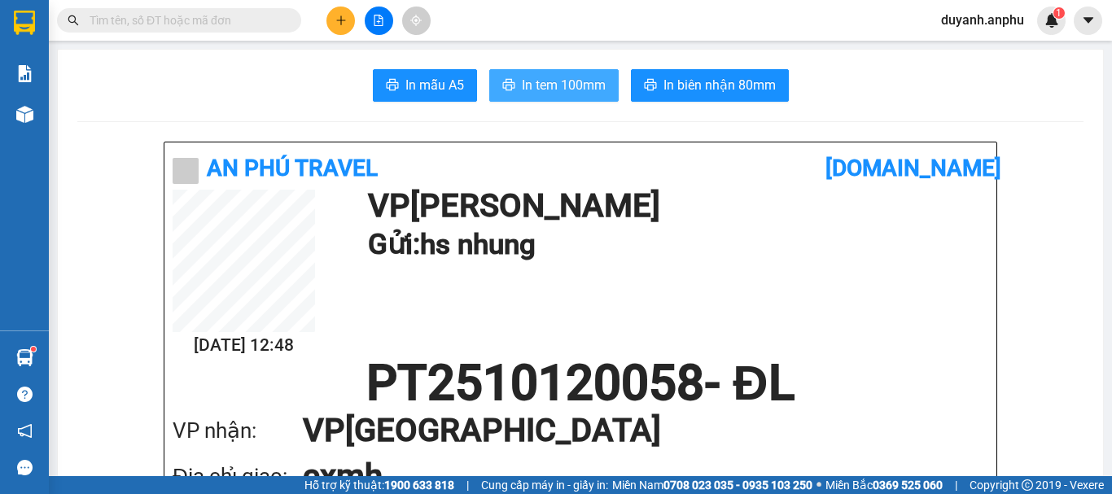
click at [573, 83] on span "In tem 100mm" at bounding box center [564, 85] width 84 height 20
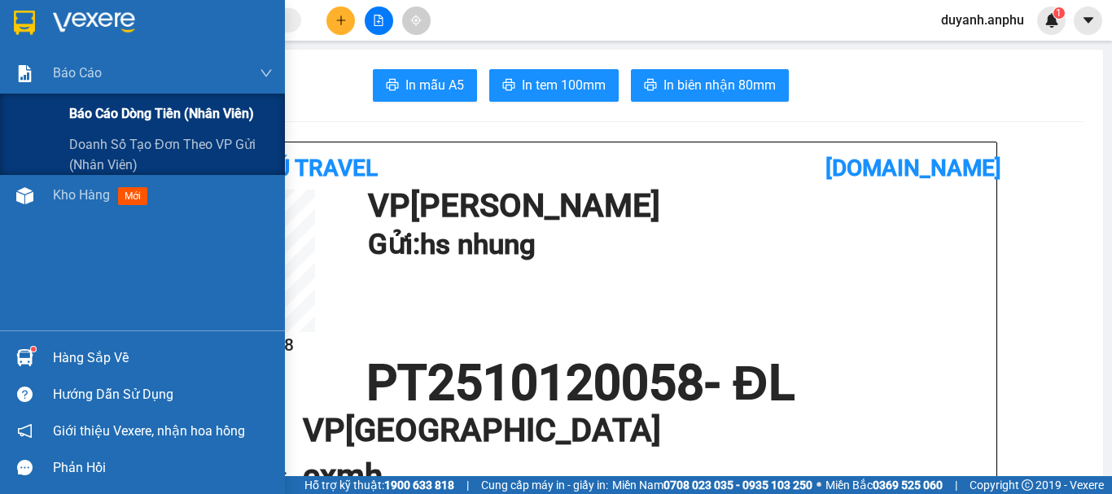
click at [94, 112] on span "Báo cáo dòng tiền (nhân viên)" at bounding box center [161, 113] width 185 height 20
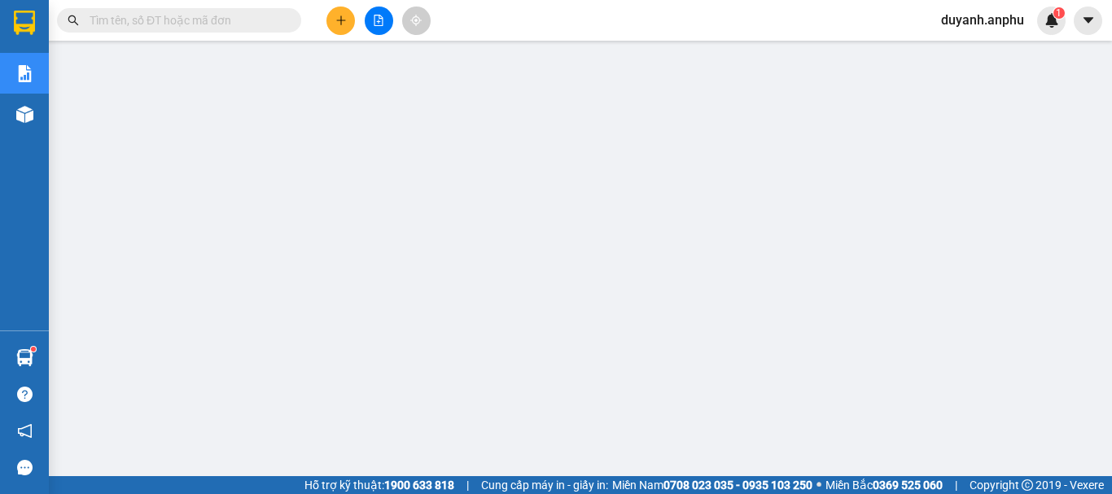
click at [968, 9] on div "duyanh.anphu 1" at bounding box center [997, 21] width 138 height 28
click at [968, 24] on span "duyanh.anphu" at bounding box center [982, 20] width 109 height 20
click at [970, 55] on span "Đăng xuất" at bounding box center [989, 51] width 75 height 18
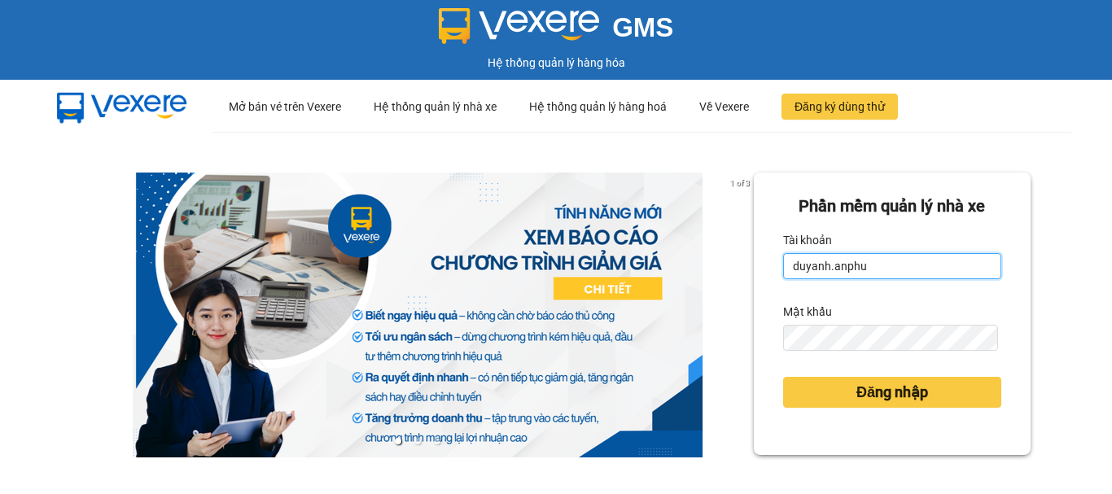
click at [820, 269] on input "duyanh.anphu" at bounding box center [892, 266] width 218 height 26
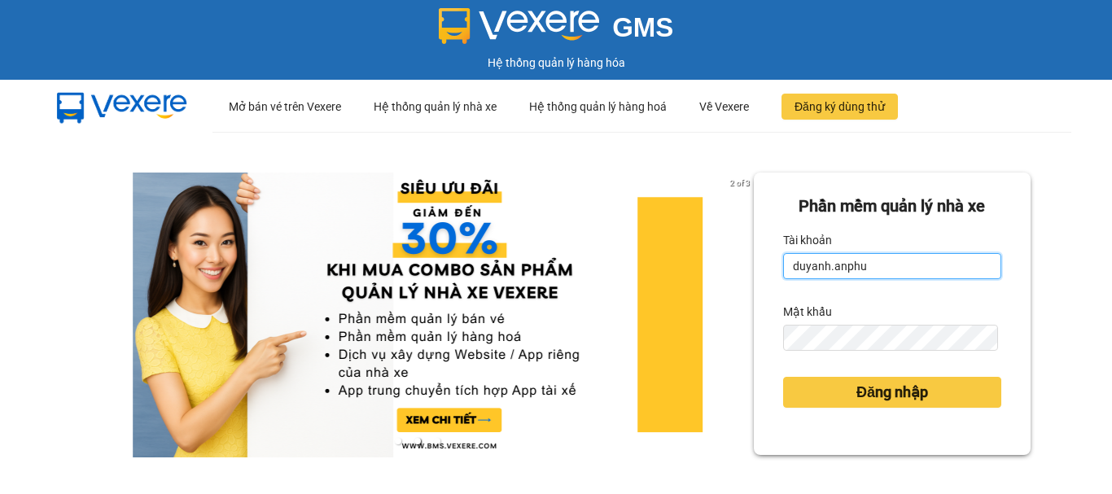
type input "hieu.anphu"
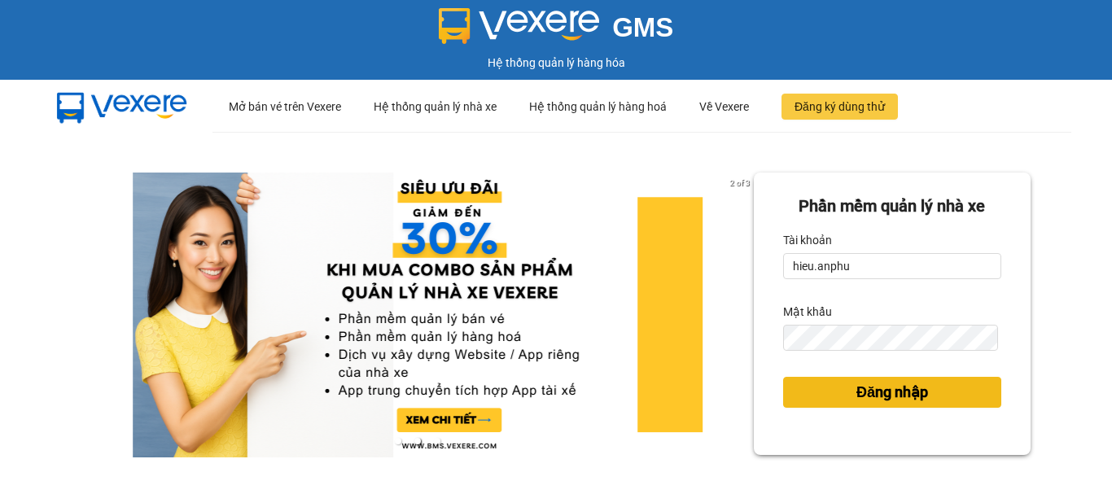
drag, startPoint x: 880, startPoint y: 398, endPoint x: 138, endPoint y: 0, distance: 841.4
click at [876, 394] on span "Đăng nhập" at bounding box center [892, 392] width 72 height 23
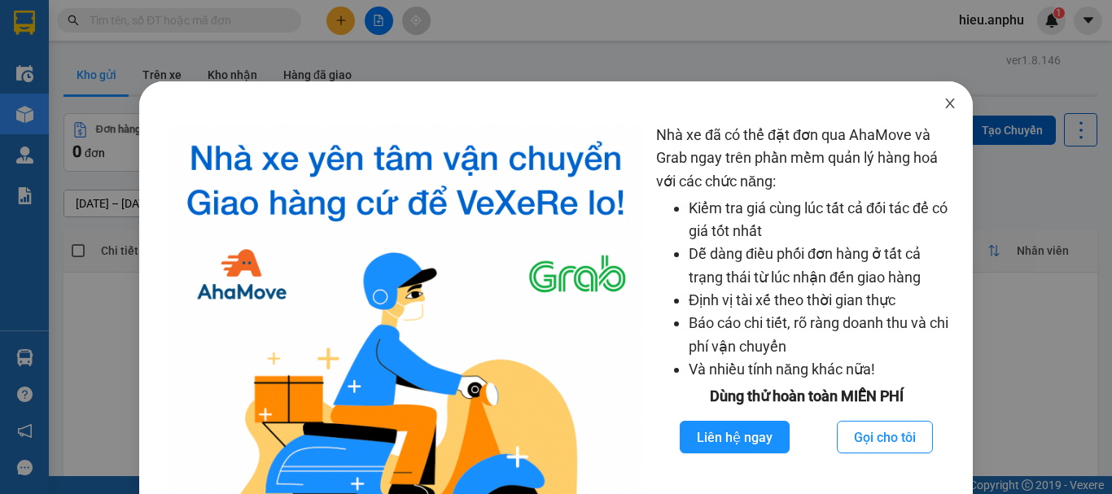
drag, startPoint x: 947, startPoint y: 103, endPoint x: 563, endPoint y: 12, distance: 394.8
click at [941, 101] on span "Close" at bounding box center [950, 104] width 46 height 46
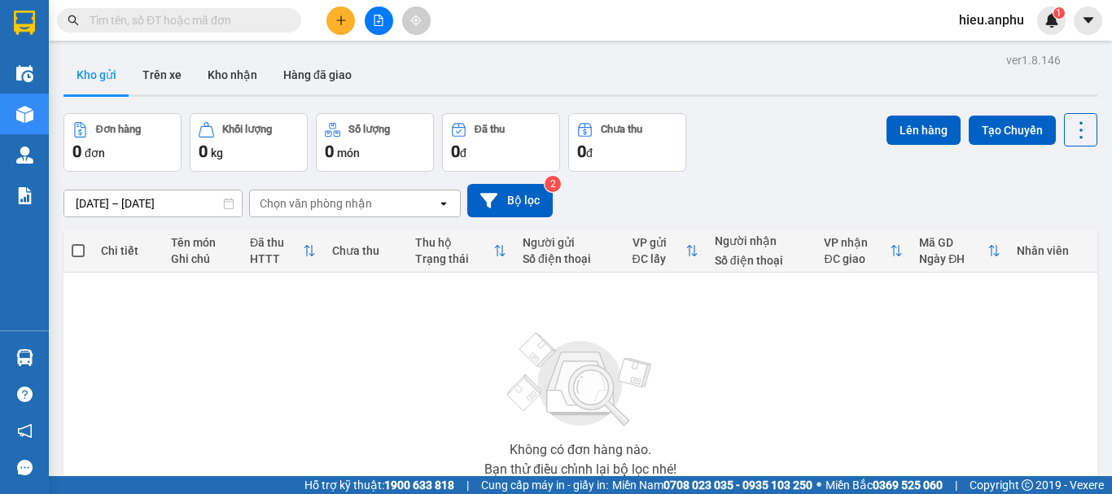
click at [389, 16] on button at bounding box center [379, 21] width 28 height 28
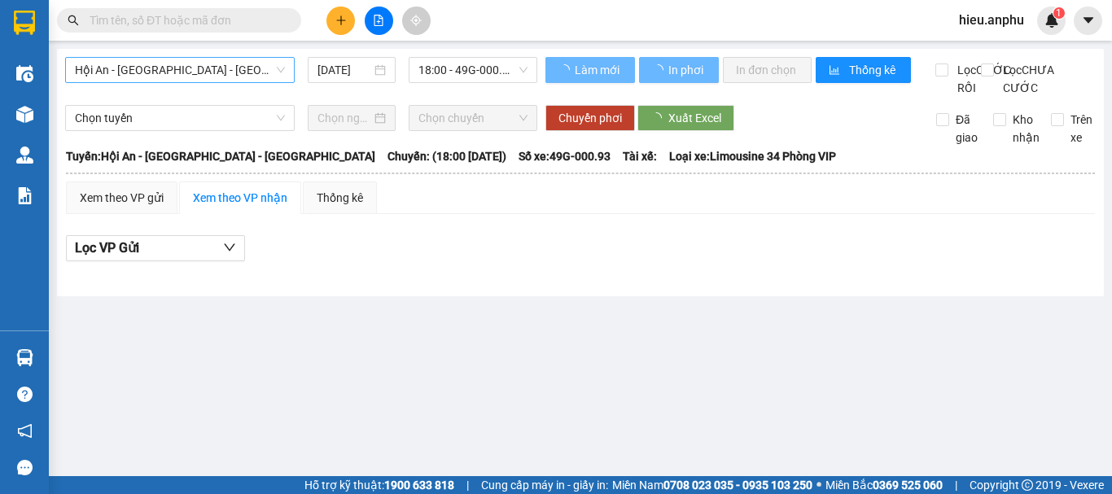
click at [155, 74] on span "Hội An - [GEOGRAPHIC_DATA] - [GEOGRAPHIC_DATA]" at bounding box center [180, 70] width 210 height 24
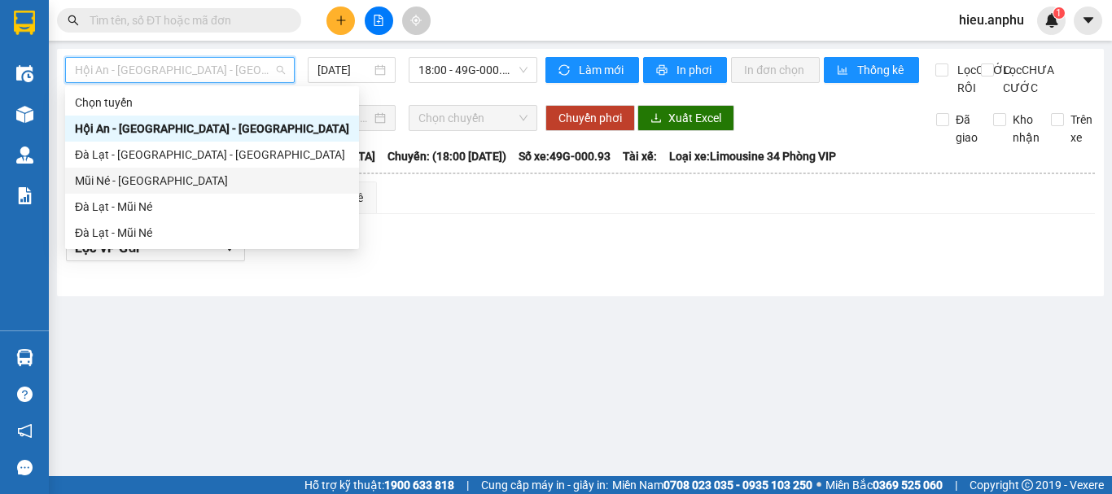
drag, startPoint x: 120, startPoint y: 186, endPoint x: 326, endPoint y: 101, distance: 222.9
click at [120, 185] on div "Mũi Né - [GEOGRAPHIC_DATA]" at bounding box center [212, 181] width 274 height 18
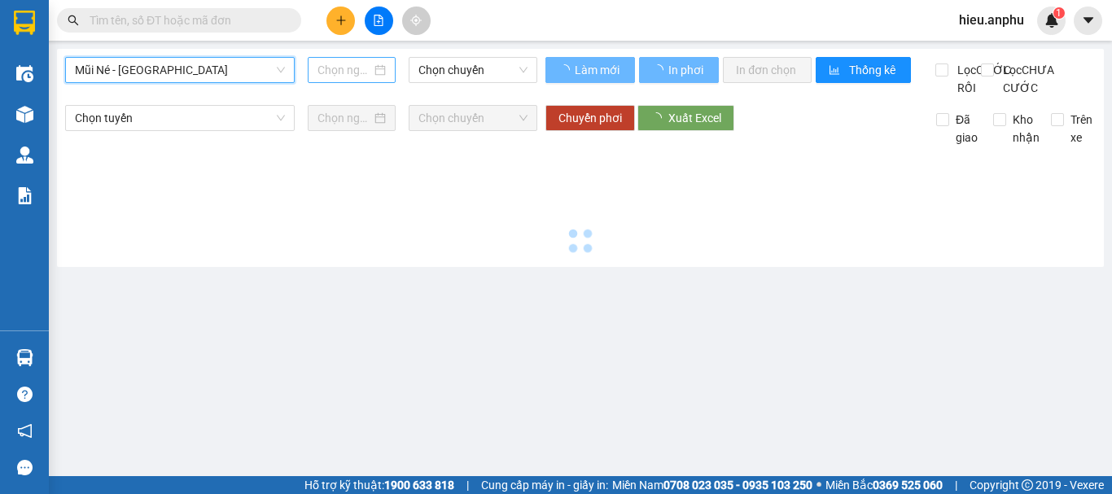
type input "[DATE]"
click at [339, 71] on input "[DATE]" at bounding box center [344, 70] width 54 height 18
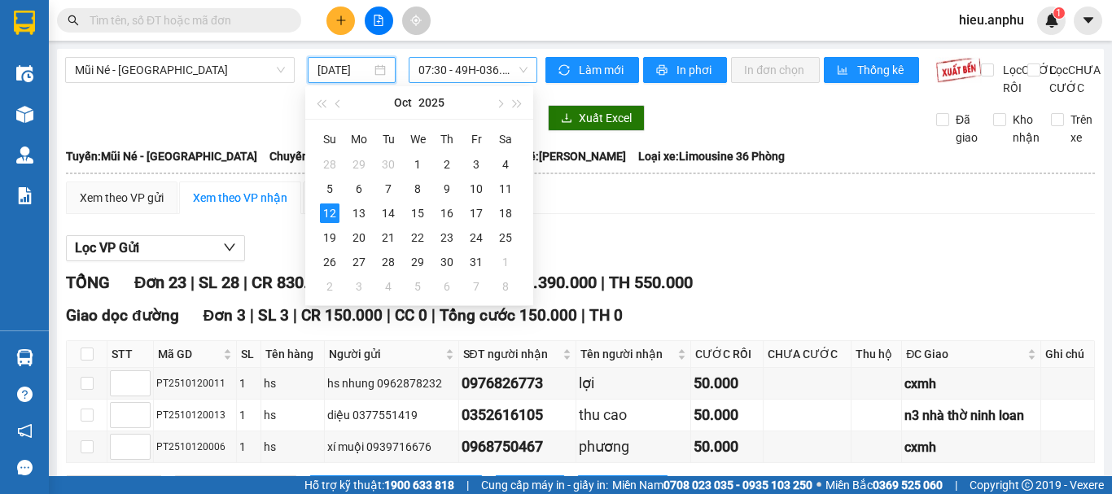
click at [448, 70] on span "07:30 - 49H-036.59" at bounding box center [472, 70] width 109 height 24
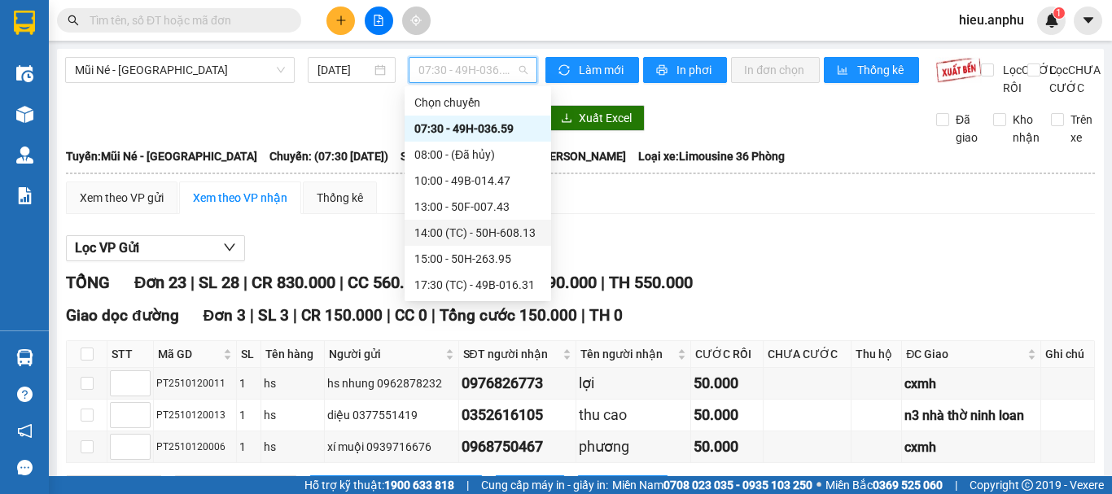
click at [444, 220] on div "14:00 (TC) - 50H-608.13" at bounding box center [477, 233] width 146 height 26
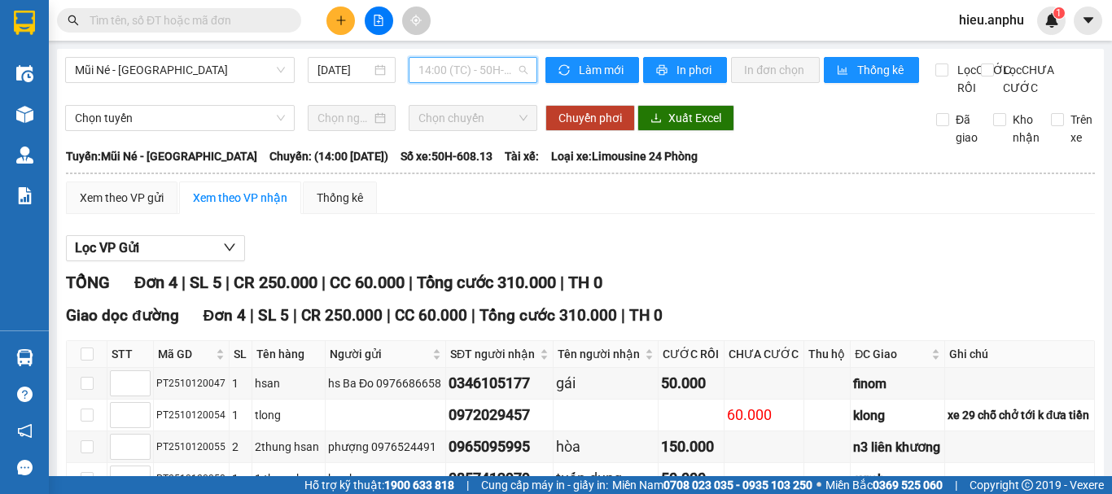
click at [460, 74] on span "14:00 (TC) - 50H-608.13" at bounding box center [472, 70] width 109 height 24
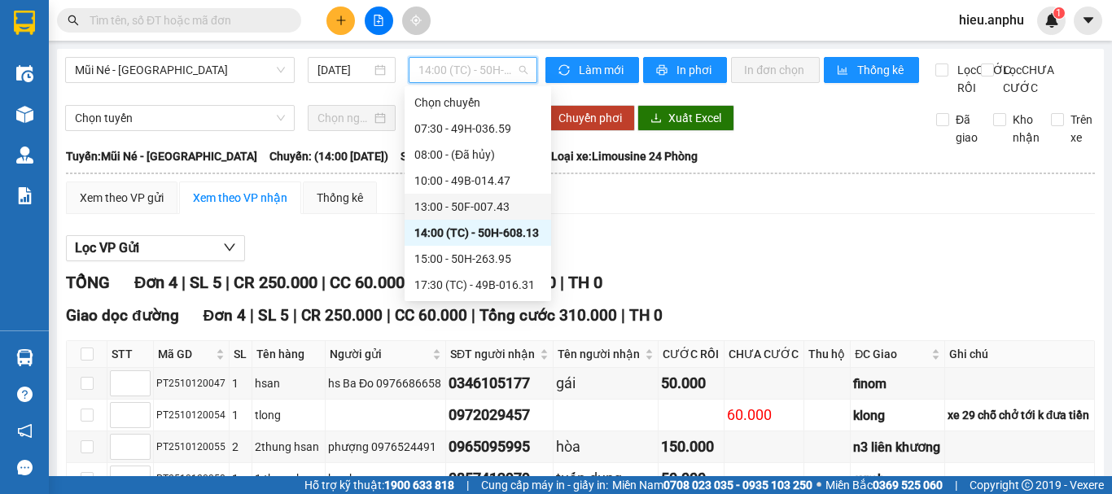
click at [445, 205] on div "13:00 - 50F-007.43" at bounding box center [477, 207] width 127 height 18
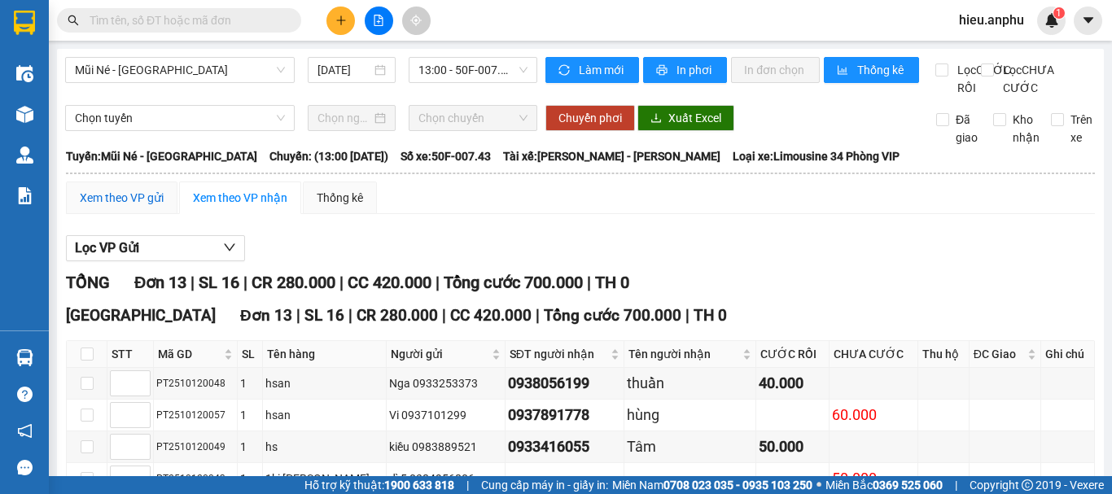
click at [114, 207] on div "Xem theo VP gửi" at bounding box center [122, 198] width 84 height 18
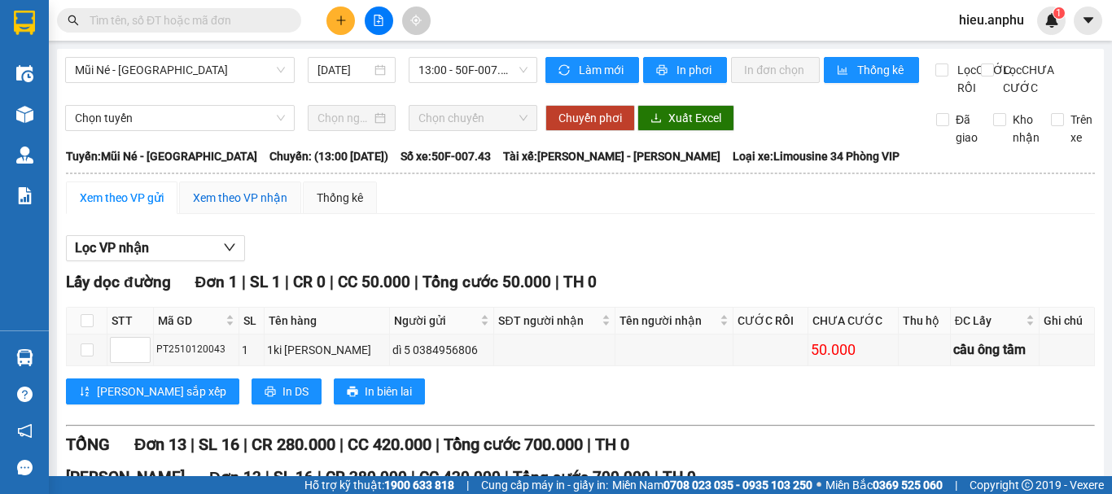
click at [238, 207] on div "Xem theo VP nhận" at bounding box center [240, 198] width 94 height 18
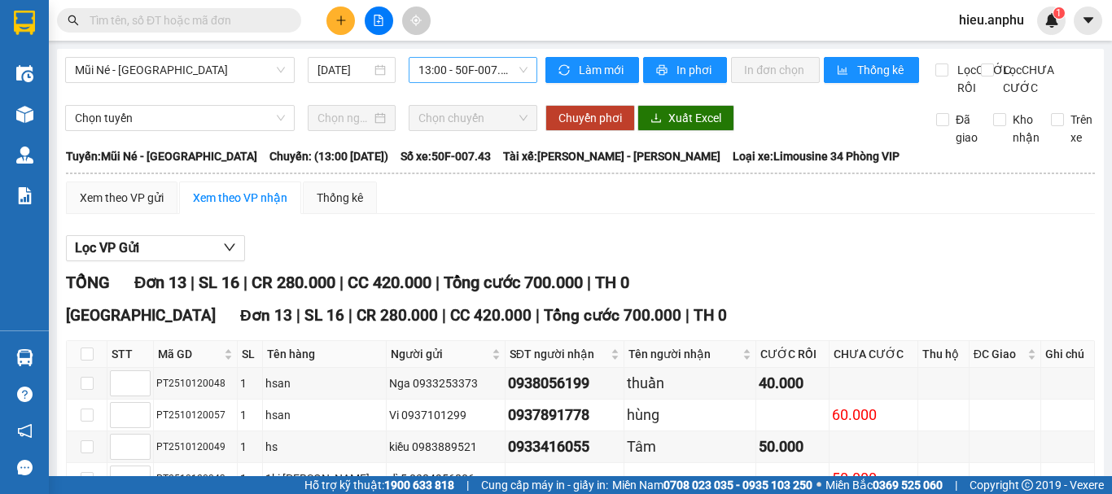
click at [452, 60] on span "13:00 - 50F-007.43" at bounding box center [472, 70] width 109 height 24
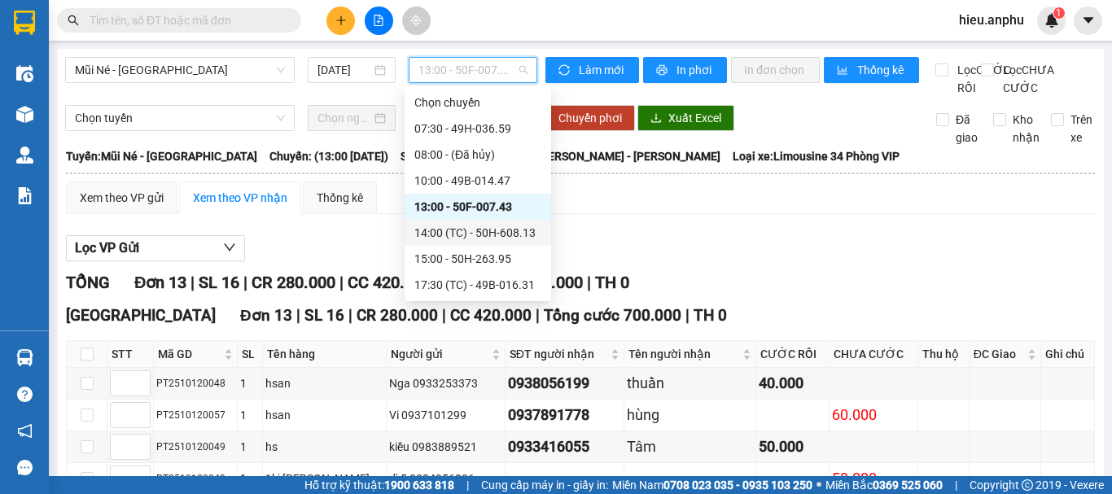
click at [443, 226] on div "14:00 (TC) - 50H-608.13" at bounding box center [477, 233] width 127 height 18
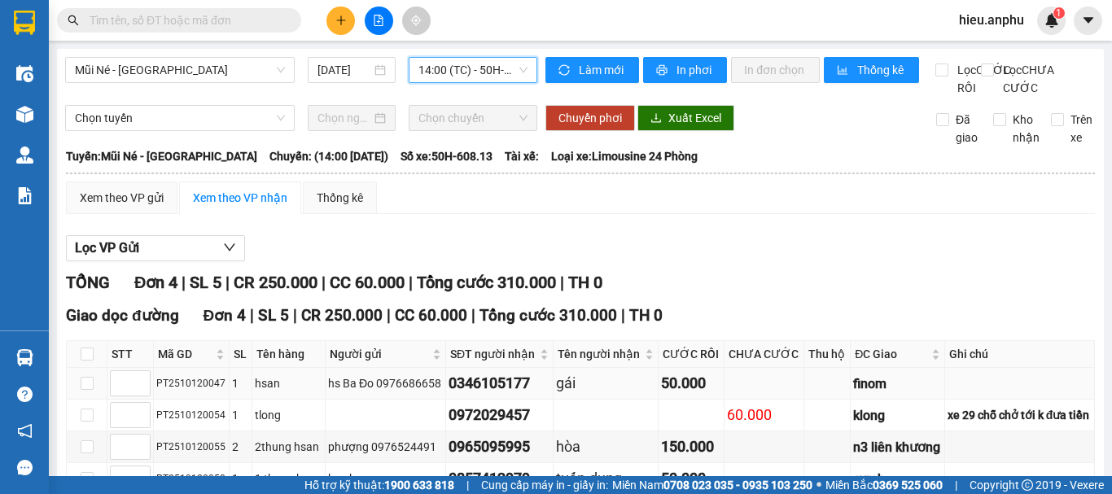
scroll to position [120, 0]
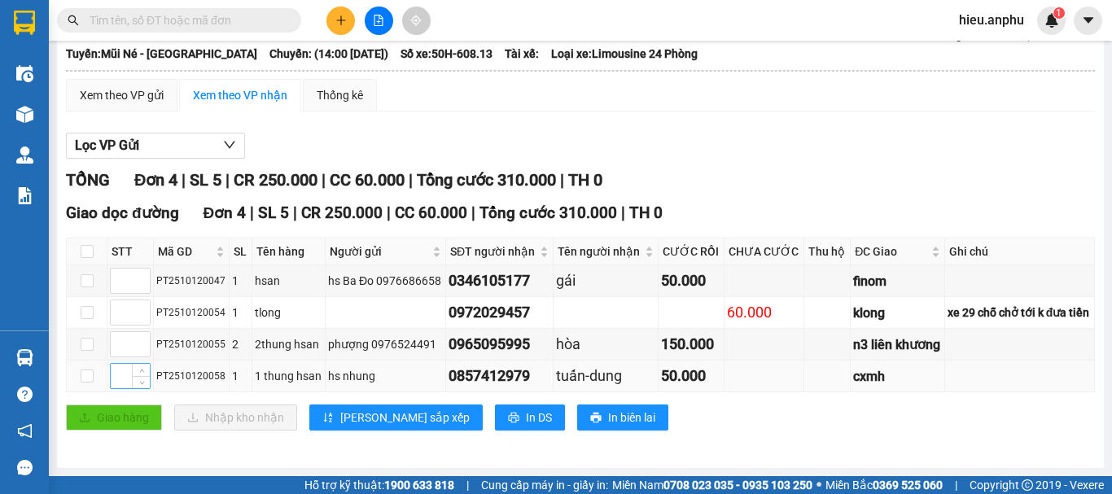
click at [129, 374] on input at bounding box center [130, 376] width 39 height 24
type input "1"
click at [129, 312] on input at bounding box center [130, 312] width 39 height 24
type input "2"
click at [111, 285] on input at bounding box center [130, 281] width 39 height 24
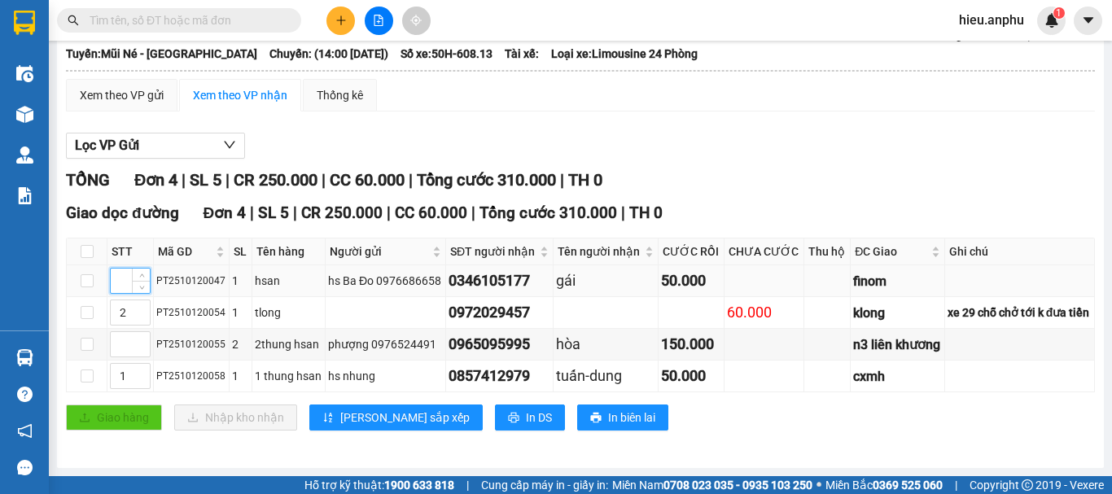
click at [115, 276] on input at bounding box center [130, 281] width 39 height 24
click at [125, 286] on input at bounding box center [130, 281] width 39 height 24
click at [122, 344] on input at bounding box center [130, 344] width 39 height 24
click at [119, 283] on input at bounding box center [130, 281] width 39 height 24
click at [118, 353] on input at bounding box center [130, 344] width 39 height 24
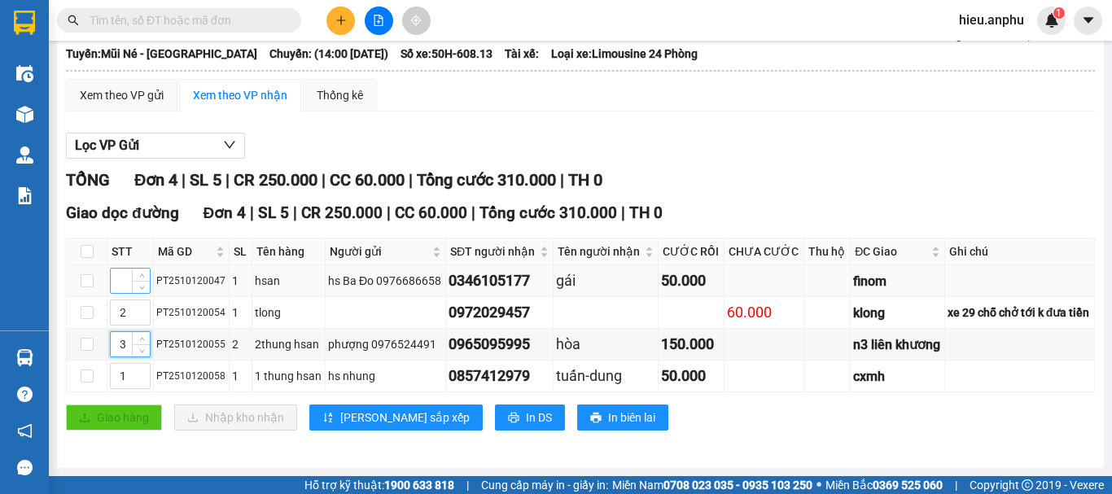
type input "3"
click at [124, 277] on input at bounding box center [130, 281] width 39 height 24
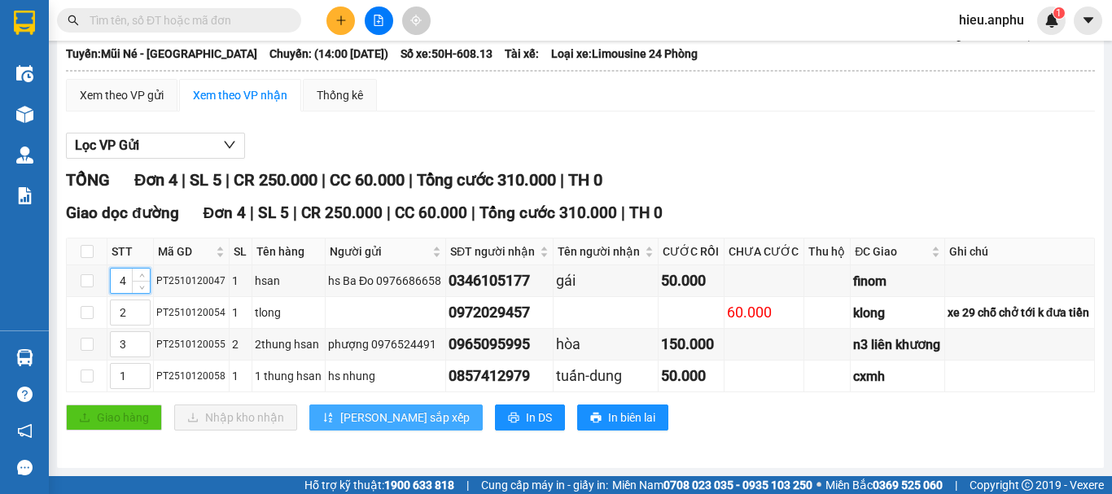
type input "4"
click at [368, 417] on span "[PERSON_NAME] sắp xếp" at bounding box center [404, 418] width 129 height 18
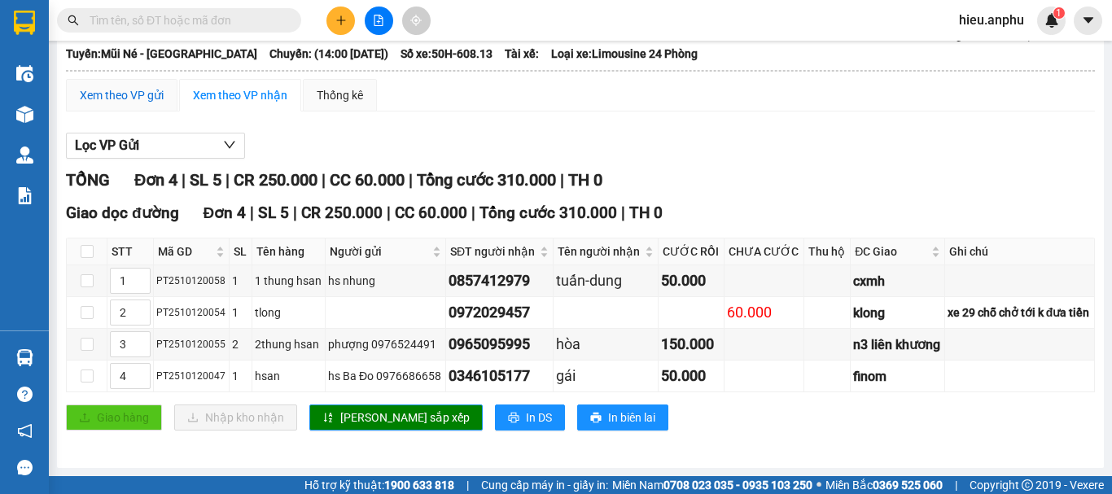
click at [120, 97] on div "Xem theo VP gửi" at bounding box center [122, 95] width 84 height 18
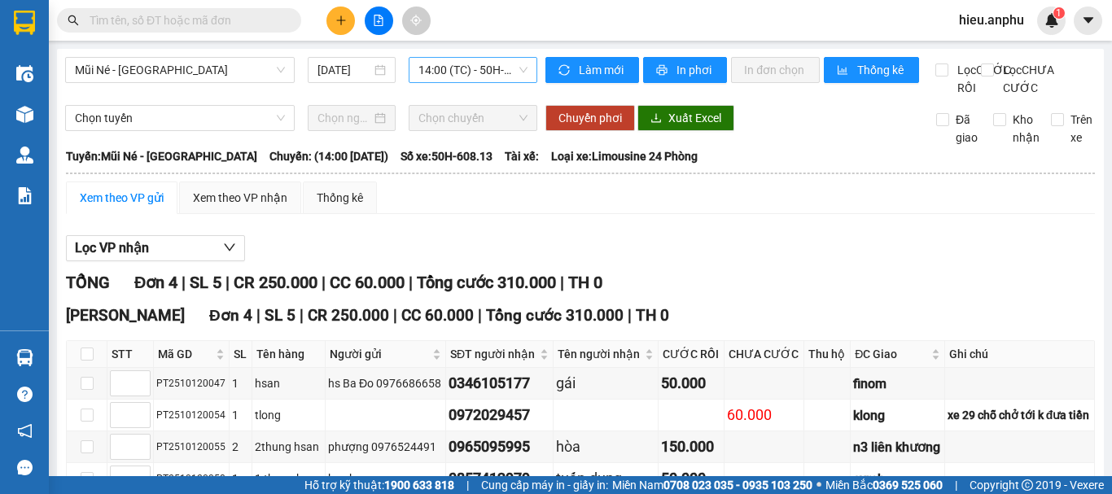
click at [455, 75] on span "14:00 (TC) - 50H-608.13" at bounding box center [472, 70] width 109 height 24
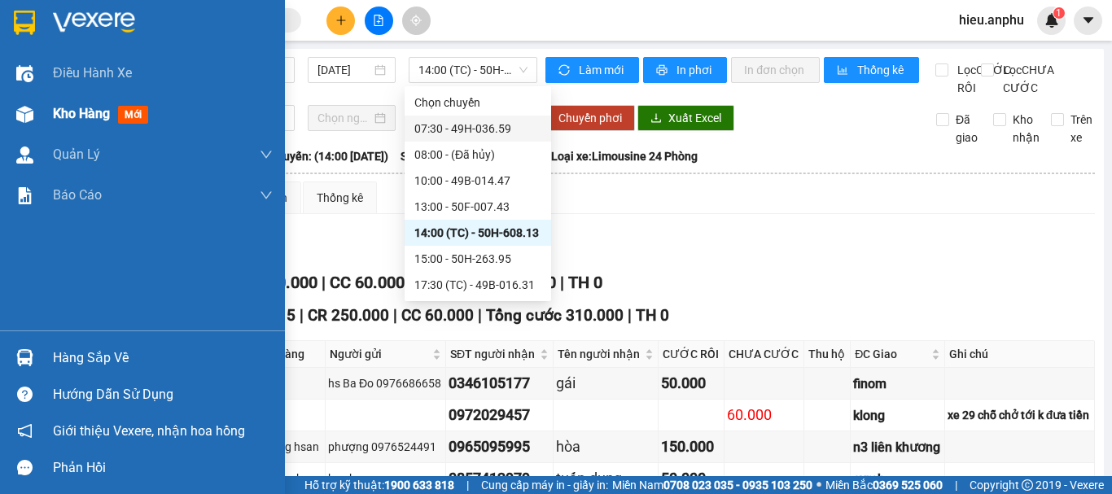
click at [23, 106] on img at bounding box center [24, 114] width 17 height 17
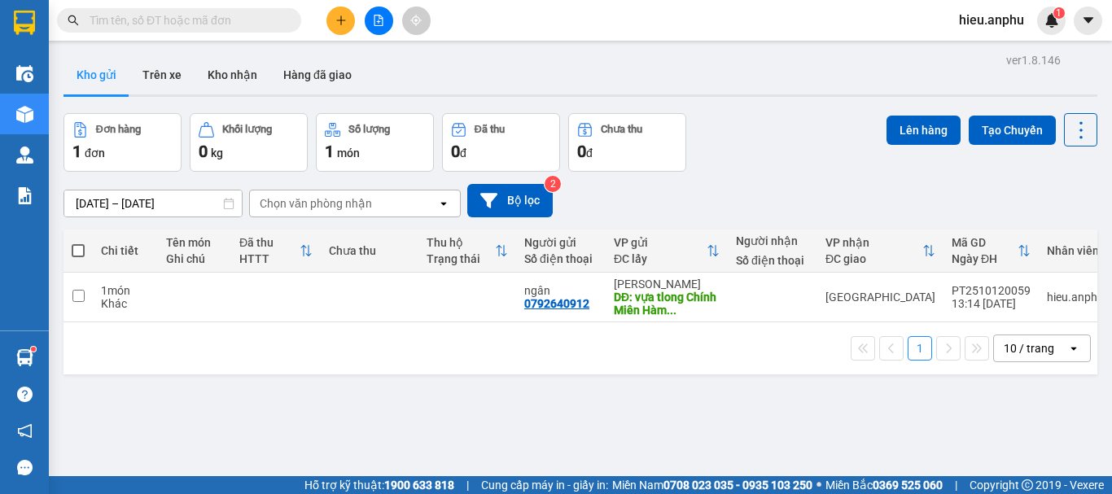
click at [73, 248] on span at bounding box center [78, 250] width 13 height 13
click at [78, 242] on input "checkbox" at bounding box center [78, 242] width 0 height 0
checkbox input "true"
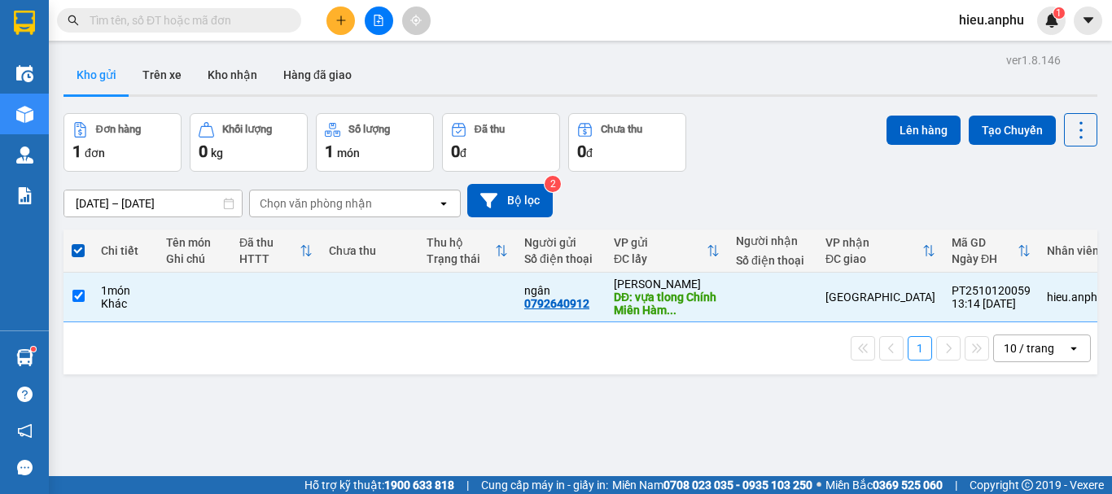
drag, startPoint x: 893, startPoint y: 127, endPoint x: 842, endPoint y: 127, distance: 50.5
click at [886, 127] on button "Lên hàng" at bounding box center [923, 130] width 74 height 29
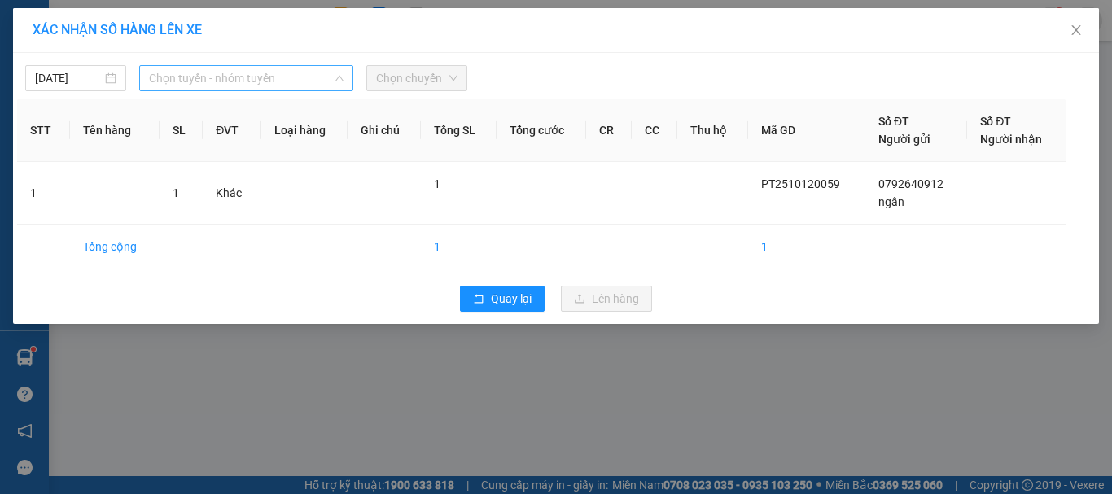
click at [163, 75] on span "Chọn tuyến - nhóm tuyến" at bounding box center [246, 78] width 194 height 24
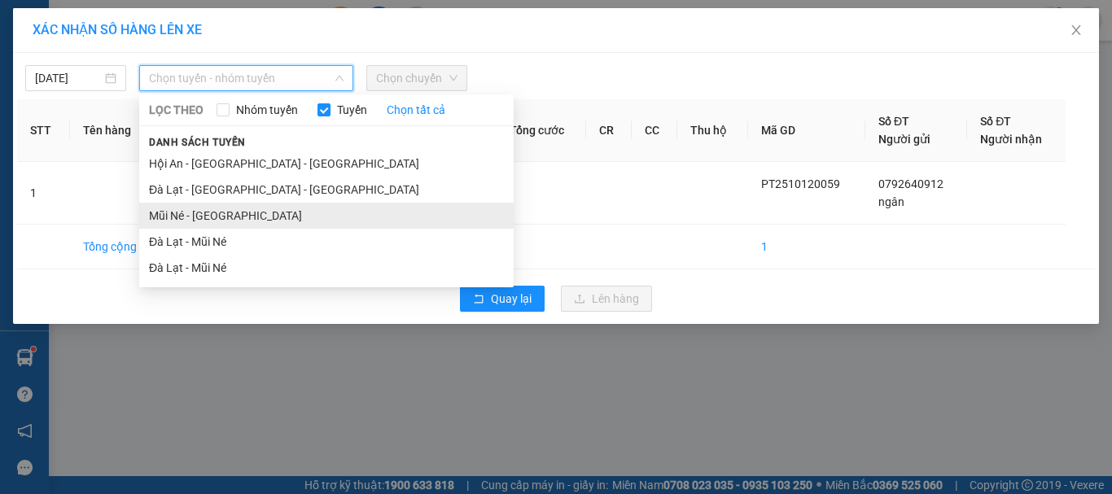
drag, startPoint x: 183, startPoint y: 216, endPoint x: 221, endPoint y: 206, distance: 39.5
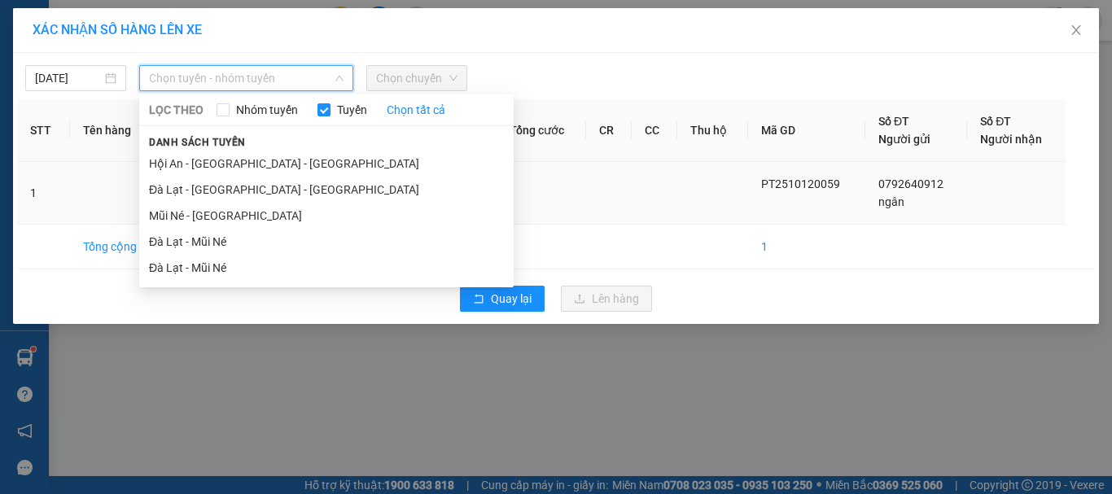
click at [184, 216] on li "Mũi Né - [GEOGRAPHIC_DATA]" at bounding box center [326, 216] width 374 height 26
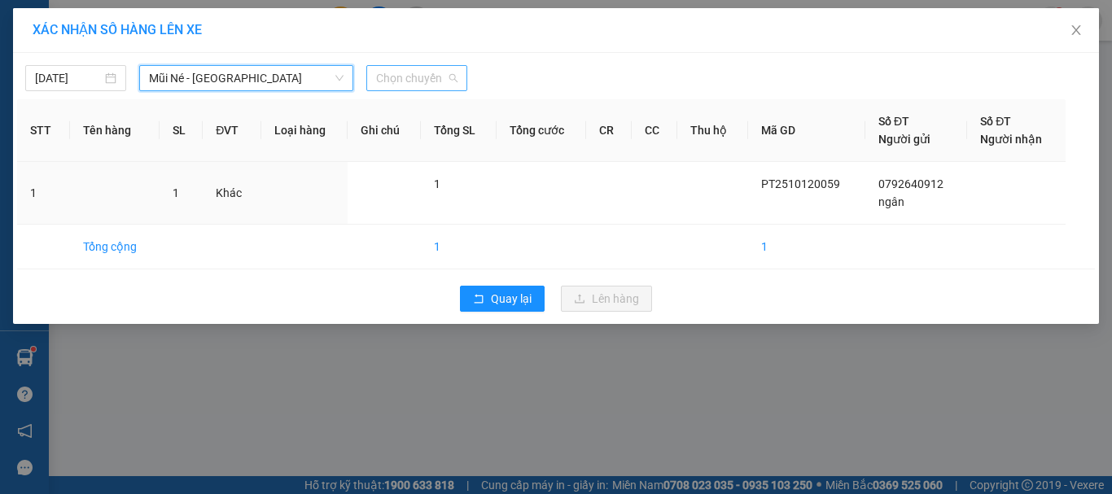
click at [428, 85] on span "Chọn chuyến" at bounding box center [416, 78] width 81 height 24
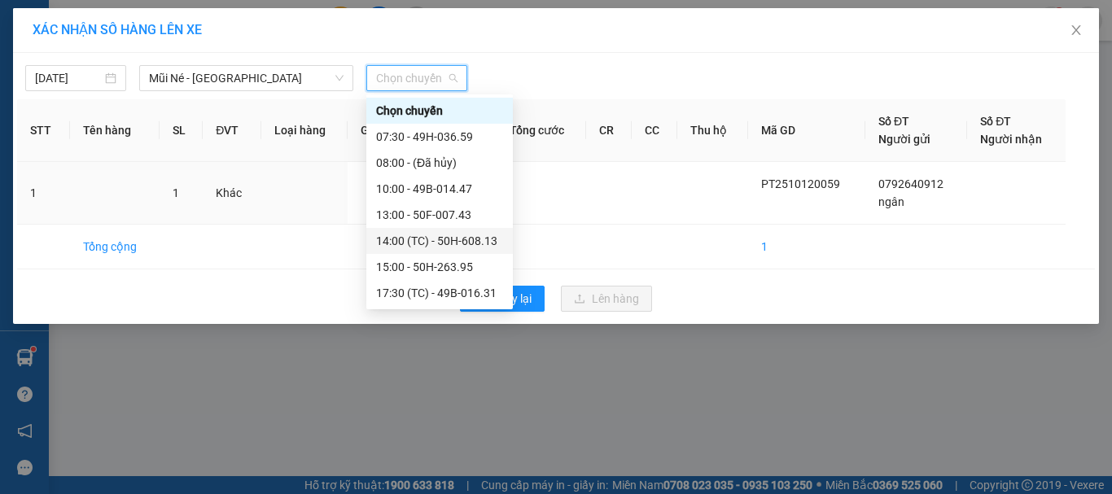
click at [410, 242] on div "14:00 (TC) - 50H-608.13" at bounding box center [439, 241] width 127 height 18
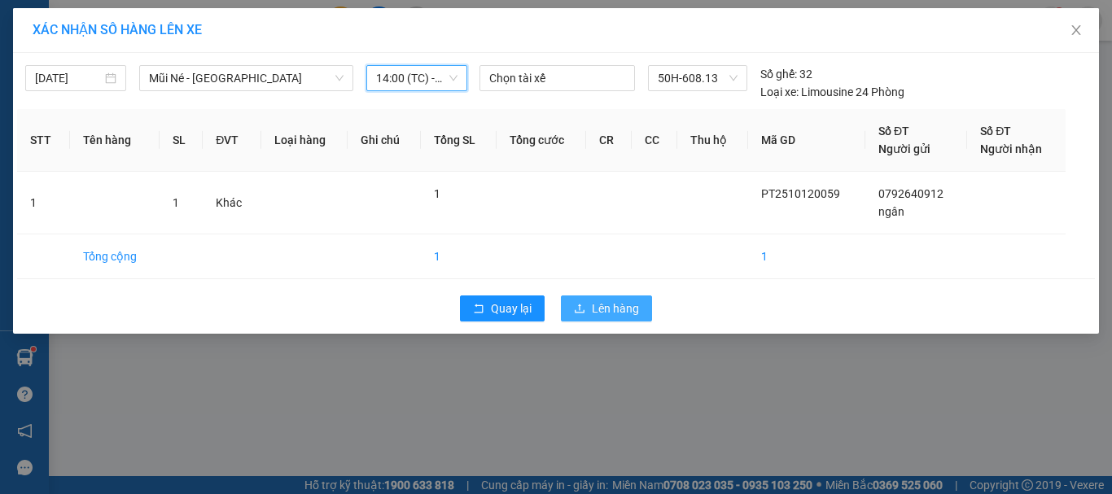
click at [587, 311] on button "Lên hàng" at bounding box center [606, 308] width 91 height 26
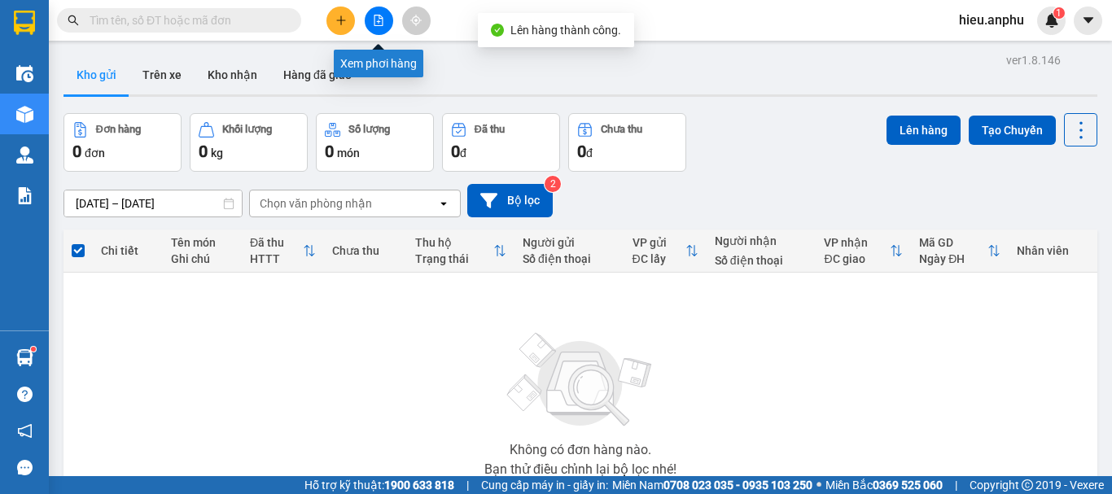
click at [382, 17] on icon "file-add" at bounding box center [378, 20] width 9 height 11
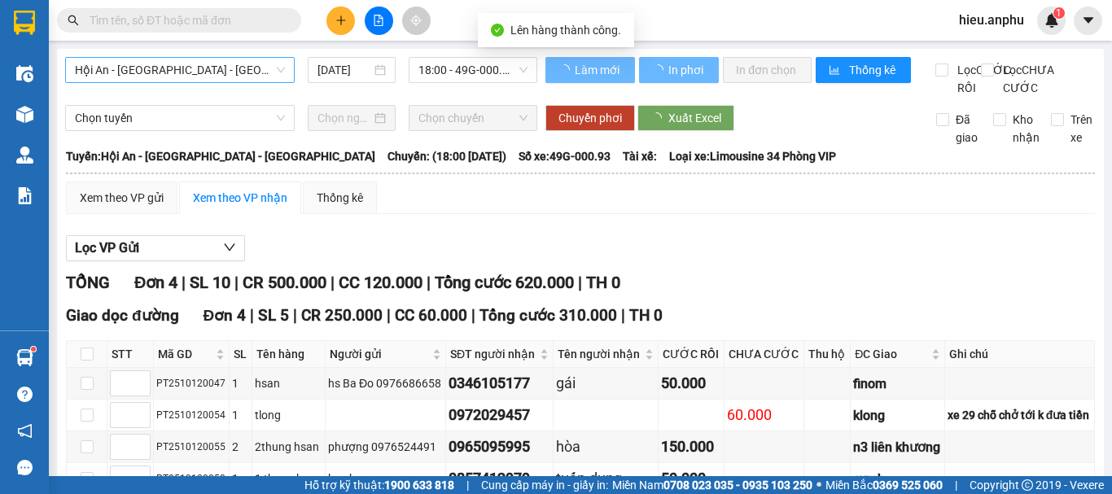
click at [162, 65] on span "Hội An - [GEOGRAPHIC_DATA] - [GEOGRAPHIC_DATA]" at bounding box center [180, 70] width 210 height 24
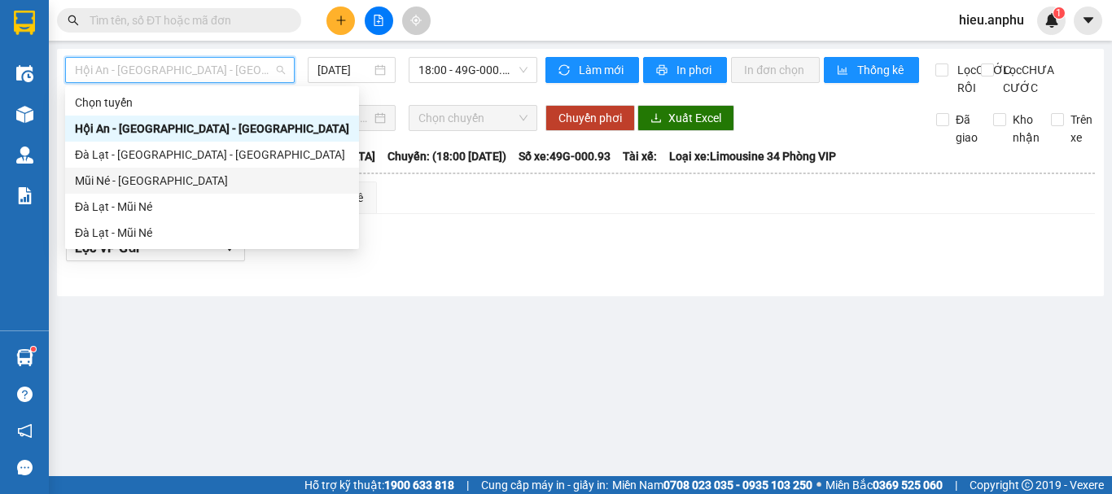
drag, startPoint x: 108, startPoint y: 180, endPoint x: 391, endPoint y: 116, distance: 290.2
click at [108, 179] on div "Mũi Né - [GEOGRAPHIC_DATA]" at bounding box center [212, 181] width 274 height 18
type input "[DATE]"
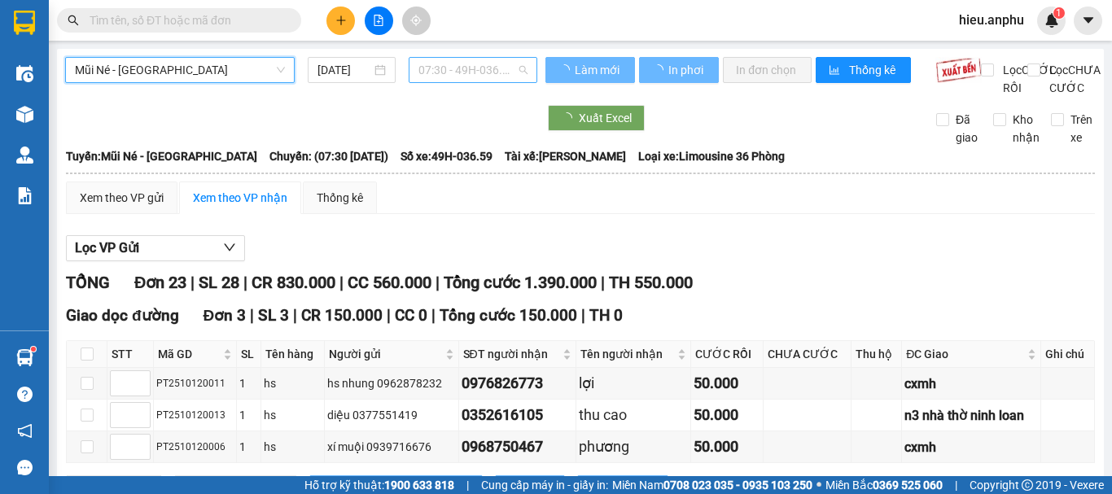
click at [445, 71] on span "07:30 - 49H-036.59" at bounding box center [472, 70] width 109 height 24
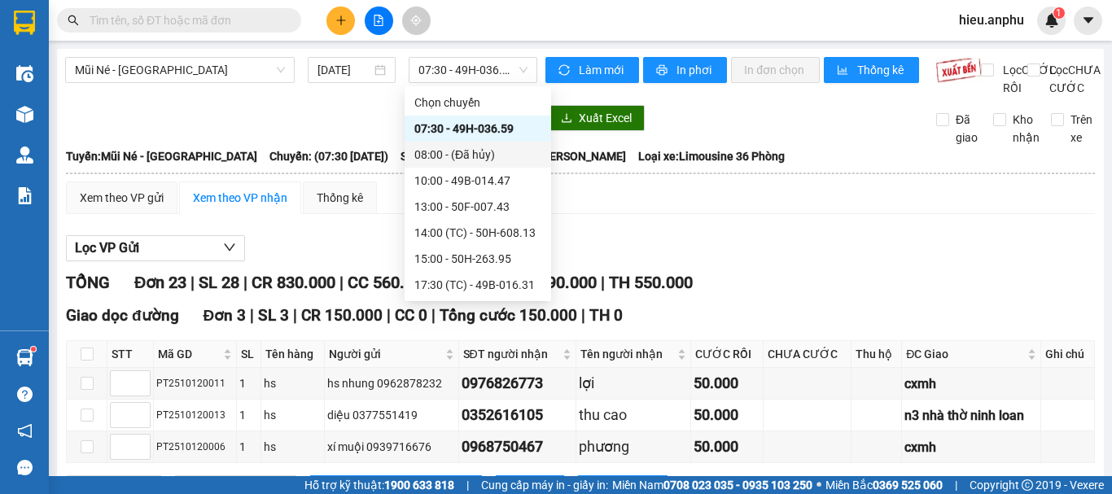
click at [530, 21] on div "Kết quả tìm kiếm ( 0 ) Bộ lọc No Data hieu.anphu 1" at bounding box center [556, 20] width 1112 height 41
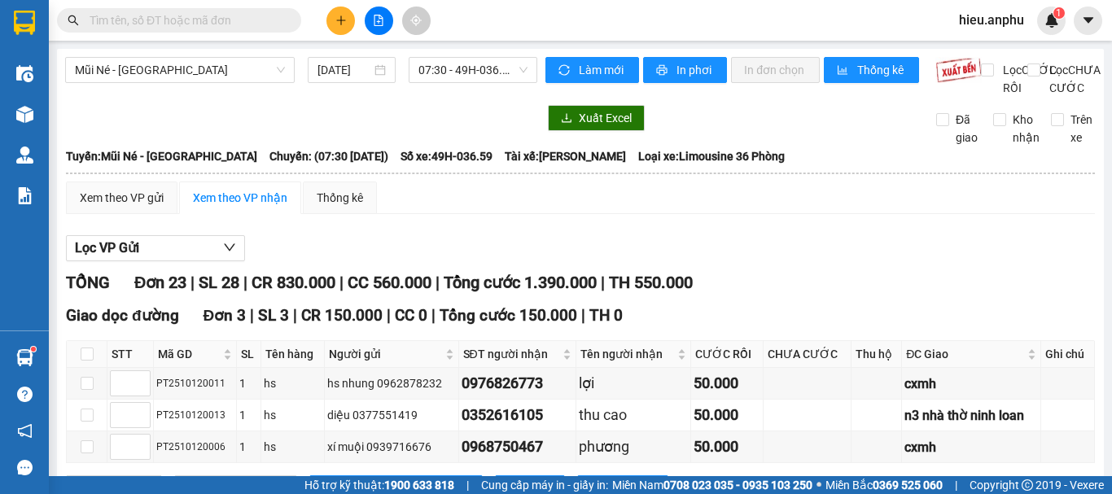
click at [513, 15] on div "Kết quả tìm kiếm ( 0 ) Bộ lọc No Data hieu.anphu 1" at bounding box center [556, 20] width 1112 height 41
click at [528, 14] on div "Kết quả tìm kiếm ( 0 ) Bộ lọc No Data hieu.anphu 1" at bounding box center [556, 20] width 1112 height 41
click at [345, 21] on icon "plus" at bounding box center [340, 20] width 11 height 11
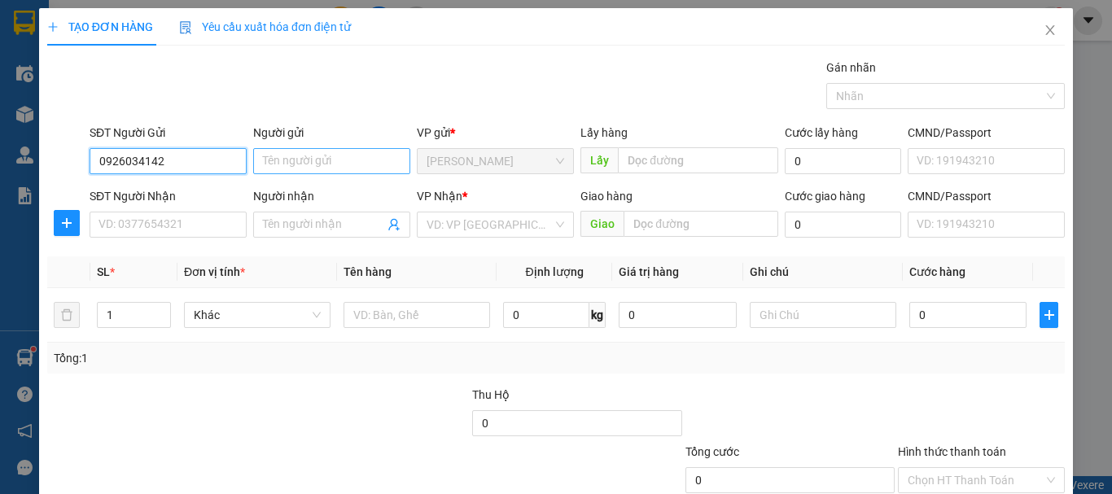
type input "0926034142"
click at [292, 152] on input "Người gửi" at bounding box center [331, 161] width 157 height 26
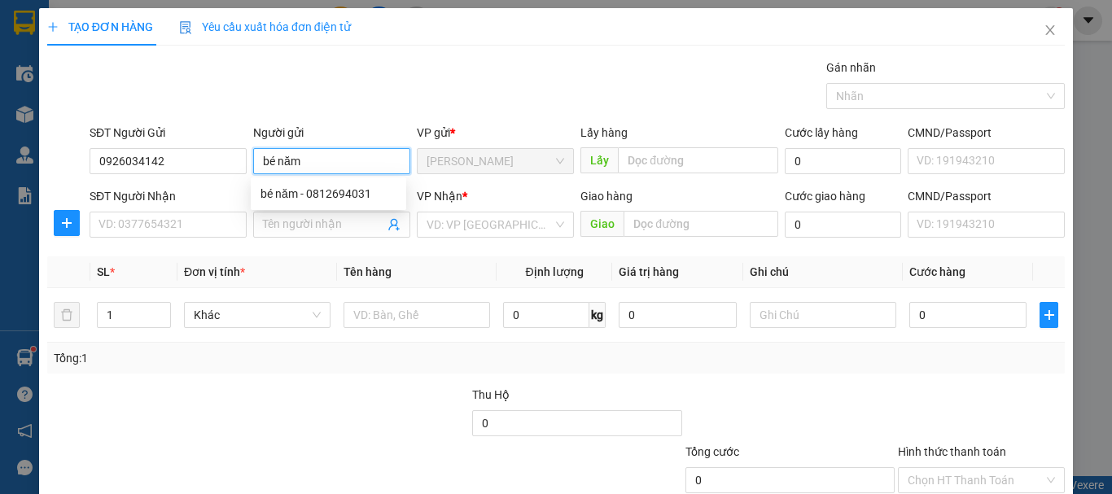
type input "bé năm"
click at [133, 208] on div "SĐT Người Nhận" at bounding box center [168, 199] width 157 height 24
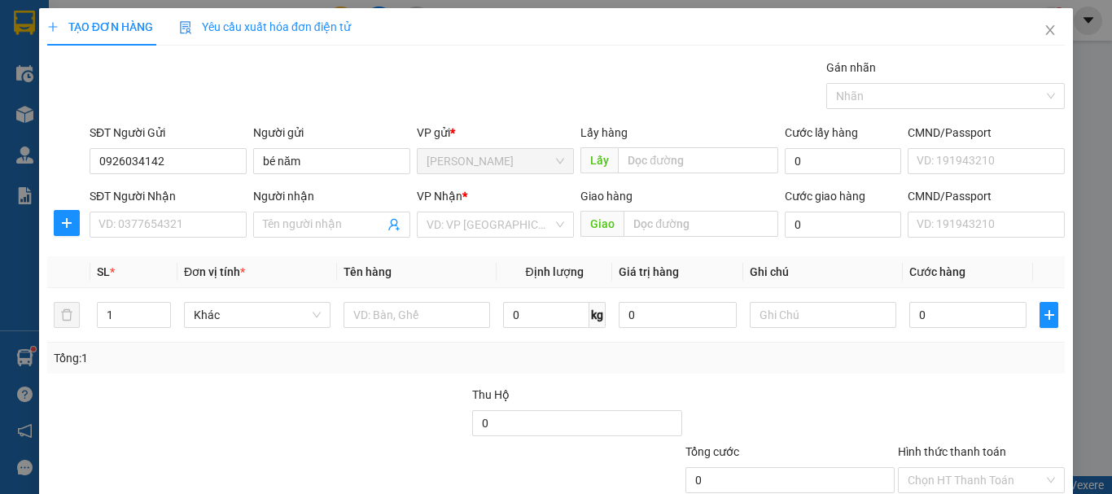
click at [136, 211] on div "SĐT Người Nhận" at bounding box center [168, 199] width 157 height 24
click at [136, 216] on input "SĐT Người Nhận" at bounding box center [168, 225] width 157 height 26
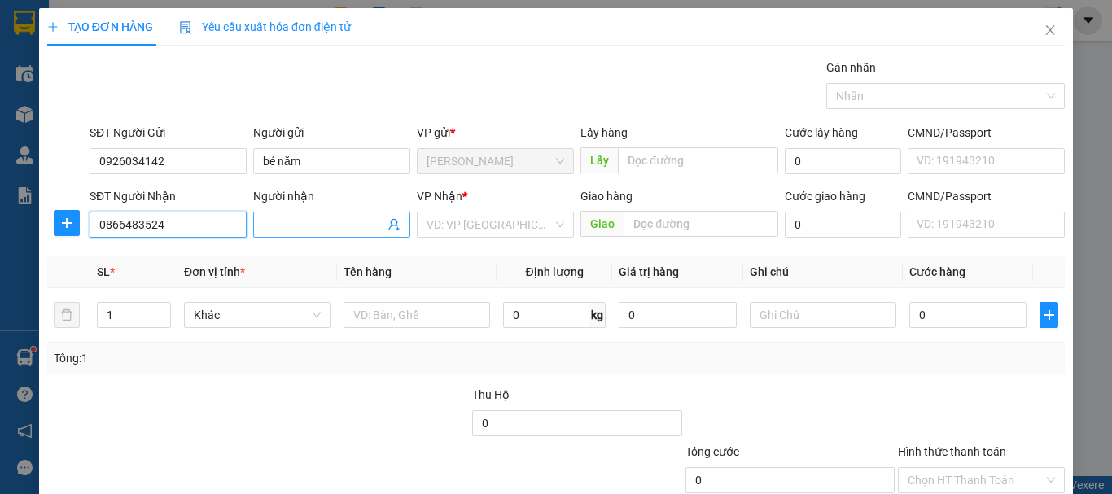
type input "0866483524"
click at [296, 225] on input "Người nhận" at bounding box center [323, 225] width 121 height 18
click at [296, 225] on input "anh pnong" at bounding box center [323, 225] width 121 height 18
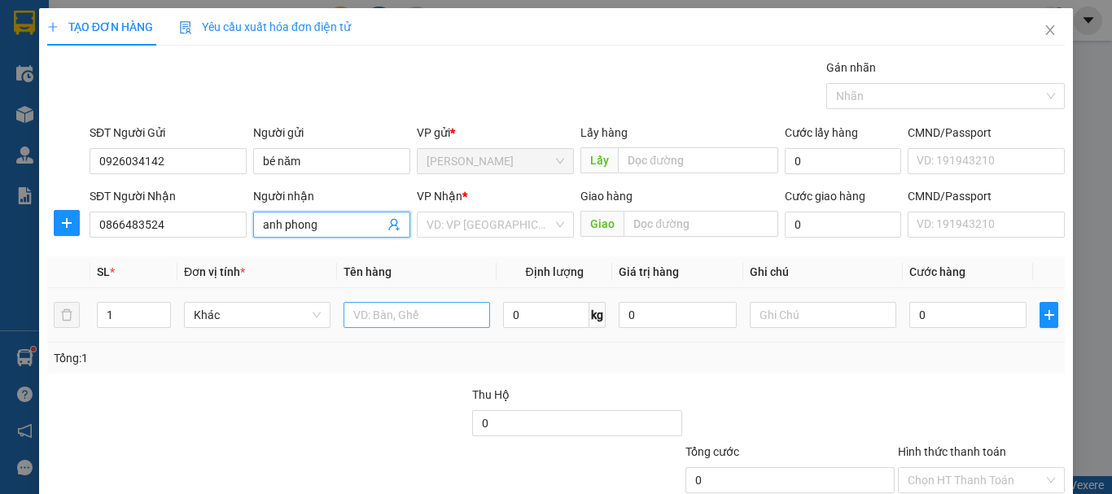
type input "anh phong"
click at [408, 314] on input "text" at bounding box center [416, 315] width 146 height 26
type input "y"
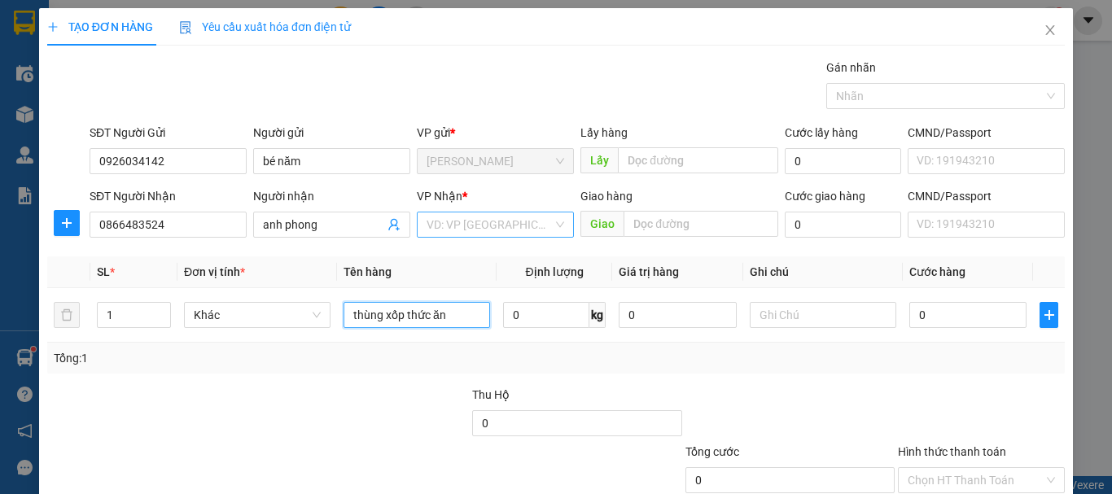
type input "thùng xốp thức ăn"
click at [470, 229] on input "search" at bounding box center [489, 224] width 126 height 24
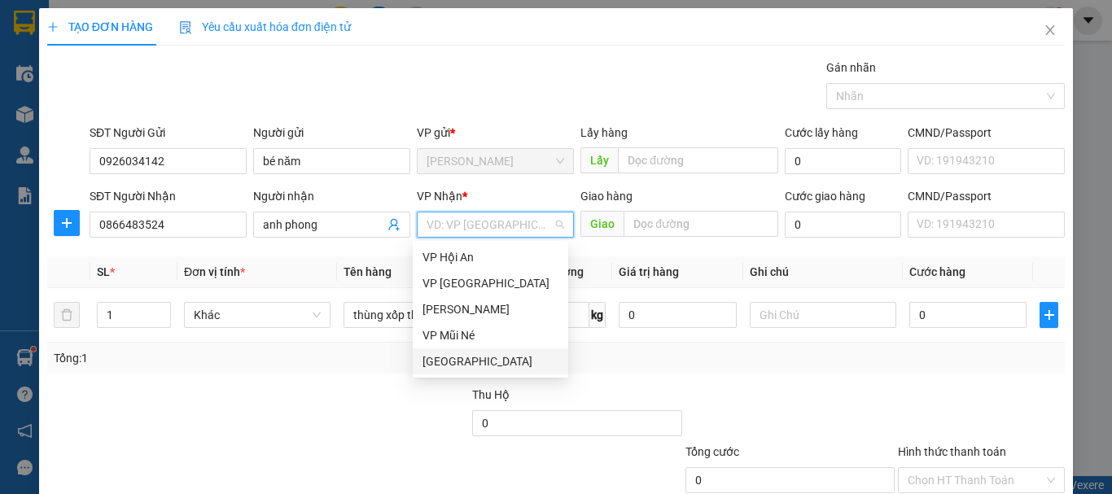
click at [438, 364] on div "[GEOGRAPHIC_DATA]" at bounding box center [490, 361] width 136 height 18
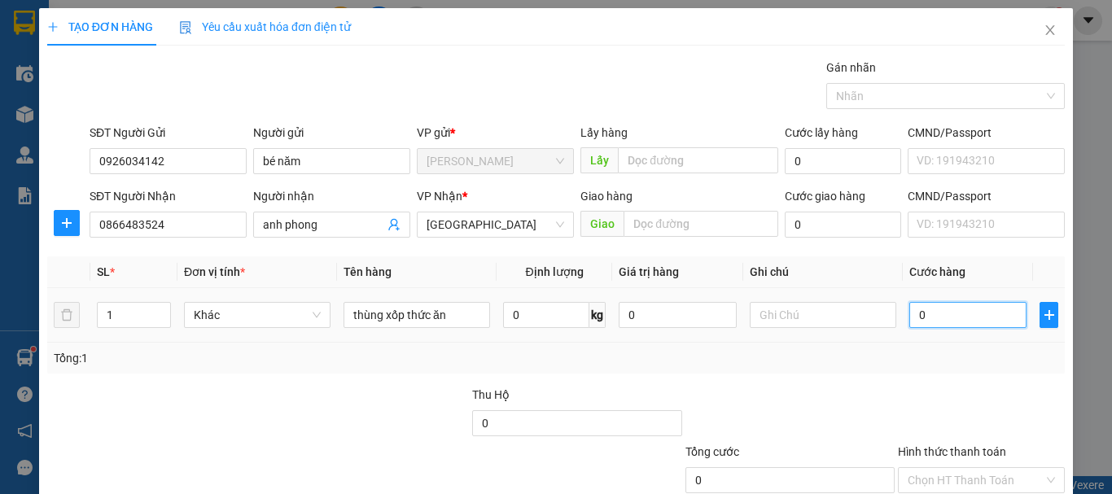
click at [926, 307] on input "0" at bounding box center [967, 315] width 117 height 26
type input "3"
type input "30"
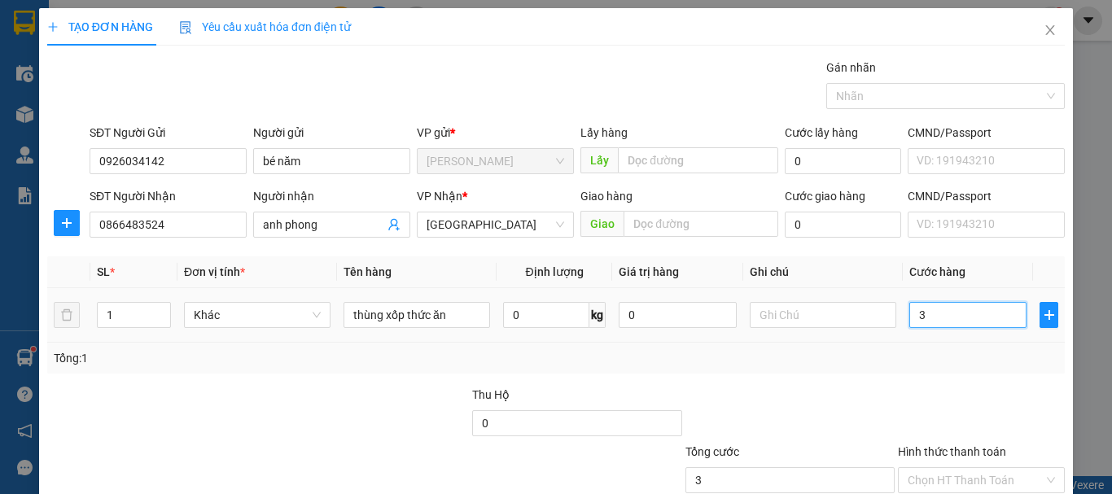
type input "30"
type input "30.000"
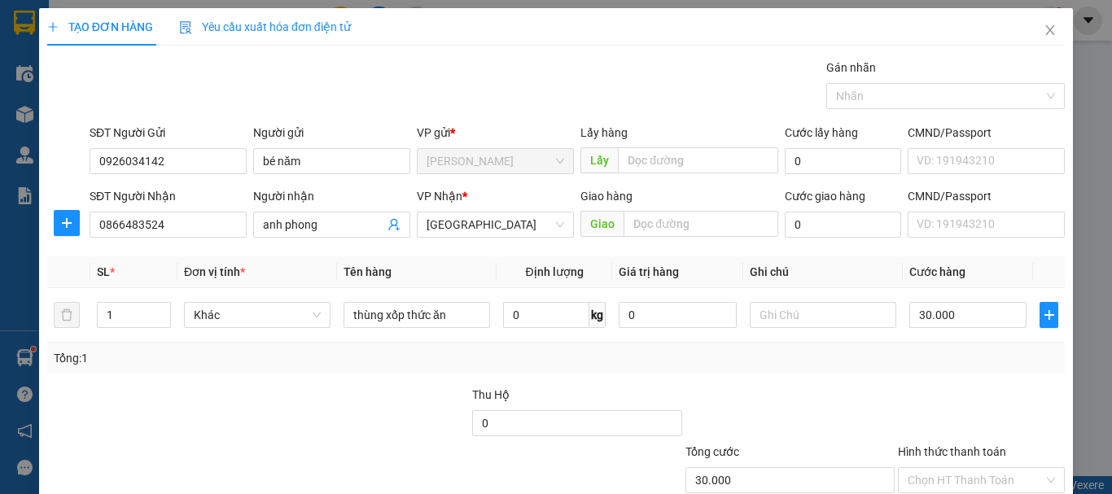
click at [896, 391] on div at bounding box center [981, 414] width 170 height 57
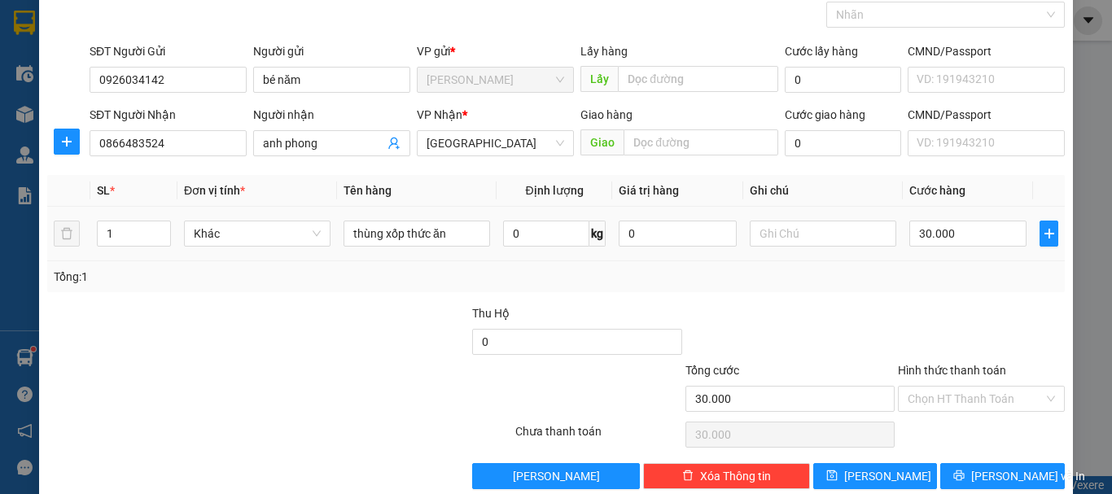
scroll to position [108, 0]
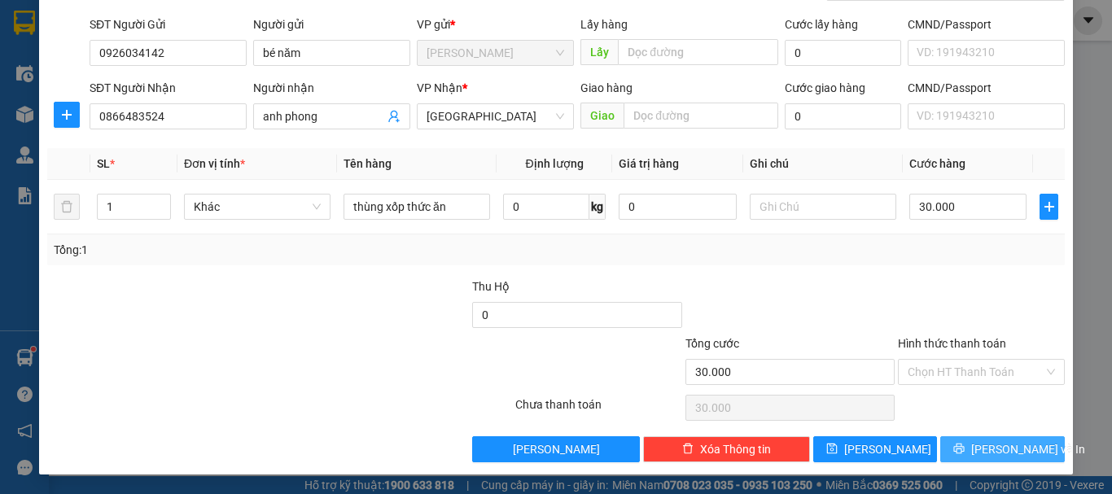
click at [992, 448] on span "[PERSON_NAME] và In" at bounding box center [1028, 449] width 114 height 18
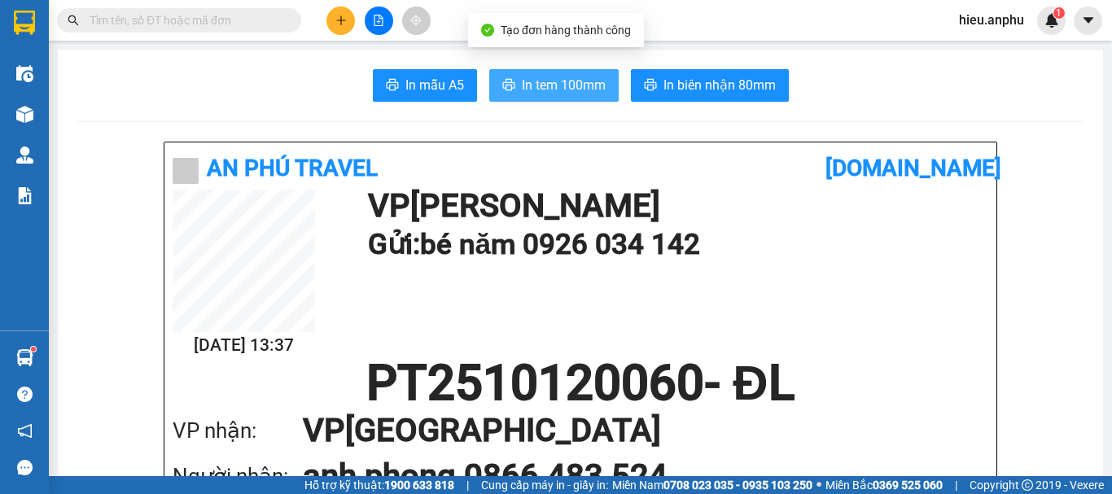
click at [544, 82] on span "In tem 100mm" at bounding box center [564, 85] width 84 height 20
click at [546, 81] on span "In tem 100mm" at bounding box center [564, 85] width 84 height 20
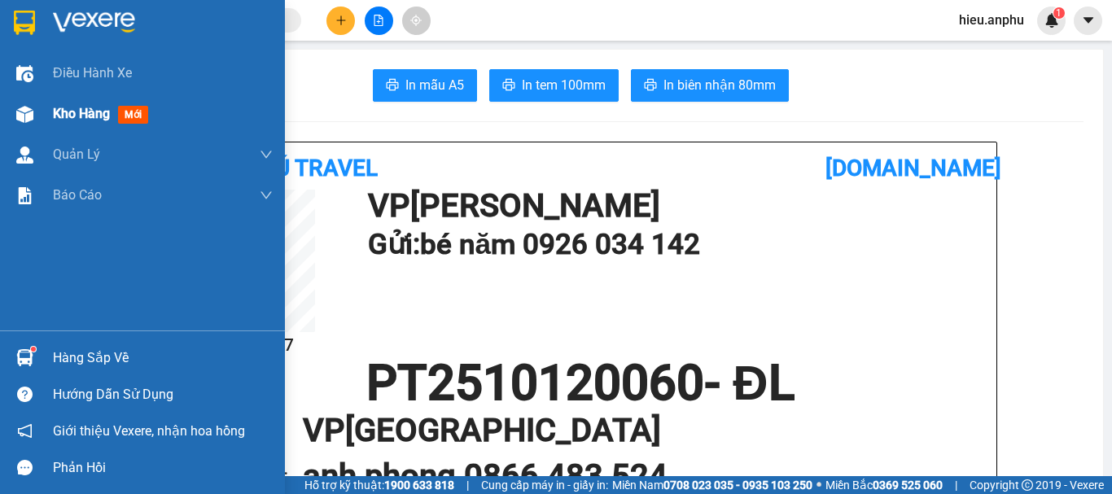
click at [28, 109] on img at bounding box center [24, 114] width 17 height 17
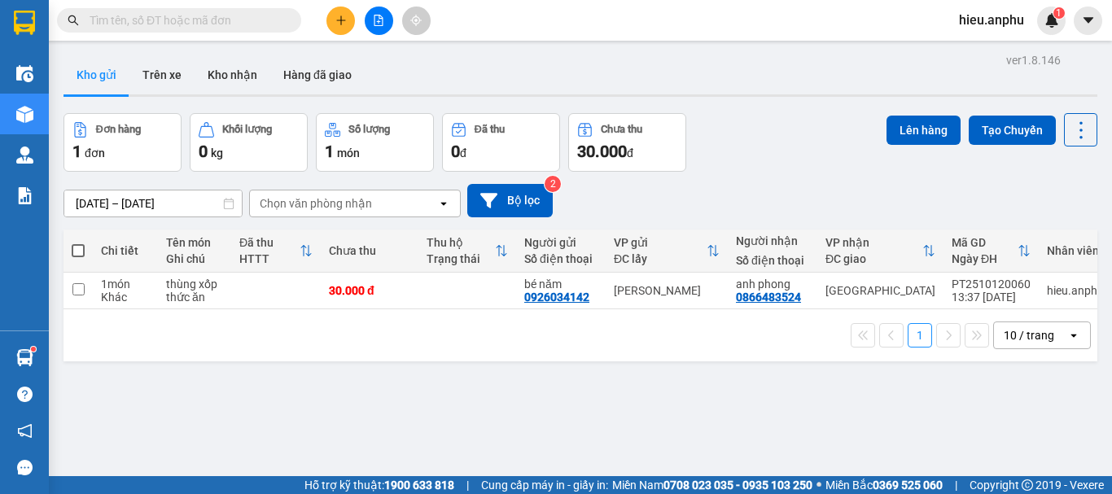
click at [73, 242] on label at bounding box center [78, 250] width 13 height 16
click at [78, 242] on input "checkbox" at bounding box center [78, 242] width 0 height 0
checkbox input "true"
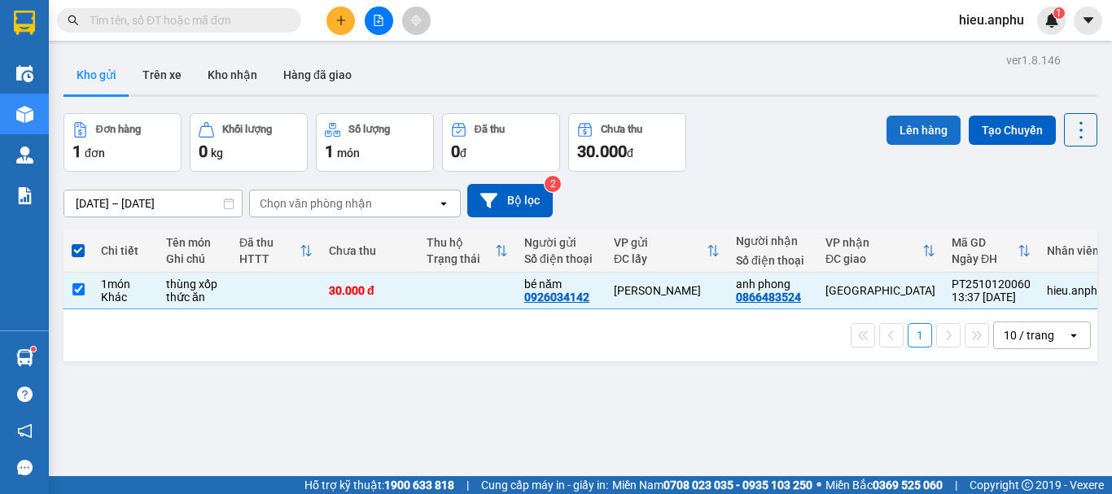
click at [893, 126] on button "Lên hàng" at bounding box center [923, 130] width 74 height 29
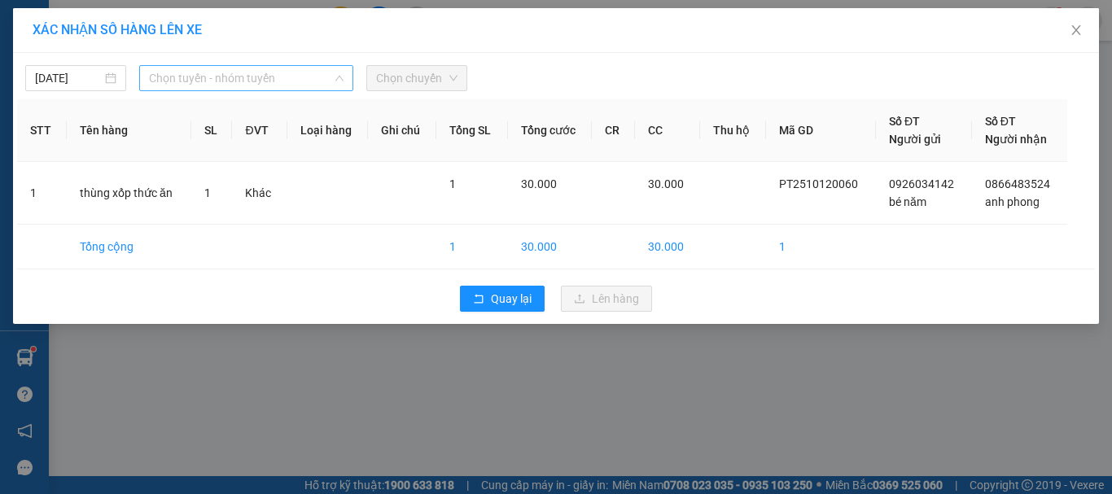
click at [192, 75] on span "Chọn tuyến - nhóm tuyến" at bounding box center [246, 78] width 194 height 24
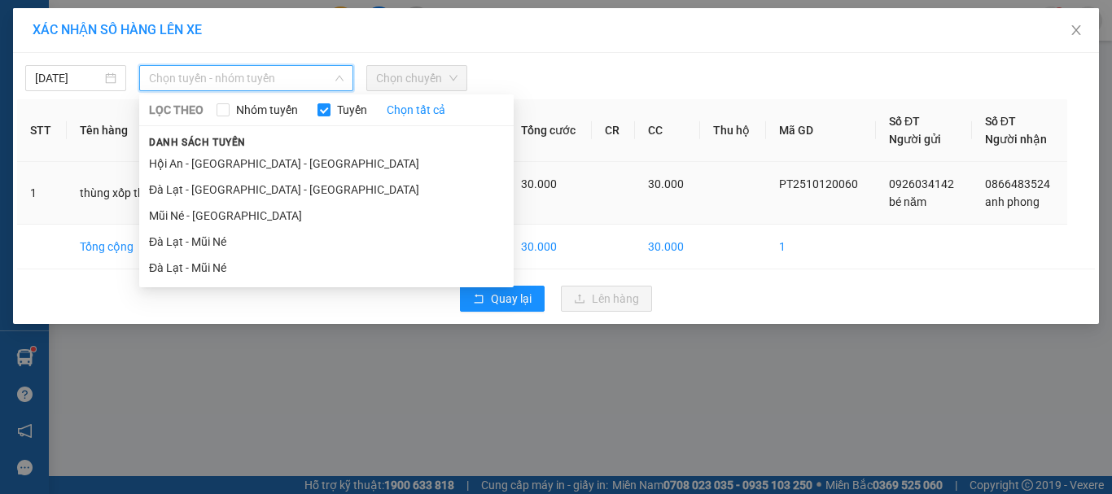
drag, startPoint x: 181, startPoint y: 217, endPoint x: 234, endPoint y: 193, distance: 58.3
click at [182, 216] on li "Mũi Né - [GEOGRAPHIC_DATA]" at bounding box center [326, 216] width 374 height 26
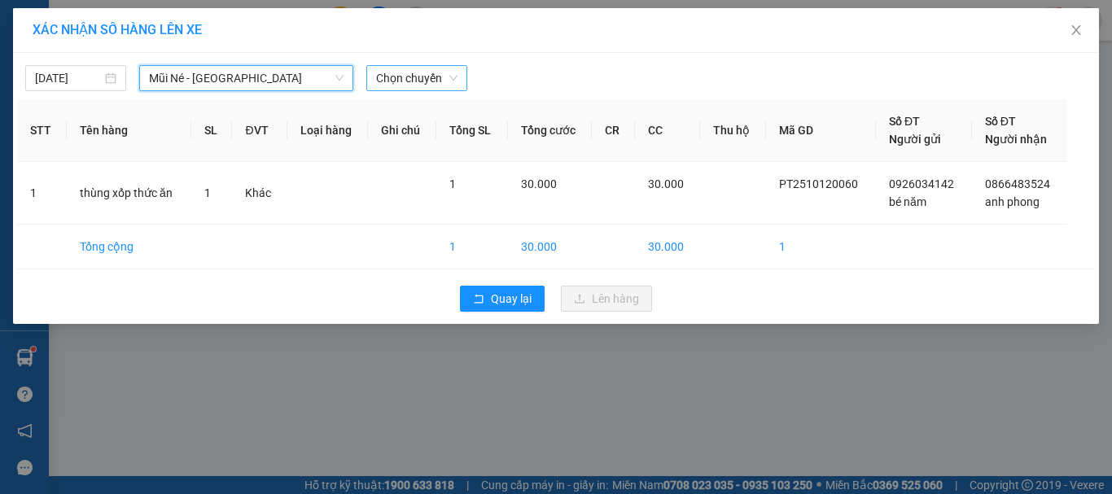
click at [435, 72] on span "Chọn chuyến" at bounding box center [416, 78] width 81 height 24
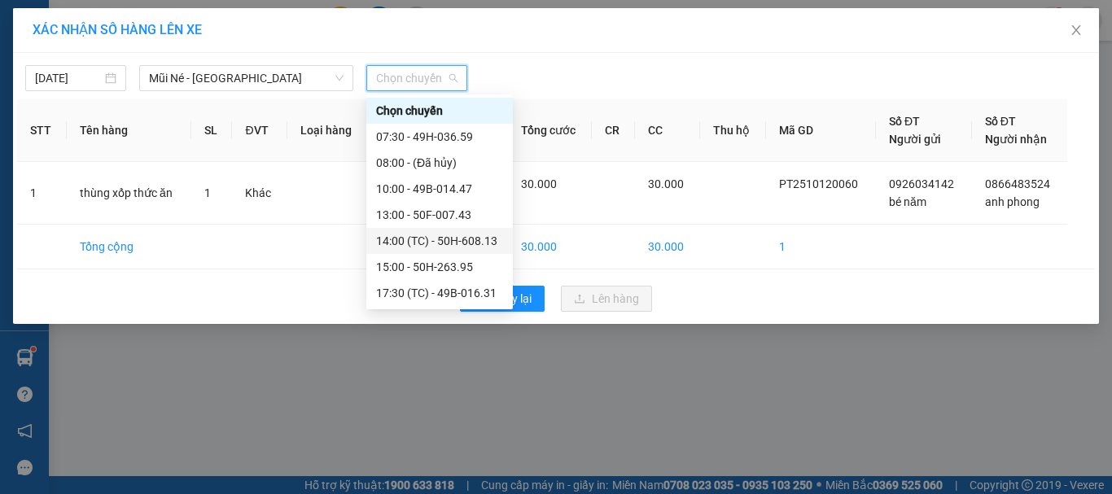
click at [406, 241] on div "14:00 (TC) - 50H-608.13" at bounding box center [439, 241] width 127 height 18
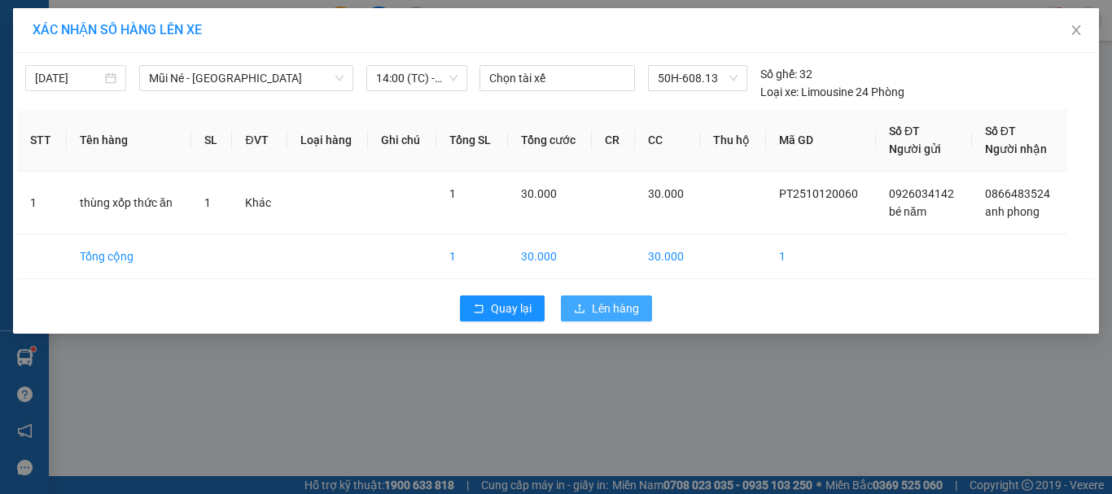
click at [611, 300] on span "Lên hàng" at bounding box center [615, 308] width 47 height 18
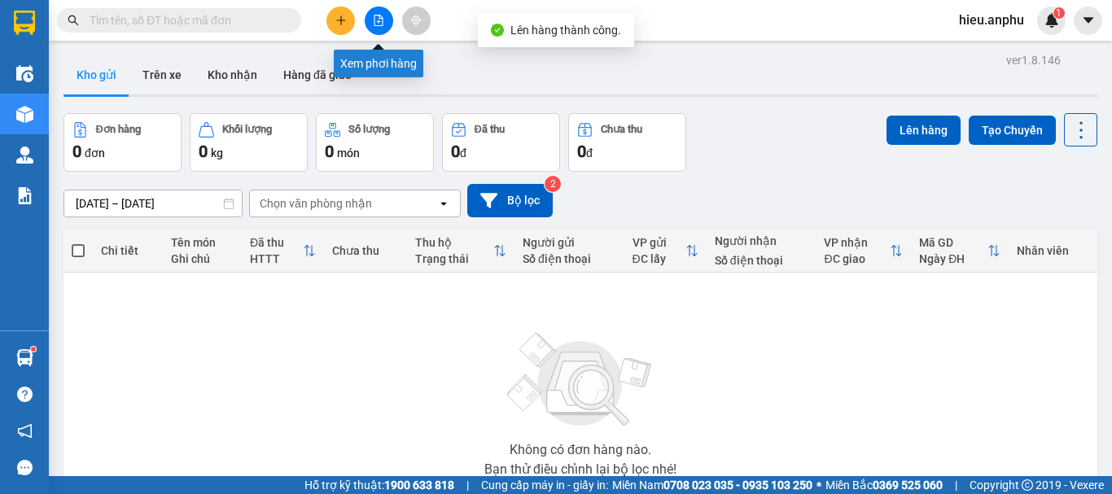
click at [377, 15] on icon "file-add" at bounding box center [378, 20] width 9 height 11
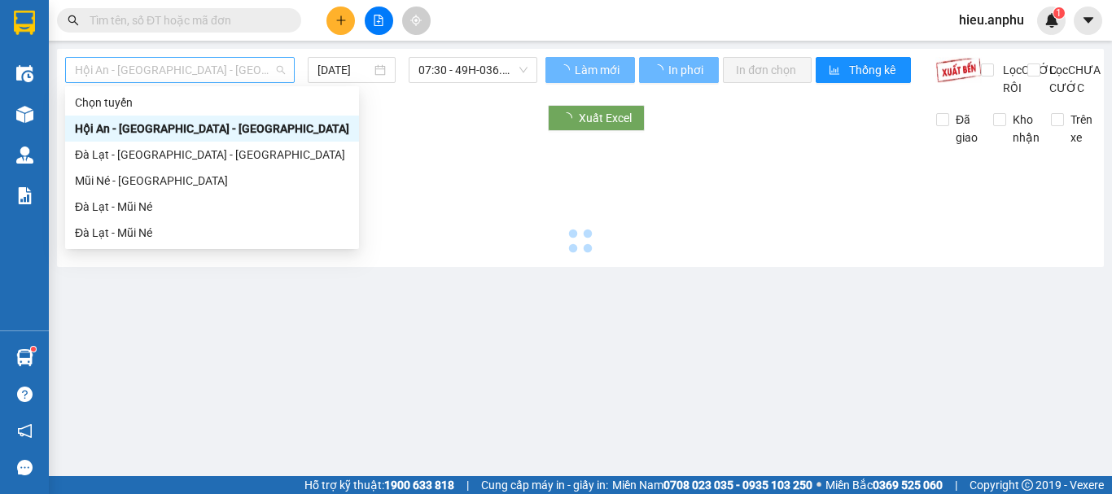
click at [163, 72] on span "Hội An - [GEOGRAPHIC_DATA] - [GEOGRAPHIC_DATA]" at bounding box center [180, 70] width 210 height 24
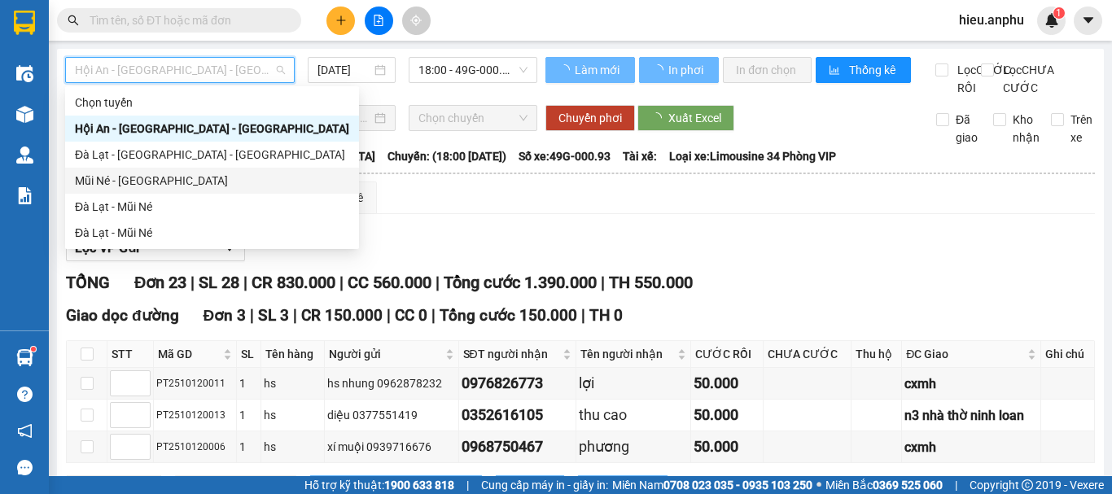
drag, startPoint x: 106, startPoint y: 175, endPoint x: 409, endPoint y: 79, distance: 318.4
click at [107, 169] on div "Mũi Né - [GEOGRAPHIC_DATA]" at bounding box center [212, 181] width 294 height 26
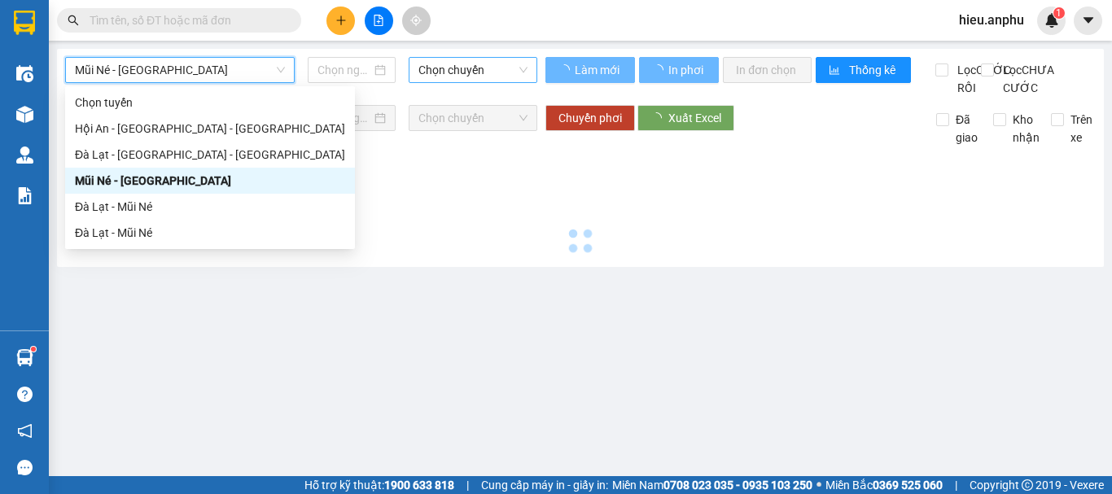
type input "[DATE]"
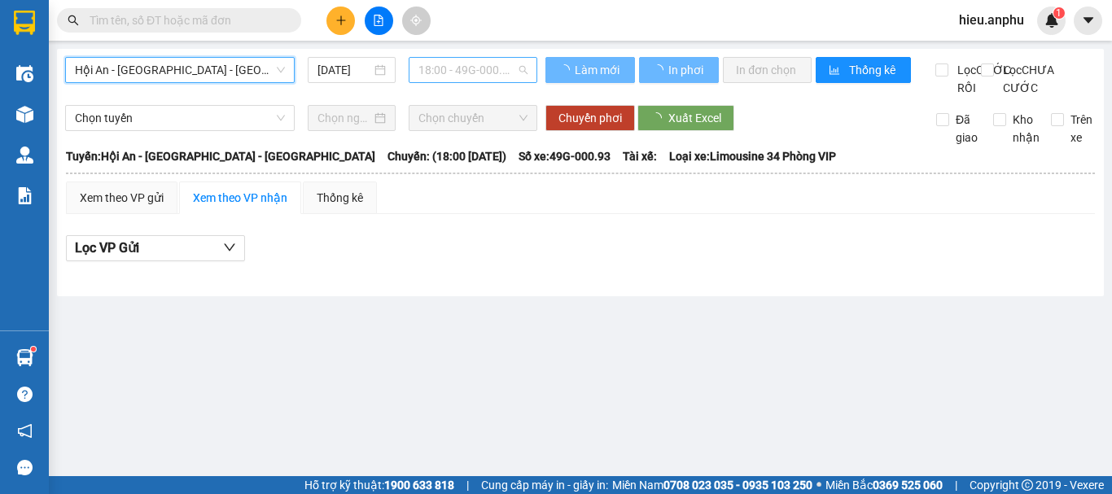
click at [427, 72] on span "18:00 - 49G-000.93" at bounding box center [472, 70] width 109 height 24
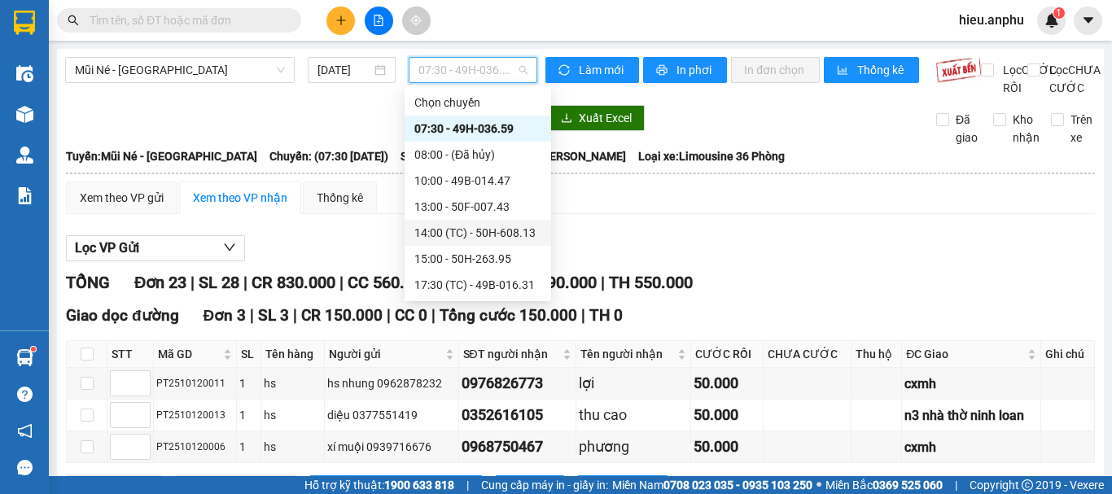
click at [465, 232] on div "14:00 (TC) - 50H-608.13" at bounding box center [477, 233] width 127 height 18
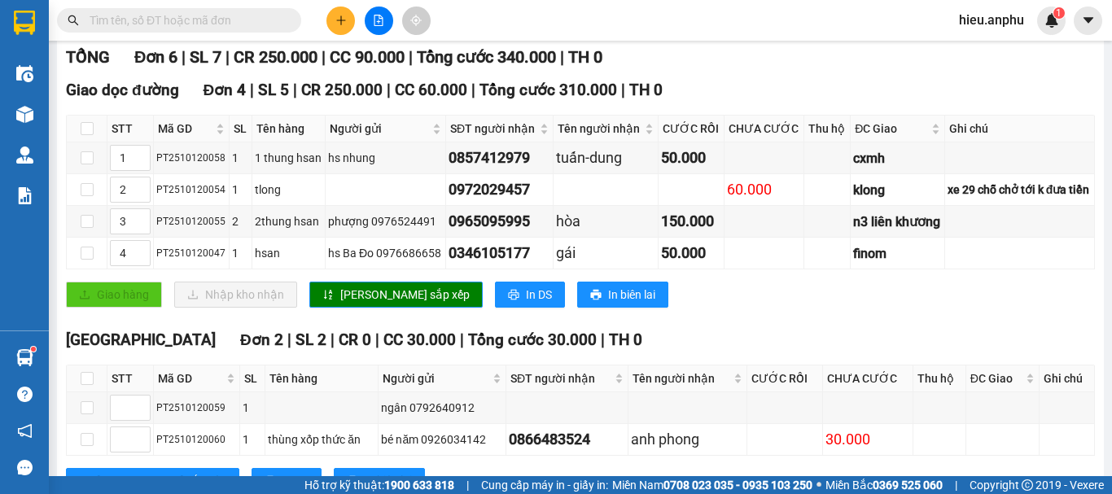
scroll to position [63, 0]
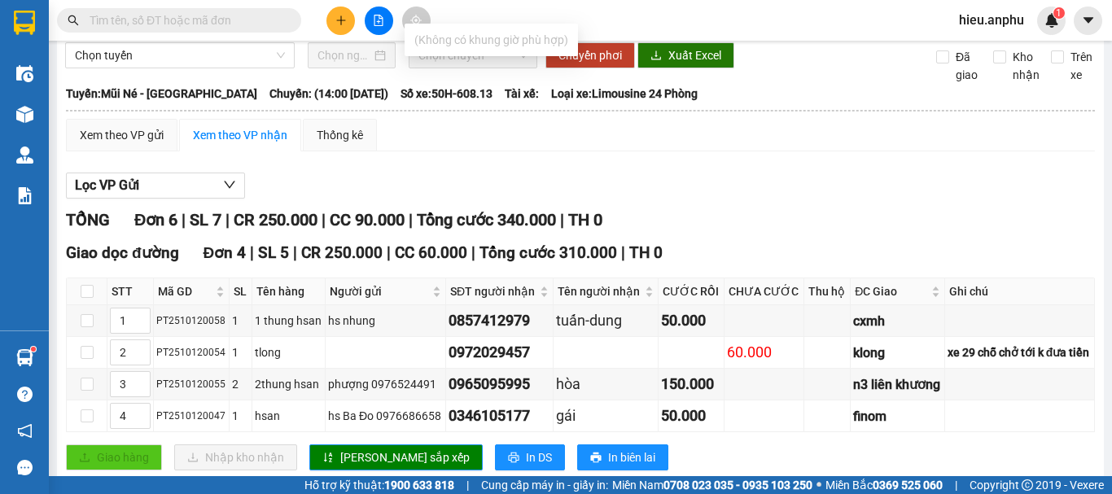
type input "0533"
click at [163, 24] on input "text" at bounding box center [186, 20] width 192 height 18
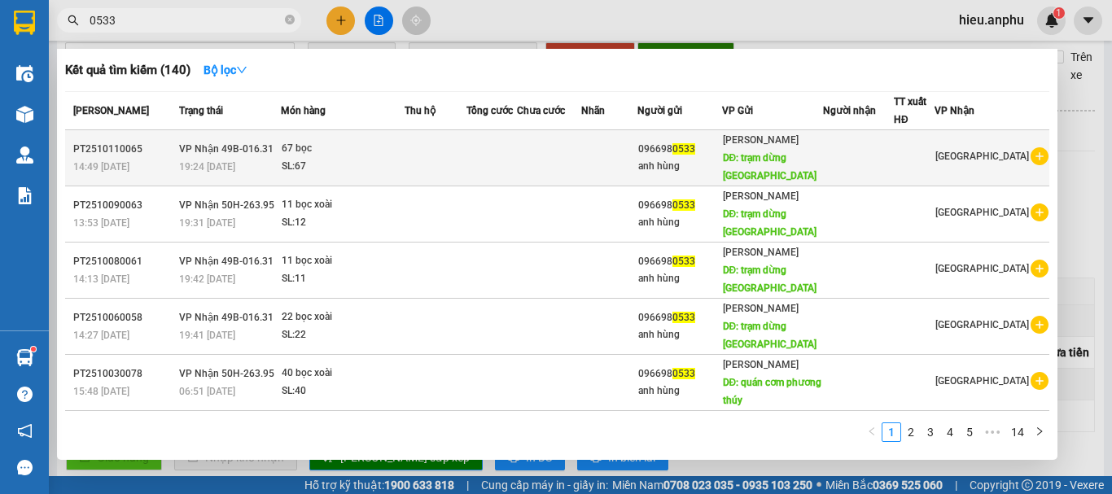
type input "0533"
click at [1030, 159] on icon "plus-circle" at bounding box center [1039, 156] width 18 height 18
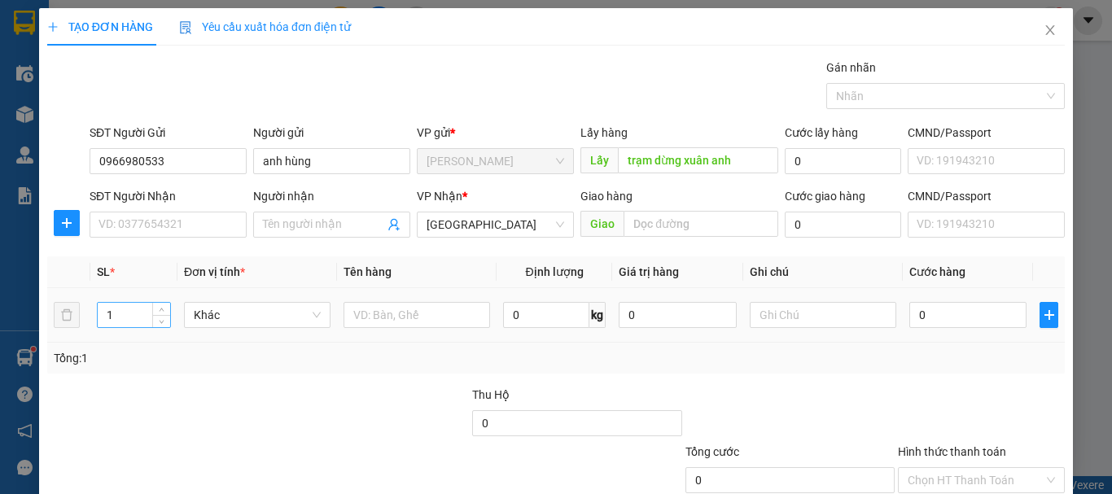
click at [129, 314] on input "1" at bounding box center [134, 315] width 72 height 24
type input "17"
click at [354, 310] on input "text" at bounding box center [416, 315] width 146 height 26
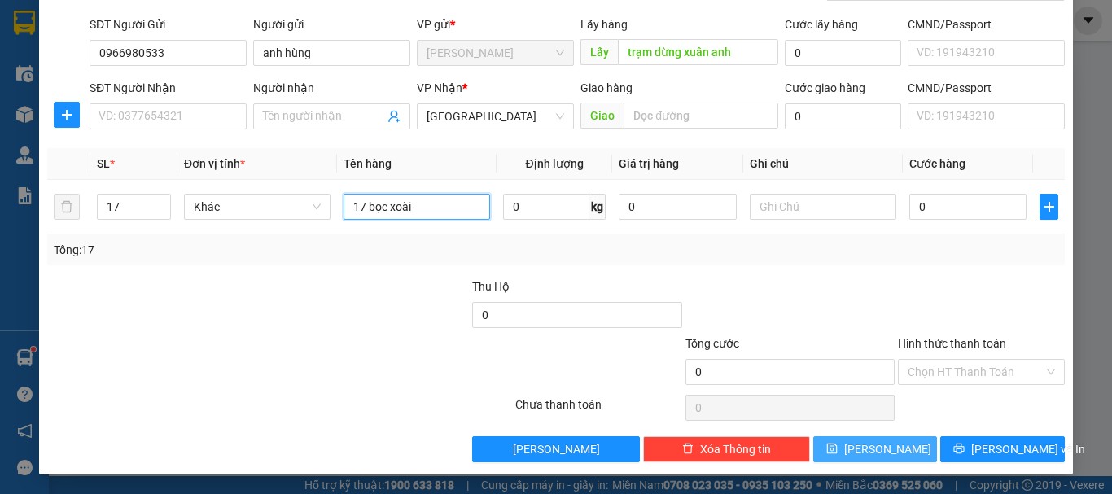
type input "17 bọc xoài"
click at [885, 449] on button "[PERSON_NAME]" at bounding box center [875, 449] width 125 height 26
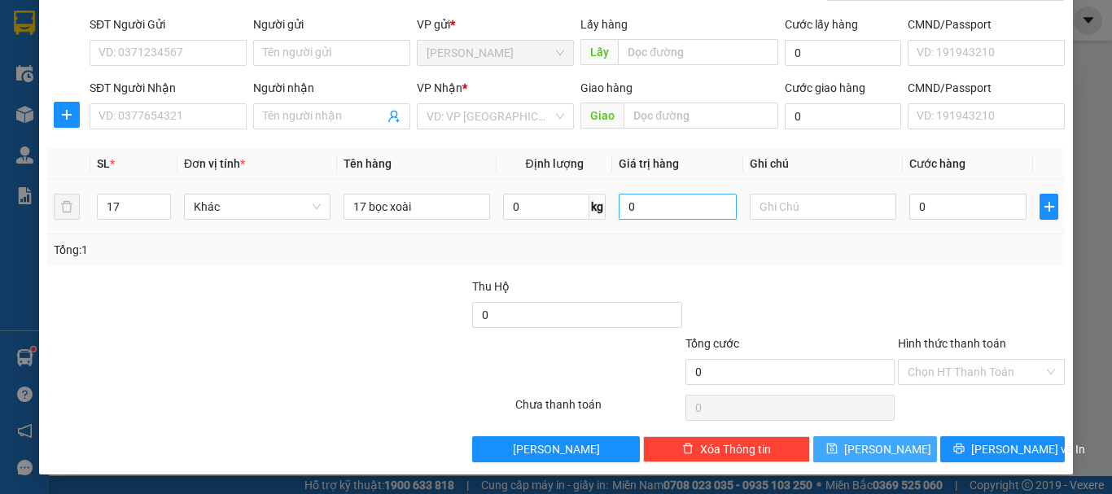
type input "1"
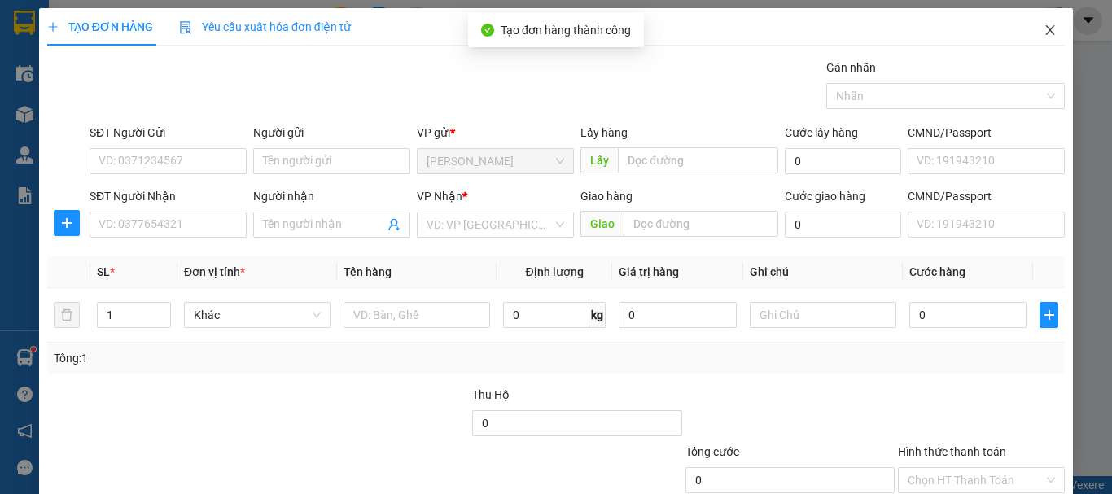
drag, startPoint x: 1033, startPoint y: 27, endPoint x: 521, endPoint y: 3, distance: 513.2
click at [1043, 26] on icon "close" at bounding box center [1049, 30] width 13 height 13
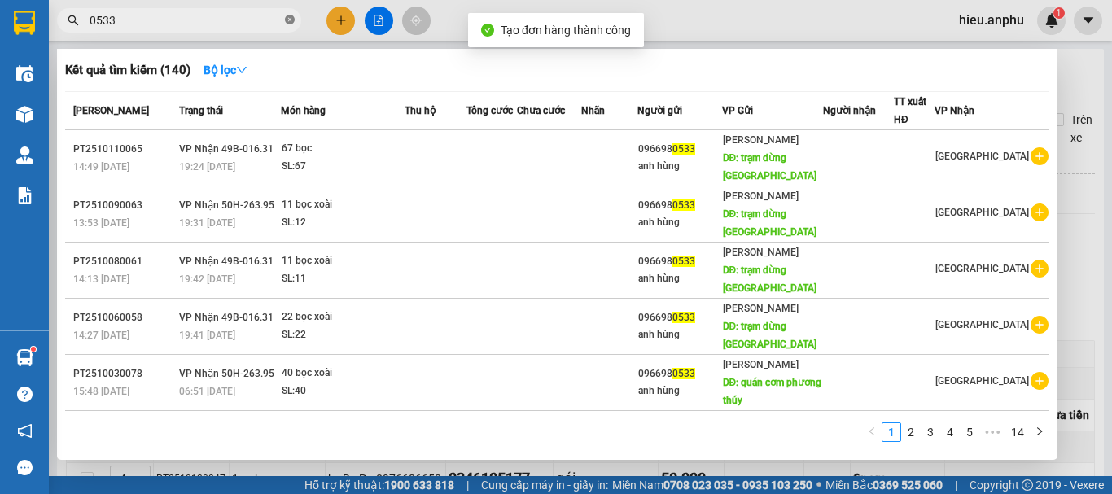
click at [286, 17] on icon "close-circle" at bounding box center [290, 20] width 10 height 10
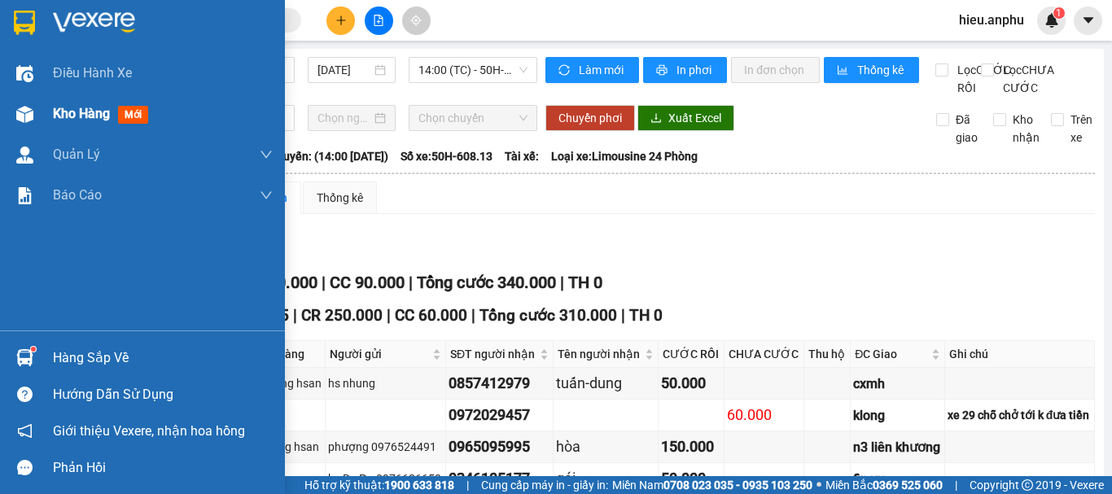
click at [60, 111] on span "Kho hàng" at bounding box center [81, 113] width 57 height 15
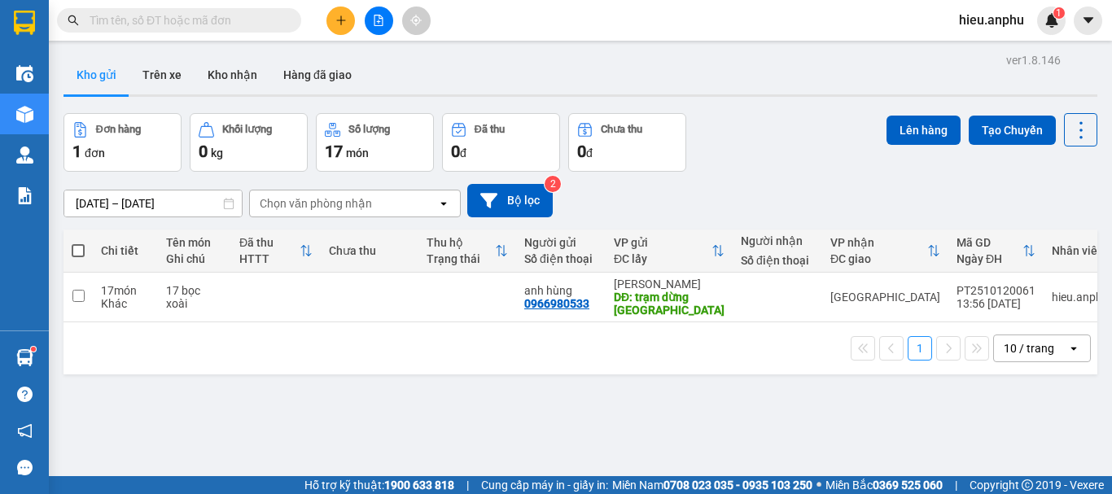
click at [221, 17] on input "text" at bounding box center [186, 20] width 192 height 18
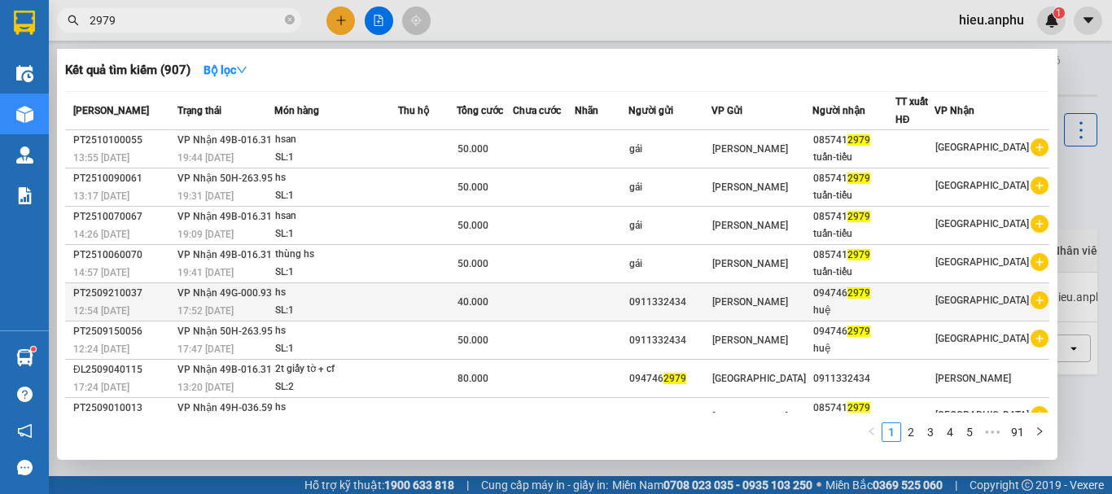
scroll to position [100, 0]
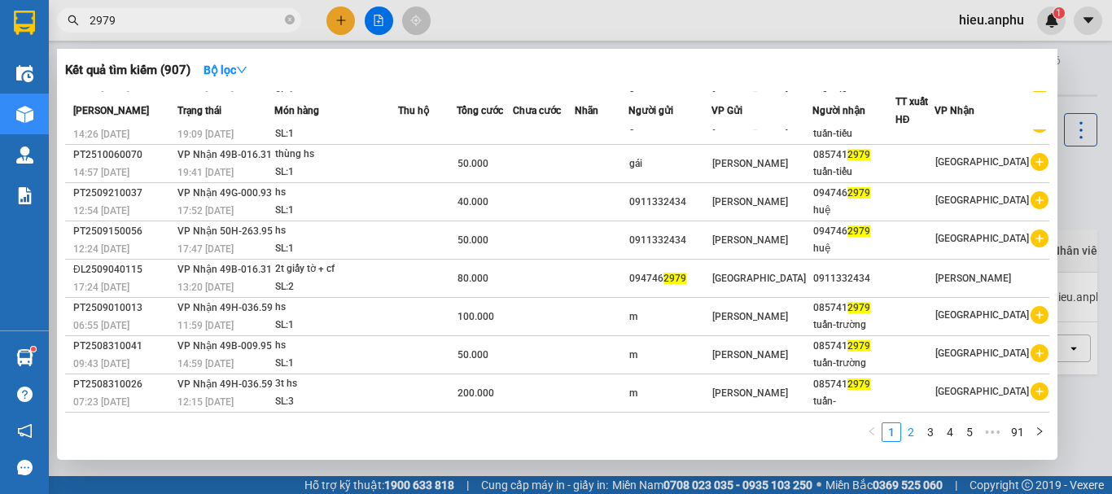
type input "2979"
click at [917, 439] on link "2" at bounding box center [911, 432] width 18 height 18
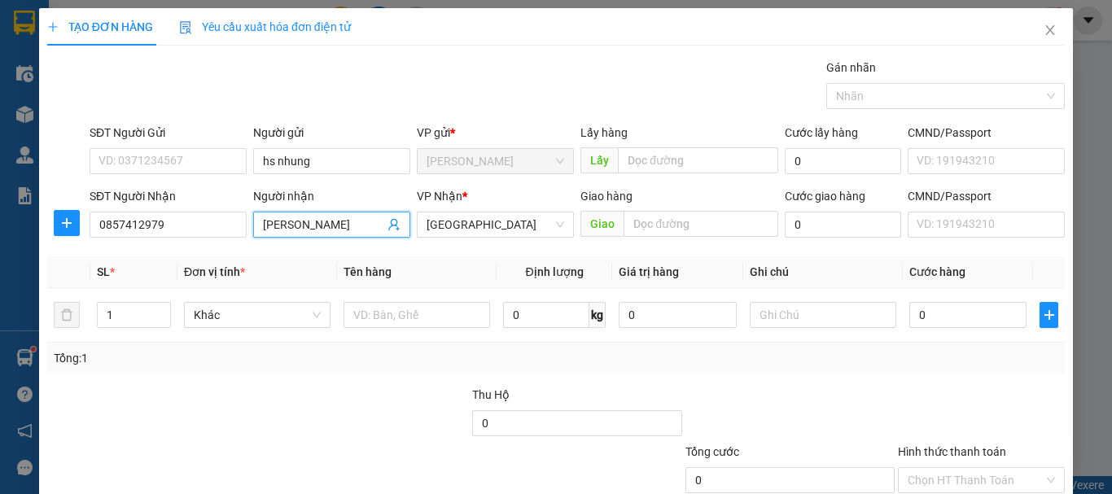
drag, startPoint x: 307, startPoint y: 220, endPoint x: 287, endPoint y: 229, distance: 21.8
click at [287, 229] on input "[PERSON_NAME]" at bounding box center [323, 225] width 121 height 18
type input "tuấn-hòa"
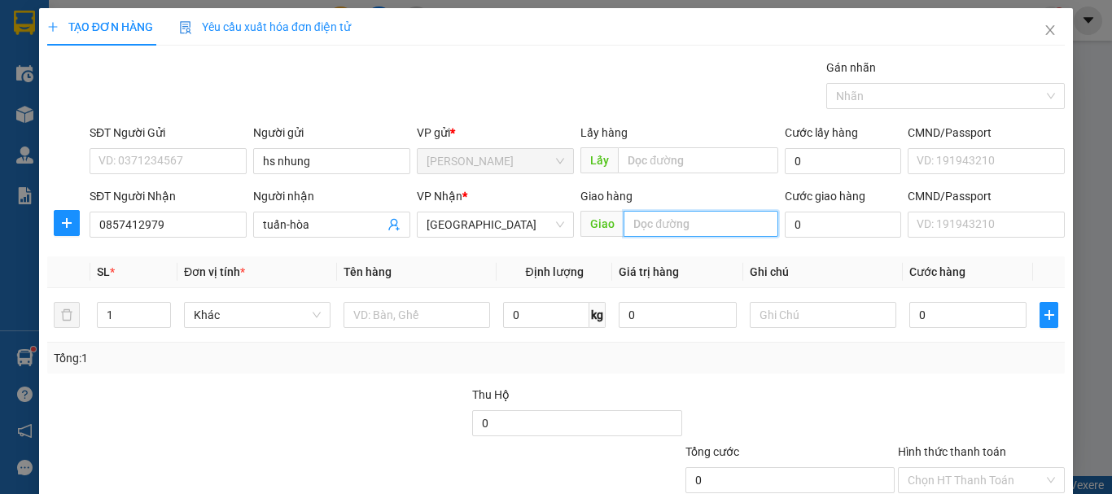
click at [641, 216] on input "text" at bounding box center [700, 224] width 155 height 26
type input "cxmh"
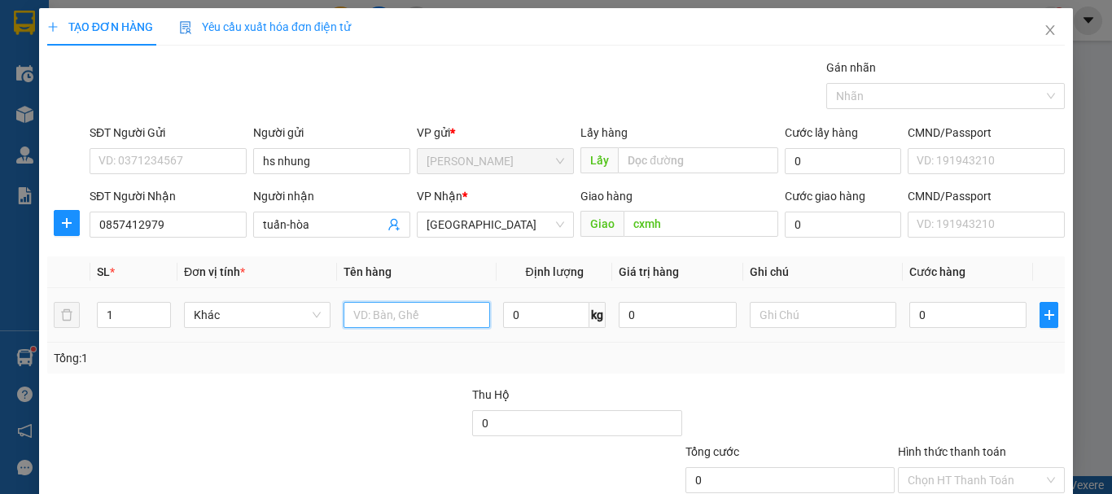
click at [394, 312] on input "text" at bounding box center [416, 315] width 146 height 26
type input "hs"
click at [964, 318] on input "0" at bounding box center [967, 315] width 117 height 26
type input "5"
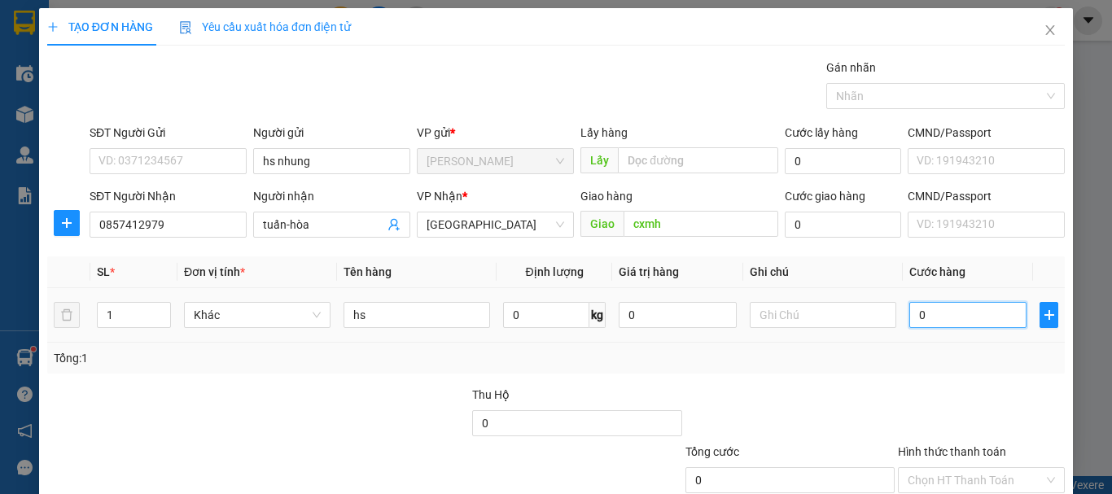
type input "5"
type input "50"
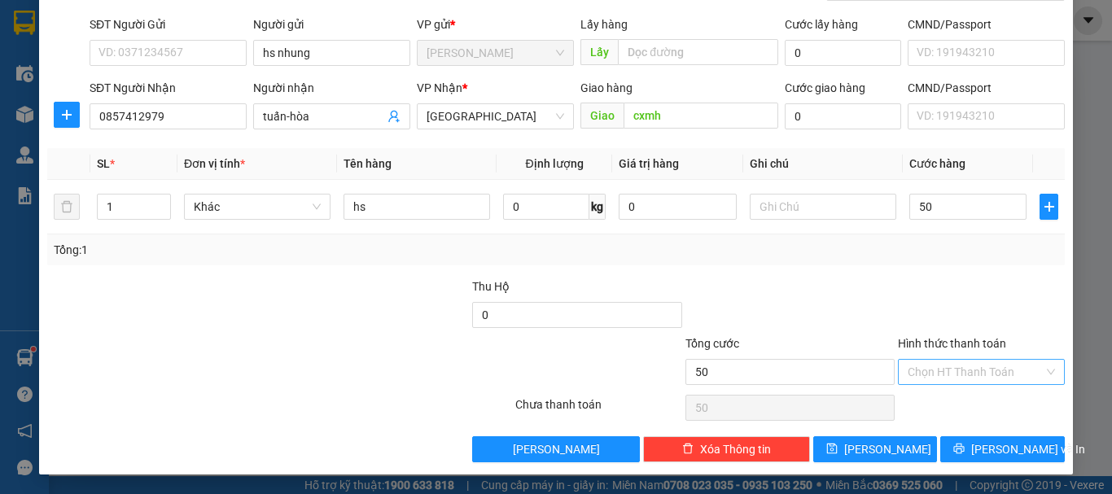
type input "50.000"
click at [985, 369] on input "Hình thức thanh toán" at bounding box center [975, 372] width 136 height 24
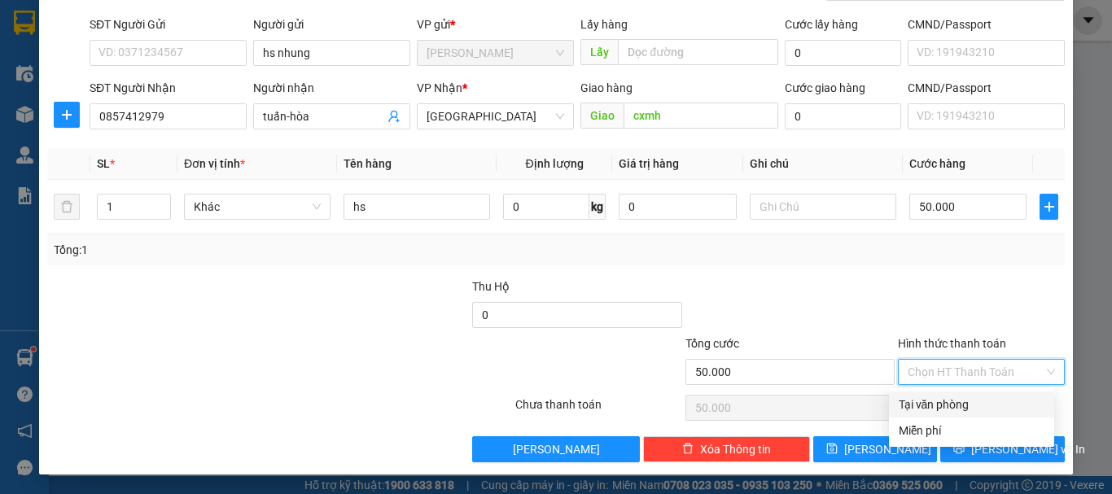
click at [924, 406] on div "Tại văn phòng" at bounding box center [971, 404] width 146 height 18
type input "0"
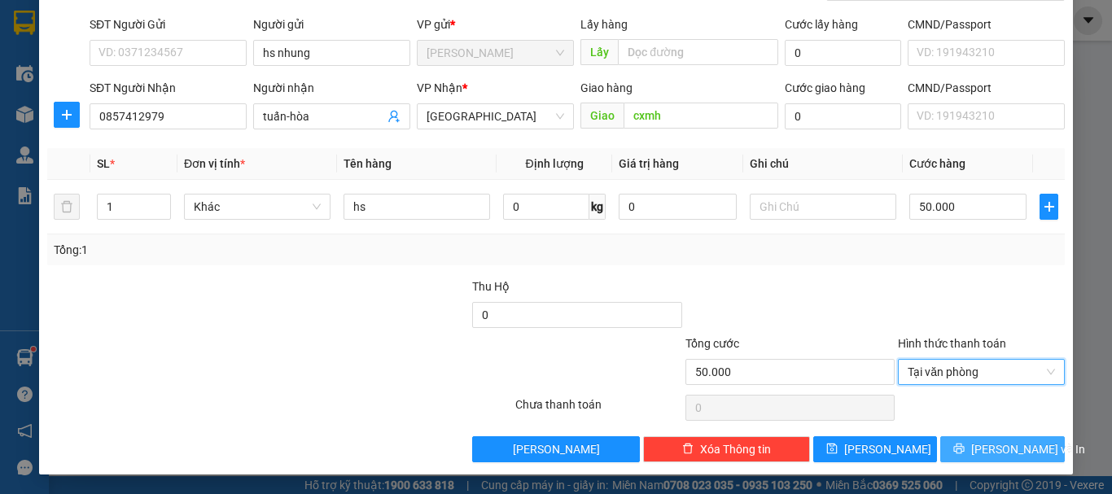
click at [994, 453] on span "[PERSON_NAME] và In" at bounding box center [1028, 449] width 114 height 18
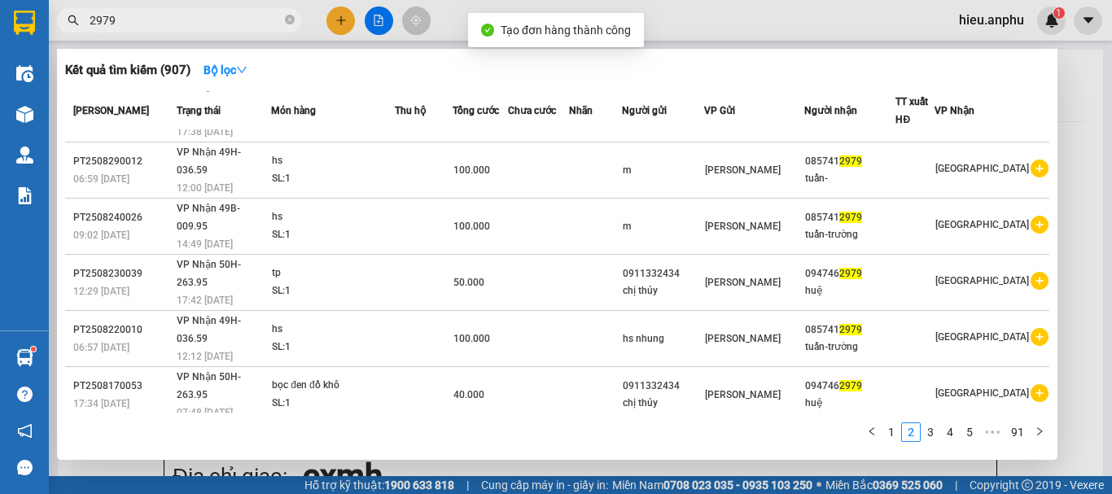
click at [378, 26] on div at bounding box center [556, 247] width 1112 height 494
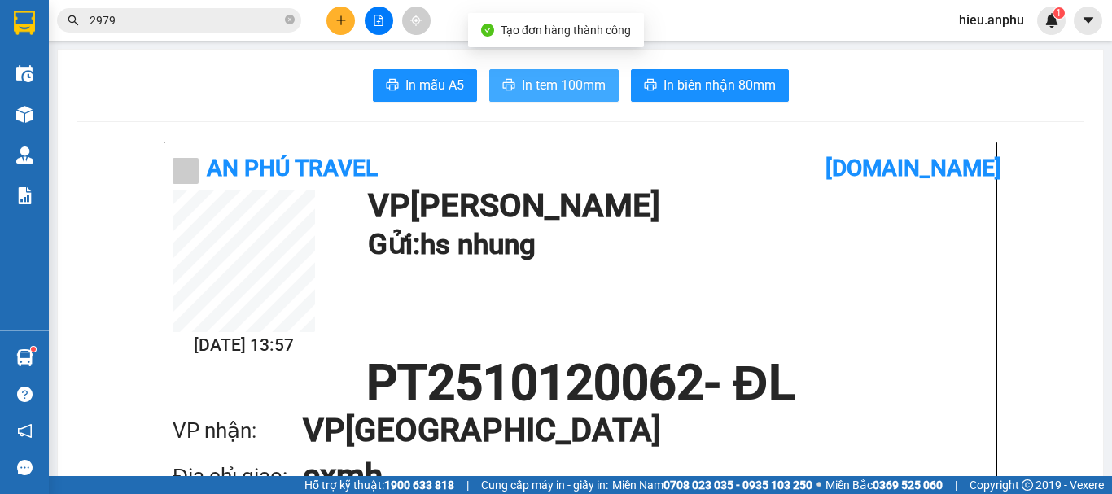
click at [566, 83] on span "In tem 100mm" at bounding box center [564, 85] width 84 height 20
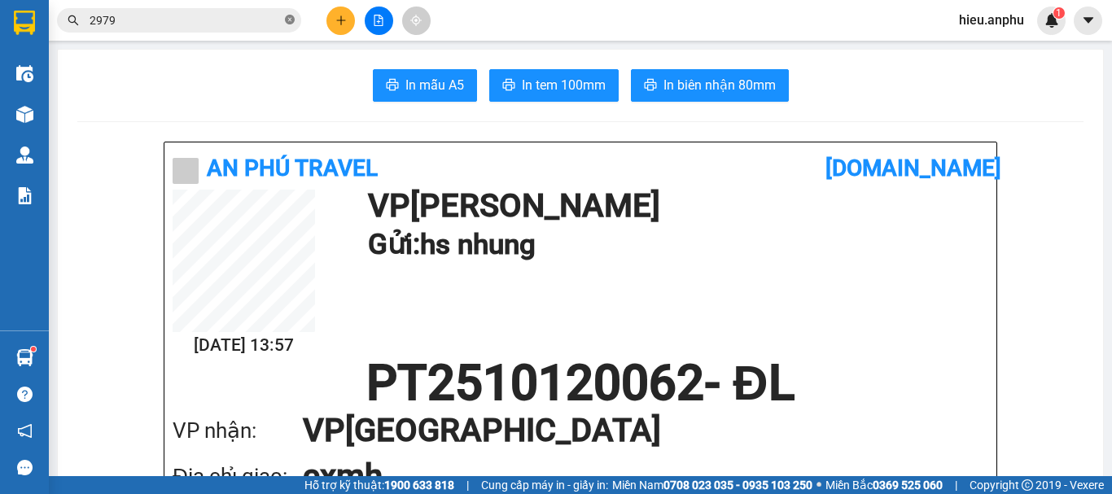
click at [288, 19] on icon "close-circle" at bounding box center [290, 20] width 10 height 10
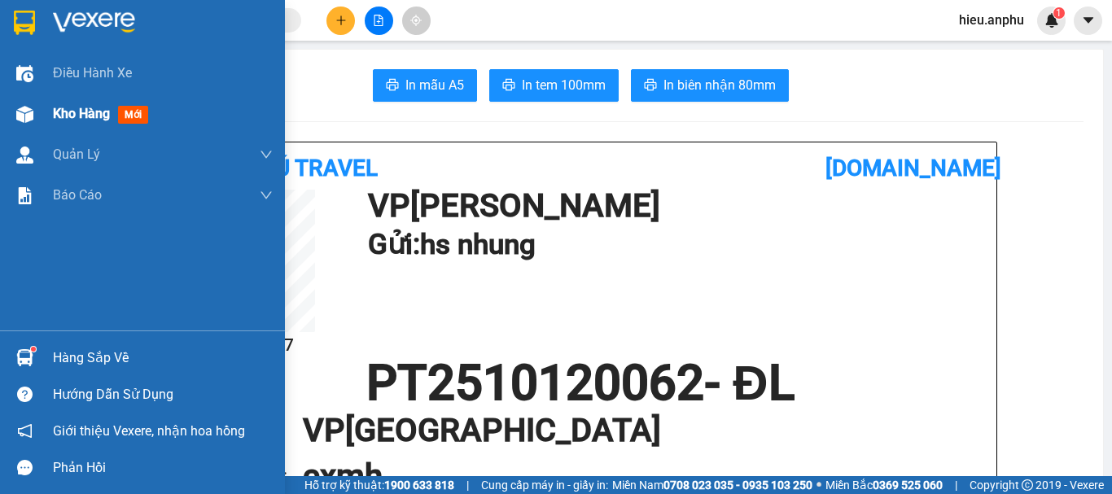
click at [79, 114] on span "Kho hàng" at bounding box center [81, 113] width 57 height 15
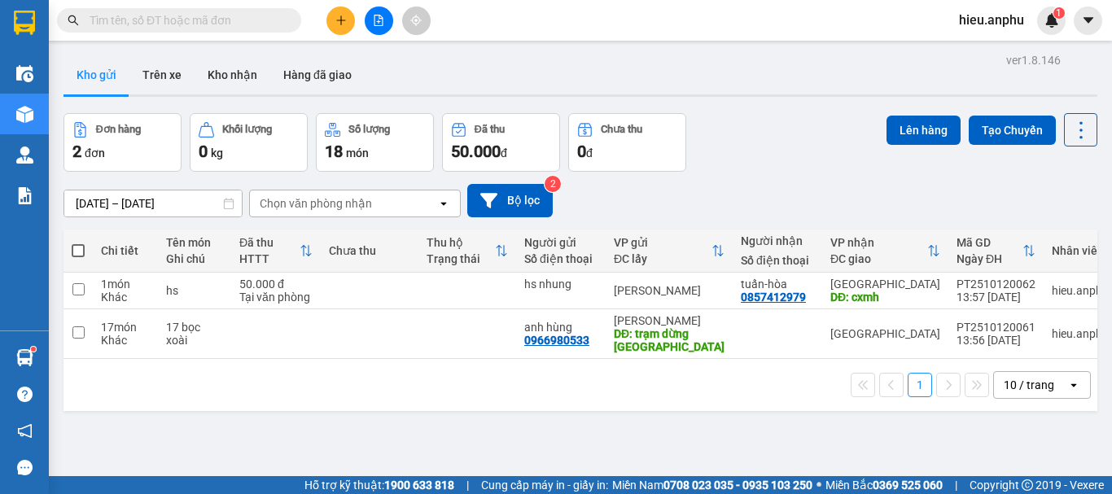
click at [79, 251] on span at bounding box center [78, 250] width 13 height 13
click at [78, 242] on input "checkbox" at bounding box center [78, 242] width 0 height 0
checkbox input "true"
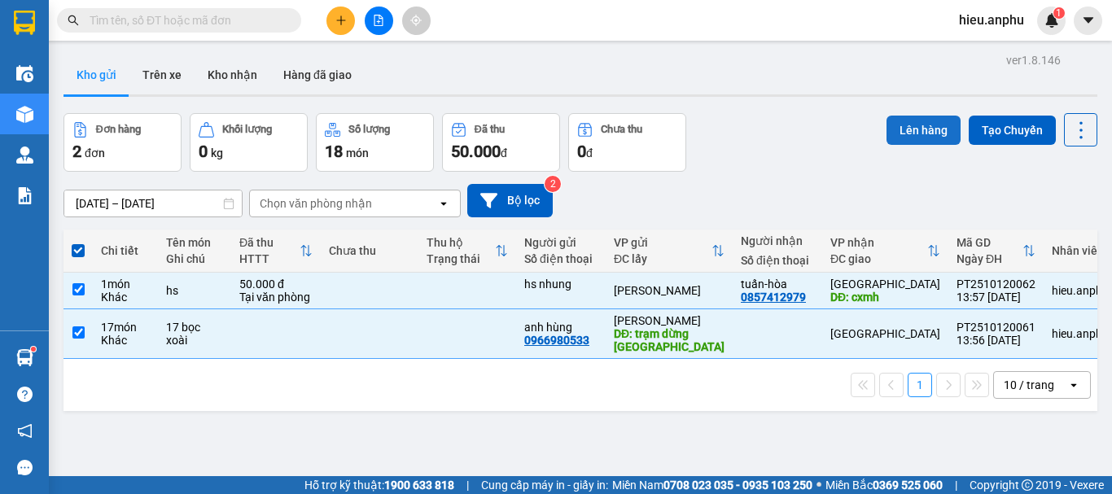
click at [897, 131] on button "Lên hàng" at bounding box center [923, 130] width 74 height 29
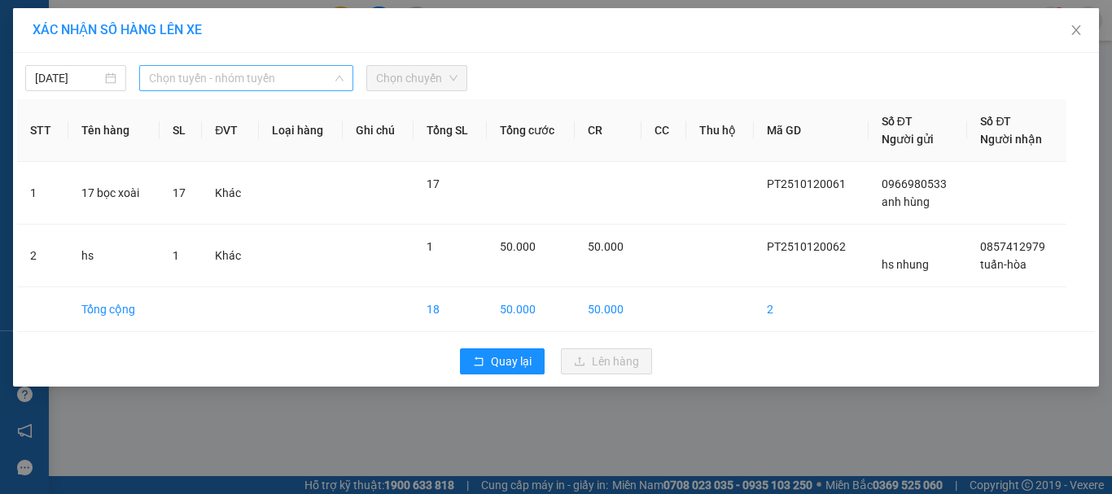
click at [283, 78] on span "Chọn tuyến - nhóm tuyến" at bounding box center [246, 78] width 194 height 24
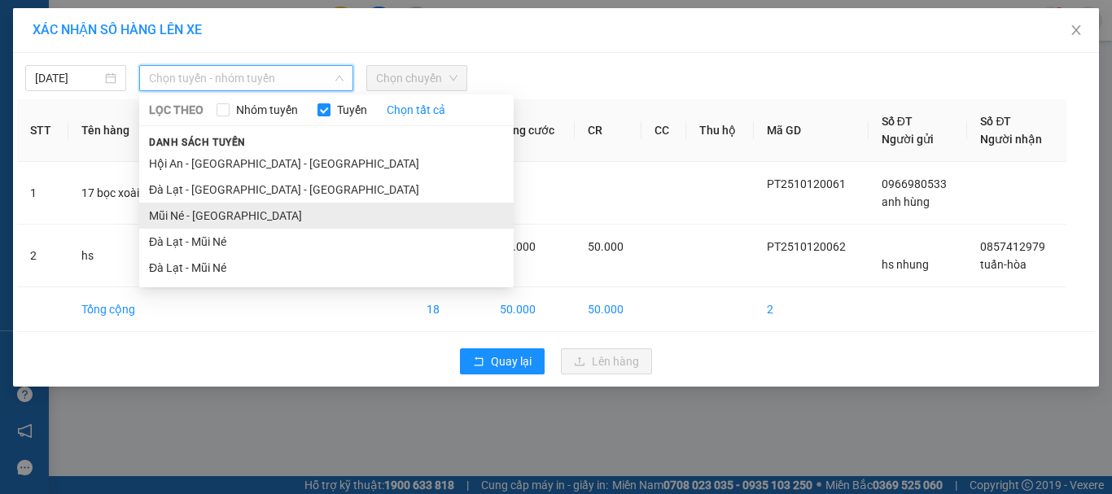
click at [190, 212] on li "Mũi Né - [GEOGRAPHIC_DATA]" at bounding box center [326, 216] width 374 height 26
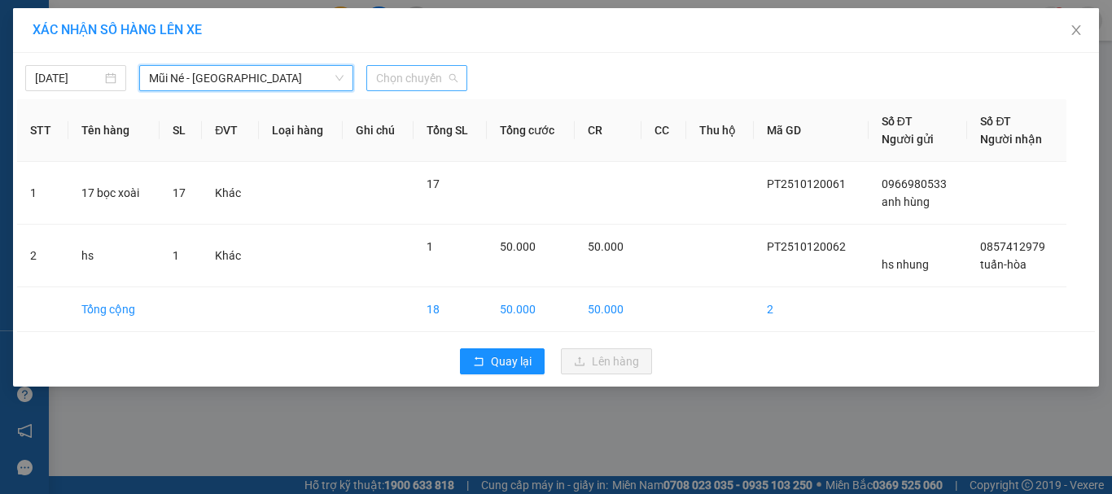
click at [382, 77] on span "Chọn chuyến" at bounding box center [416, 78] width 81 height 24
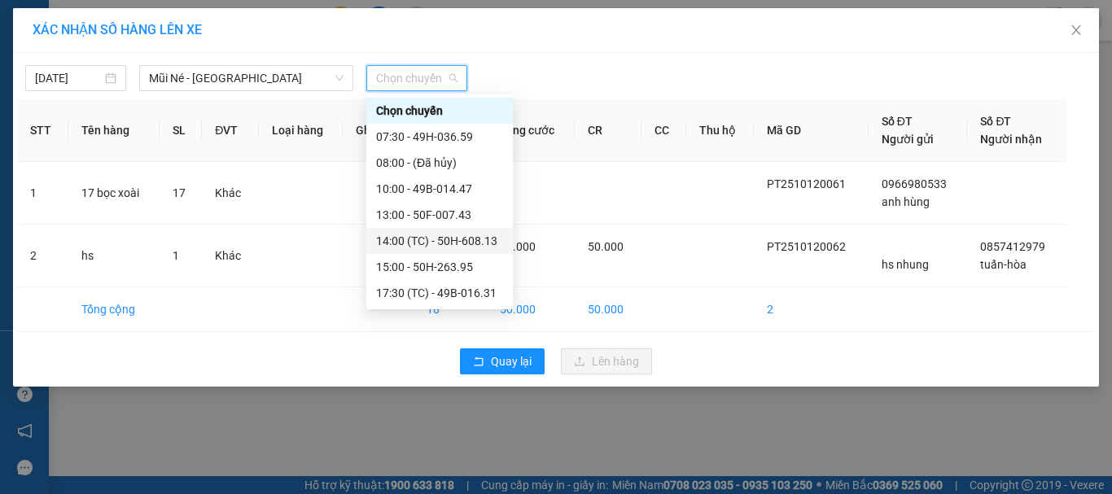
click at [444, 243] on div "14:00 (TC) - 50H-608.13" at bounding box center [439, 241] width 127 height 18
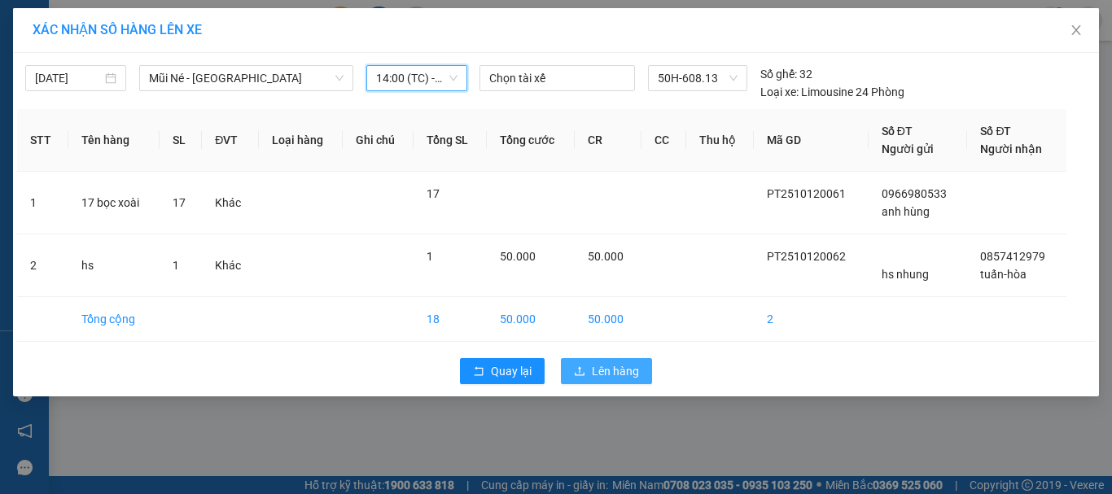
click at [585, 373] on icon "upload" at bounding box center [579, 370] width 11 height 11
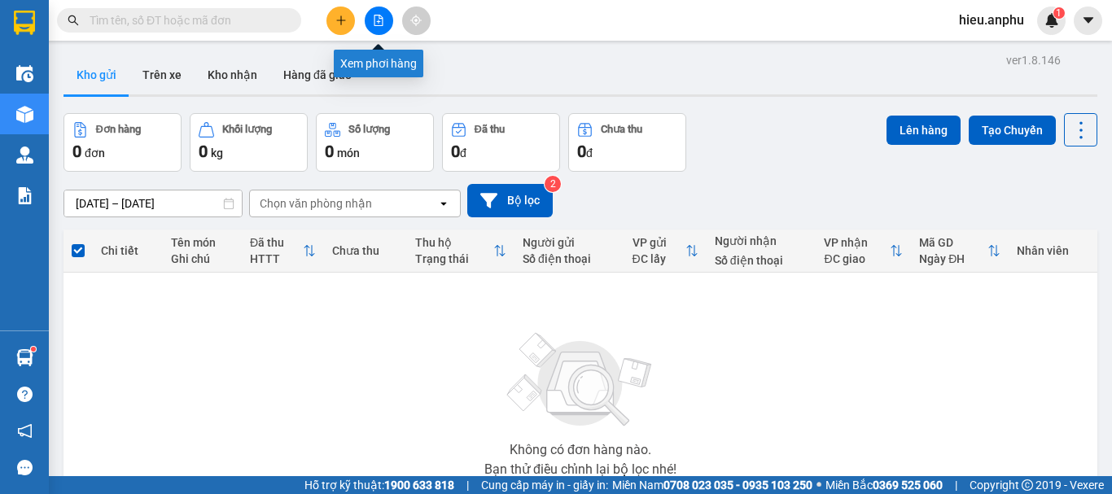
click at [376, 13] on button at bounding box center [379, 21] width 28 height 28
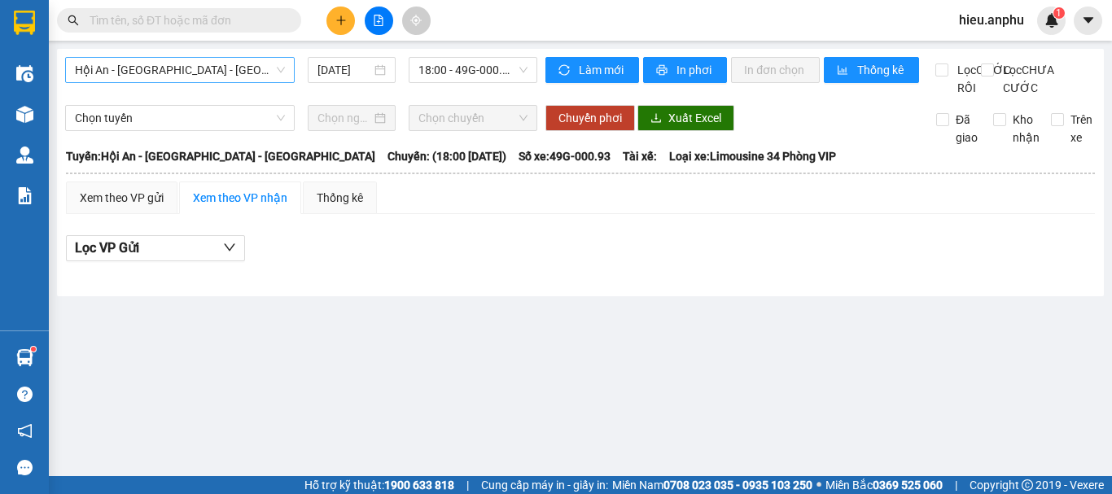
click at [212, 79] on span "Hội An - [GEOGRAPHIC_DATA] - [GEOGRAPHIC_DATA]" at bounding box center [180, 70] width 210 height 24
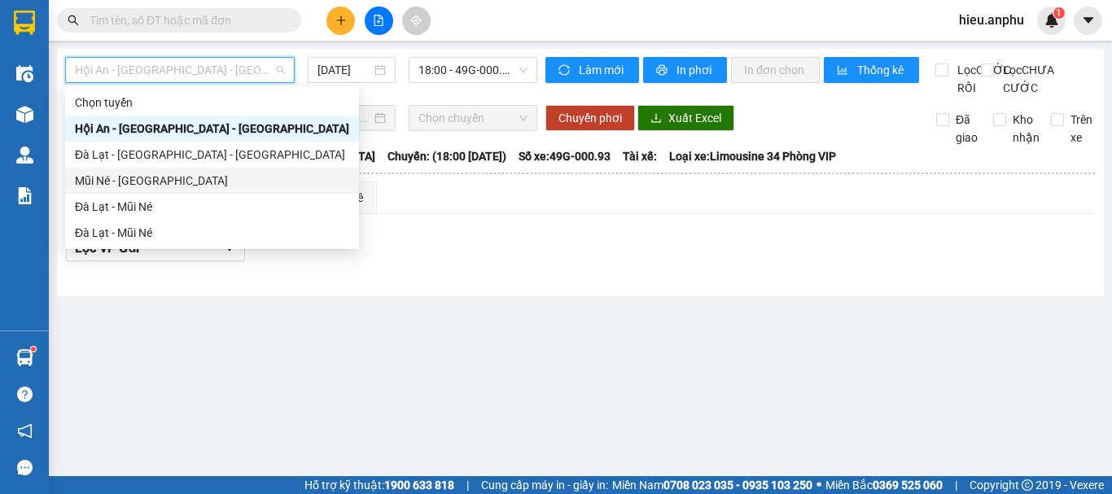
click at [116, 188] on div "Mũi Né - [GEOGRAPHIC_DATA]" at bounding box center [212, 181] width 274 height 18
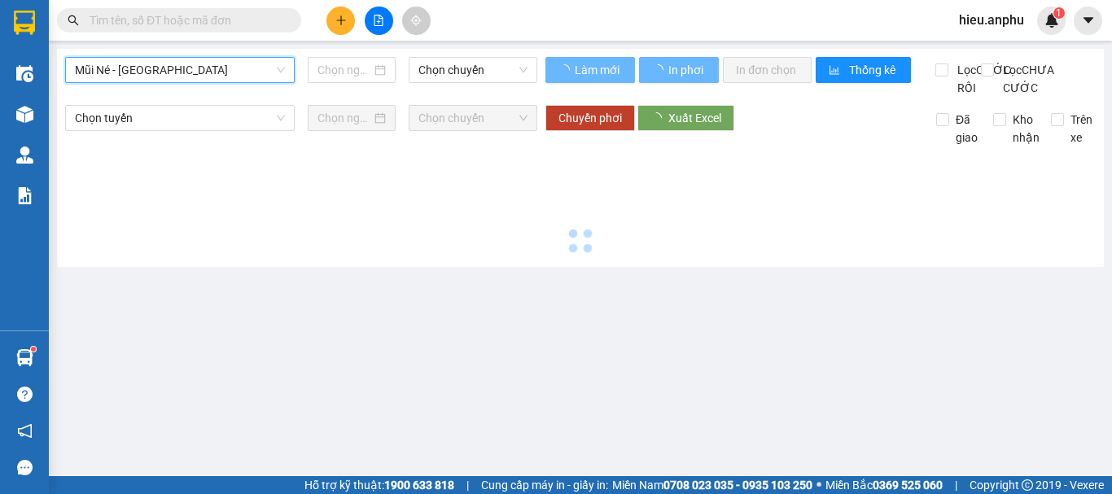
type input "[DATE]"
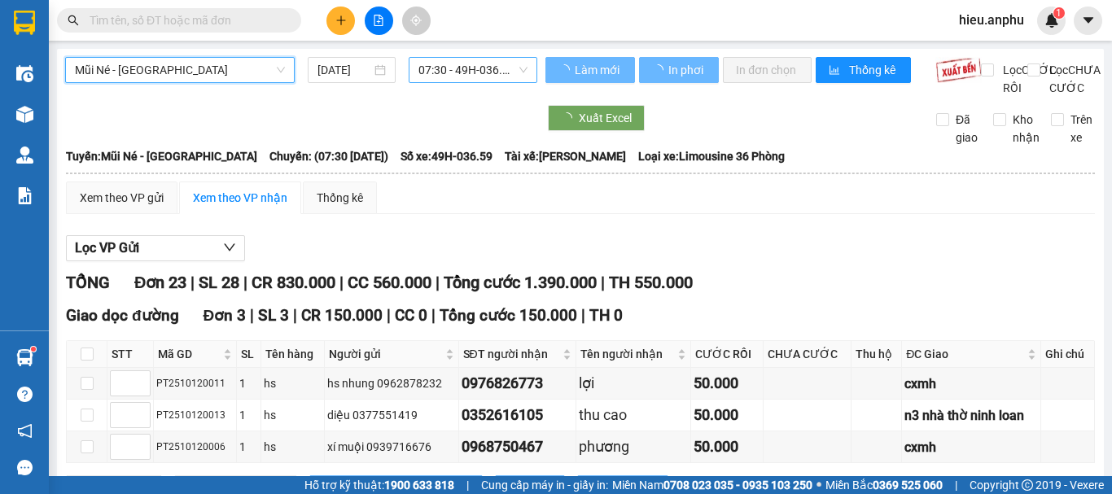
click at [467, 68] on span "07:30 - 49H-036.59" at bounding box center [472, 70] width 109 height 24
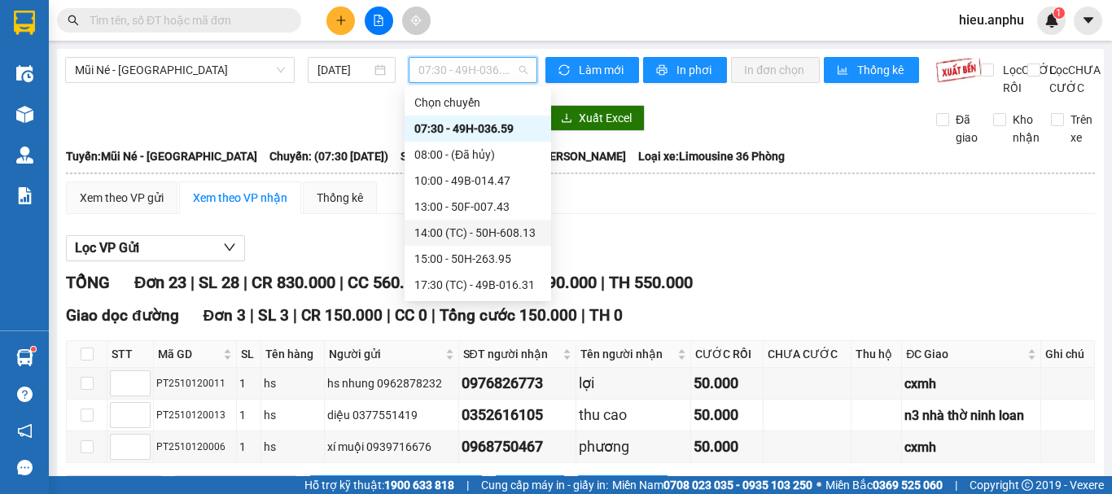
click at [499, 231] on div "14:00 (TC) - 50H-608.13" at bounding box center [477, 233] width 127 height 18
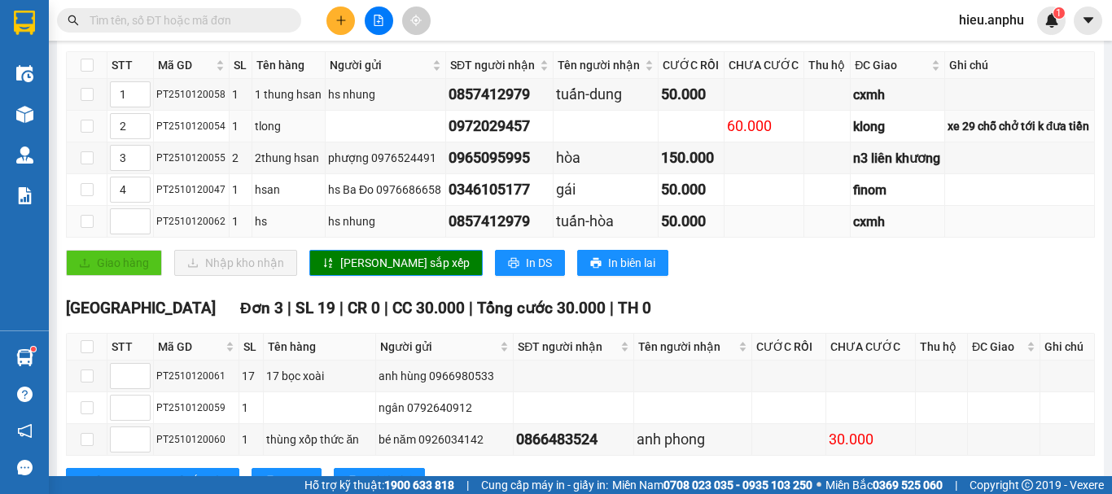
scroll to position [208, 0]
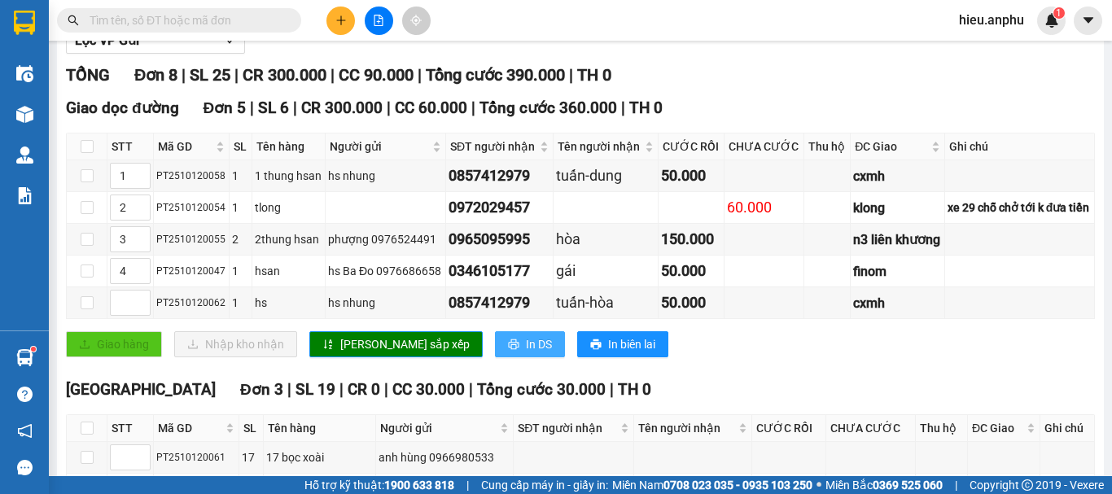
click at [526, 353] on span "In DS" at bounding box center [539, 344] width 26 height 18
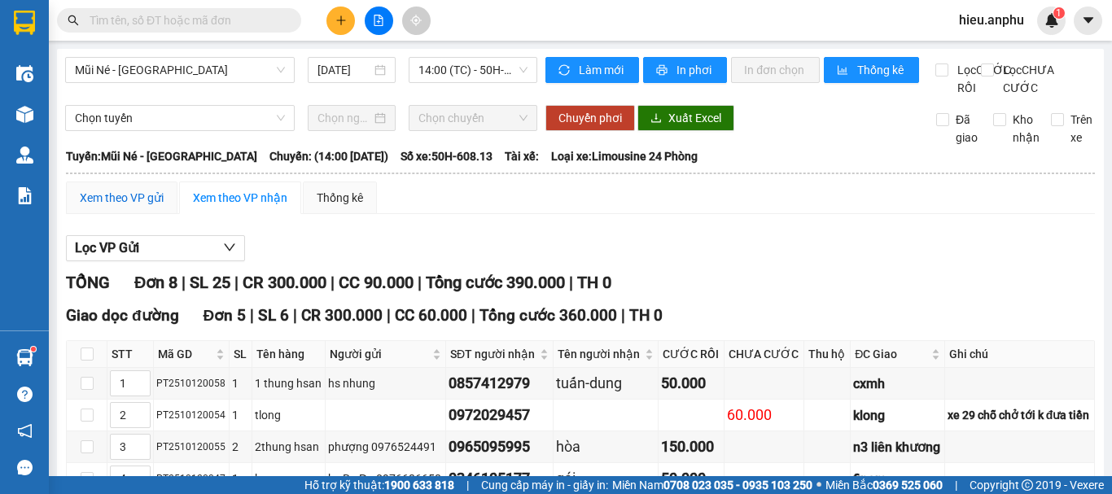
click at [136, 207] on div "Xem theo VP gửi" at bounding box center [122, 198] width 84 height 18
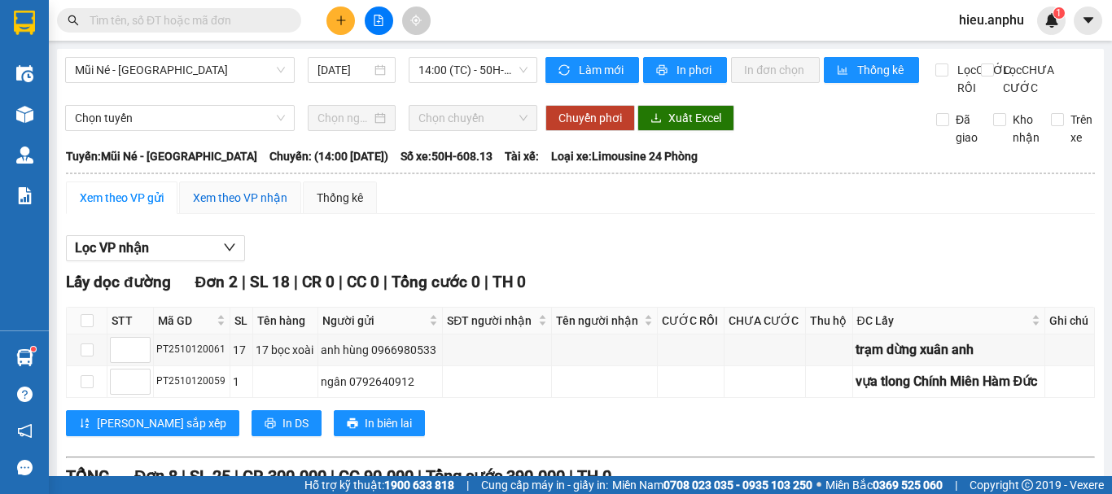
click at [239, 207] on div "Xem theo VP nhận" at bounding box center [240, 198] width 94 height 18
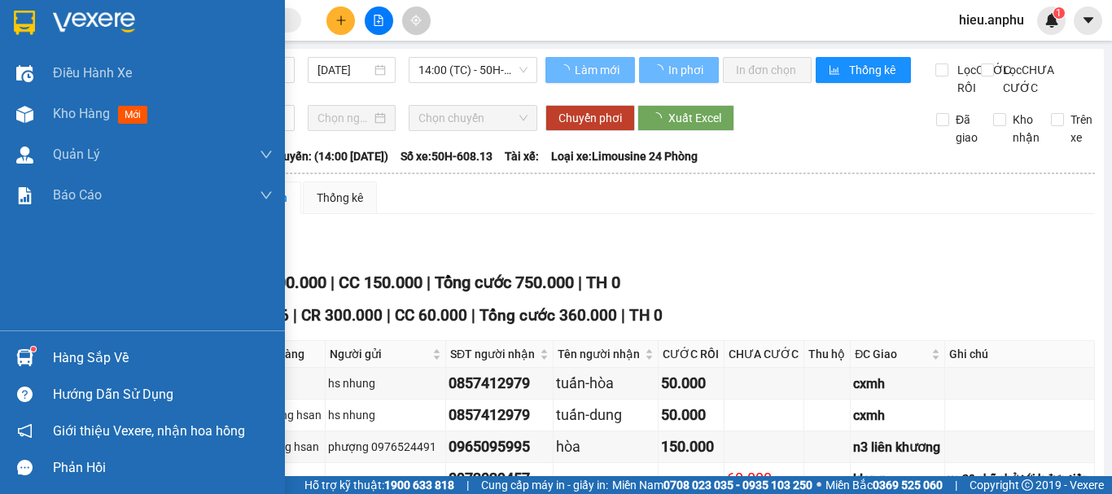
type input "1"
type input "3"
type input "2"
type input "4"
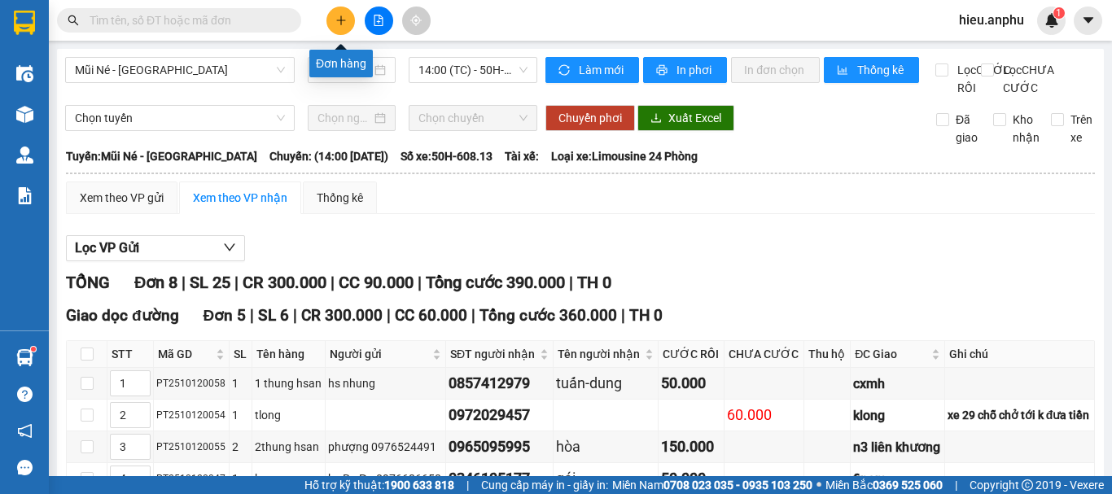
click at [343, 15] on icon "plus" at bounding box center [340, 20] width 11 height 11
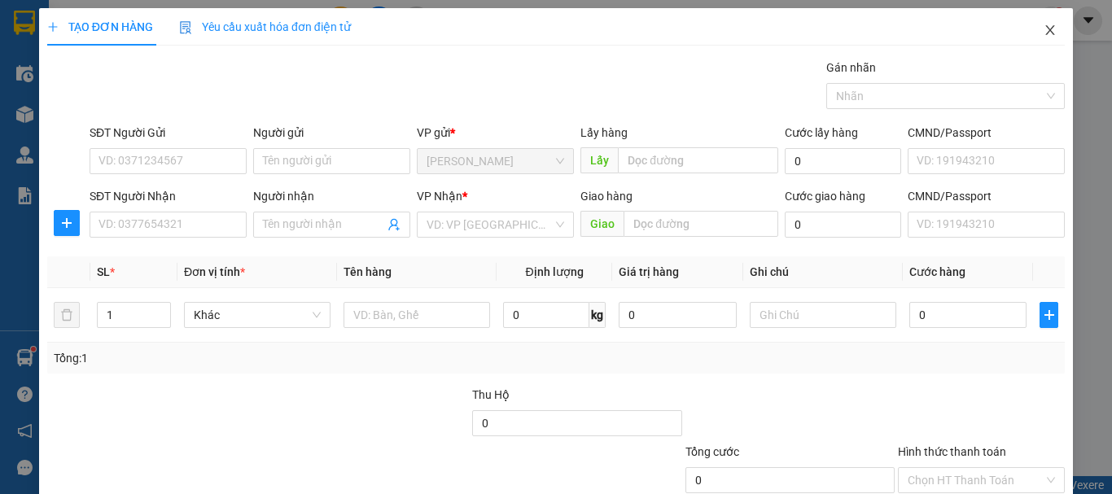
click at [1043, 30] on icon "close" at bounding box center [1049, 30] width 13 height 13
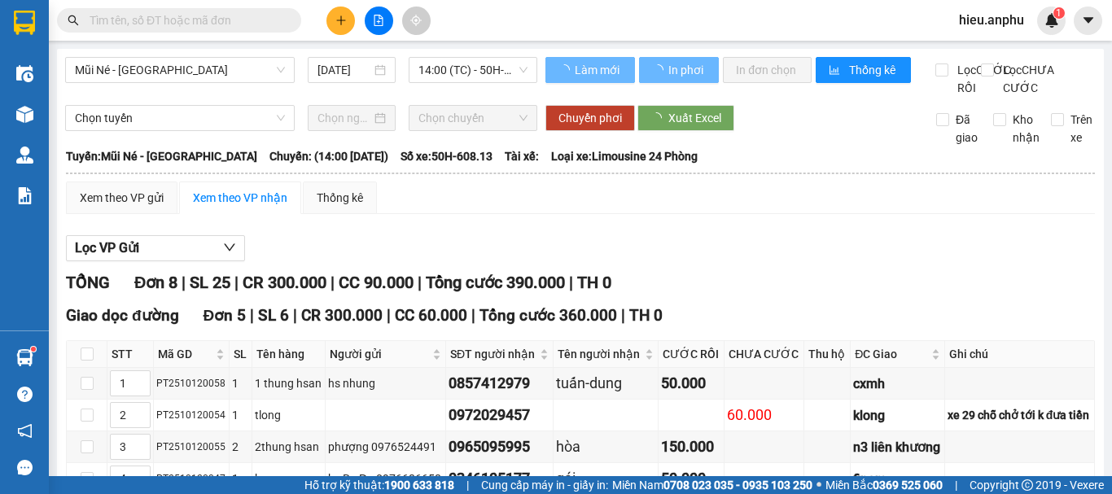
click at [229, 27] on input "text" at bounding box center [186, 20] width 192 height 18
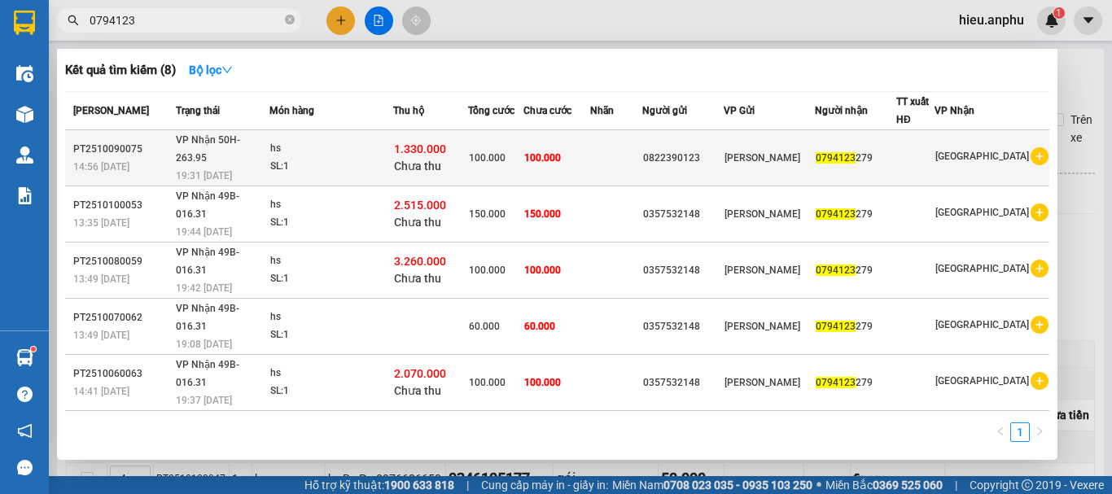
type input "0794123"
click at [1033, 149] on icon "plus-circle" at bounding box center [1039, 156] width 18 height 18
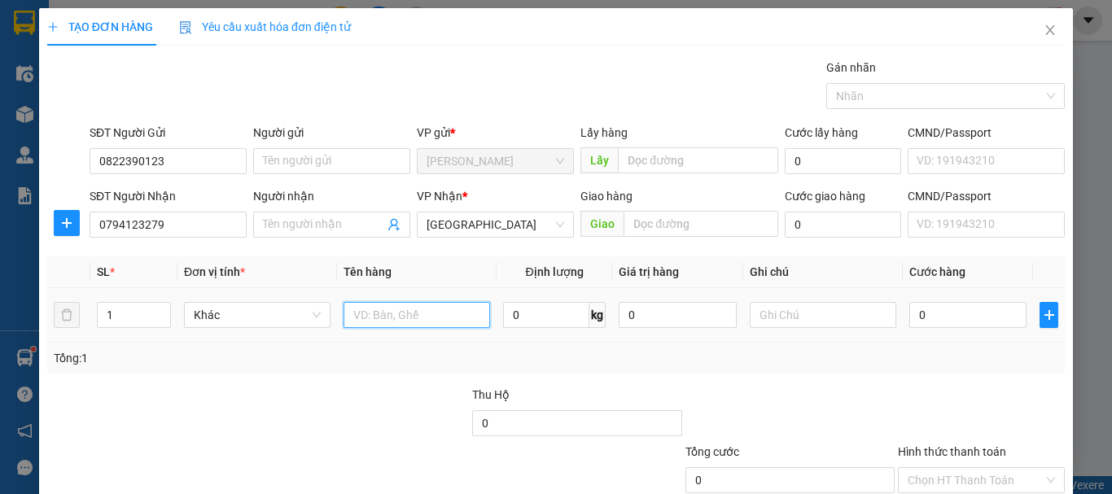
click at [409, 320] on input "text" at bounding box center [416, 315] width 146 height 26
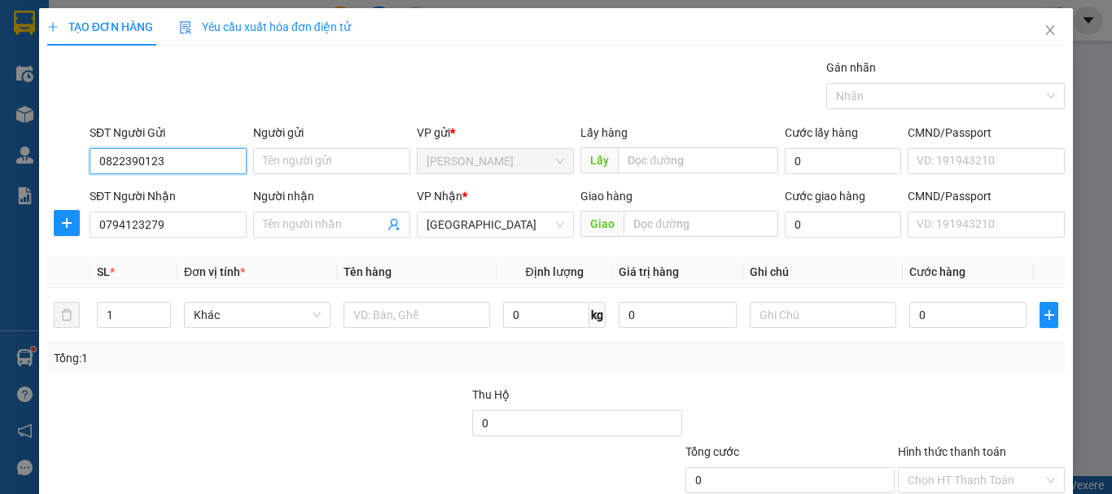
click at [180, 163] on input "0822390123" at bounding box center [168, 161] width 157 height 26
drag, startPoint x: 181, startPoint y: 163, endPoint x: 68, endPoint y: 165, distance: 114.0
click at [68, 165] on div "SĐT Người Gửi 0822390123 0822390123 Người gửi Tên người gửi VP gửi * [PERSON_NA…" at bounding box center [556, 152] width 1020 height 57
click at [123, 189] on div "0357532148" at bounding box center [166, 194] width 136 height 18
type input "0357532148"
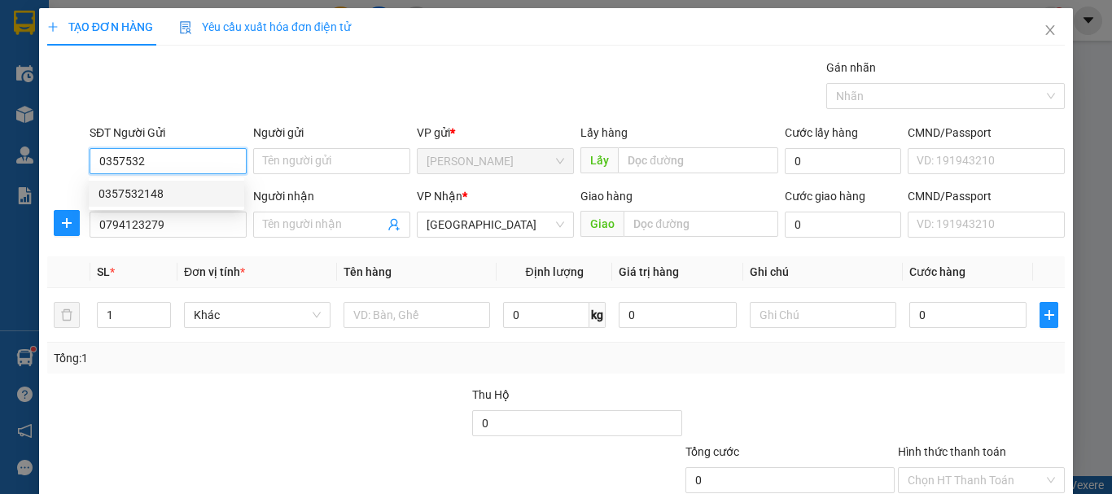
type input "2.515.000"
type input "150.000"
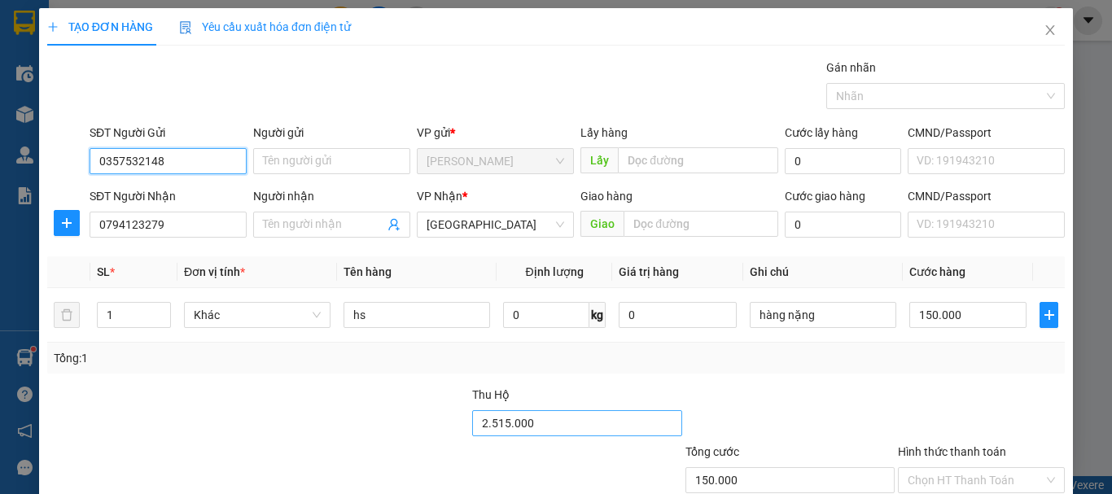
type input "0357532148"
click at [528, 423] on input "2.515.000" at bounding box center [576, 423] width 209 height 26
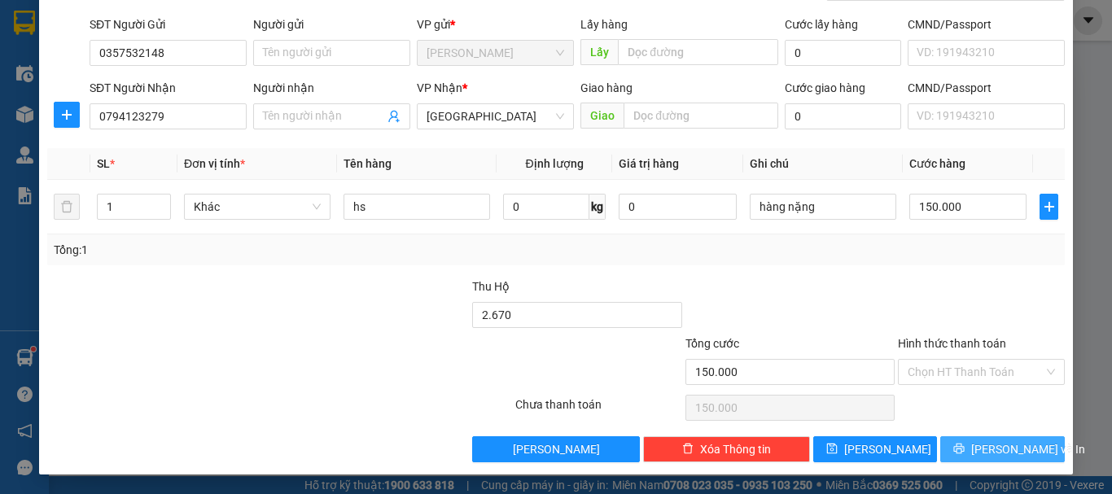
type input "2.670.000"
click at [1034, 444] on button "[PERSON_NAME] và In" at bounding box center [1002, 449] width 125 height 26
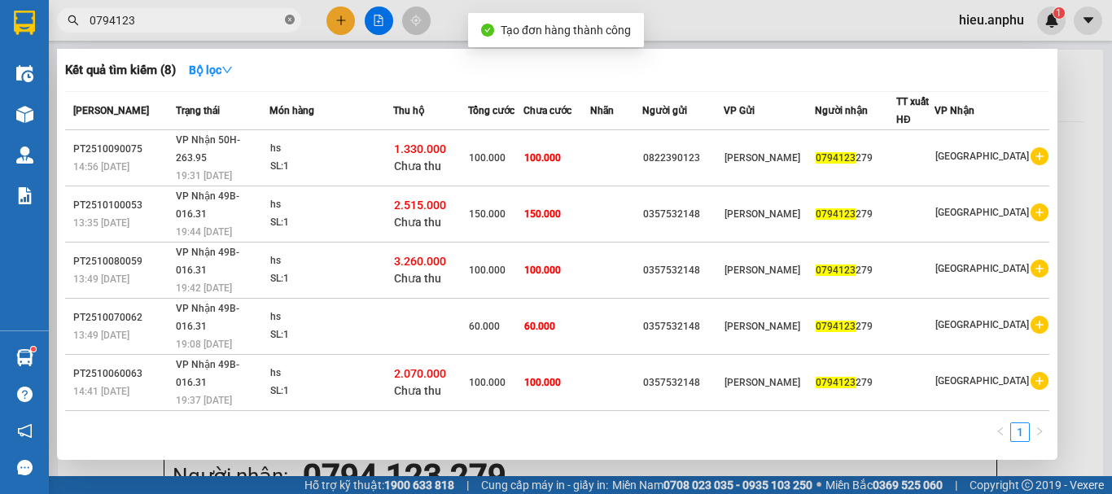
click at [290, 20] on icon "close-circle" at bounding box center [290, 20] width 10 height 10
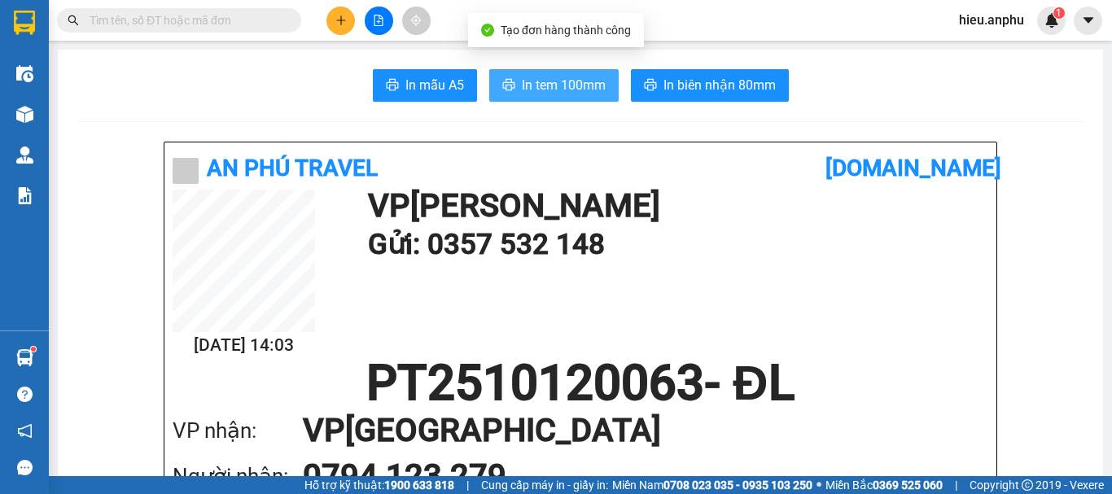
click at [564, 82] on span "In tem 100mm" at bounding box center [564, 85] width 84 height 20
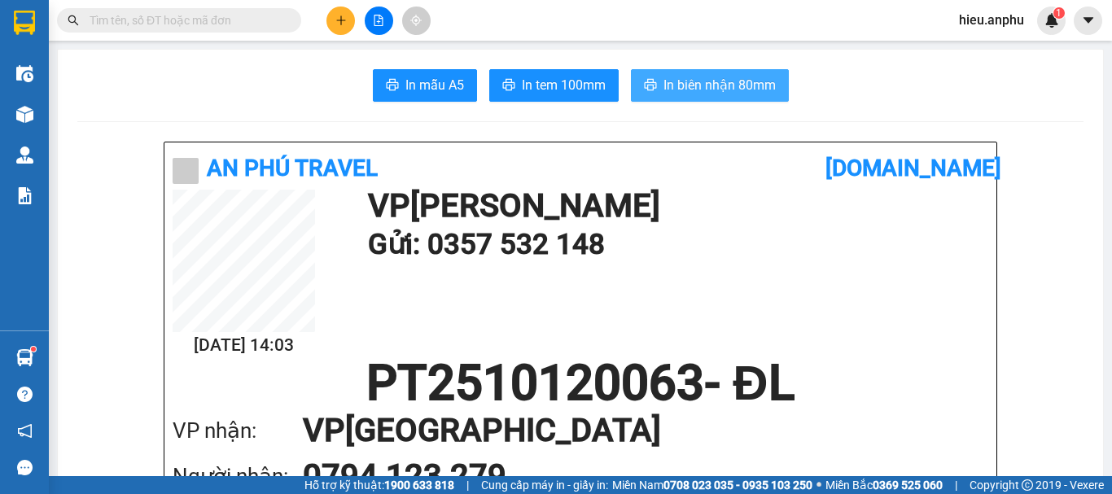
click at [683, 82] on span "In biên nhận 80mm" at bounding box center [719, 85] width 112 height 20
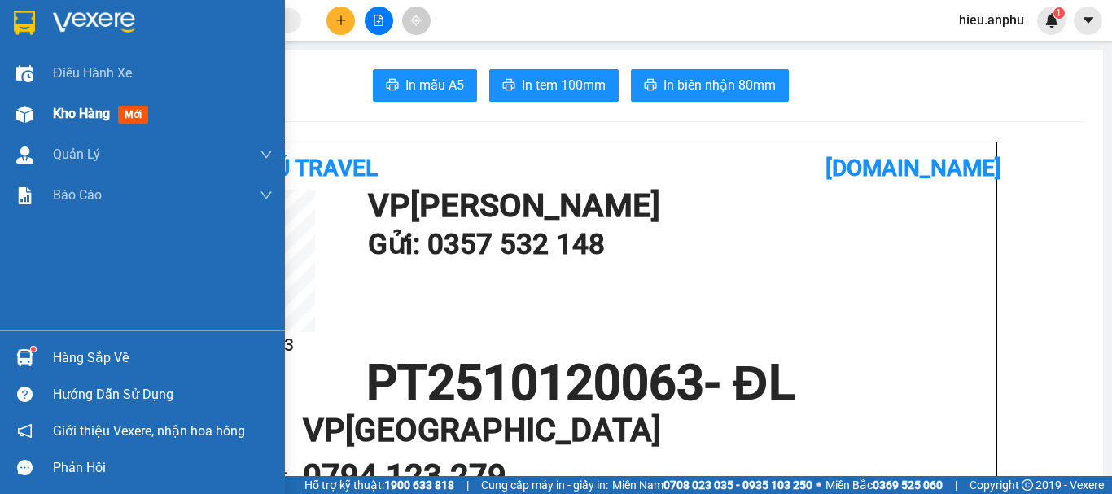
click at [33, 107] on div at bounding box center [25, 114] width 28 height 28
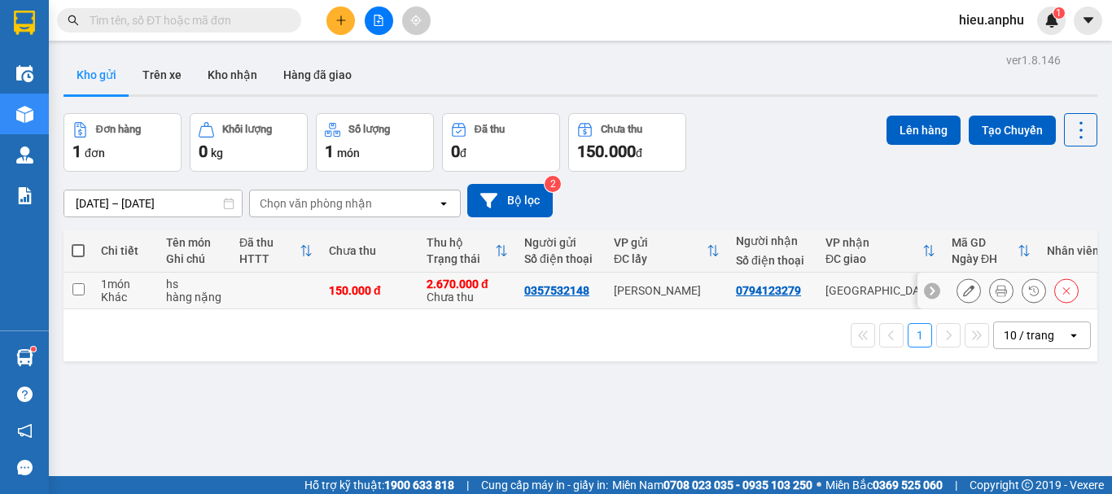
click at [83, 288] on input "checkbox" at bounding box center [78, 289] width 12 height 12
checkbox input "true"
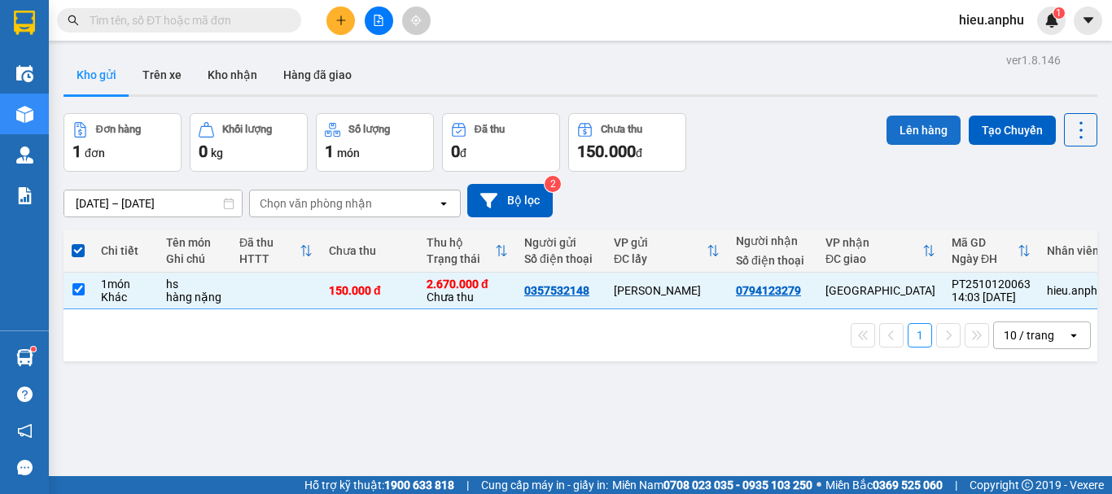
click at [893, 120] on button "Lên hàng" at bounding box center [923, 130] width 74 height 29
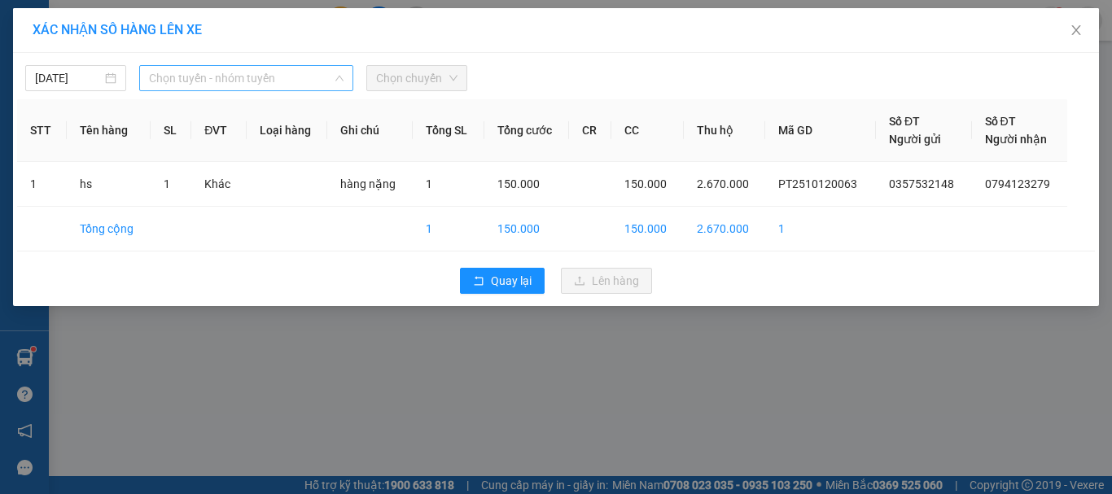
click at [251, 83] on span "Chọn tuyến - nhóm tuyến" at bounding box center [246, 78] width 194 height 24
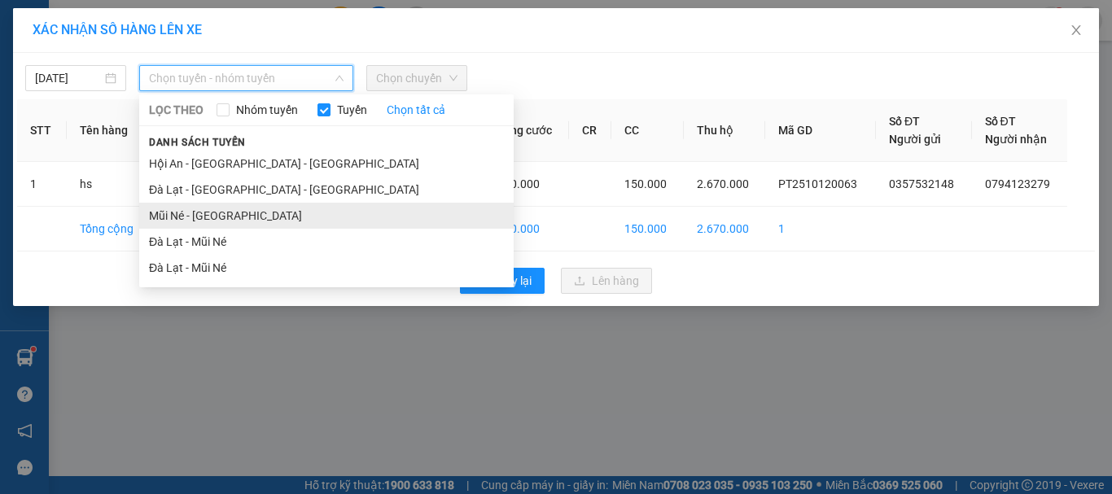
click at [183, 212] on li "Mũi Né - [GEOGRAPHIC_DATA]" at bounding box center [326, 216] width 374 height 26
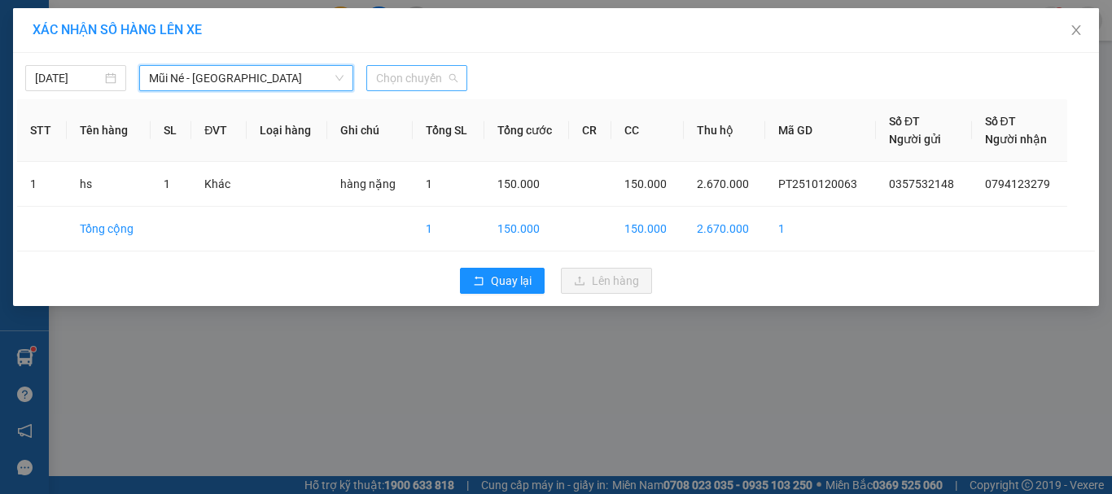
click at [435, 72] on span "Chọn chuyến" at bounding box center [416, 78] width 81 height 24
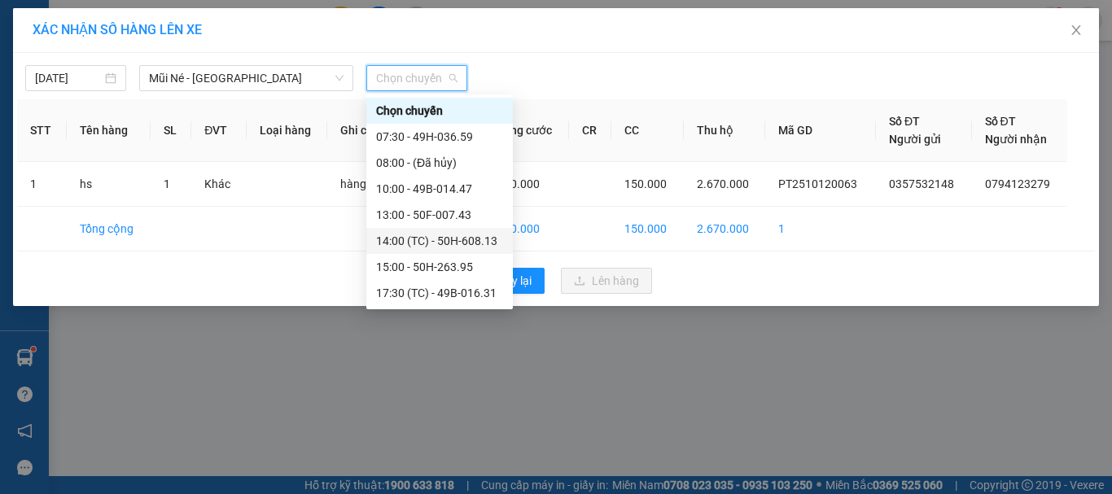
click at [422, 237] on div "14:00 (TC) - 50H-608.13" at bounding box center [439, 241] width 127 height 18
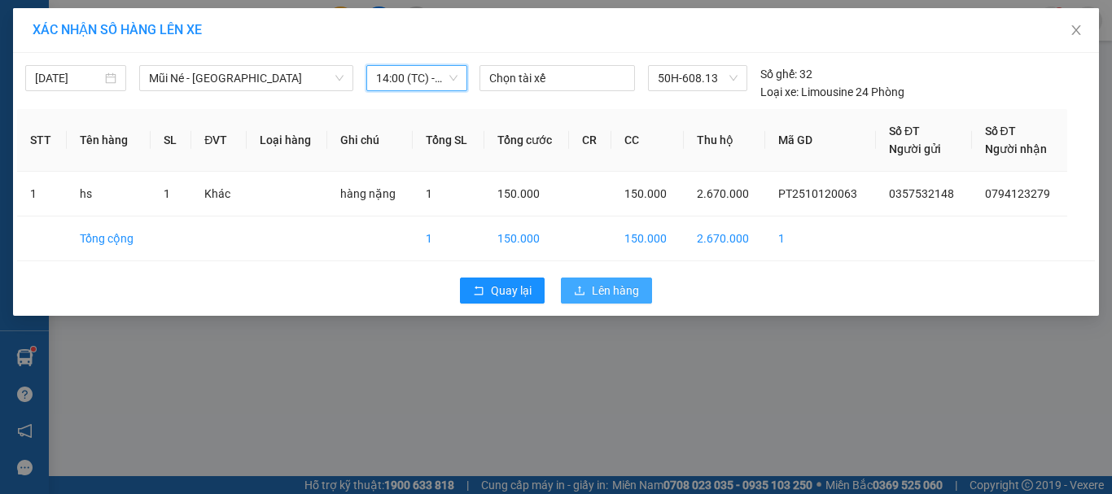
click at [623, 283] on span "Lên hàng" at bounding box center [615, 291] width 47 height 18
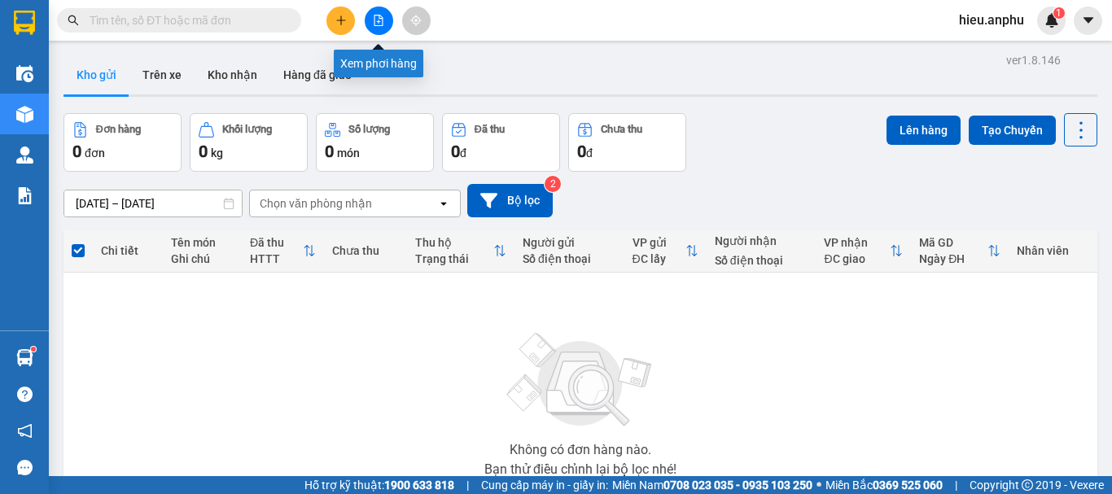
click at [383, 20] on icon "file-add" at bounding box center [378, 20] width 11 height 11
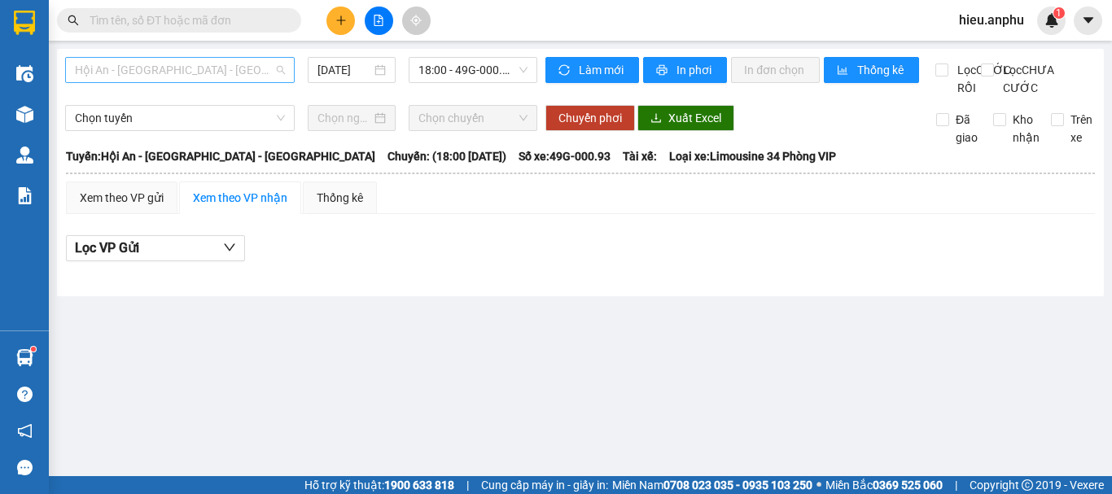
click at [278, 68] on span "Hội An - [GEOGRAPHIC_DATA] - [GEOGRAPHIC_DATA]" at bounding box center [180, 70] width 210 height 24
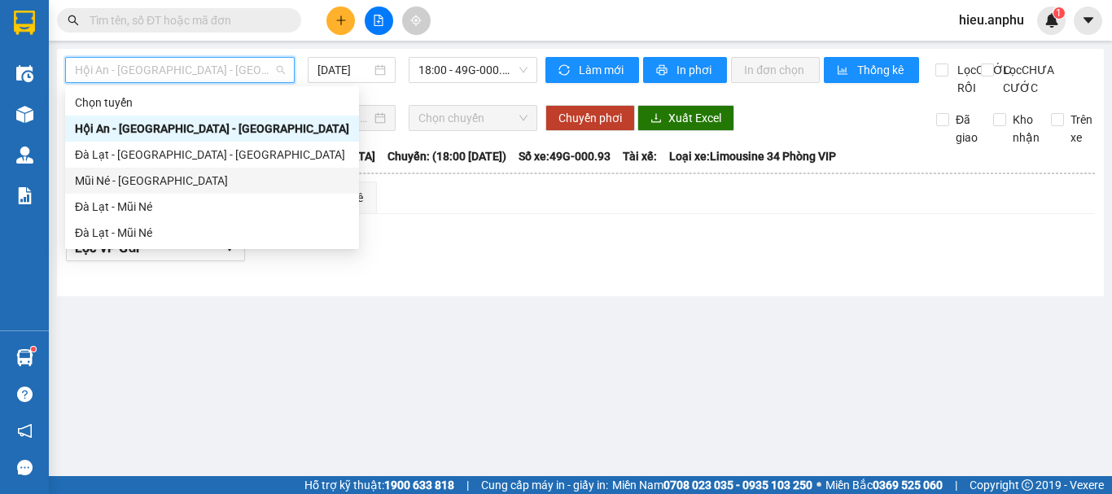
drag, startPoint x: 103, startPoint y: 180, endPoint x: 306, endPoint y: 158, distance: 203.8
click at [103, 180] on div "Mũi Né - [GEOGRAPHIC_DATA]" at bounding box center [212, 181] width 274 height 18
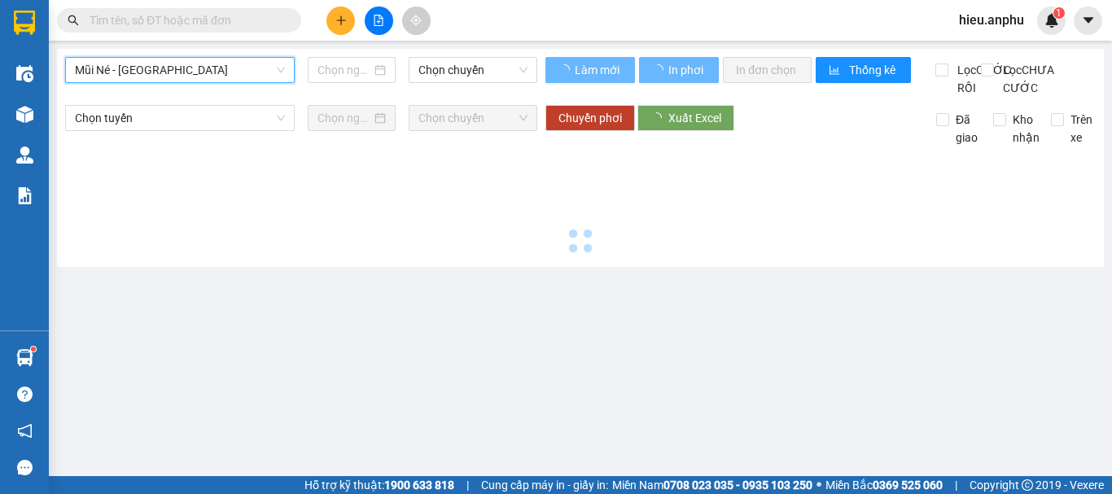
type input "[DATE]"
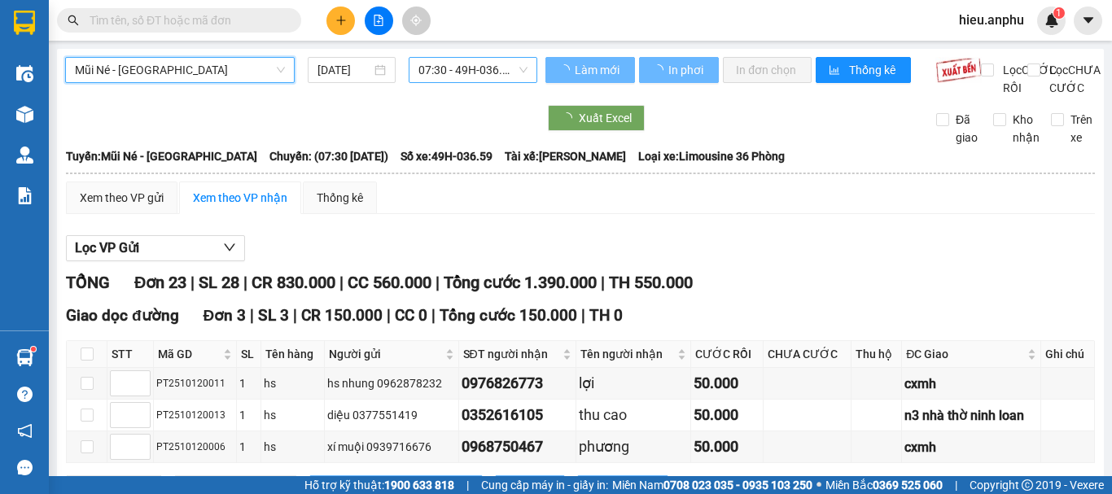
click at [486, 74] on span "07:30 - 49H-036.59" at bounding box center [472, 70] width 109 height 24
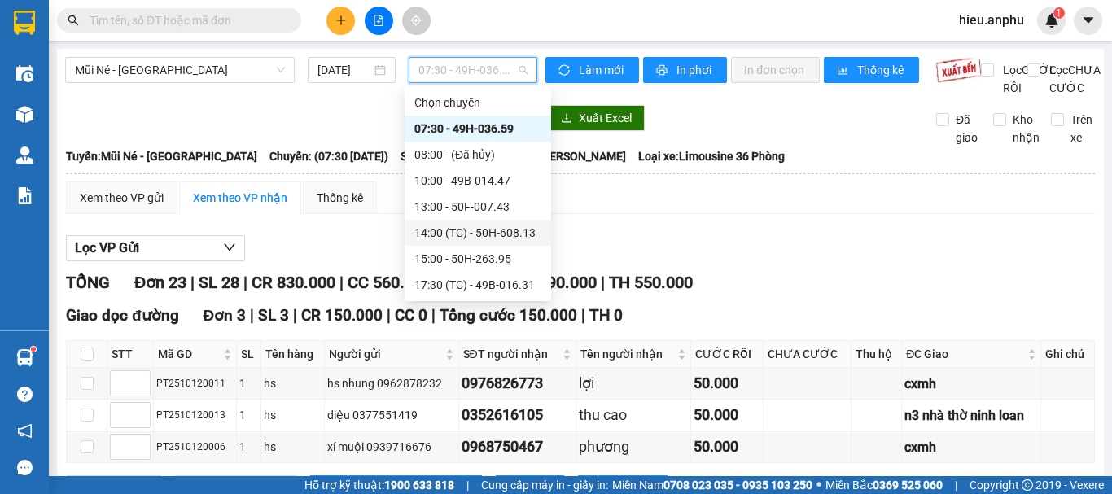
click at [486, 238] on div "14:00 (TC) - 50H-608.13" at bounding box center [477, 233] width 127 height 18
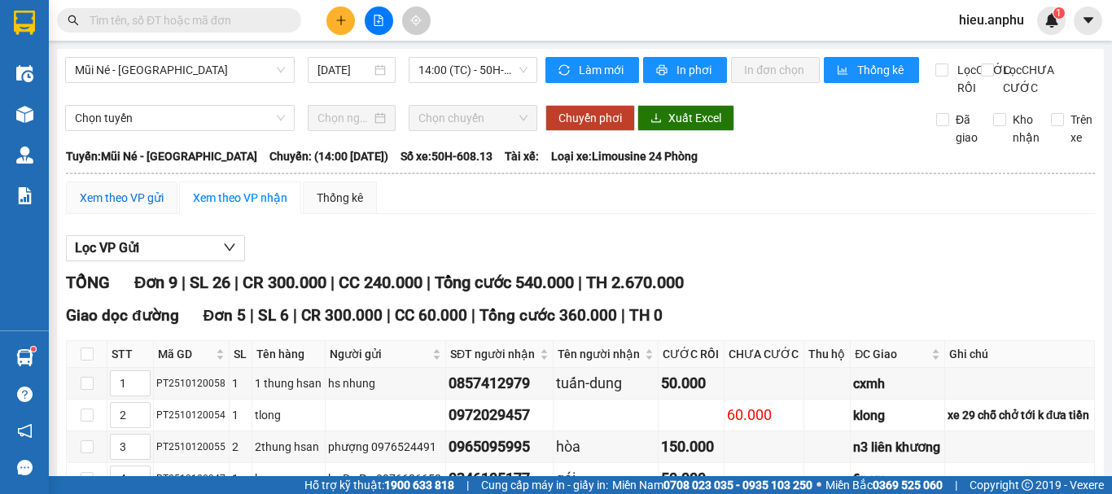
click at [120, 207] on div "Xem theo VP gửi" at bounding box center [122, 198] width 84 height 18
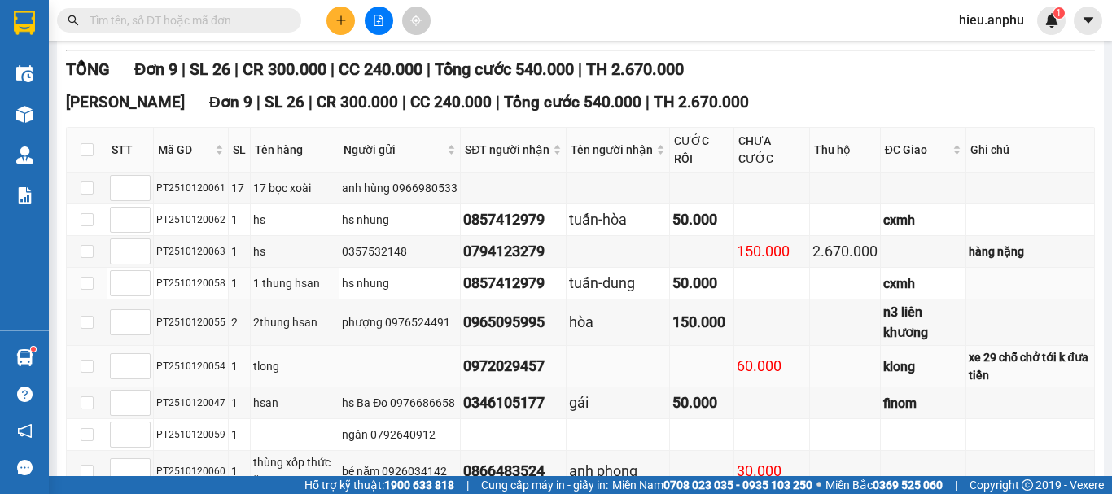
scroll to position [525, 0]
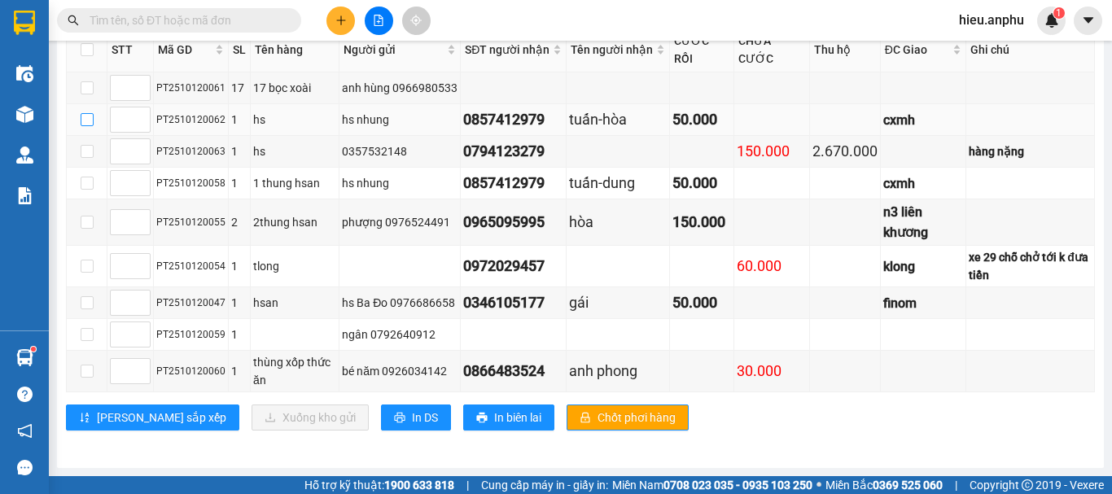
click at [85, 119] on input "checkbox" at bounding box center [87, 119] width 13 height 13
checkbox input "true"
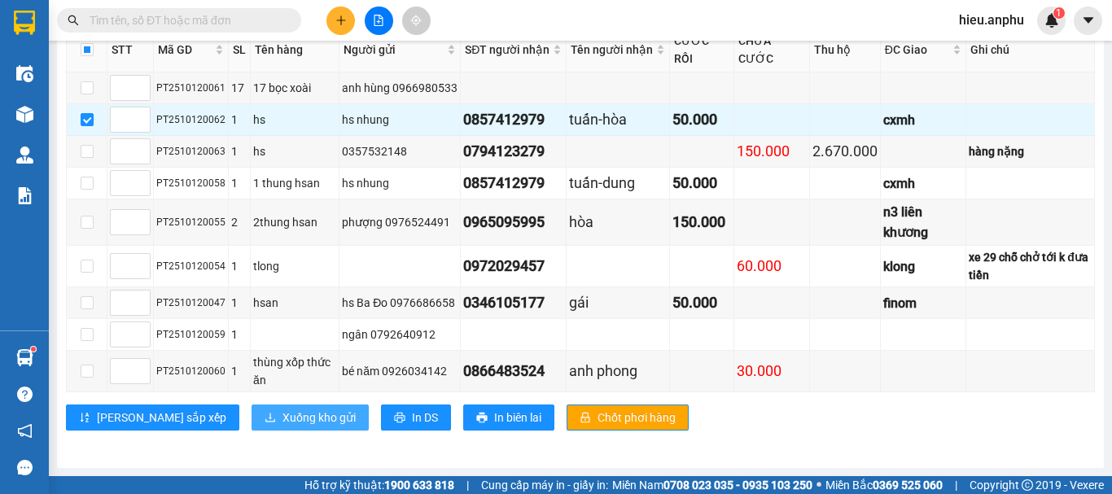
click at [282, 409] on span "Xuống kho gửi" at bounding box center [318, 418] width 73 height 18
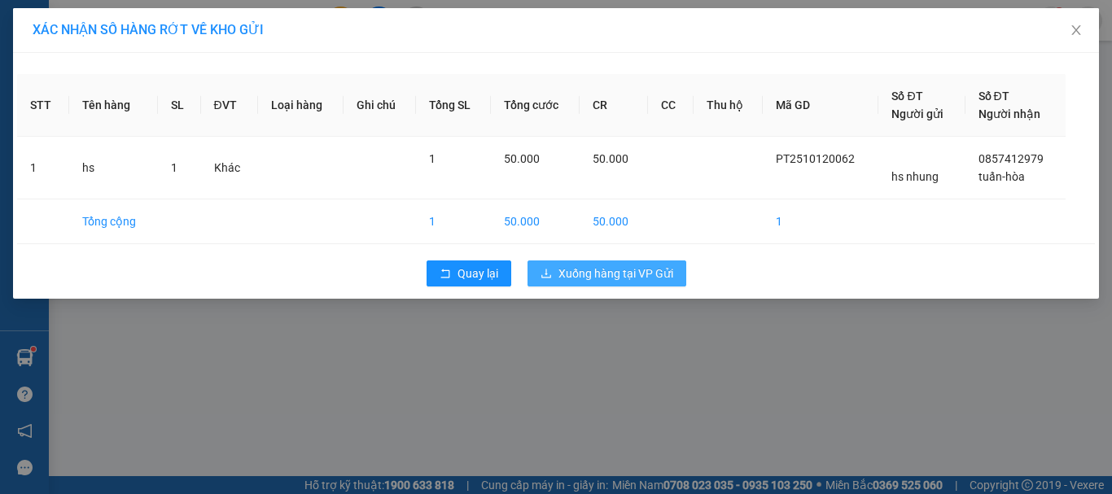
click at [605, 278] on span "Xuống hàng tại VP Gửi" at bounding box center [615, 273] width 115 height 18
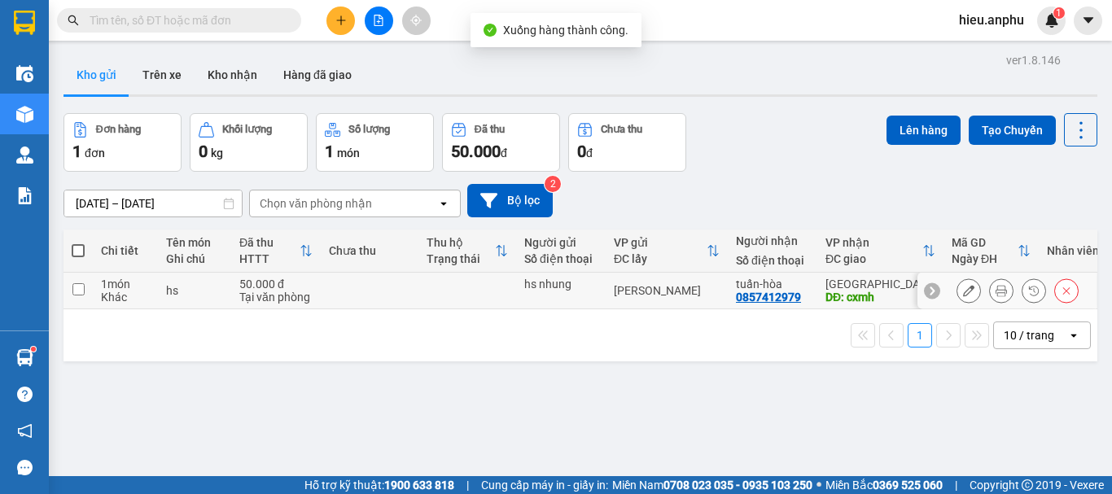
click at [858, 288] on div "[GEOGRAPHIC_DATA]" at bounding box center [880, 283] width 110 height 13
checkbox input "true"
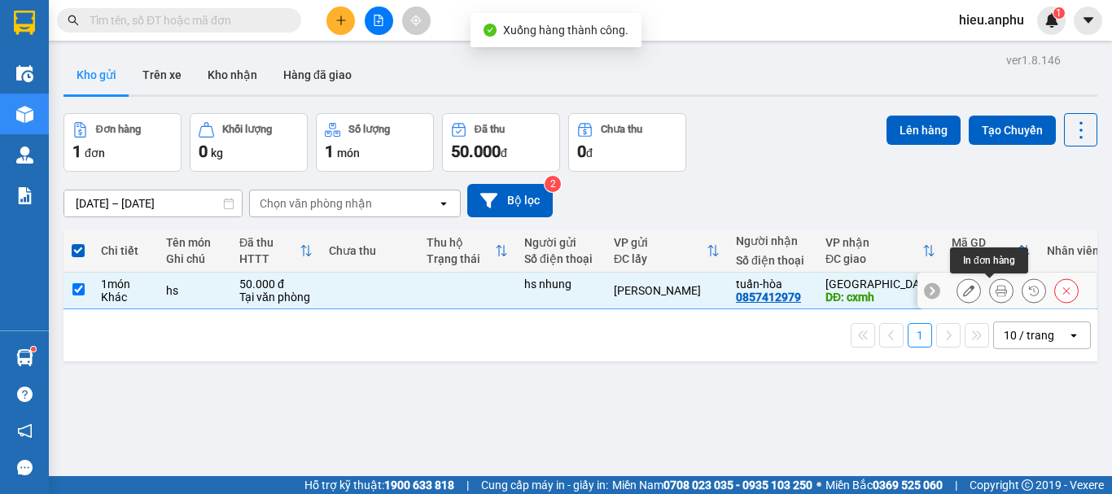
click at [995, 290] on icon at bounding box center [1000, 290] width 11 height 11
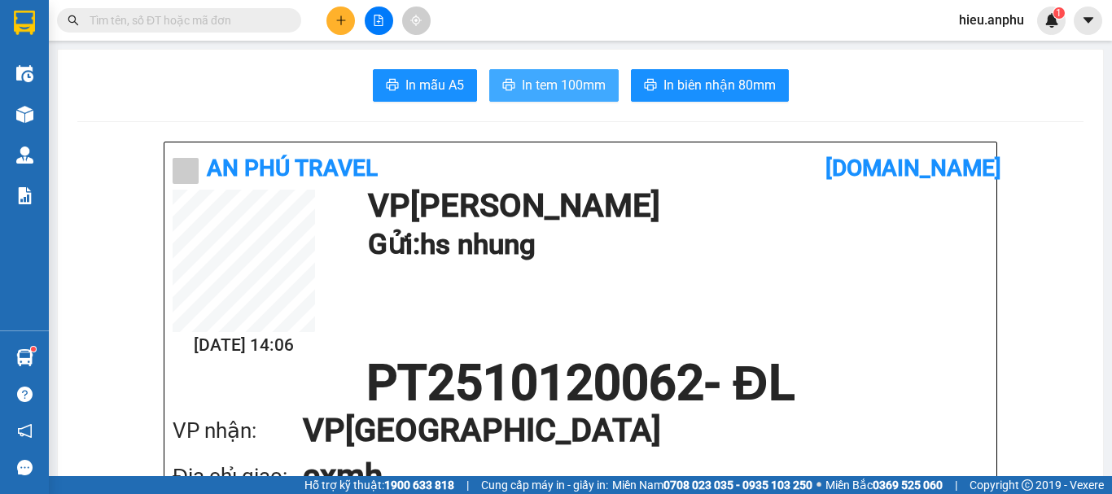
click at [534, 87] on span "In tem 100mm" at bounding box center [564, 85] width 84 height 20
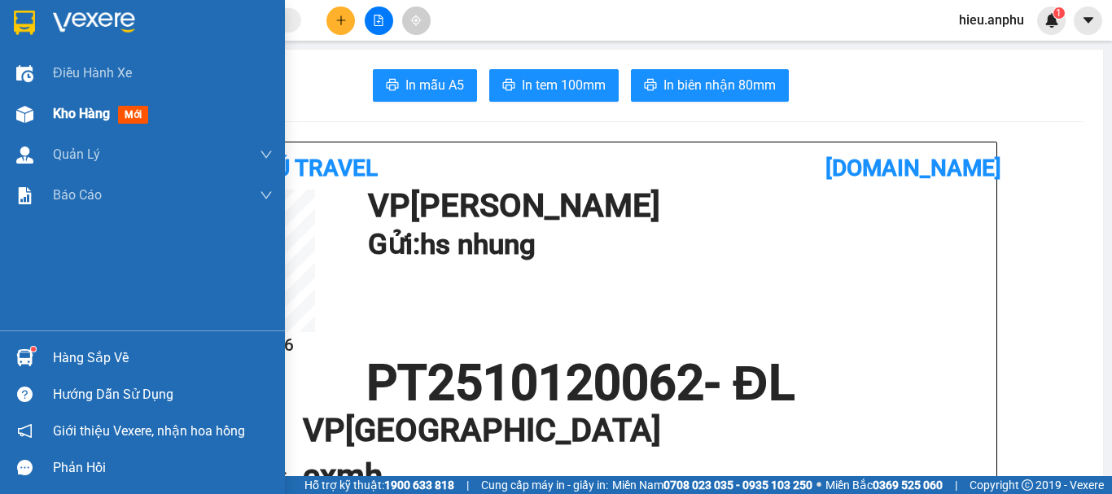
click at [79, 109] on span "Kho hàng" at bounding box center [81, 113] width 57 height 15
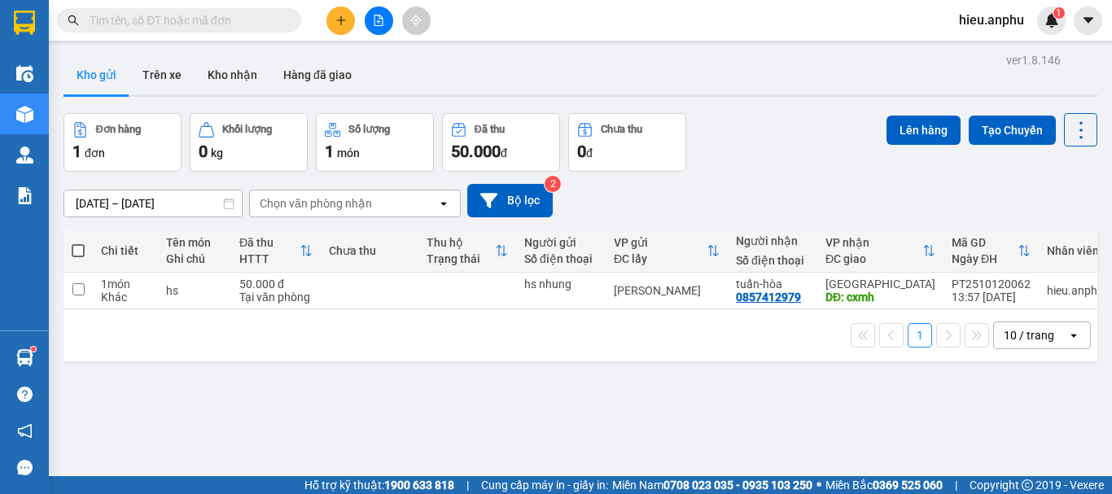
click at [80, 253] on span at bounding box center [78, 250] width 13 height 13
click at [78, 242] on input "checkbox" at bounding box center [78, 242] width 0 height 0
checkbox input "true"
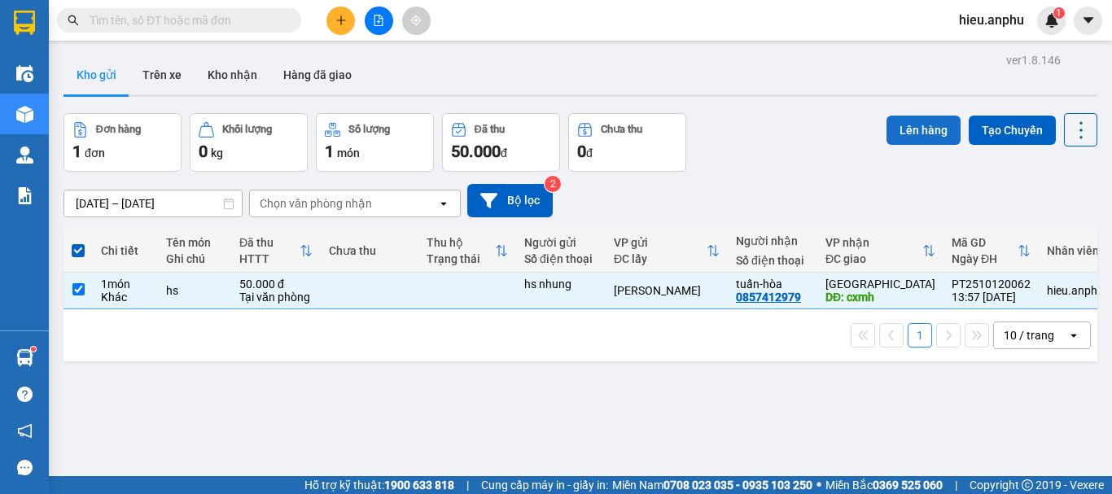
click at [893, 120] on button "Lên hàng" at bounding box center [923, 130] width 74 height 29
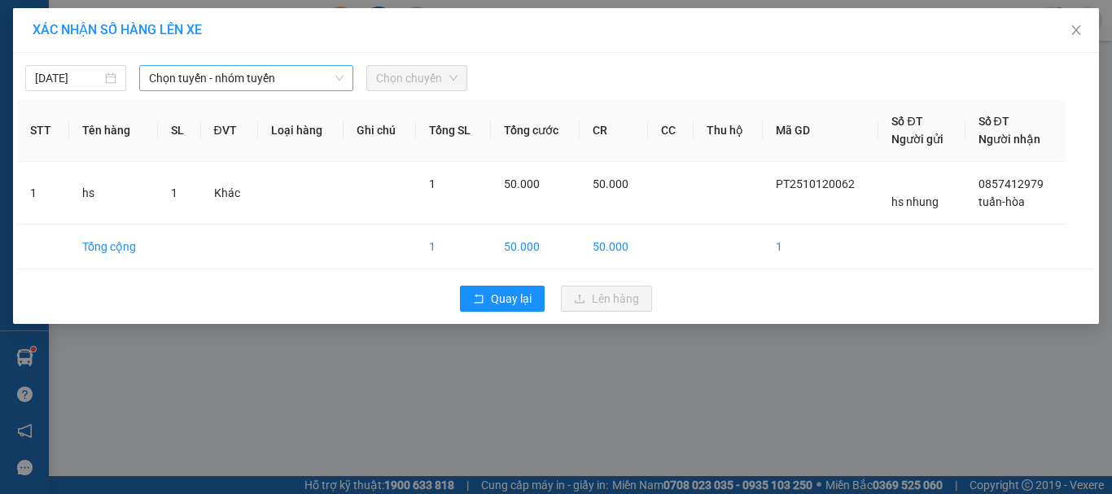
click at [276, 72] on span "Chọn tuyến - nhóm tuyến" at bounding box center [246, 78] width 194 height 24
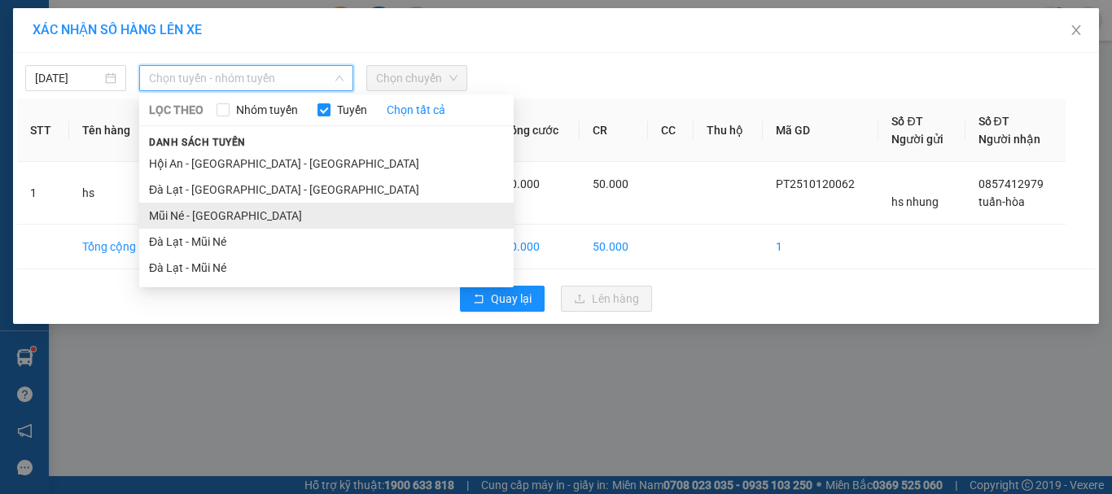
drag, startPoint x: 194, startPoint y: 208, endPoint x: 254, endPoint y: 190, distance: 62.0
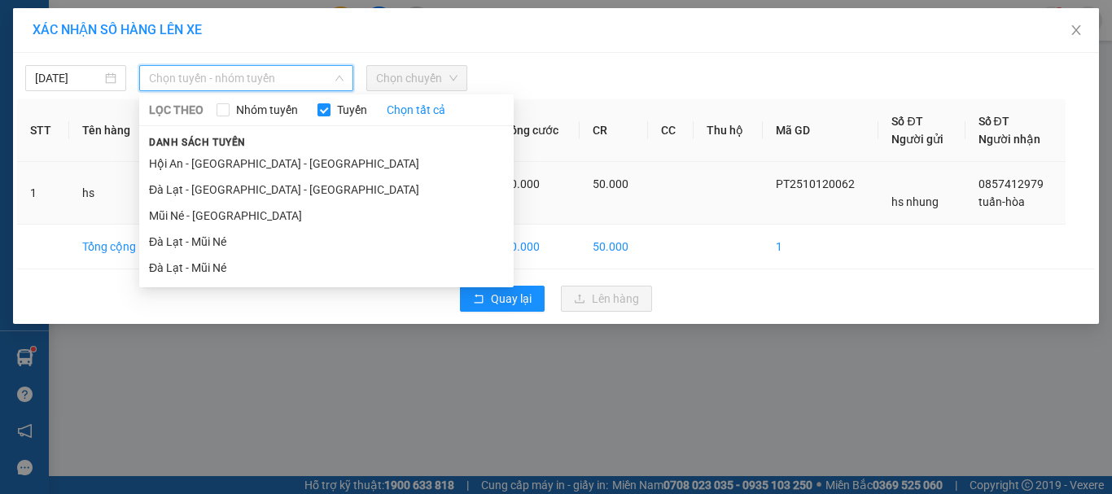
click at [195, 208] on li "Mũi Né - [GEOGRAPHIC_DATA]" at bounding box center [326, 216] width 374 height 26
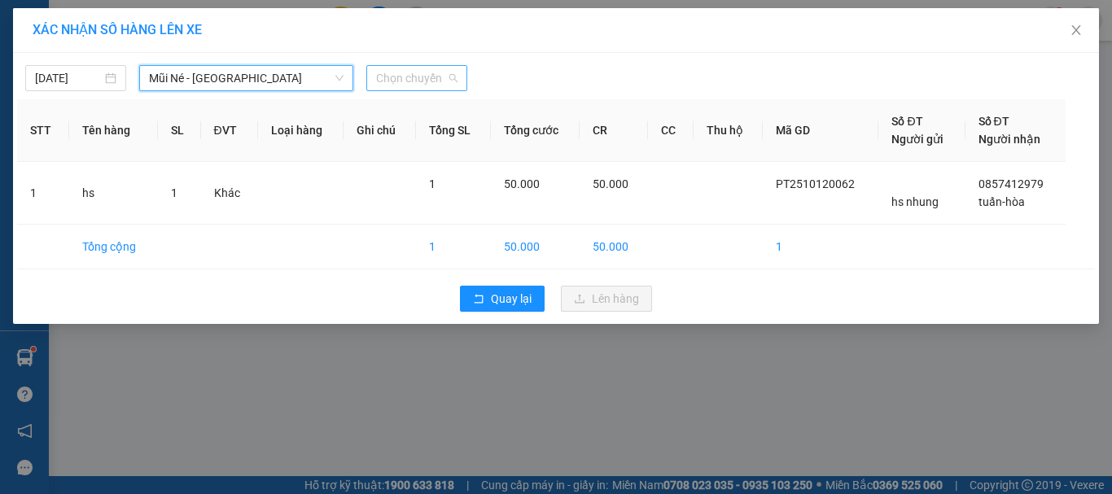
click at [426, 85] on span "Chọn chuyến" at bounding box center [416, 78] width 81 height 24
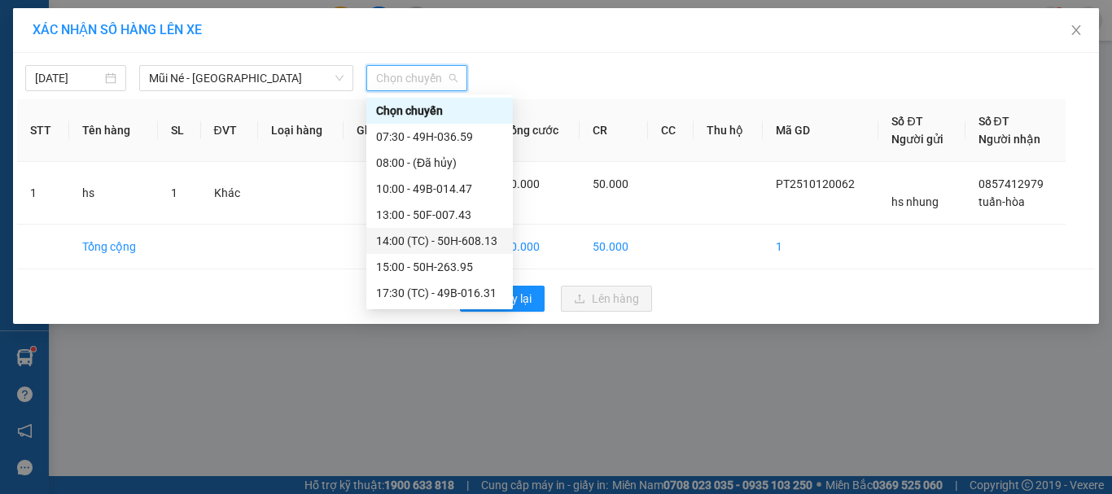
click at [437, 238] on div "14:00 (TC) - 50H-608.13" at bounding box center [439, 241] width 127 height 18
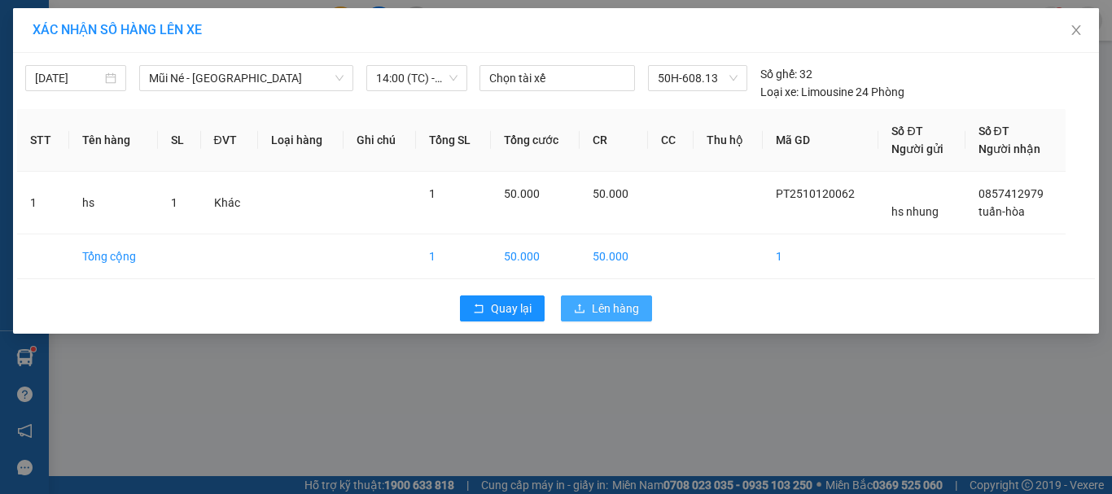
click at [636, 310] on span "Lên hàng" at bounding box center [615, 308] width 47 height 18
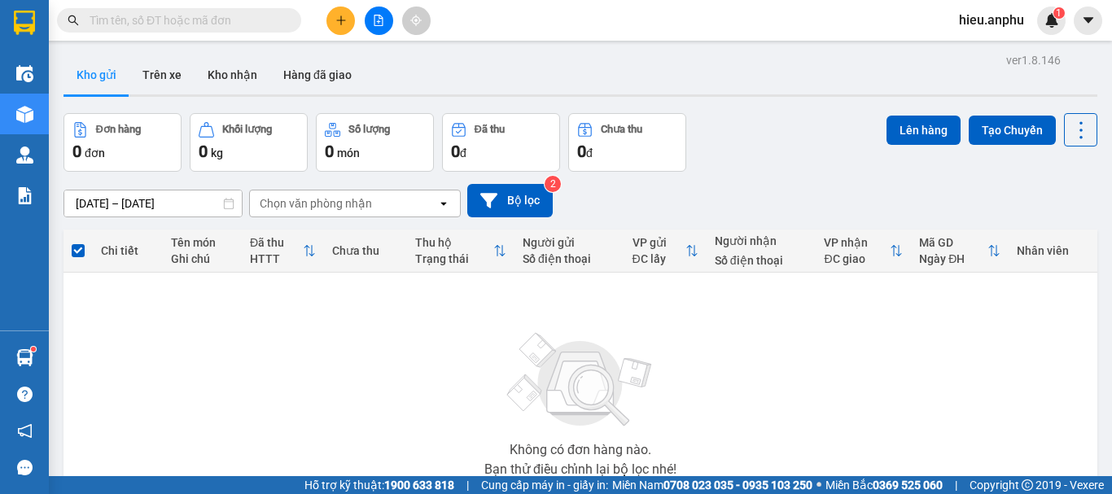
click at [183, 19] on input "text" at bounding box center [186, 20] width 192 height 18
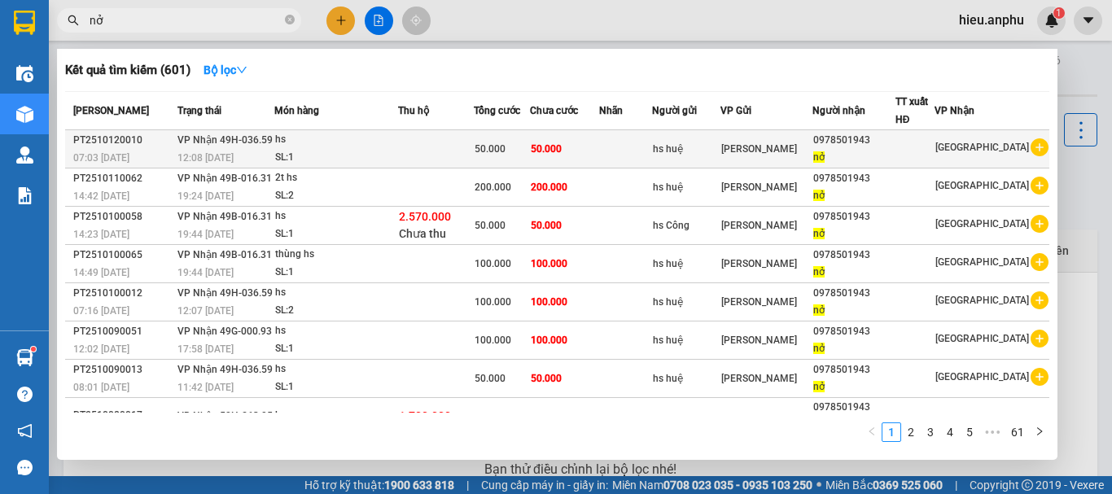
type input "nở"
click at [1033, 147] on icon "plus-circle" at bounding box center [1039, 147] width 18 height 18
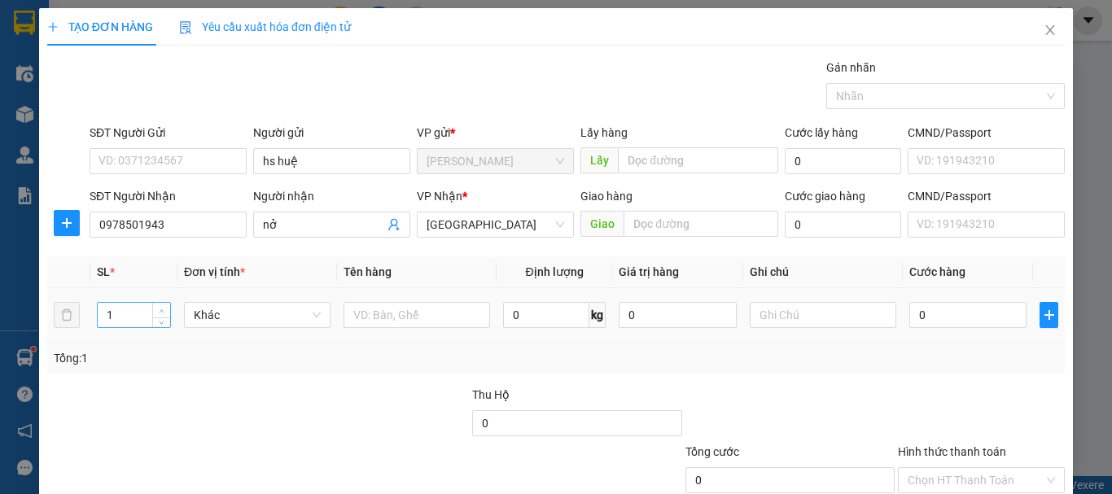
click at [160, 307] on span "up" at bounding box center [162, 311] width 10 height 10
type input "2"
click at [378, 311] on input "text" at bounding box center [416, 315] width 146 height 26
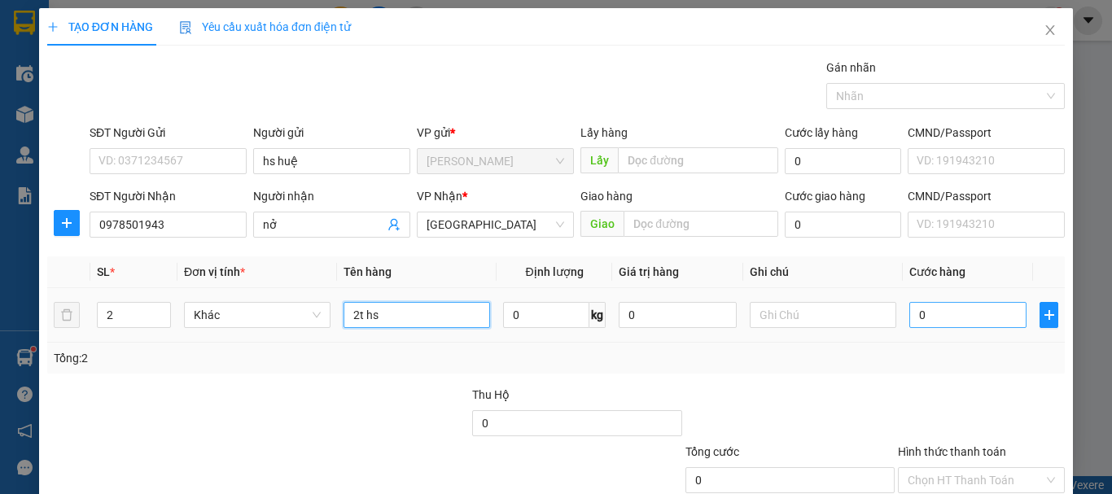
type input "2t hs"
click at [957, 319] on input "0" at bounding box center [967, 315] width 117 height 26
type input "2"
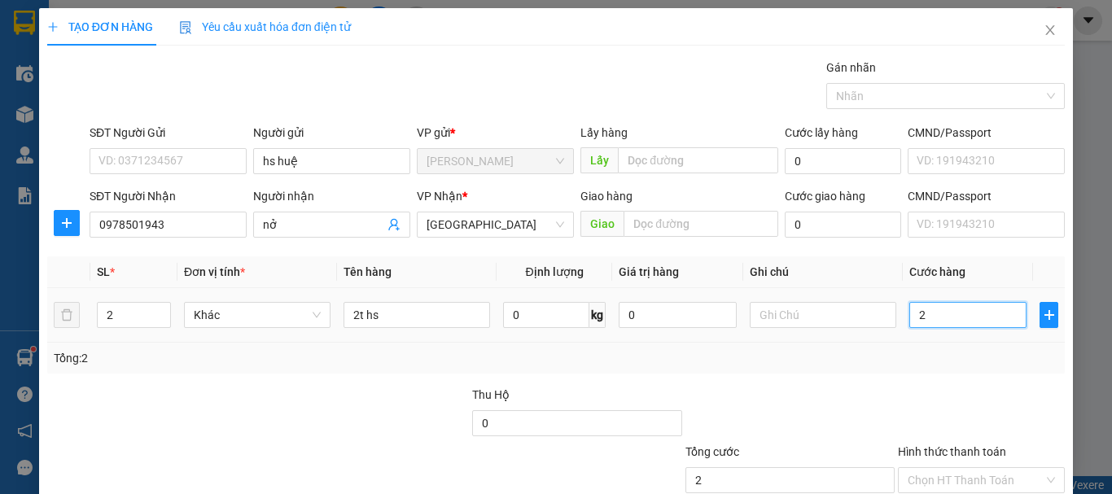
type input "20"
type input "200"
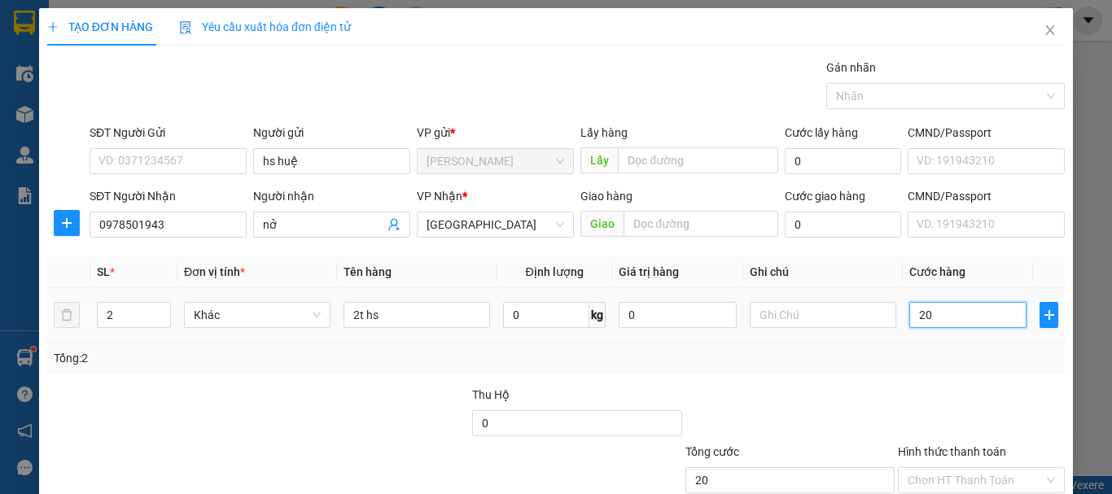
type input "200"
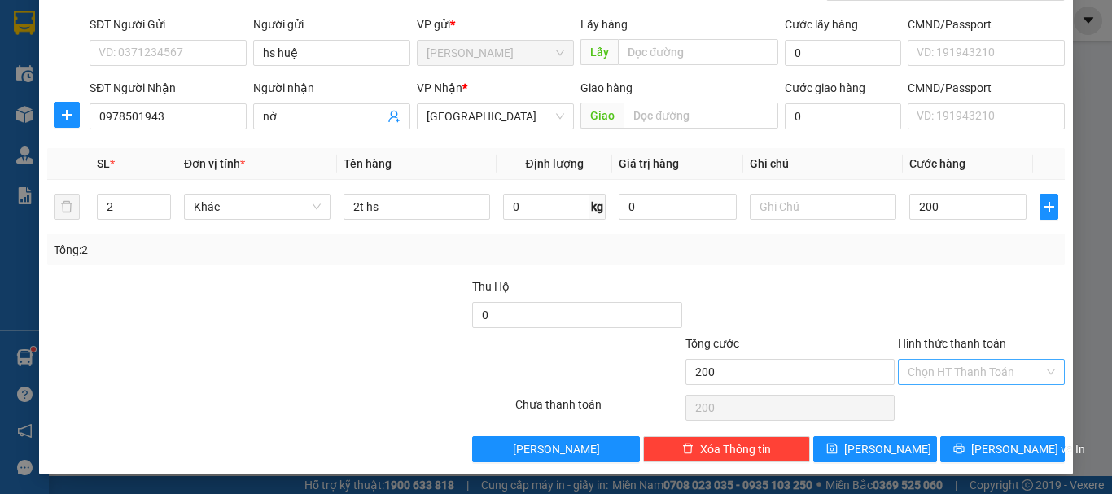
type input "200.000"
click at [932, 361] on input "Hình thức thanh toán" at bounding box center [975, 372] width 136 height 24
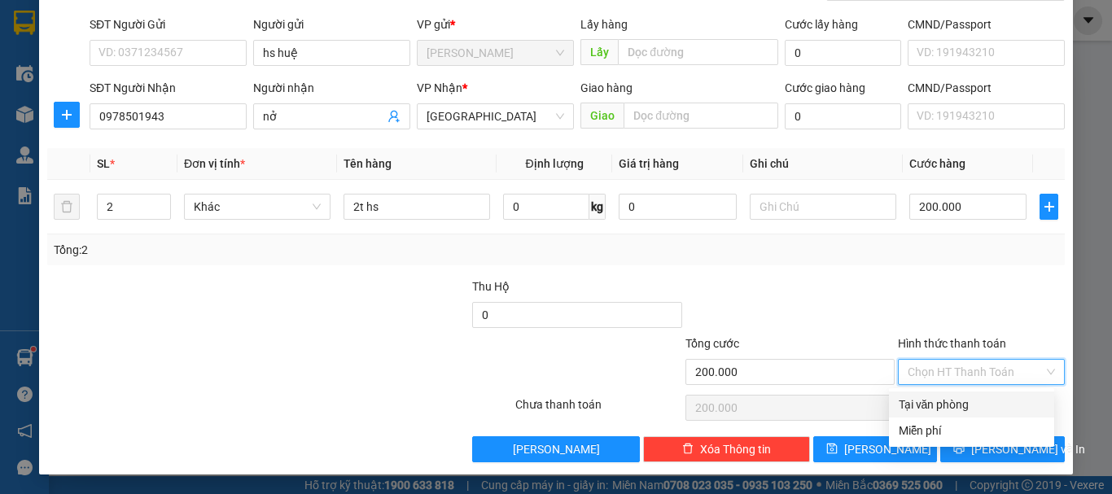
click at [957, 401] on div "Tại văn phòng" at bounding box center [971, 404] width 146 height 18
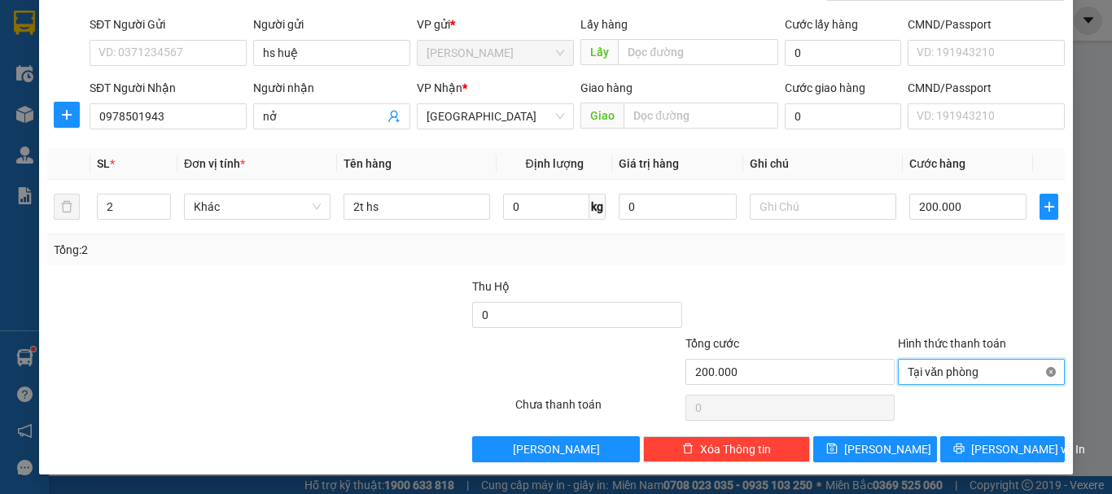
type input "200.000"
click at [985, 439] on button "[PERSON_NAME] và In" at bounding box center [1002, 449] width 125 height 26
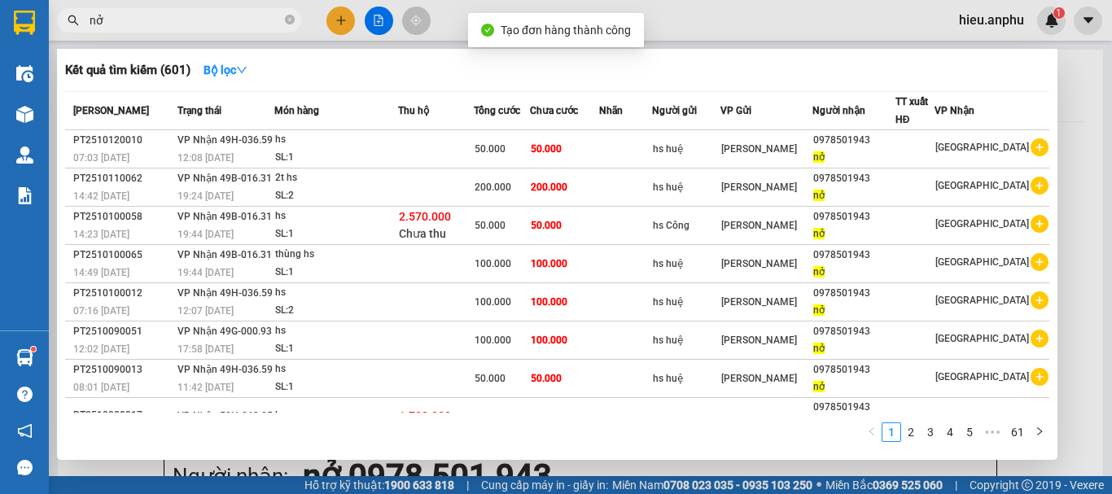
click at [386, 14] on div at bounding box center [556, 247] width 1112 height 494
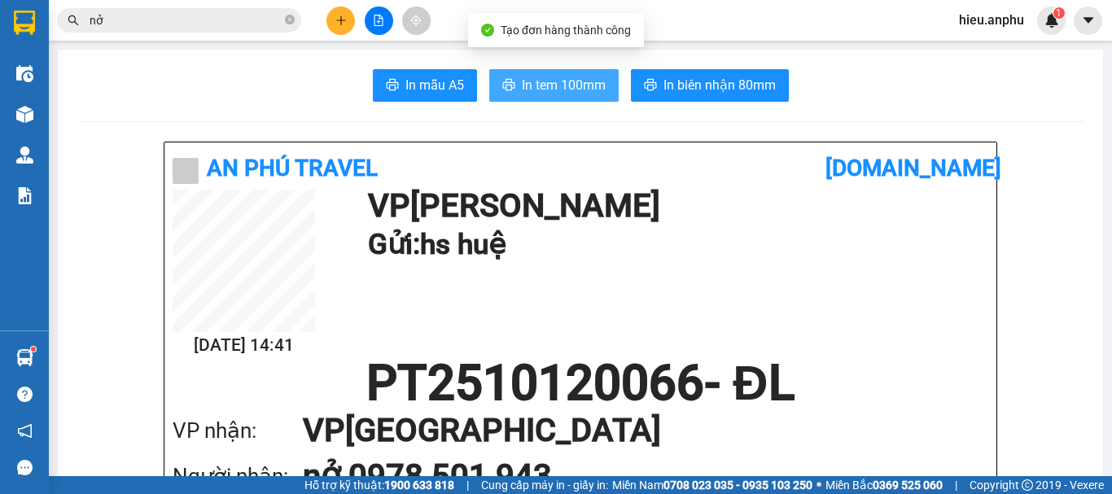
click at [566, 90] on span "In tem 100mm" at bounding box center [564, 85] width 84 height 20
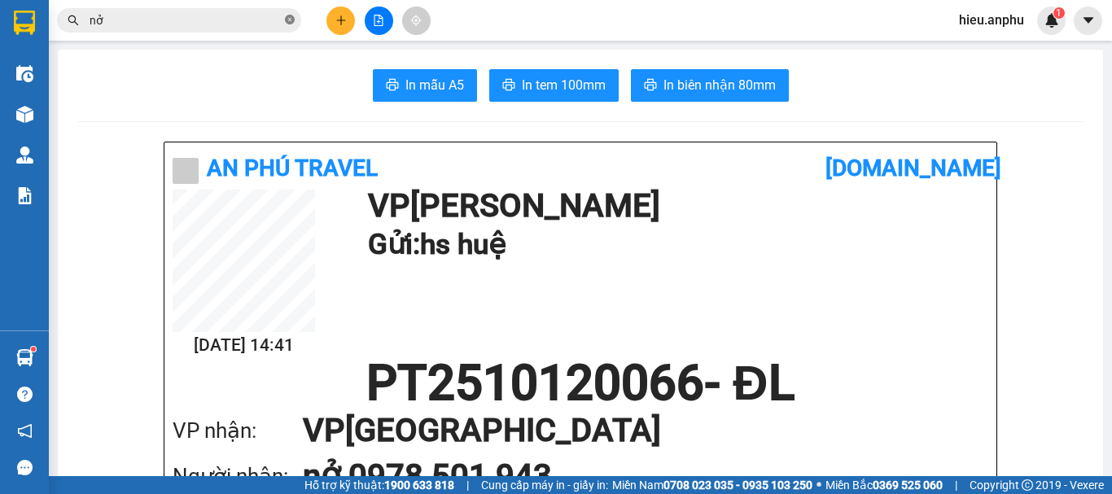
click at [291, 20] on icon "close-circle" at bounding box center [290, 20] width 10 height 10
click at [333, 24] on button at bounding box center [340, 21] width 28 height 28
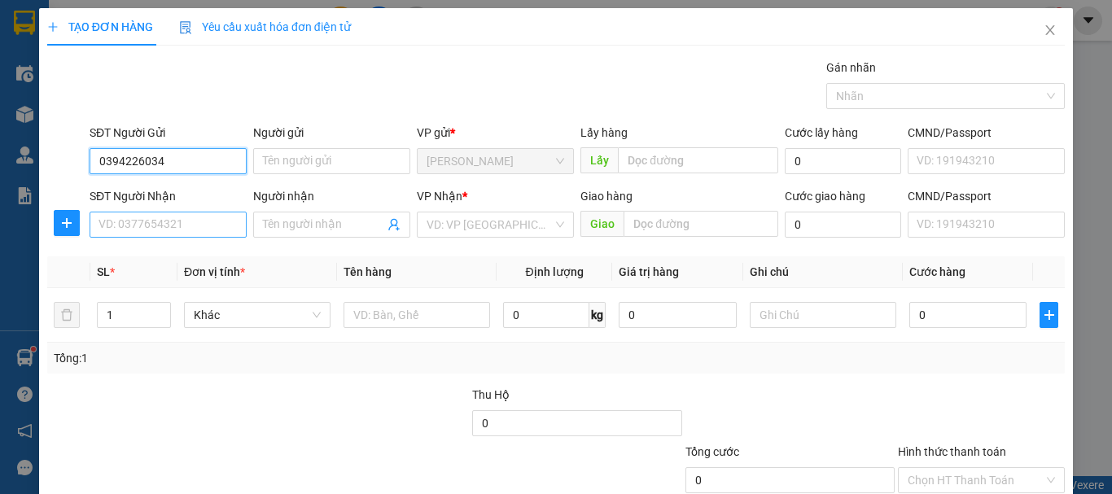
type input "0394226034"
click at [193, 224] on input "SĐT Người Nhận" at bounding box center [168, 225] width 157 height 26
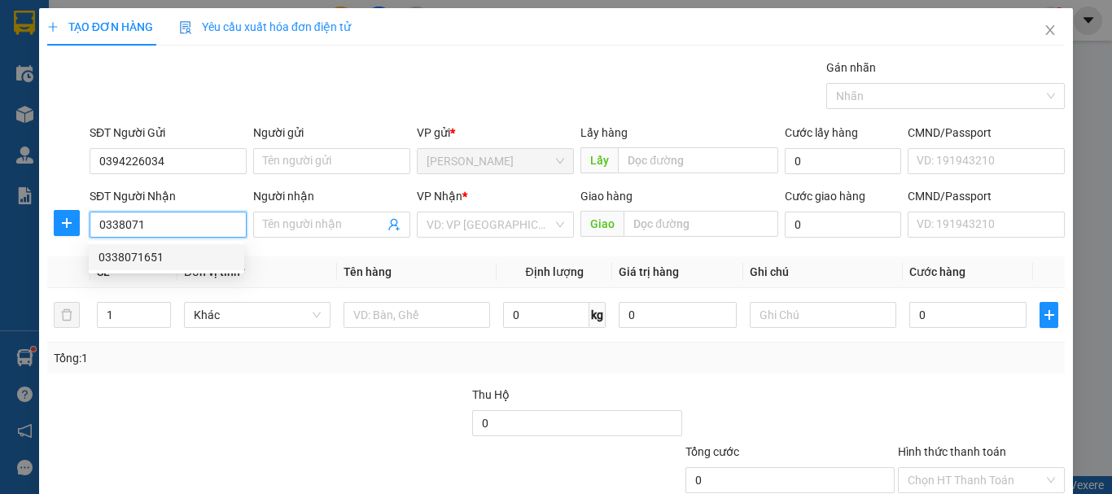
click at [149, 260] on div "0338071651" at bounding box center [166, 257] width 136 height 18
type input "0338071651"
type input "100.000"
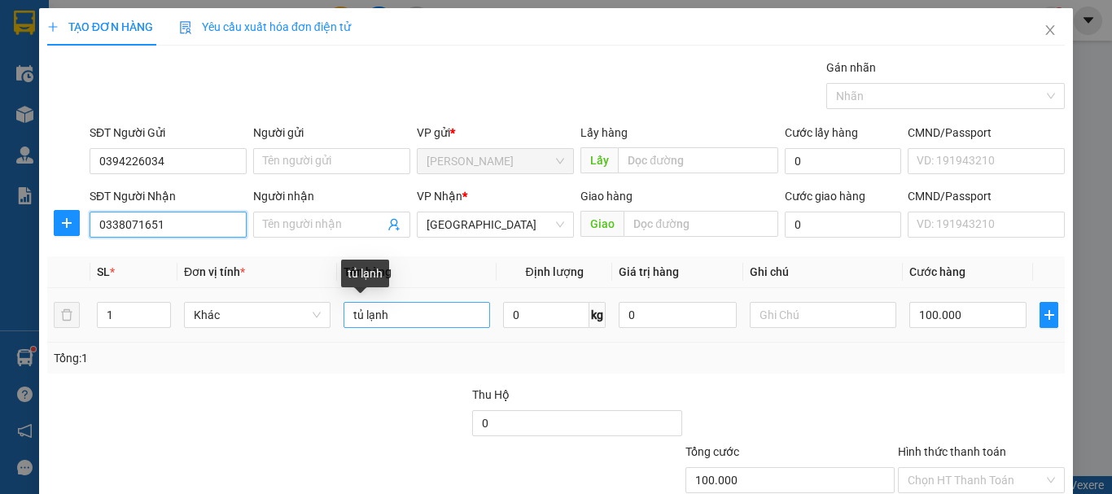
type input "0338071651"
drag, startPoint x: 395, startPoint y: 317, endPoint x: 325, endPoint y: 321, distance: 71.0
click at [325, 321] on tr "1 Khác tủ lạnh 0 kg 0 100.000" at bounding box center [555, 315] width 1017 height 55
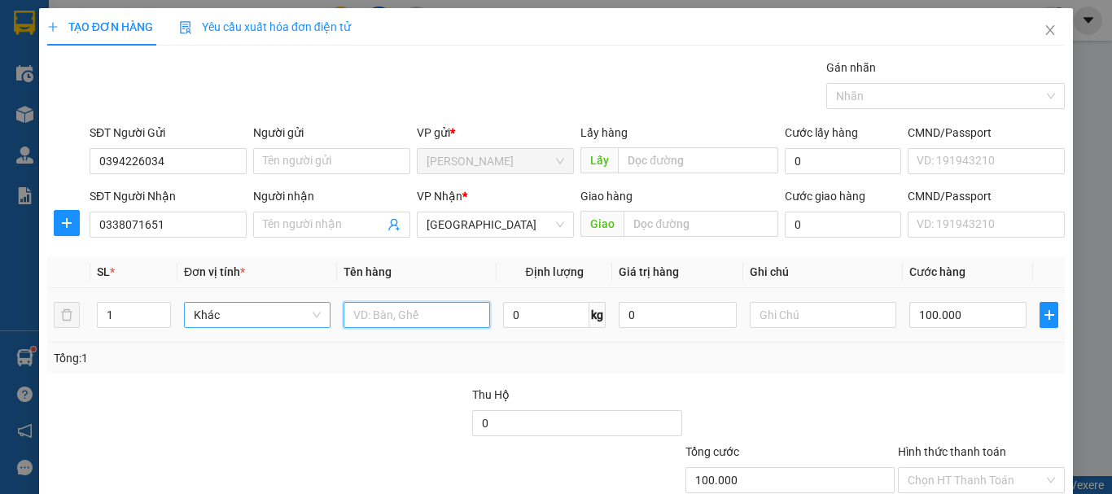
type input "d"
type input "đồng hồ"
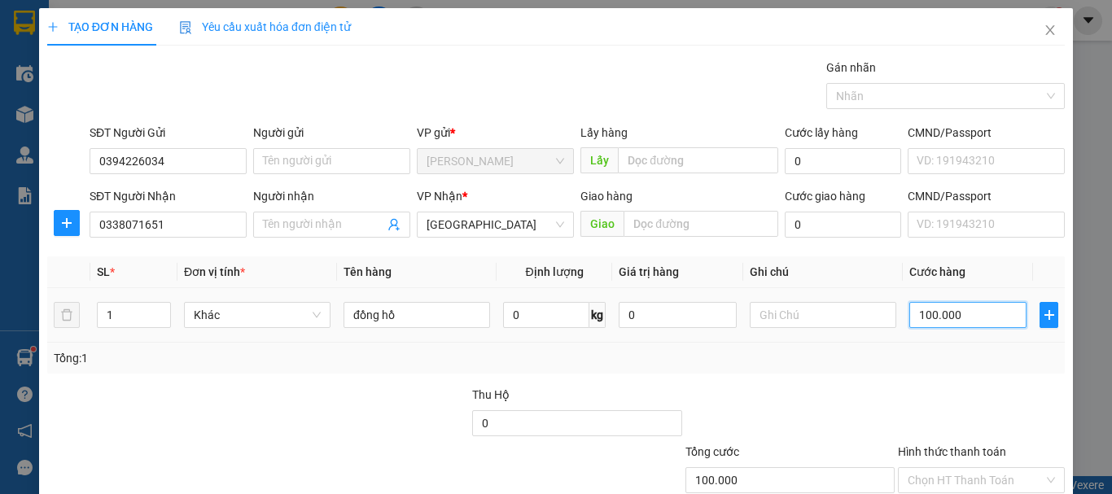
click at [937, 312] on input "100.000" at bounding box center [967, 315] width 117 height 26
type input "4"
type input "40"
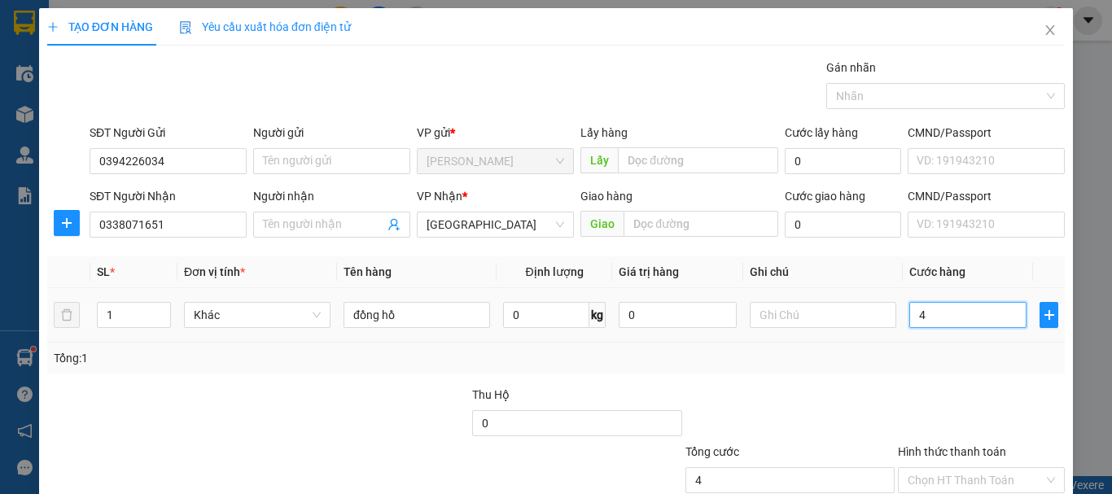
type input "40"
type input "40.000"
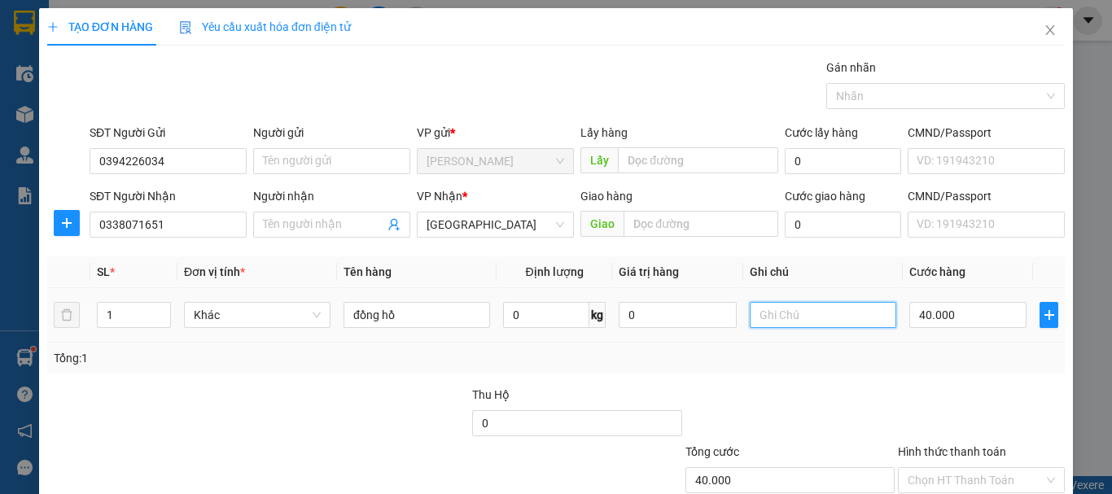
click at [814, 312] on input "text" at bounding box center [822, 315] width 146 height 26
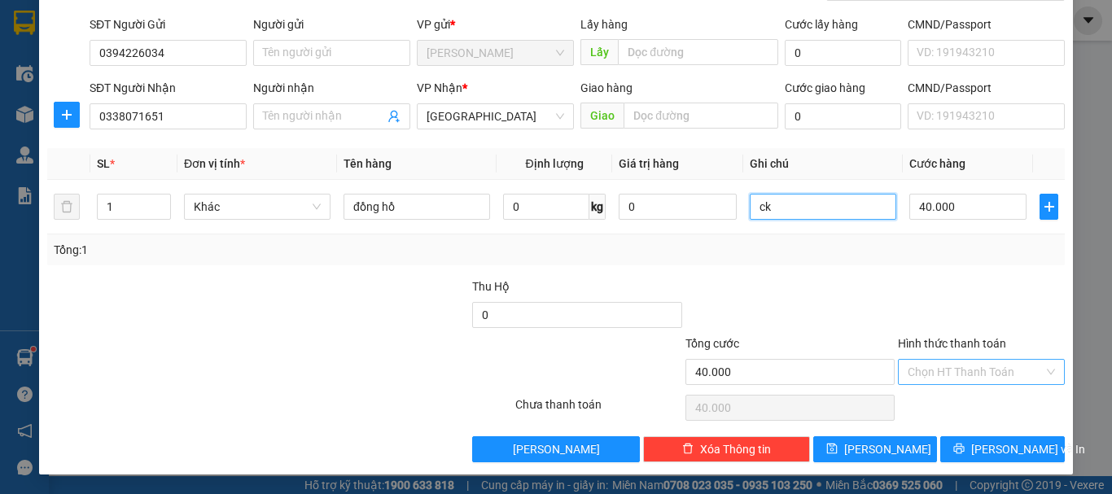
type input "ck"
click at [939, 367] on input "Hình thức thanh toán" at bounding box center [975, 372] width 136 height 24
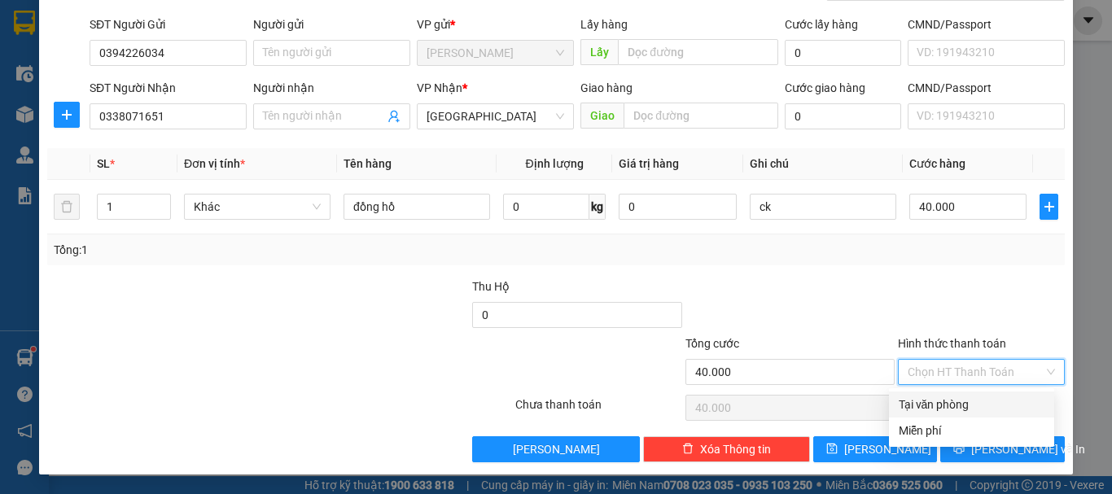
click at [947, 393] on div "Tại văn phòng" at bounding box center [971, 404] width 165 height 26
type input "0"
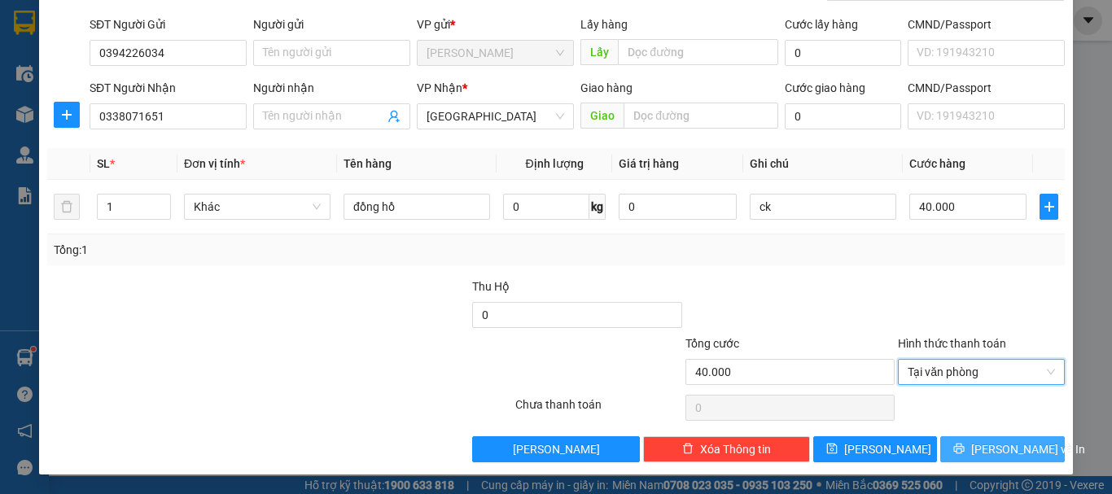
click at [955, 440] on button "[PERSON_NAME] và In" at bounding box center [1002, 449] width 125 height 26
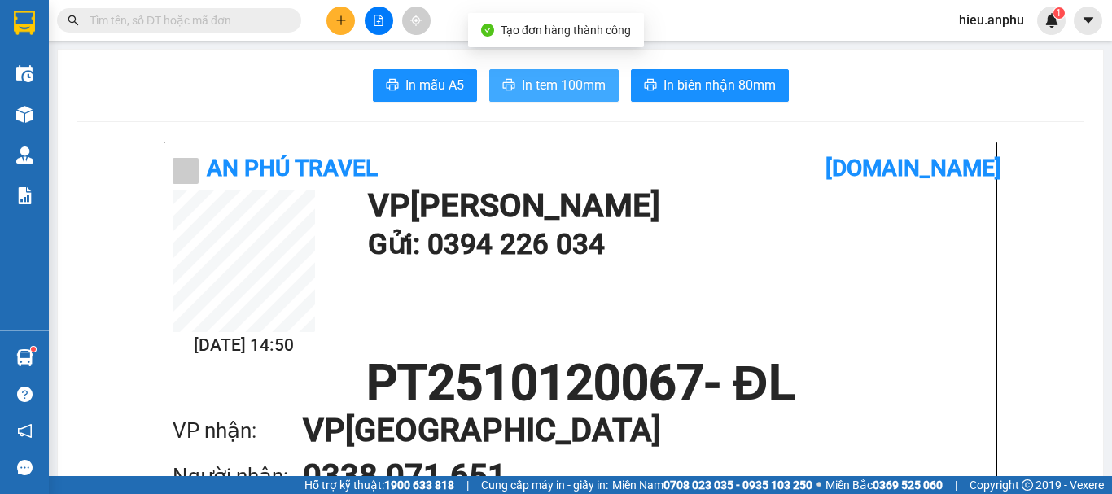
click at [534, 91] on span "In tem 100mm" at bounding box center [564, 85] width 84 height 20
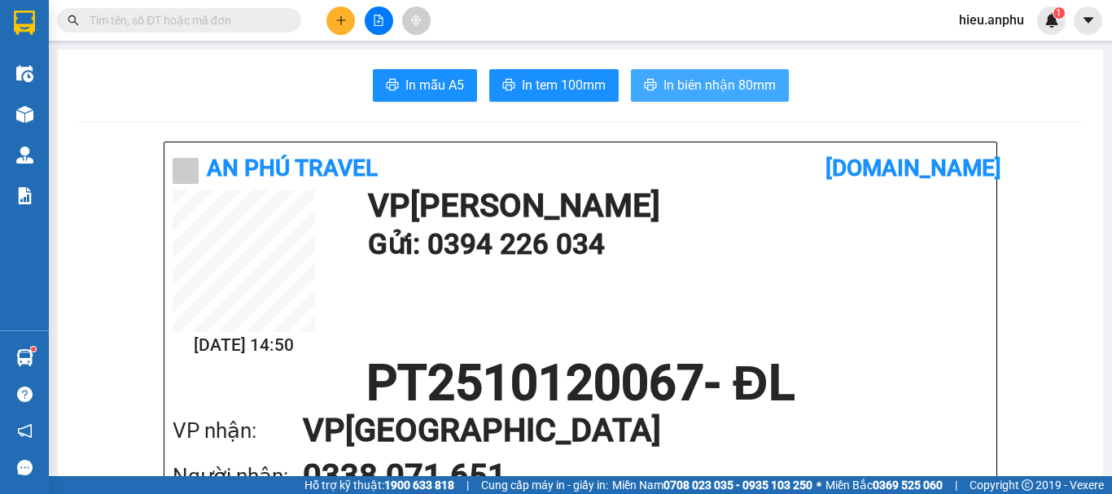
click at [689, 82] on span "In biên nhận 80mm" at bounding box center [719, 85] width 112 height 20
